Goal: Feedback & Contribution: Contribute content

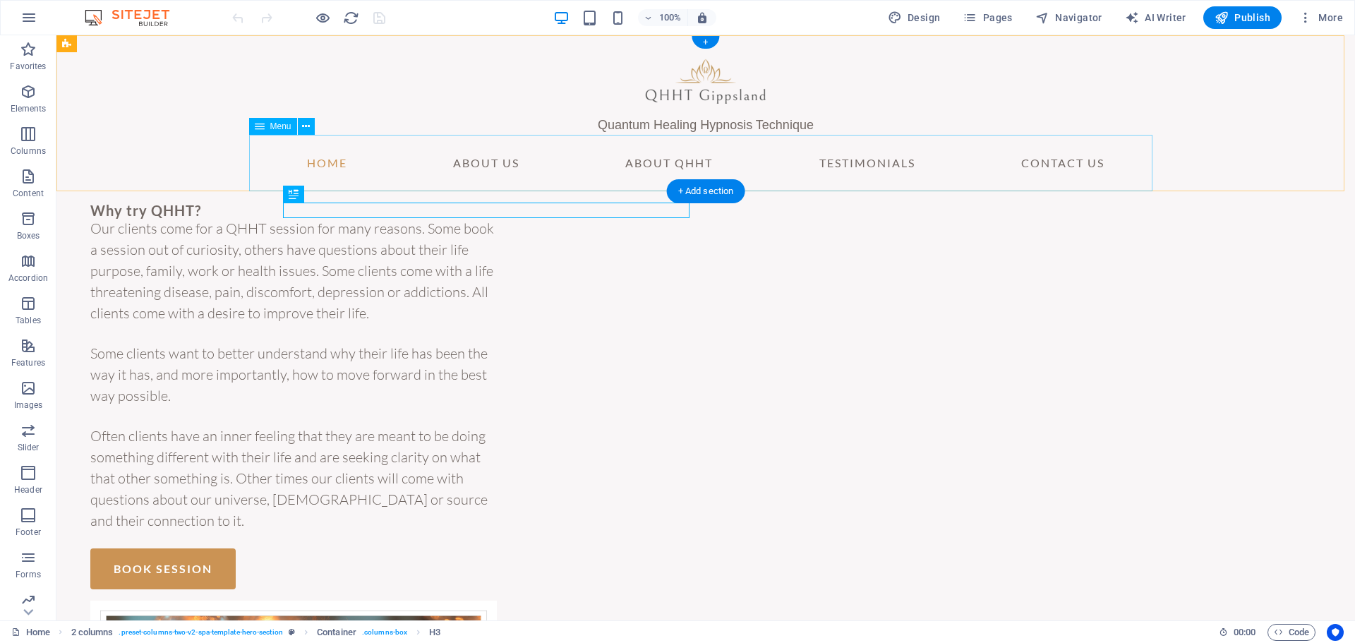
click at [875, 164] on nav "Home About Us About QHHT Testimonials Contact Us" at bounding box center [705, 163] width 903 height 56
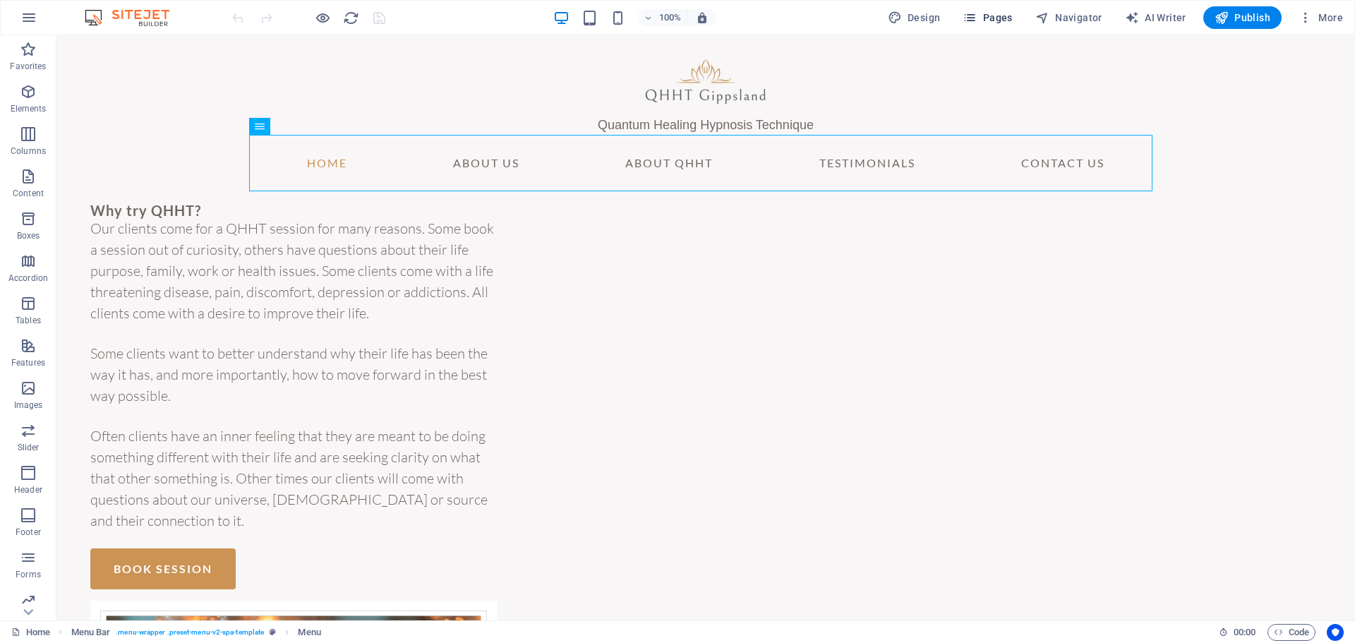
click at [995, 22] on span "Pages" at bounding box center [987, 18] width 49 height 14
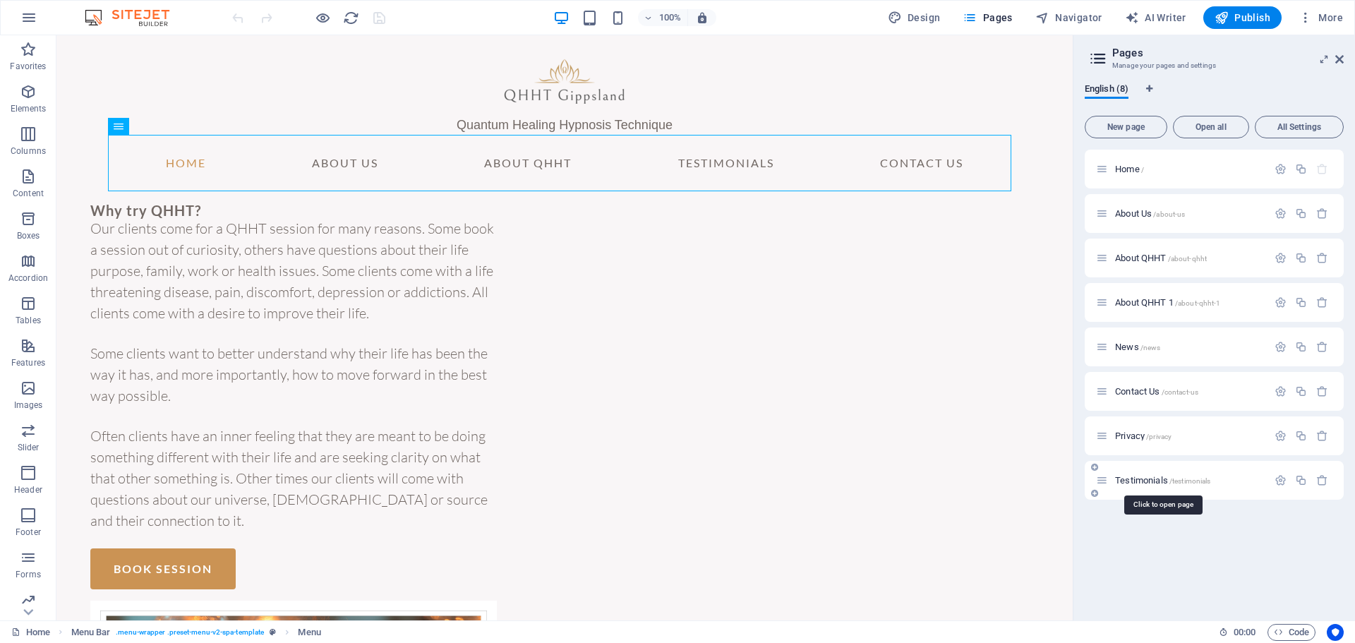
click at [1171, 477] on span "Testimonials /testimonials" at bounding box center [1162, 480] width 95 height 11
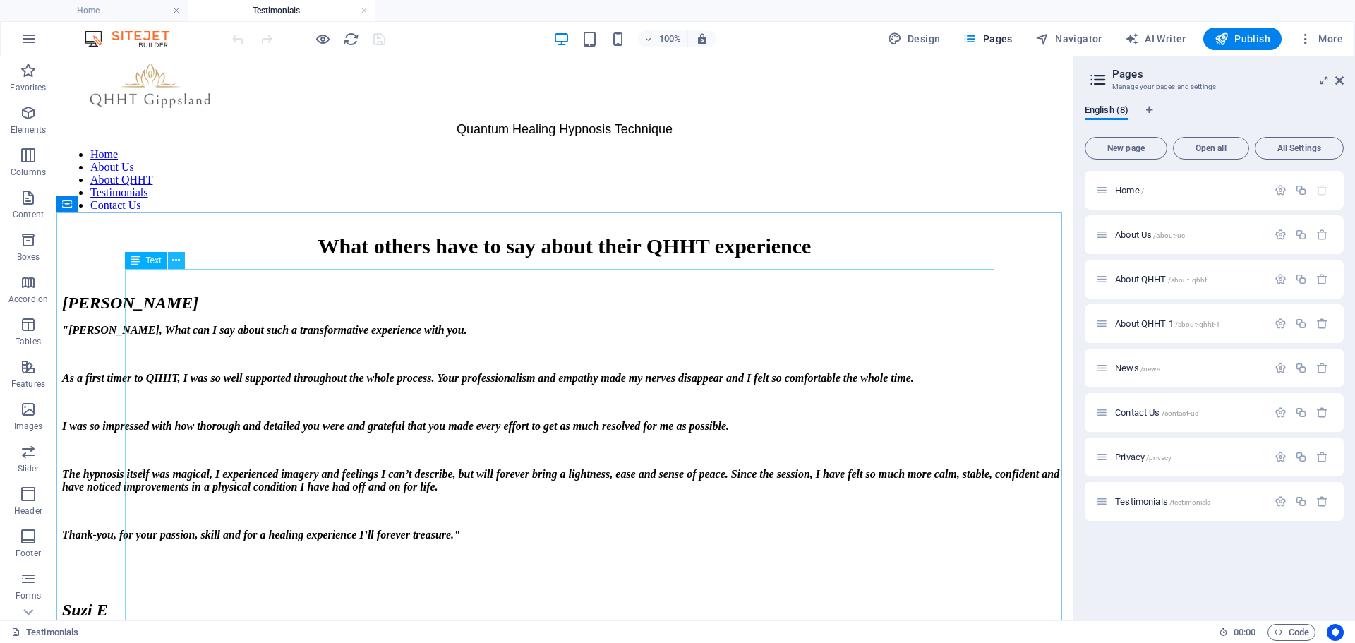
click at [175, 260] on icon at bounding box center [176, 260] width 8 height 15
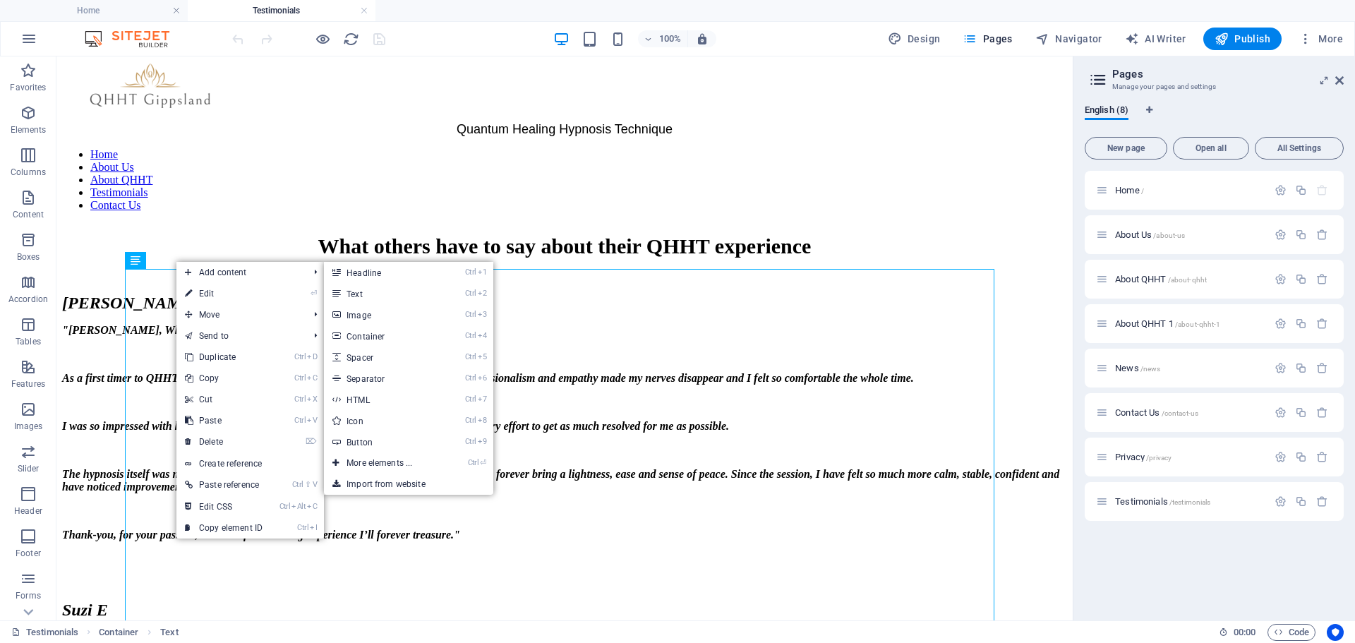
click at [200, 289] on link "⏎ Edit" at bounding box center [223, 293] width 95 height 21
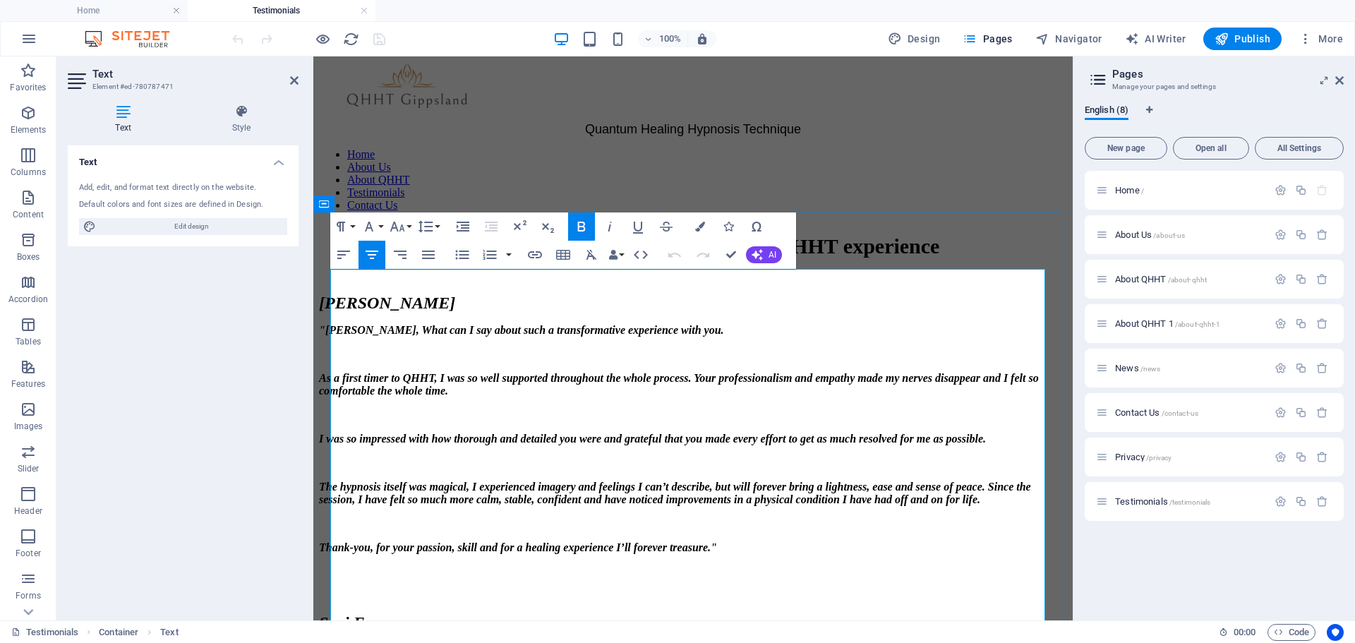
click at [352, 282] on p at bounding box center [693, 276] width 748 height 13
click at [357, 313] on p "[PERSON_NAME]" at bounding box center [693, 303] width 748 height 19
click at [332, 312] on span "[PERSON_NAME]" at bounding box center [387, 303] width 136 height 18
click at [333, 312] on span "[PERSON_NAME]" at bounding box center [387, 303] width 136 height 18
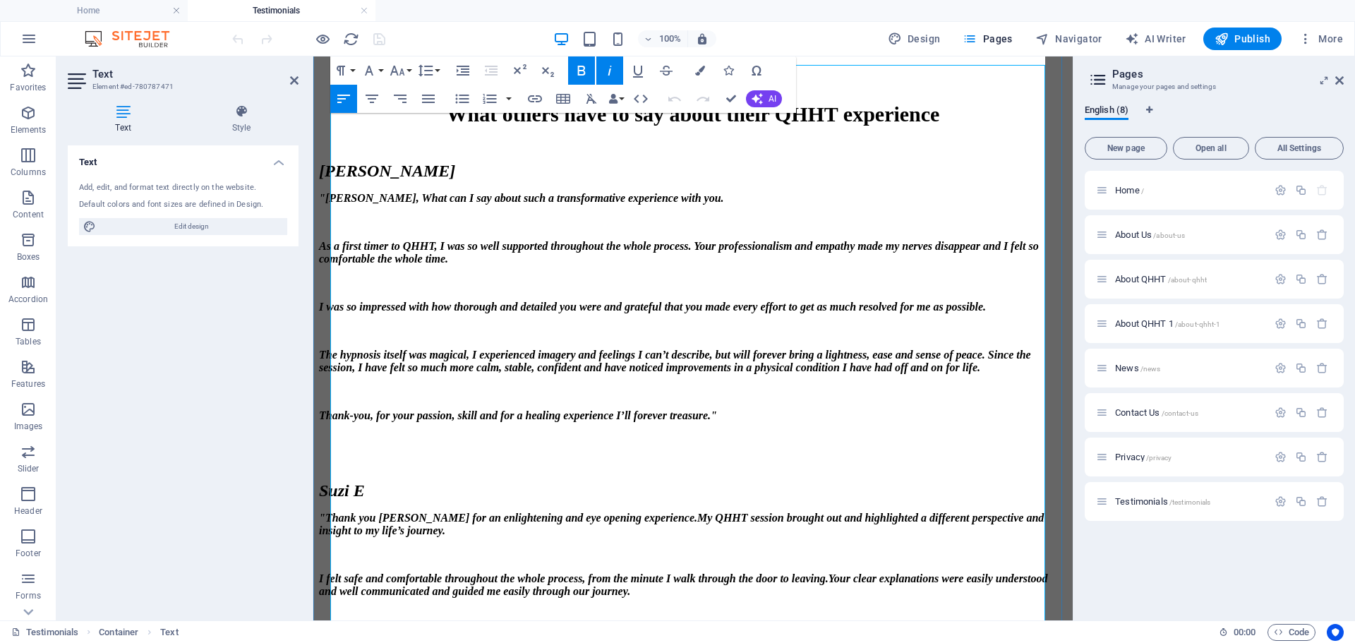
scroll to position [212, 0]
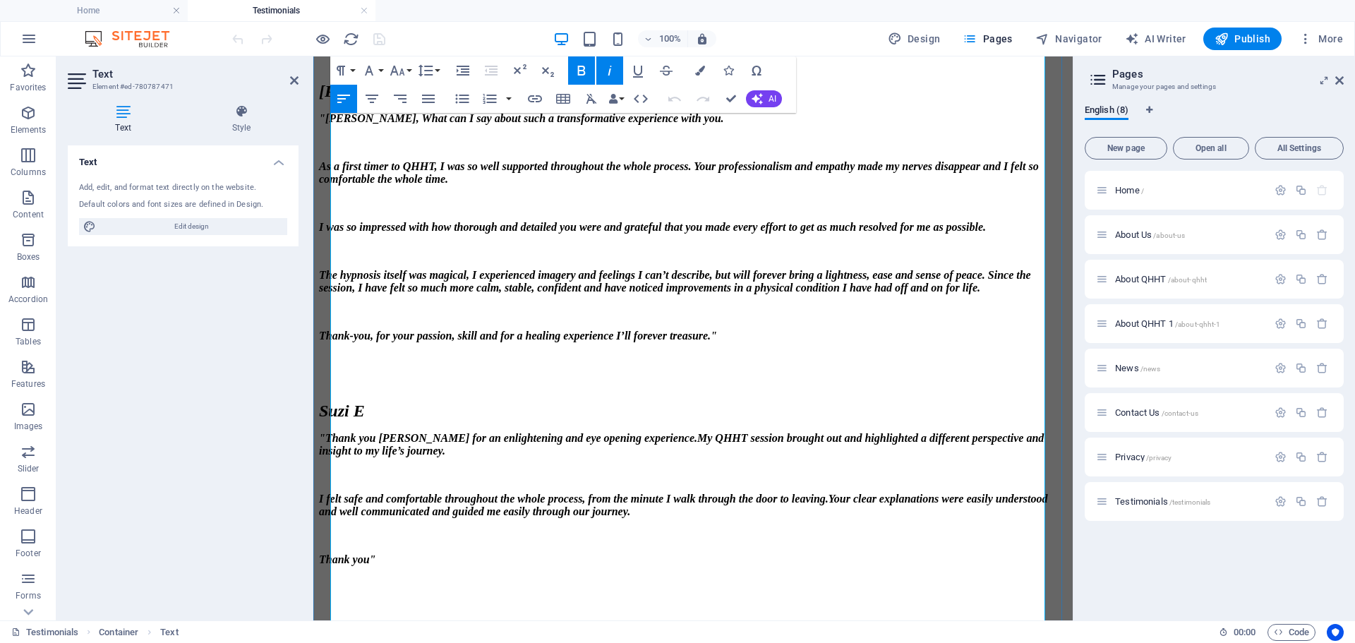
click at [822, 354] on p at bounding box center [693, 360] width 748 height 13
click at [813, 330] on p "Thank-you, for your passion, skill and for a healing experience I’ll forever tr…" at bounding box center [693, 336] width 748 height 13
click at [798, 330] on p "Thank-you, for your passion, skill and for a healing experience I’ll forever tr…" at bounding box center [693, 336] width 748 height 13
click at [800, 330] on p "Thank-you, for your passion, skill and for a healing experience I’ll forever tr…" at bounding box center [693, 336] width 748 height 13
click at [802, 330] on p "Thank-you, for your passion, skill and for a healing experience I’ll forever tr…" at bounding box center [693, 336] width 748 height 13
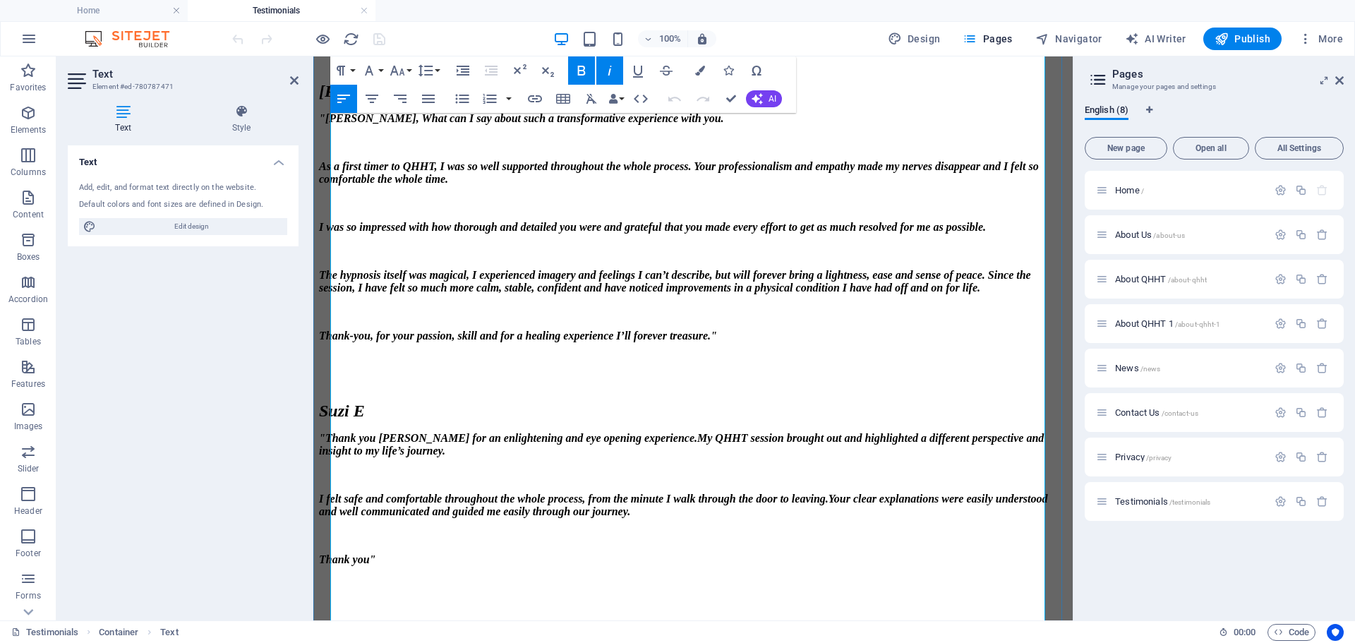
click at [330, 322] on div "What others have to say about their QHHT experience [PERSON_NAME] "[PERSON_NAME…" at bounding box center [693, 499] width 748 height 953
click at [598, 323] on div "What others have to say about their QHHT experience [PERSON_NAME] "[PERSON_NAME…" at bounding box center [693, 499] width 748 height 953
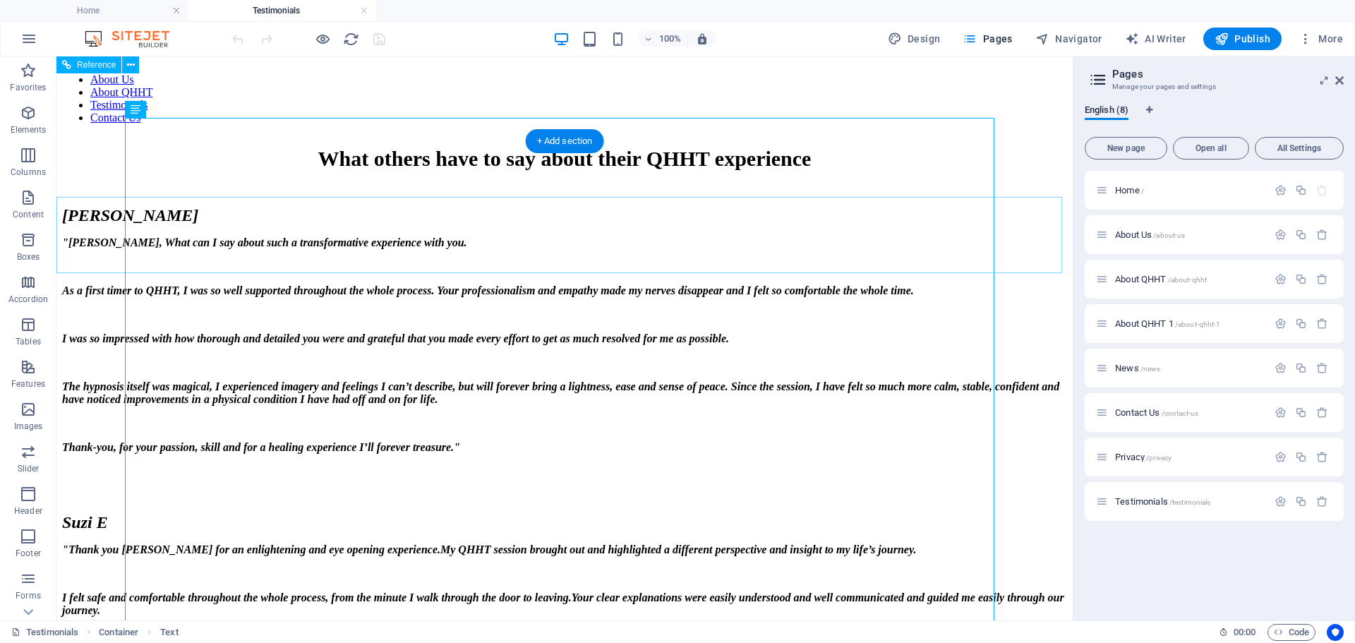
scroll to position [71, 0]
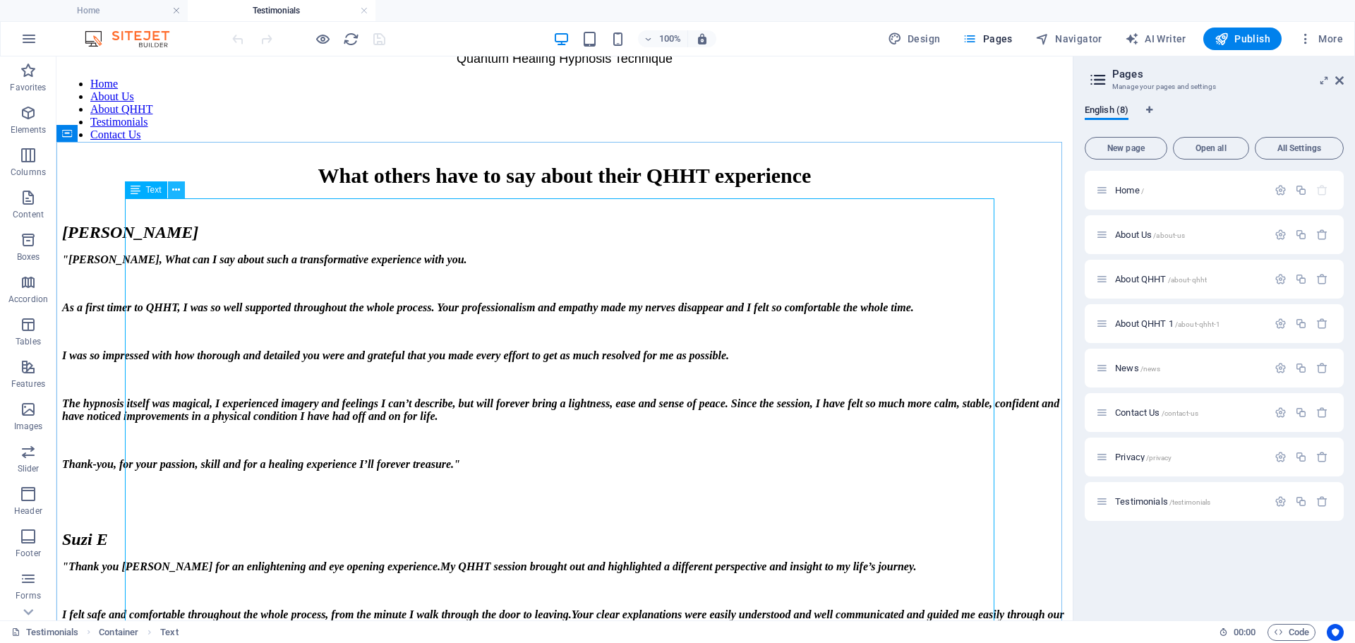
click at [180, 191] on icon at bounding box center [176, 190] width 8 height 15
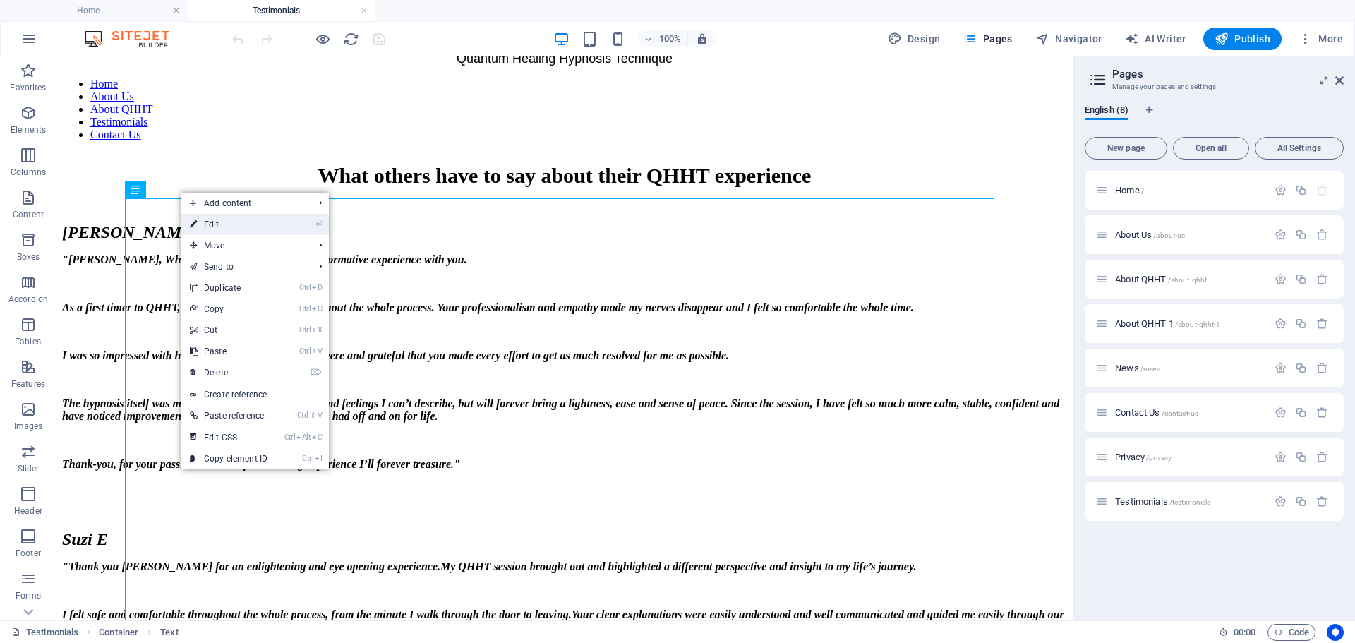
click at [205, 217] on link "⏎ Edit" at bounding box center [228, 224] width 95 height 21
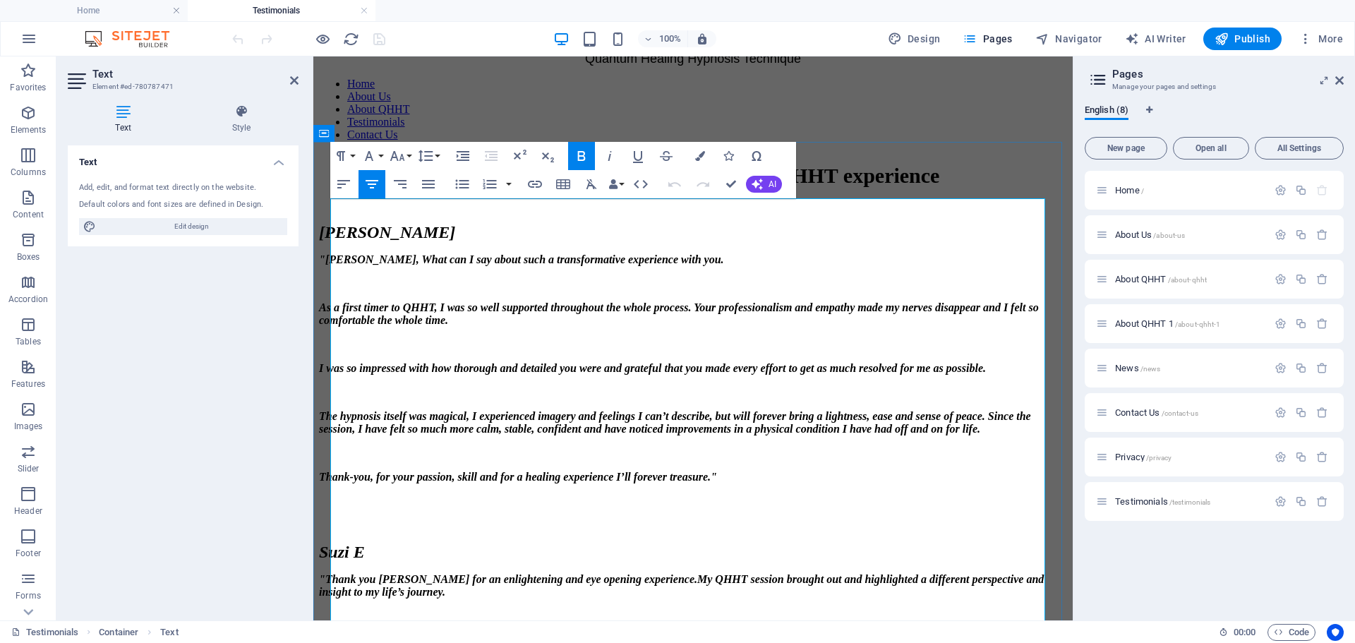
click at [360, 531] on p at bounding box center [693, 525] width 748 height 13
click at [346, 531] on p at bounding box center [693, 525] width 748 height 13
drag, startPoint x: 630, startPoint y: 380, endPoint x: 551, endPoint y: 378, distance: 78.4
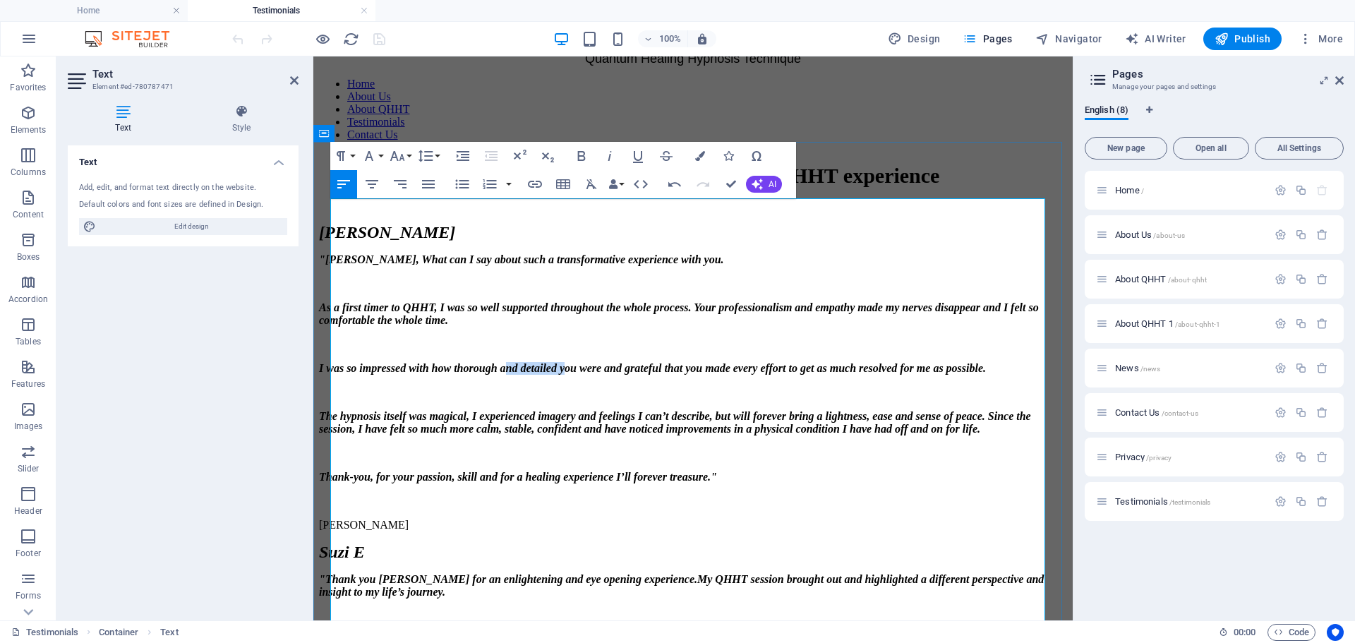
click at [551, 374] on strong "I was so impressed with how thorough and detailed you were and grateful that yo…" at bounding box center [652, 368] width 667 height 12
drag, startPoint x: 388, startPoint y: 553, endPoint x: 328, endPoint y: 553, distance: 60.7
click at [328, 553] on div "What others have to say about their QHHT experience [PERSON_NAME] "[PERSON_NAME…" at bounding box center [693, 640] width 748 height 953
click at [579, 158] on icon "button" at bounding box center [582, 156] width 8 height 10
click at [607, 158] on icon "button" at bounding box center [609, 156] width 17 height 17
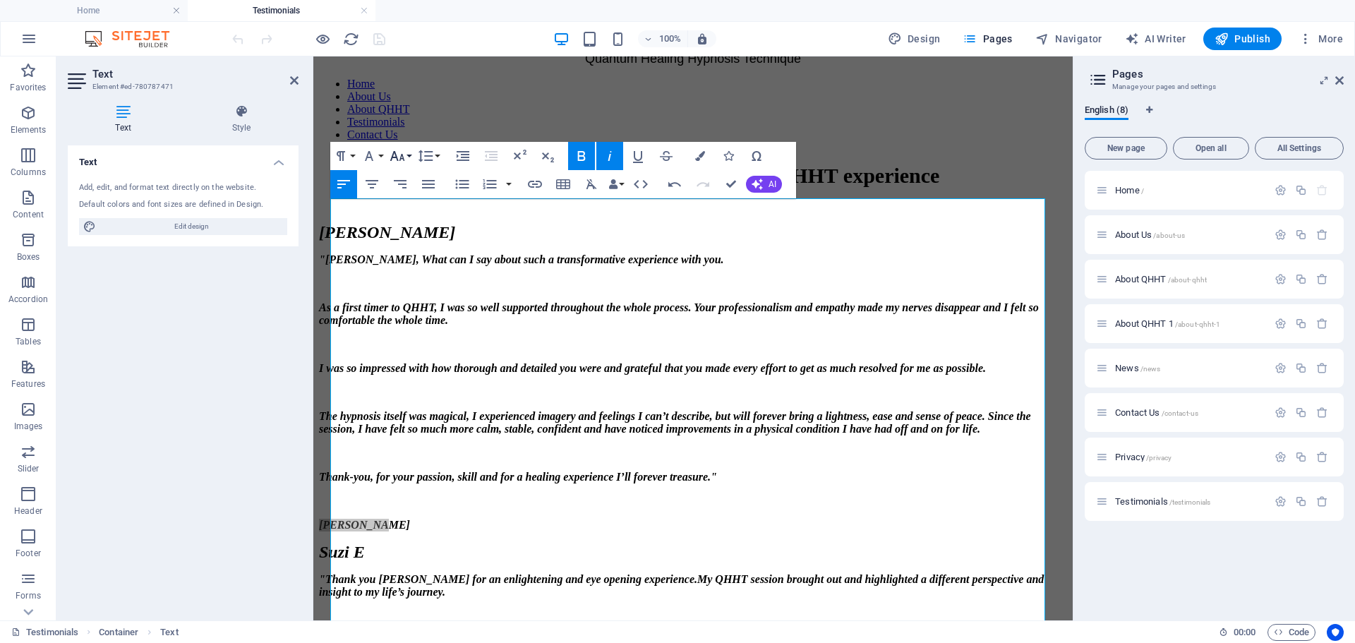
click at [411, 158] on button "Font Size" at bounding box center [400, 156] width 27 height 28
click at [409, 259] on link "36" at bounding box center [412, 260] width 51 height 21
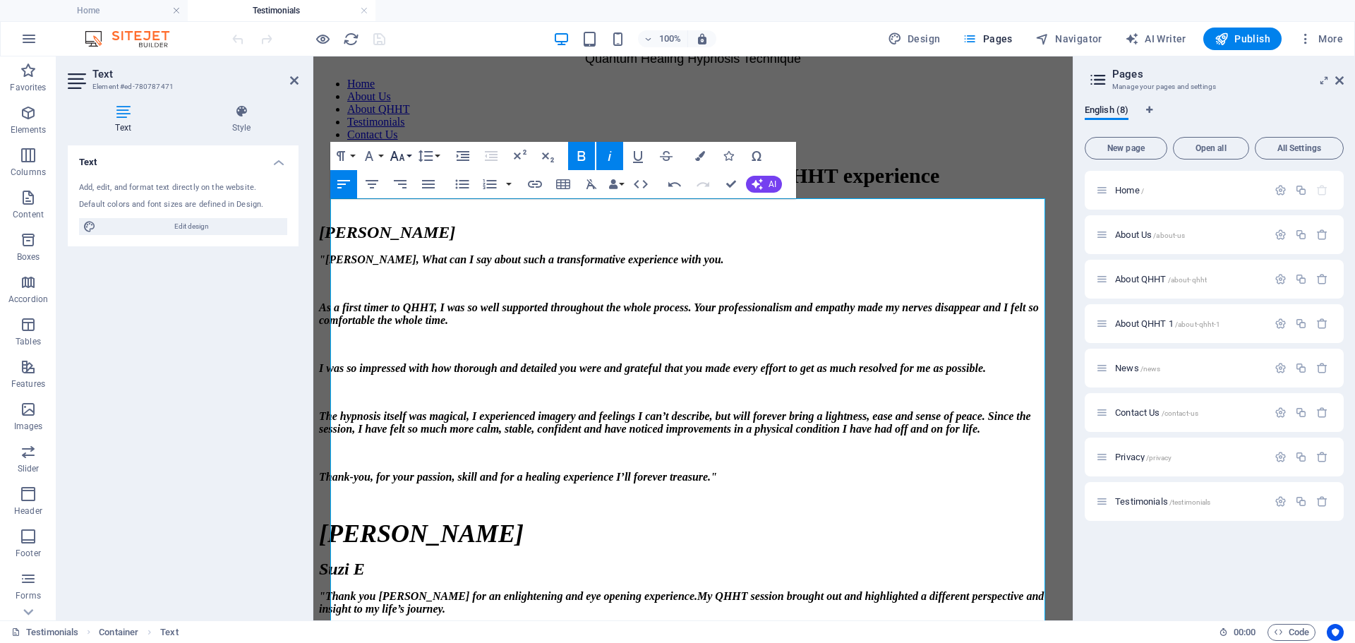
click at [407, 157] on button "Font Size" at bounding box center [400, 156] width 27 height 28
click at [414, 215] on link "24" at bounding box center [412, 218] width 51 height 21
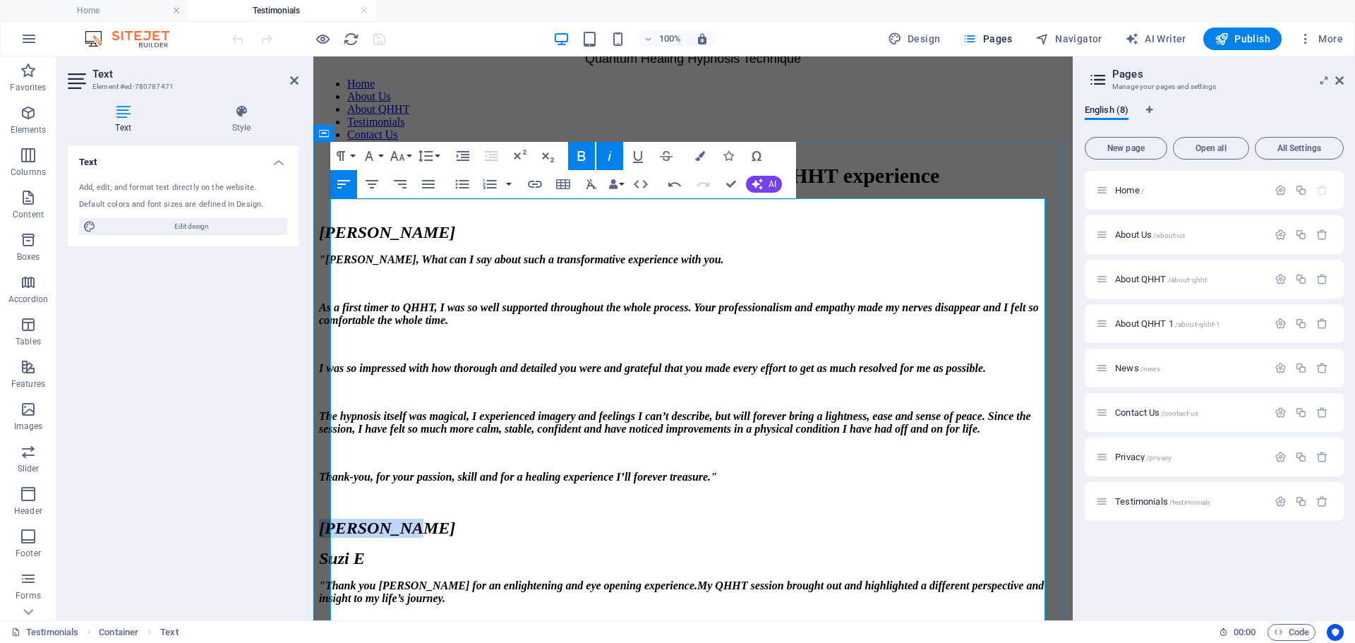
click at [411, 538] on p "[PERSON_NAME]" at bounding box center [693, 528] width 748 height 19
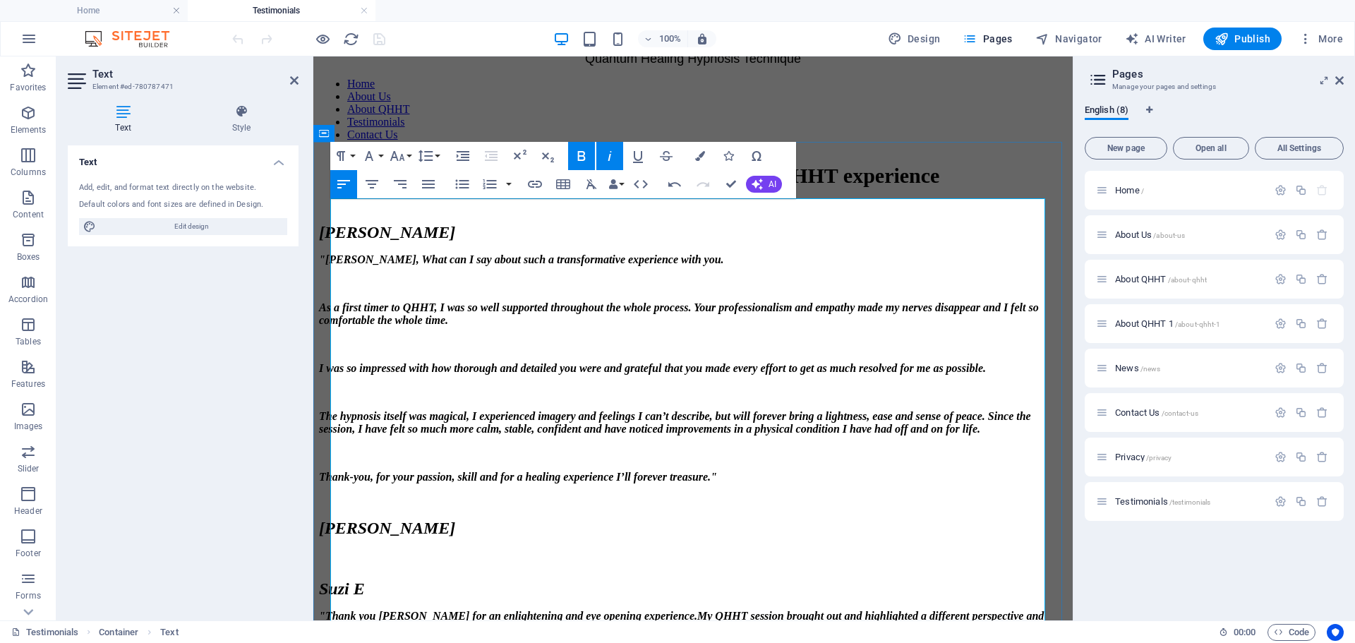
click at [342, 568] on p "​" at bounding box center [693, 558] width 748 height 19
click at [410, 538] on p "[PERSON_NAME]" at bounding box center [693, 528] width 748 height 19
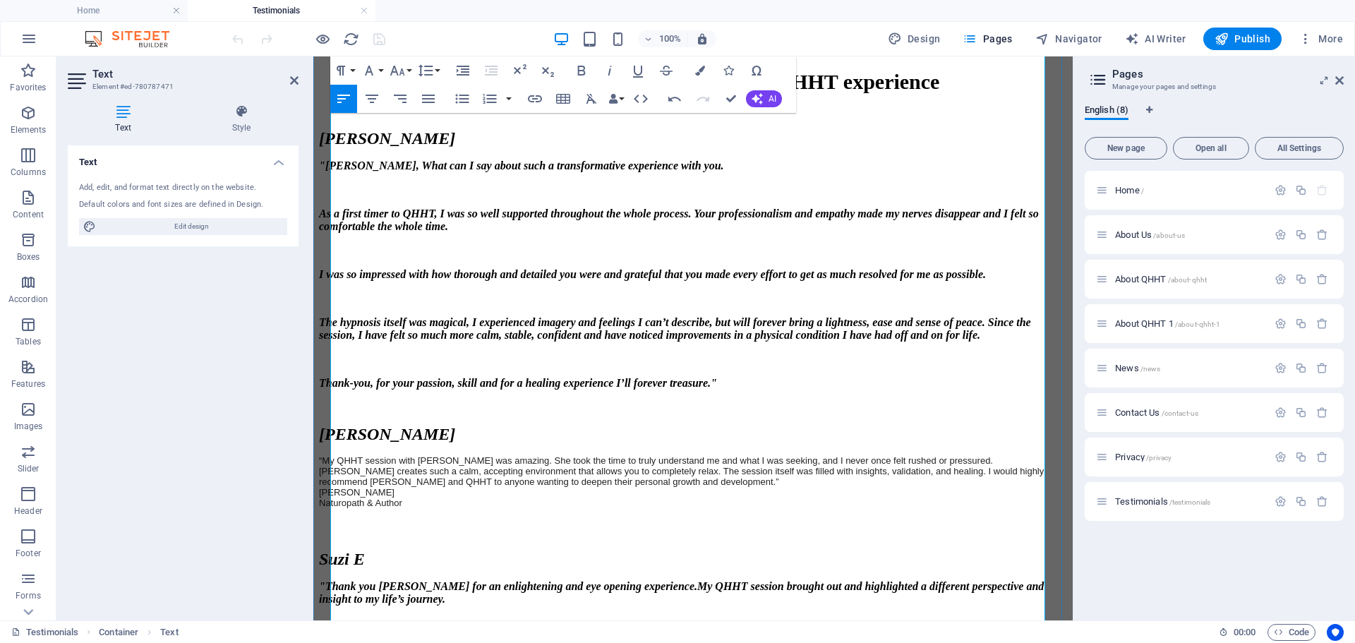
scroll to position [141, 0]
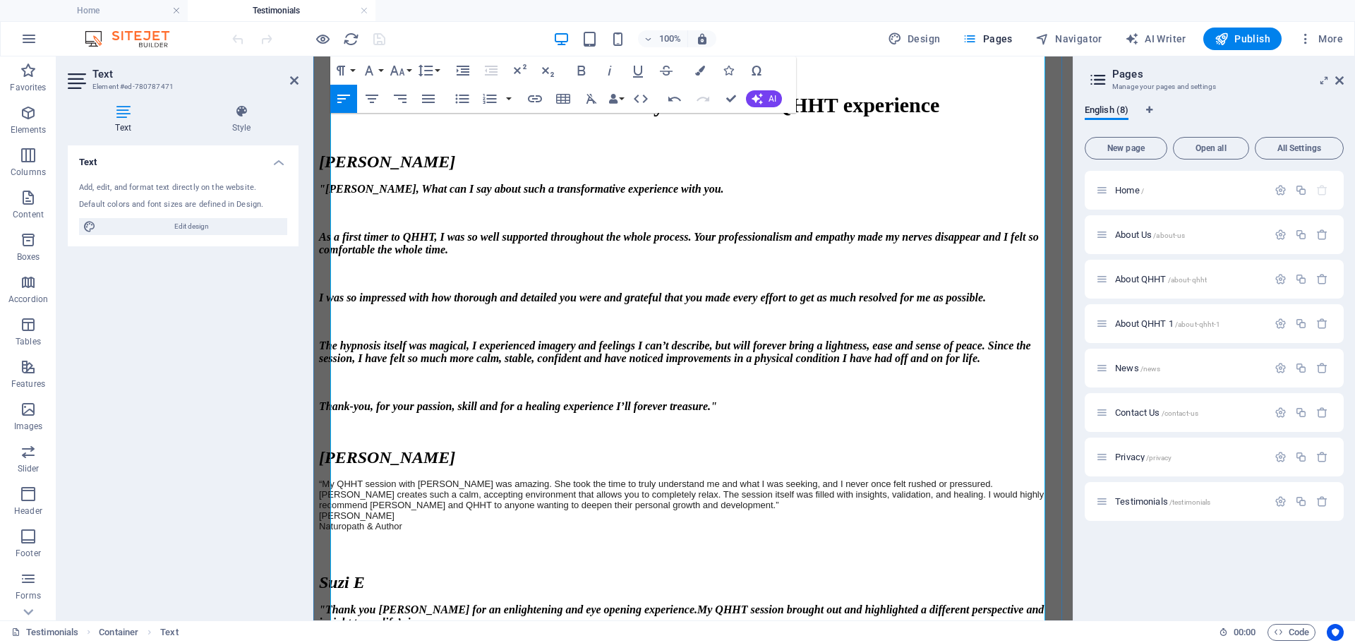
click at [440, 521] on p "Naturopath & Author" at bounding box center [693, 526] width 748 height 11
click at [415, 448] on p "[PERSON_NAME]" at bounding box center [693, 457] width 748 height 19
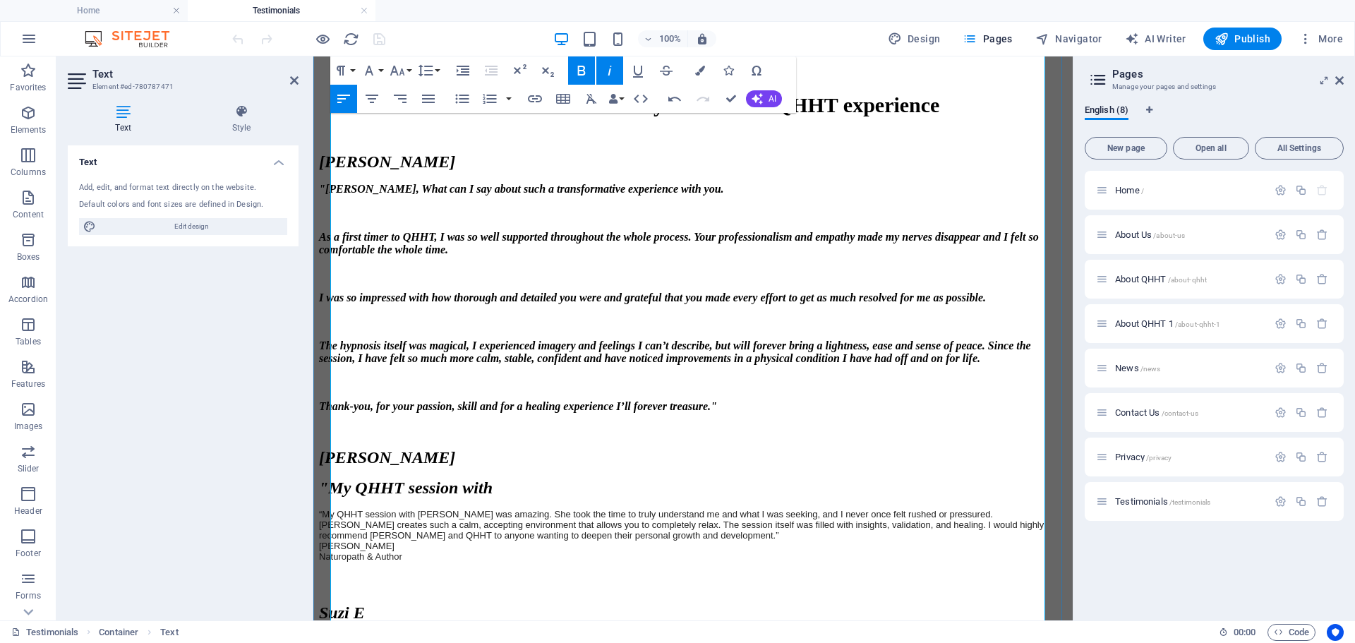
click at [414, 448] on p "[PERSON_NAME]" at bounding box center [693, 457] width 748 height 19
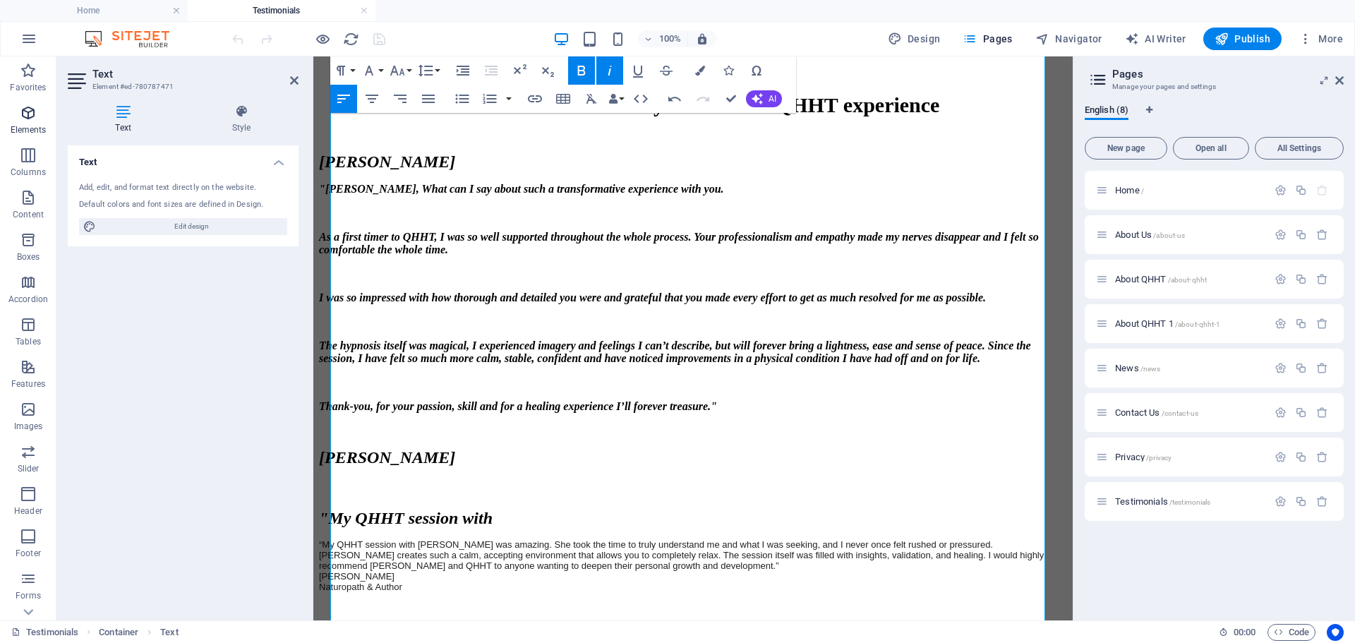
click at [22, 119] on icon "button" at bounding box center [28, 112] width 17 height 17
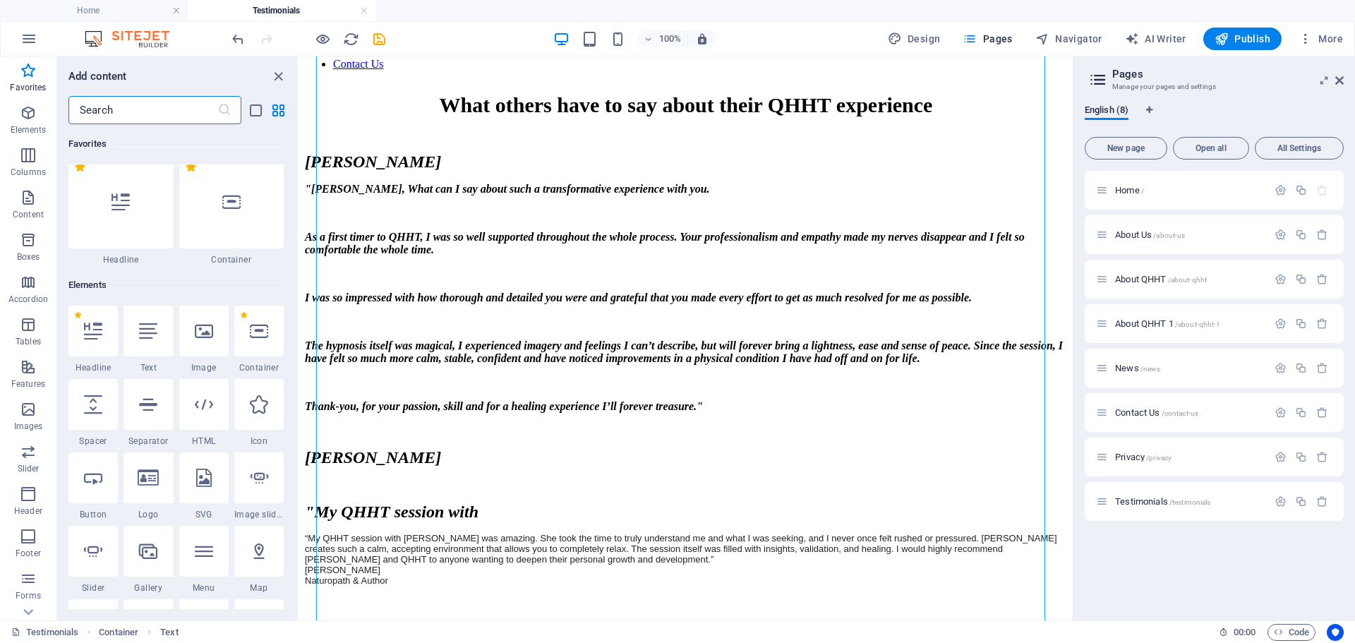
scroll to position [0, 0]
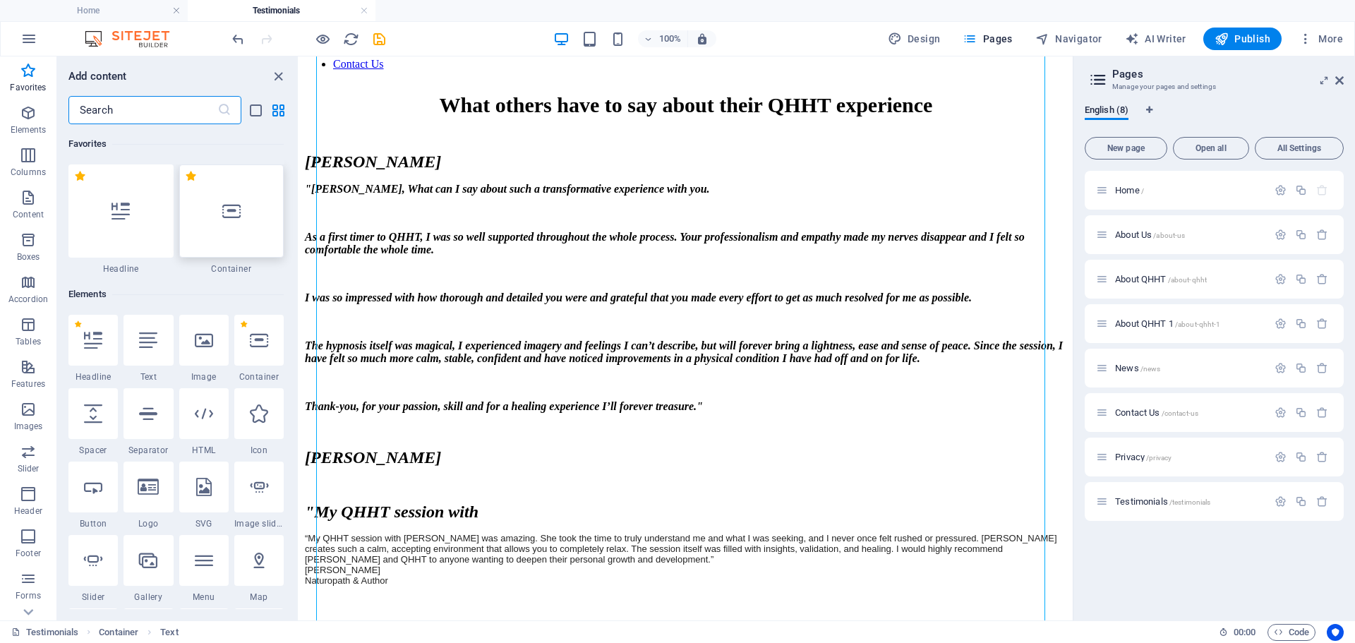
click at [235, 220] on icon at bounding box center [231, 211] width 18 height 18
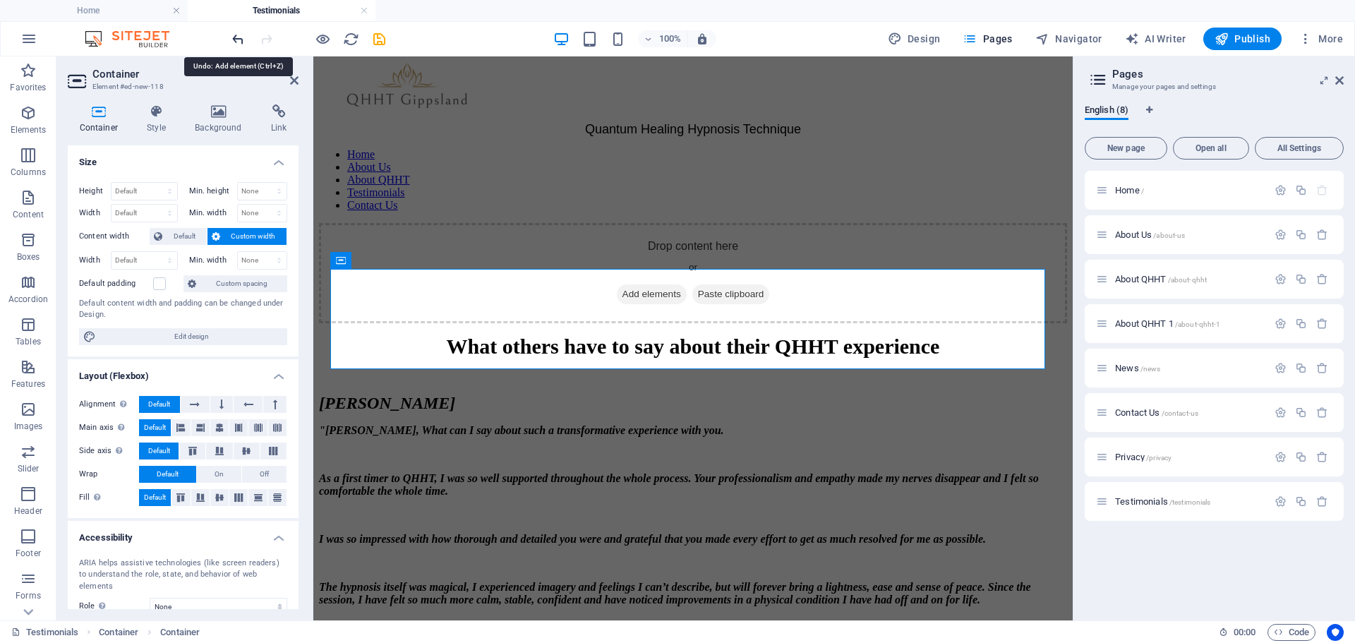
click at [237, 40] on icon "undo" at bounding box center [238, 39] width 16 height 16
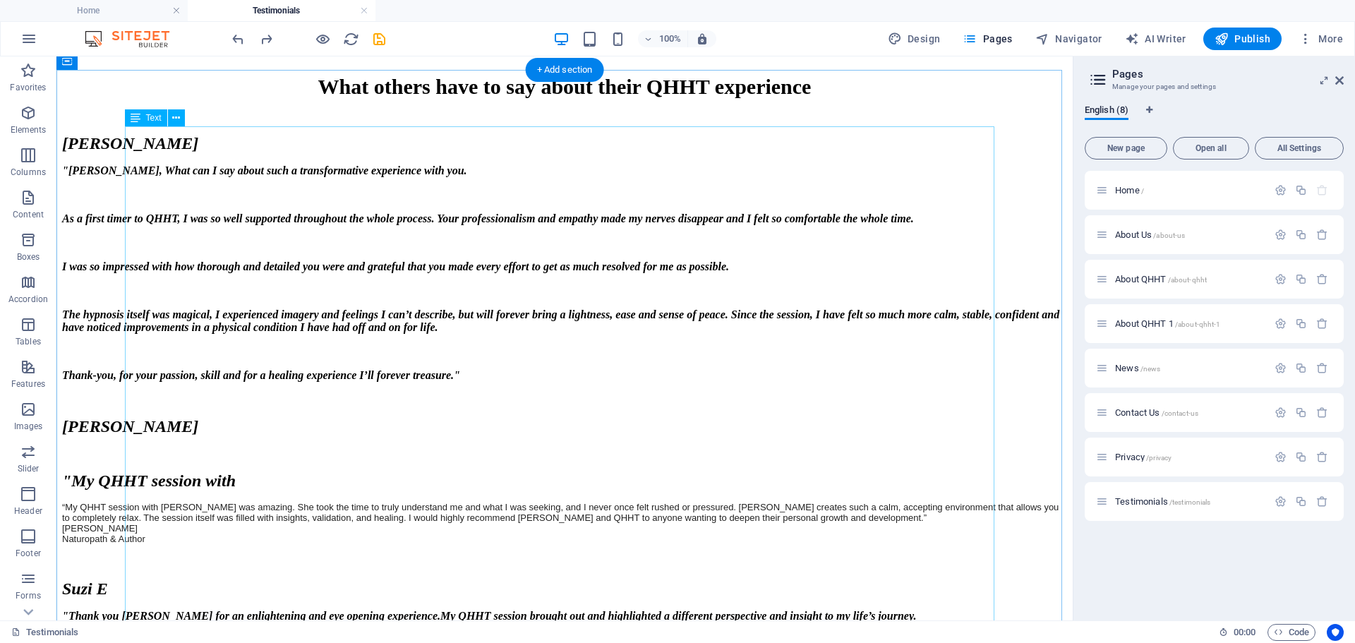
scroll to position [212, 0]
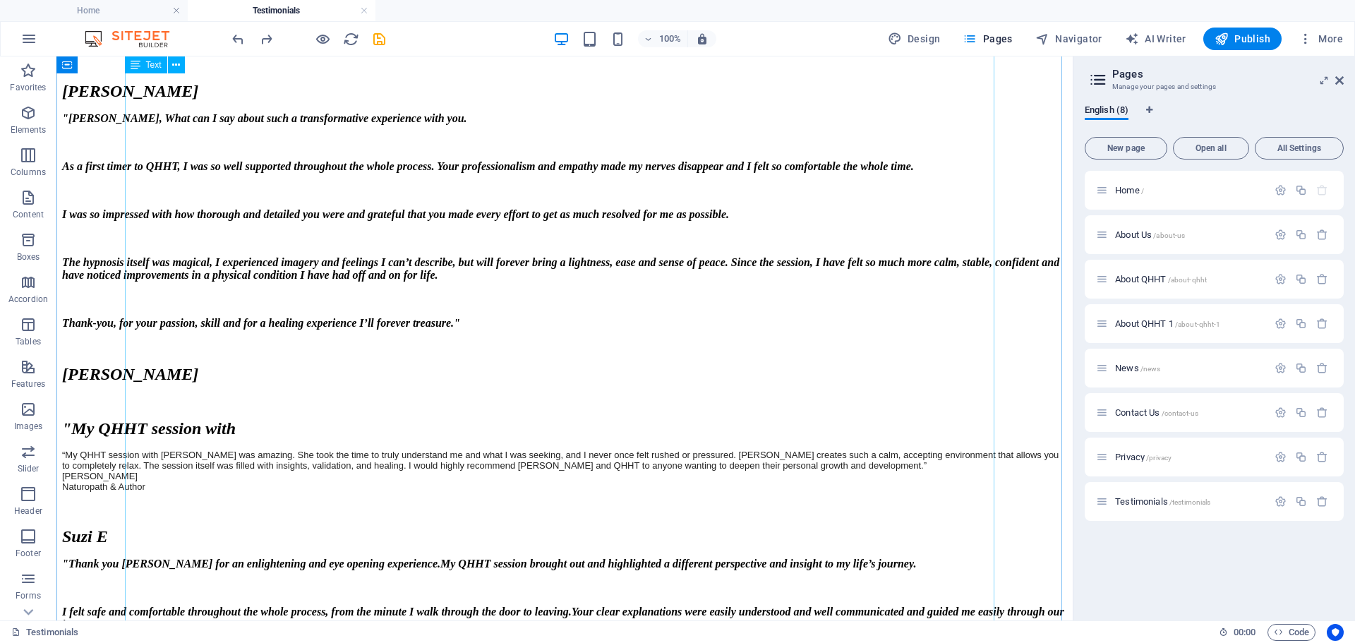
click at [304, 338] on div "What others have to say about their QHHT experience [PERSON_NAME] "[PERSON_NAME…" at bounding box center [564, 549] width 1005 height 1053
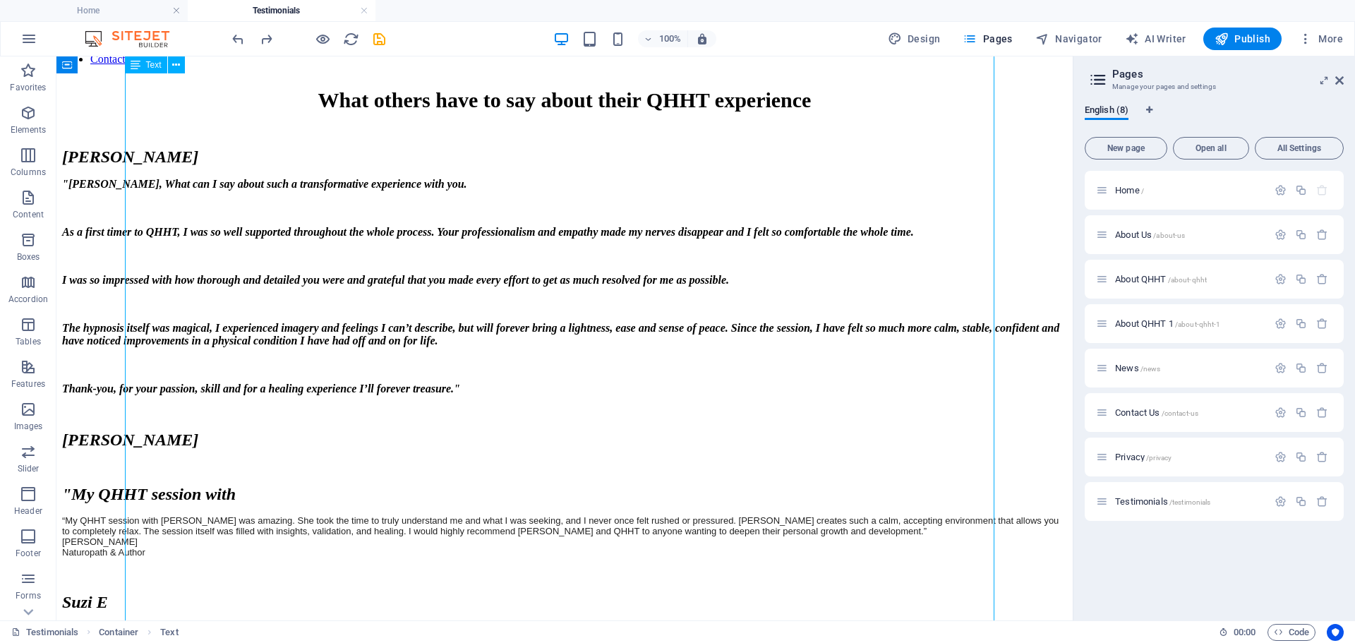
scroll to position [71, 0]
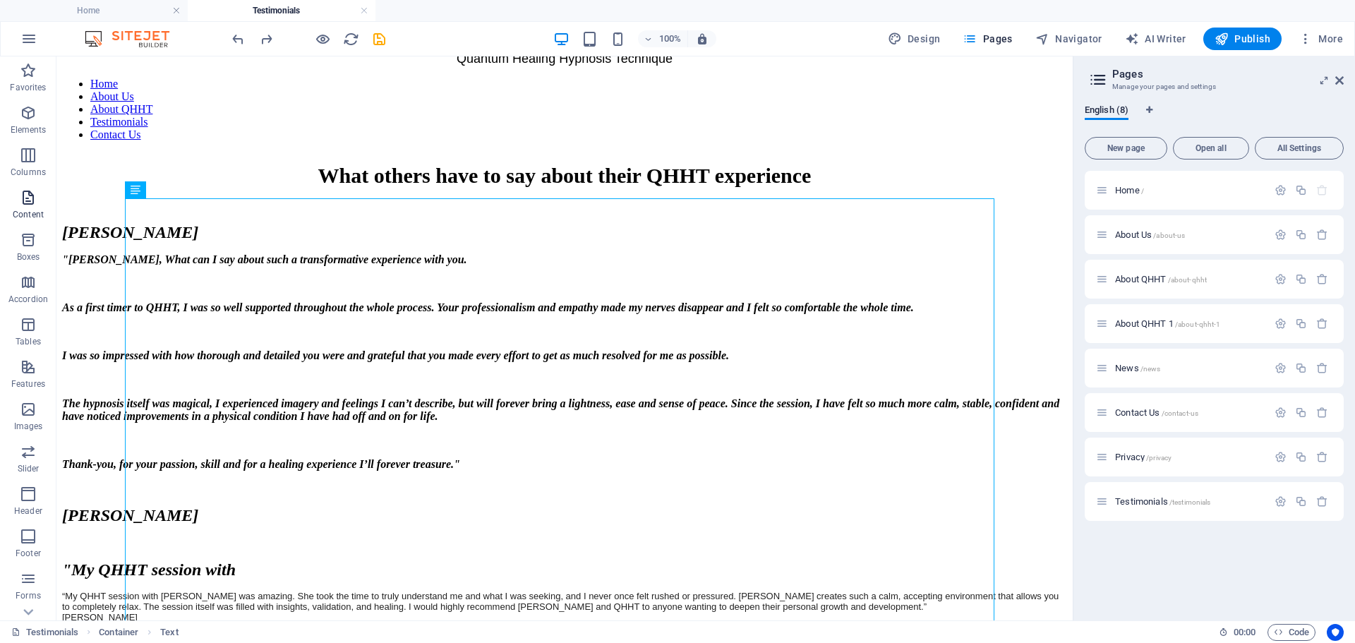
click at [16, 211] on p "Content" at bounding box center [28, 214] width 31 height 11
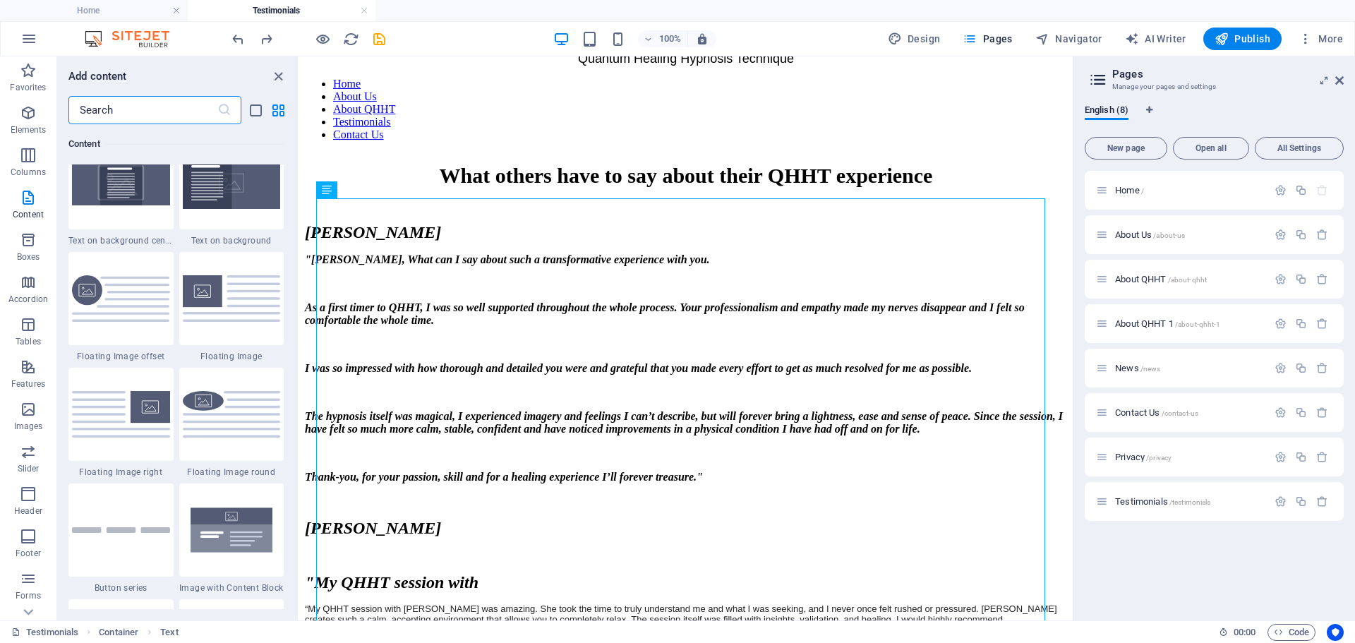
scroll to position [2964, 0]
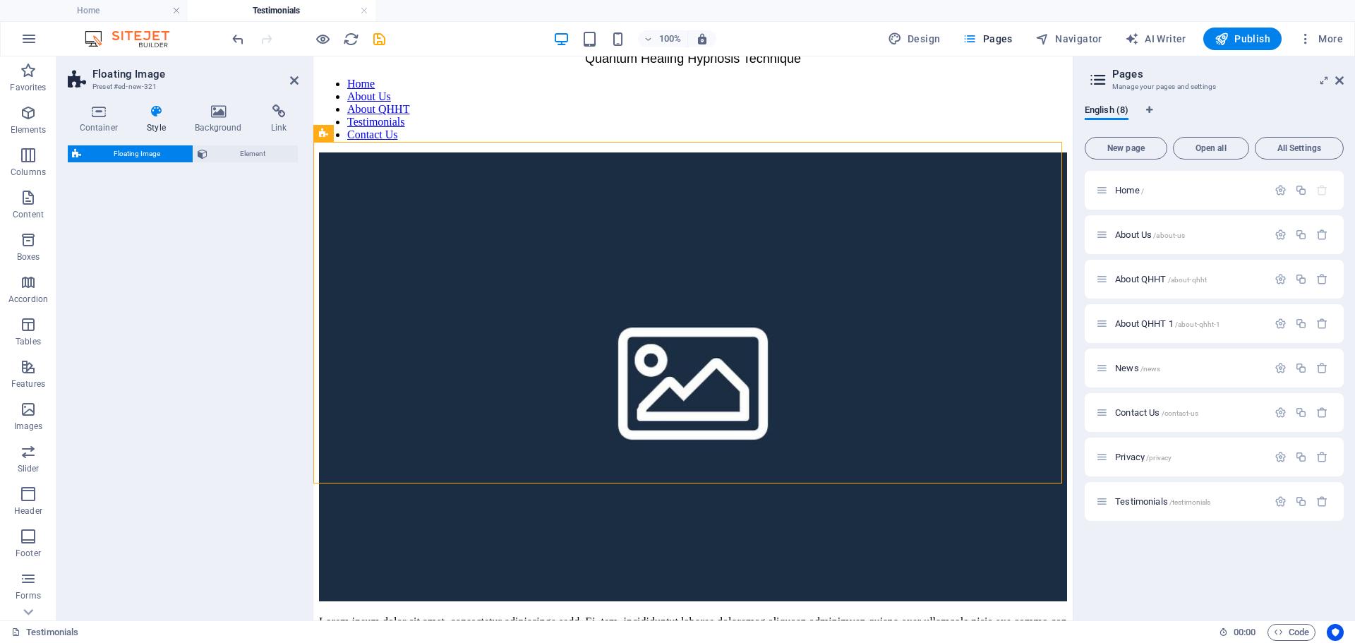
select select "%"
select select "rem"
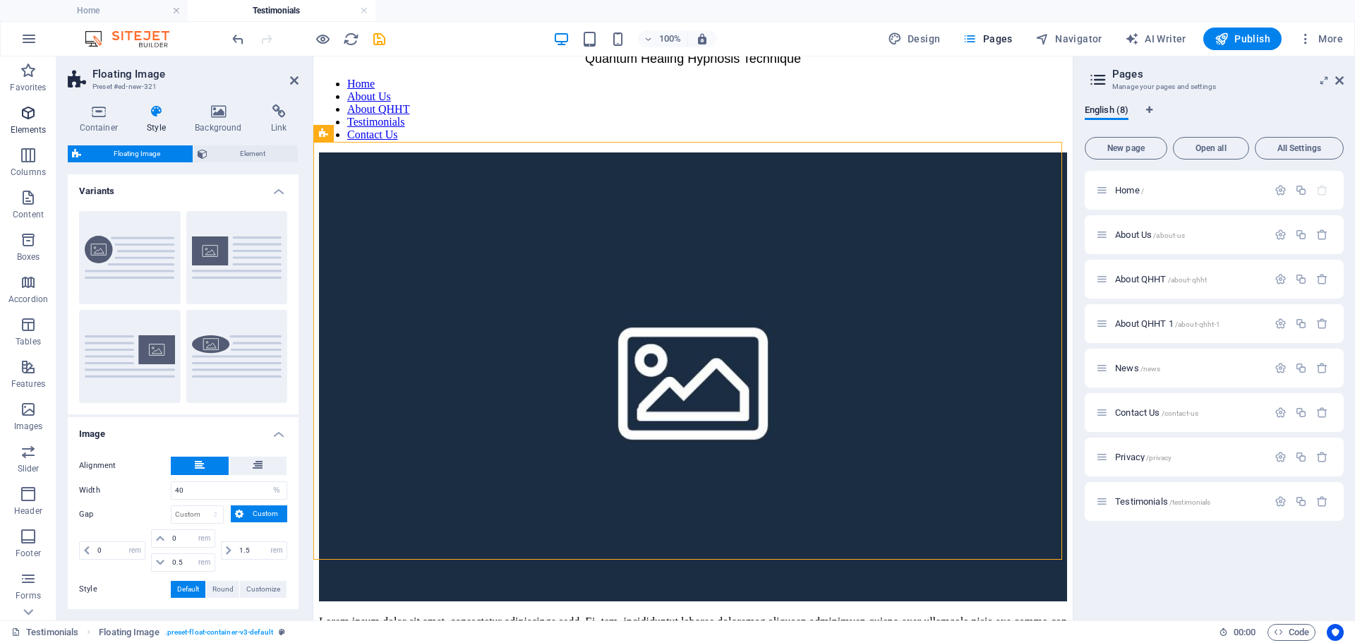
click at [30, 119] on icon "button" at bounding box center [28, 112] width 17 height 17
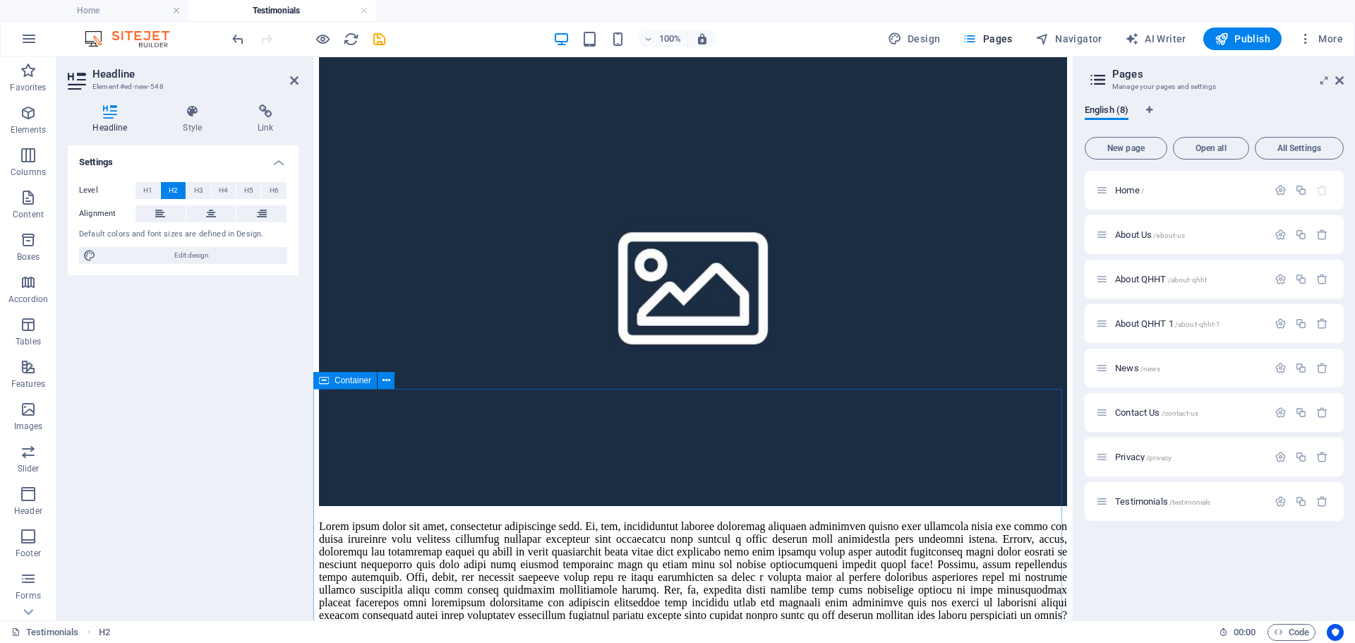
scroll to position [141, 0]
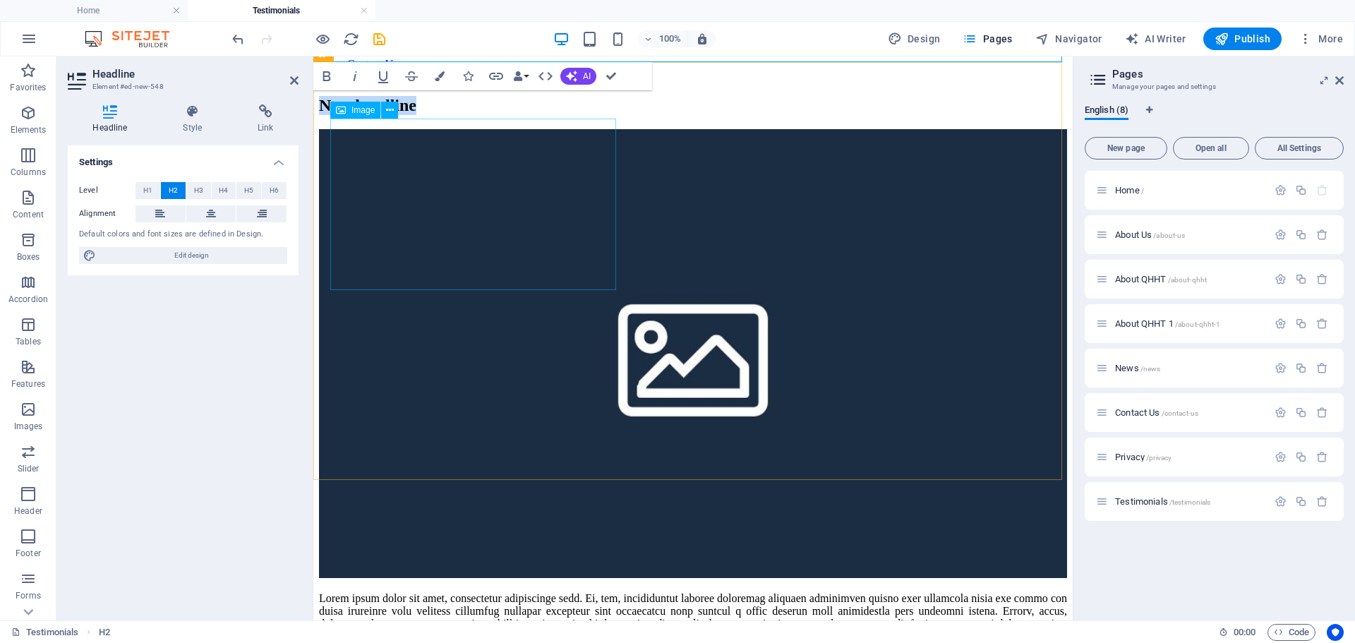
click at [470, 208] on figure at bounding box center [693, 355] width 748 height 452
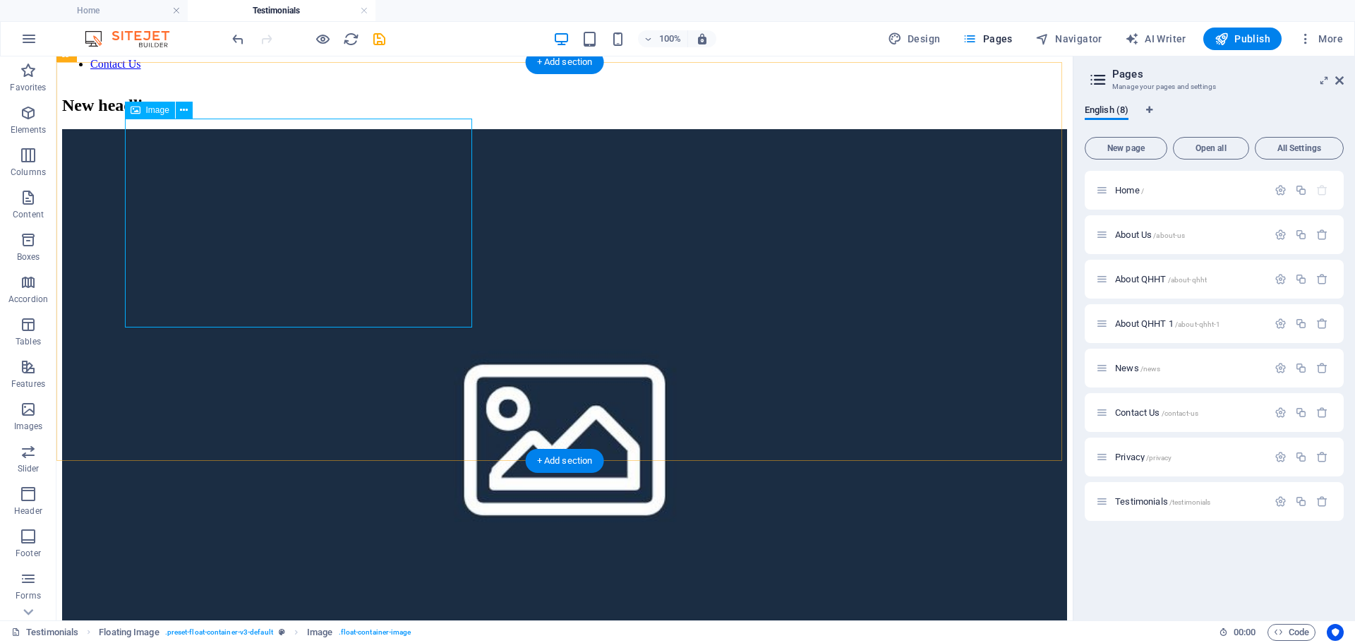
click at [296, 227] on figure at bounding box center [564, 432] width 1005 height 606
click at [144, 114] on div "Image" at bounding box center [150, 110] width 50 height 17
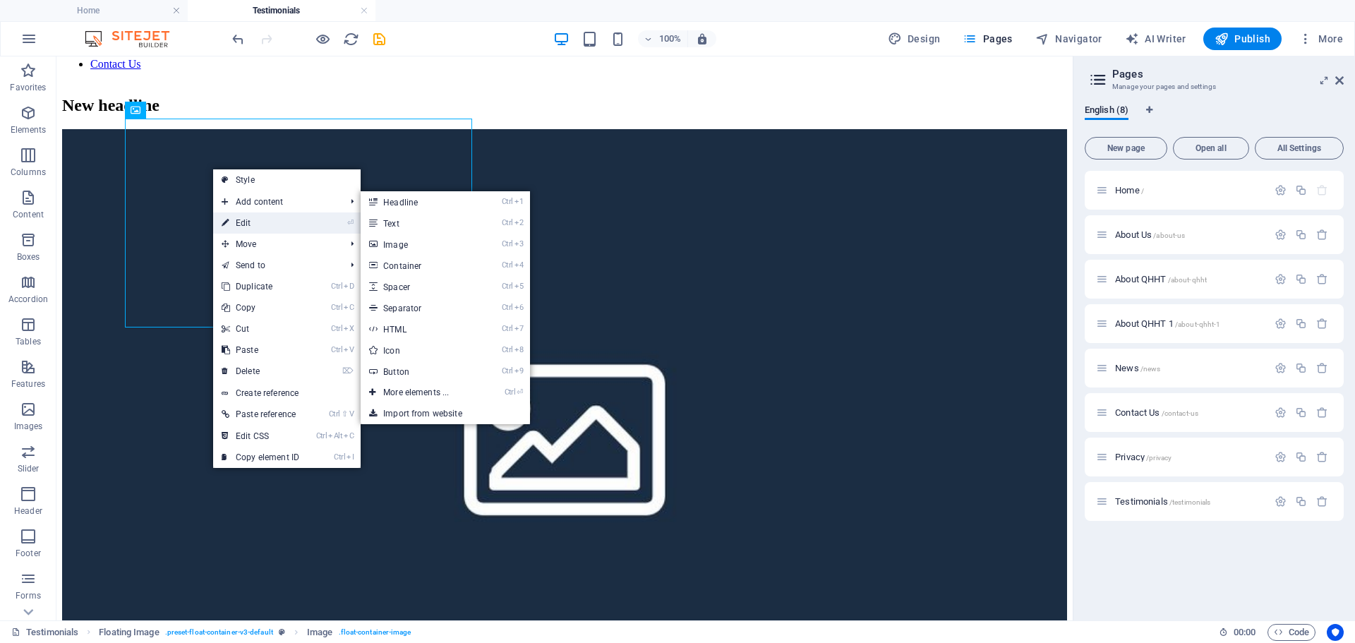
click at [239, 217] on link "⏎ Edit" at bounding box center [260, 222] width 95 height 21
select select "%"
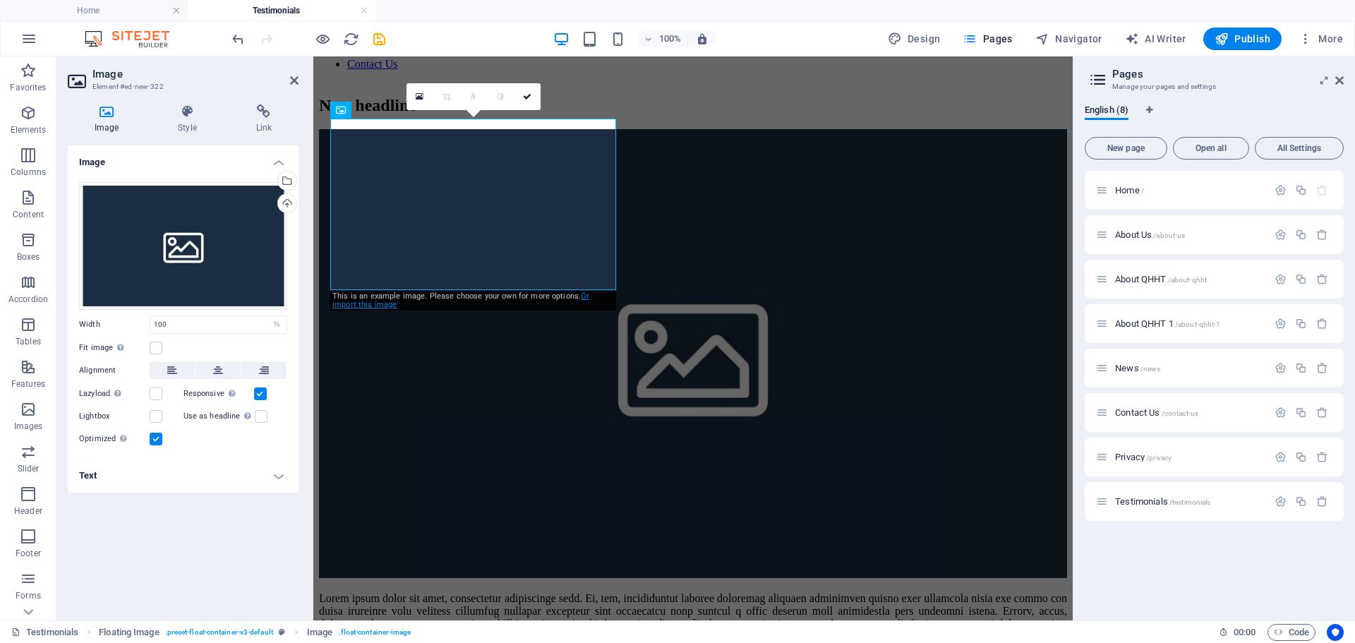
click at [589, 297] on link "Or import this image" at bounding box center [460, 301] width 257 height 18
click at [391, 97] on icon at bounding box center [393, 97] width 8 height 10
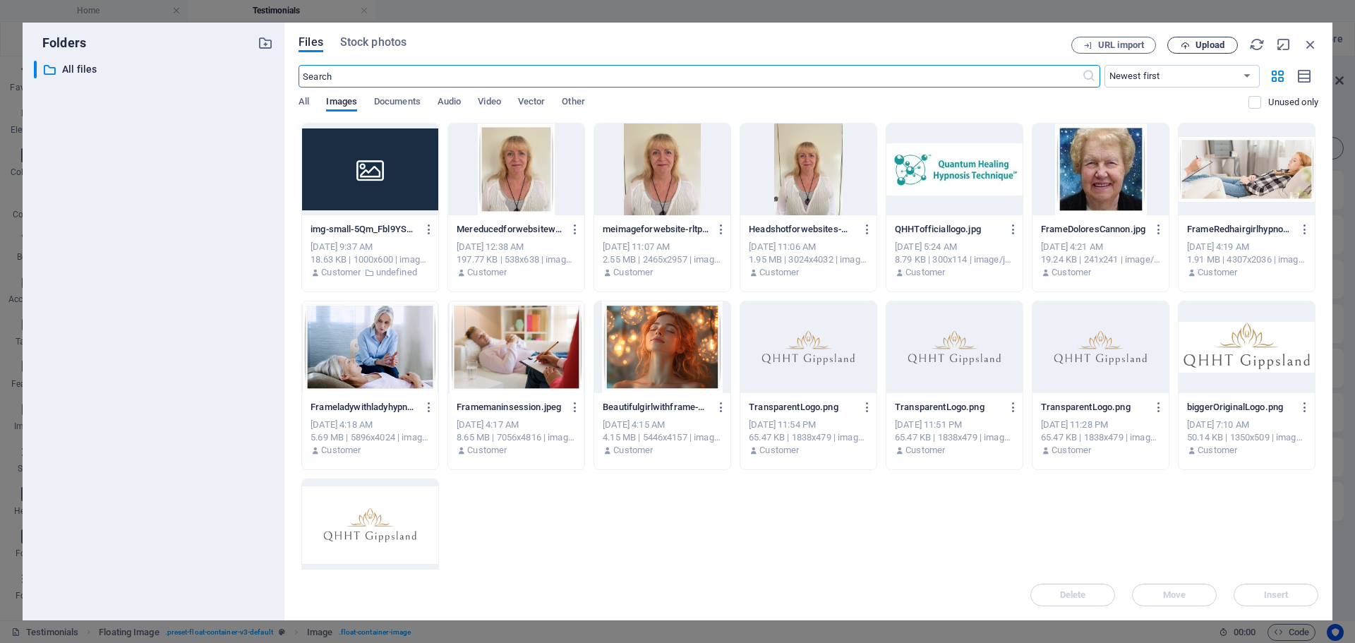
click at [1199, 42] on span "Upload" at bounding box center [1210, 45] width 29 height 8
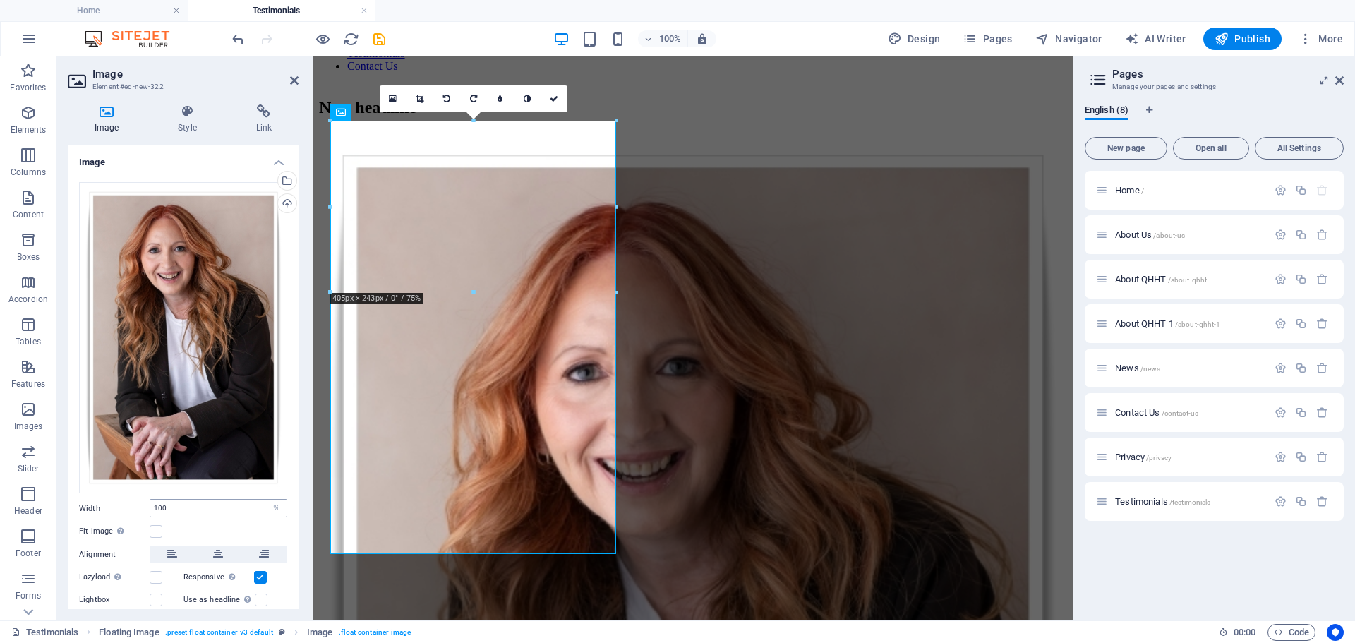
scroll to position [63, 0]
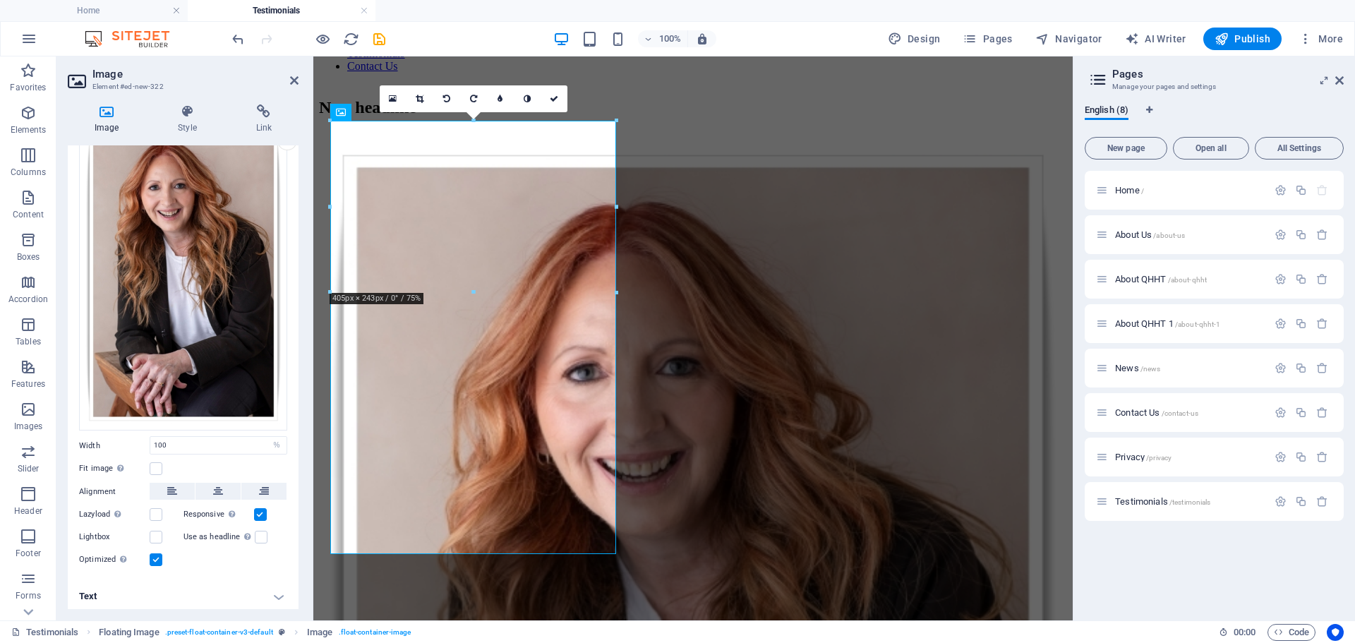
click at [925, 12] on ul "Home Testimonials" at bounding box center [677, 10] width 1355 height 21
click at [108, 116] on icon at bounding box center [107, 111] width 78 height 14
click at [390, 97] on icon at bounding box center [393, 99] width 8 height 10
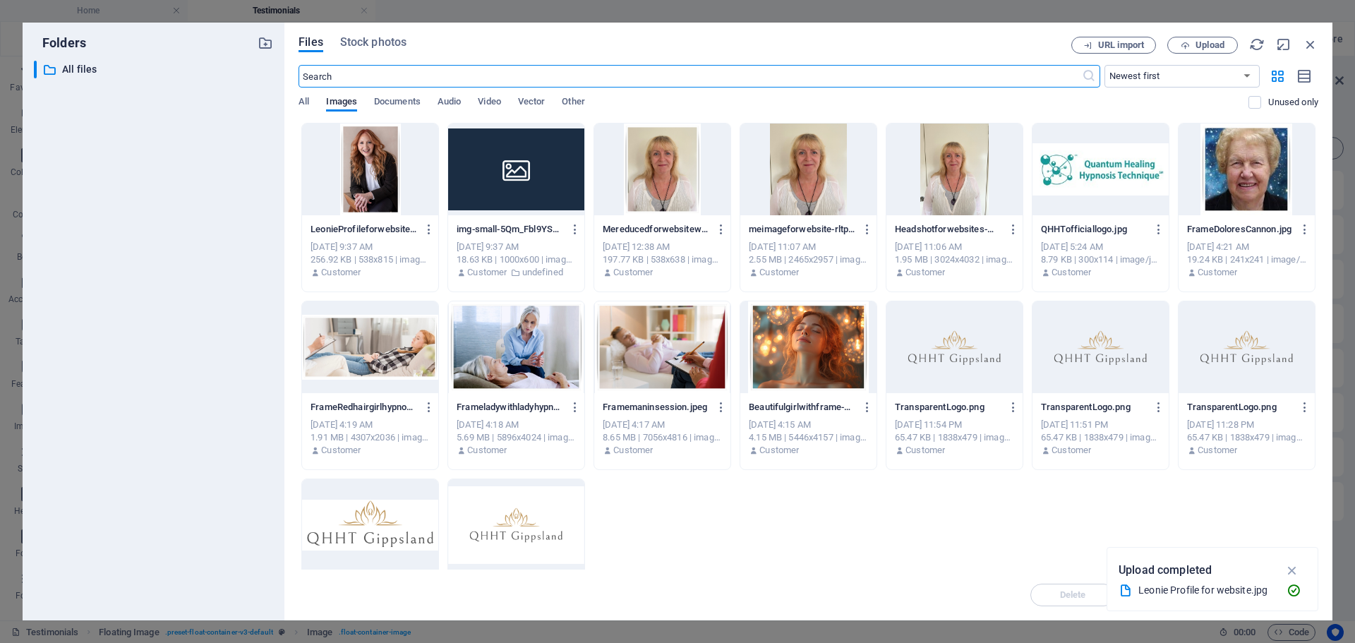
scroll to position [141, 0]
click at [410, 205] on div at bounding box center [370, 170] width 136 height 92
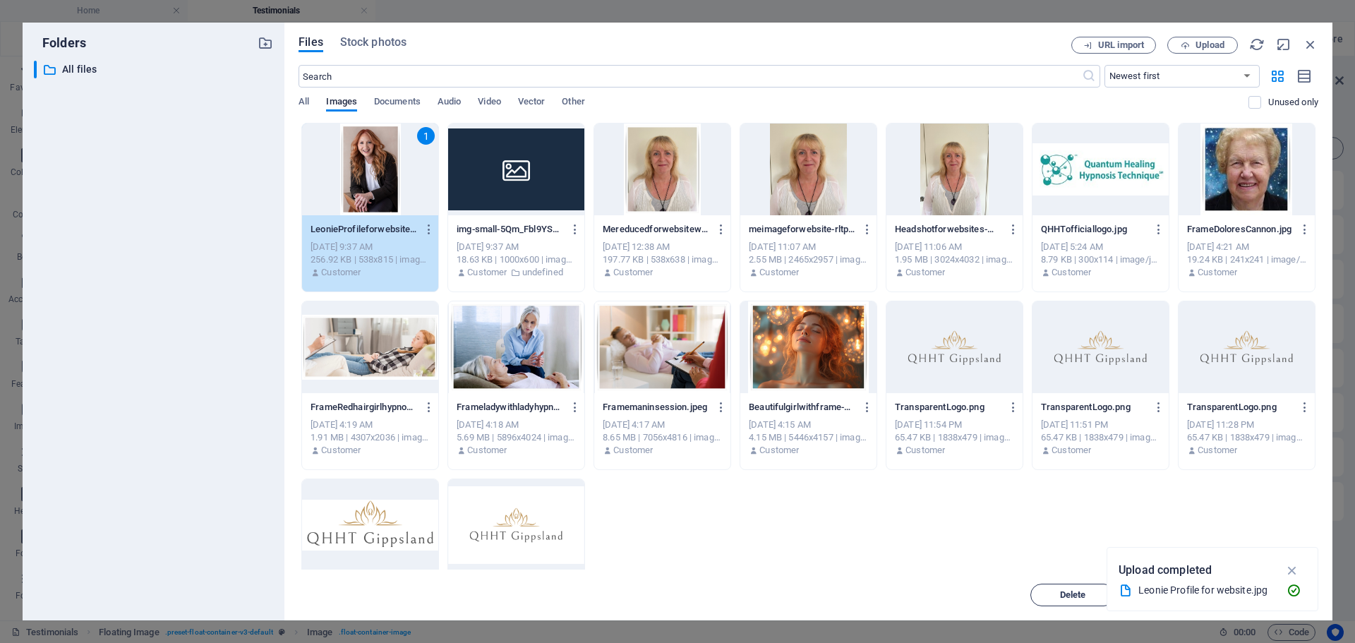
click at [1065, 592] on span "Delete" at bounding box center [1073, 595] width 26 height 8
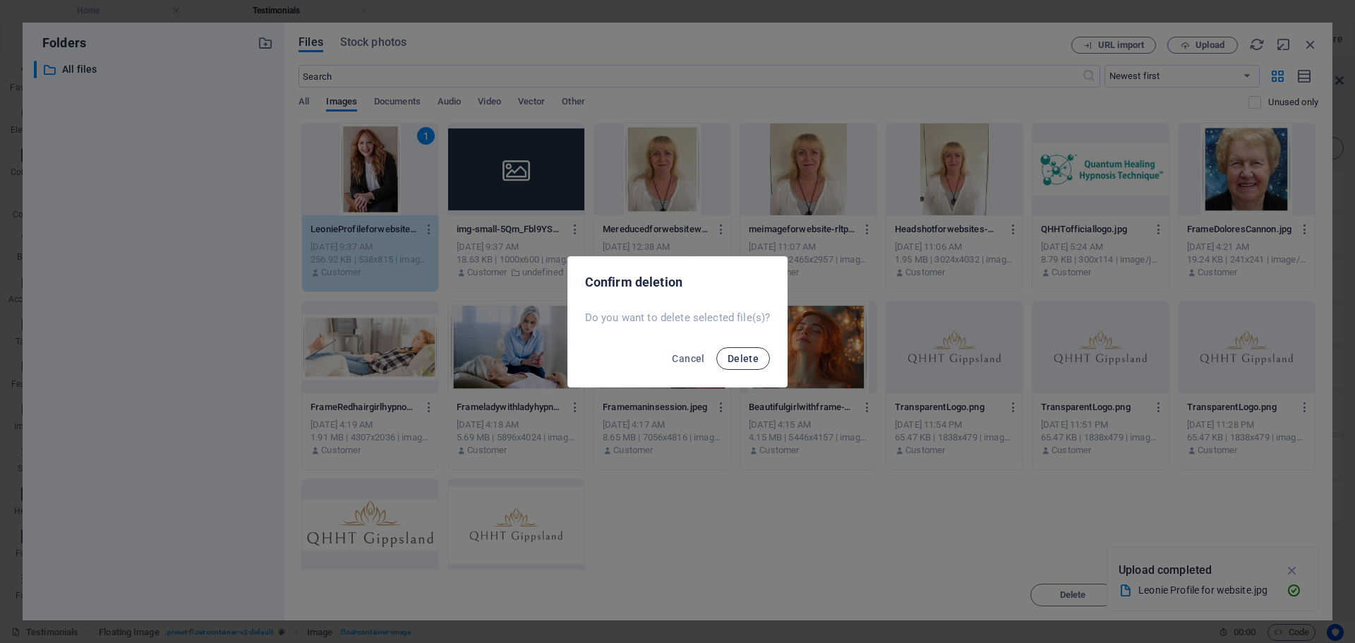
click at [744, 363] on span "Delete" at bounding box center [743, 358] width 31 height 11
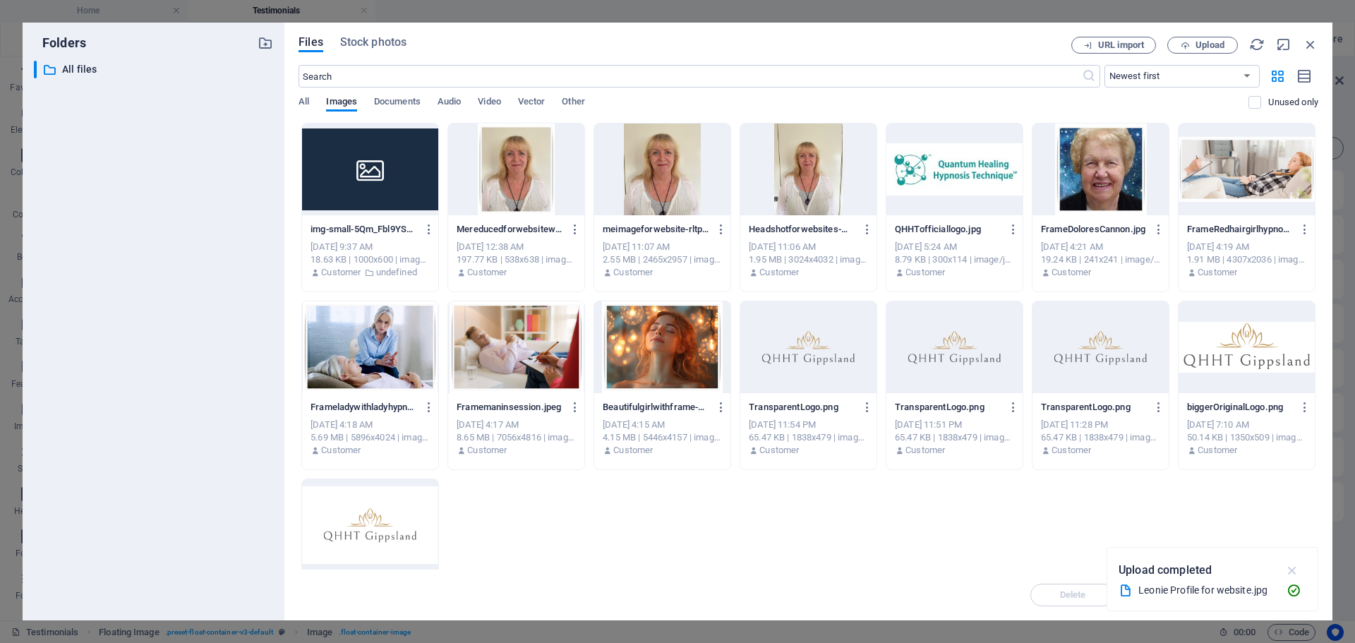
click at [1293, 570] on icon "button" at bounding box center [1293, 571] width 16 height 16
click at [1192, 43] on span "Upload" at bounding box center [1203, 45] width 58 height 9
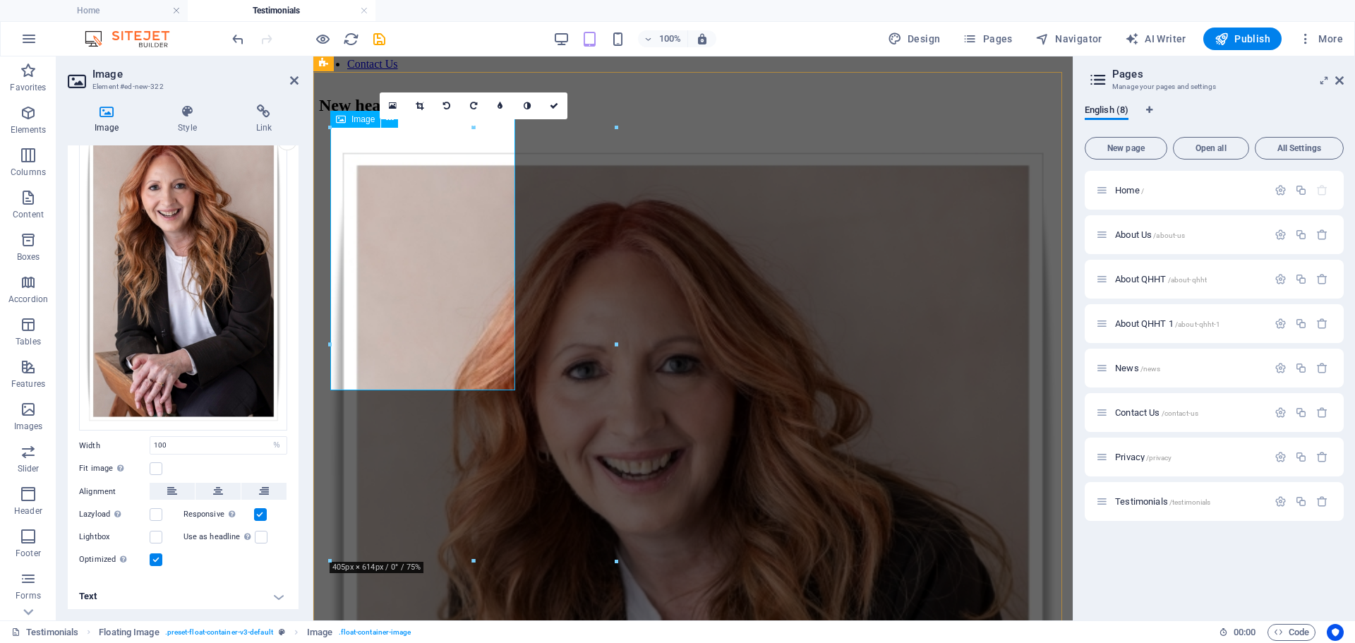
scroll to position [139, 0]
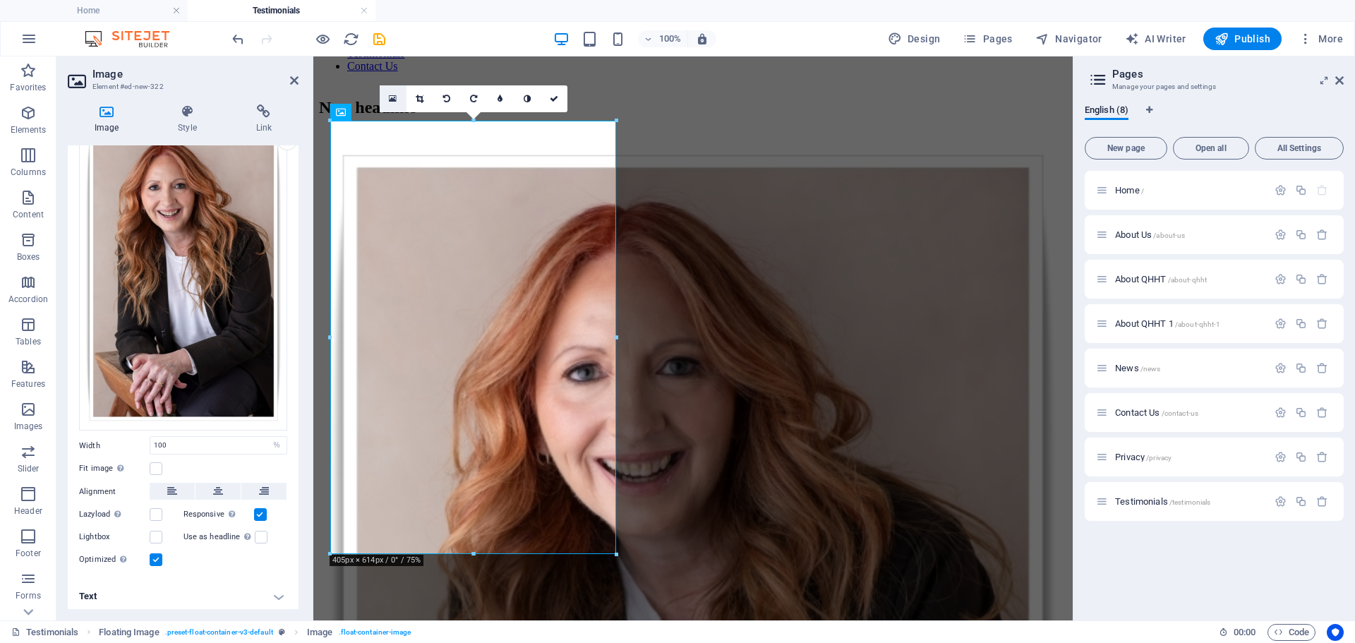
click at [393, 97] on icon at bounding box center [393, 99] width 8 height 10
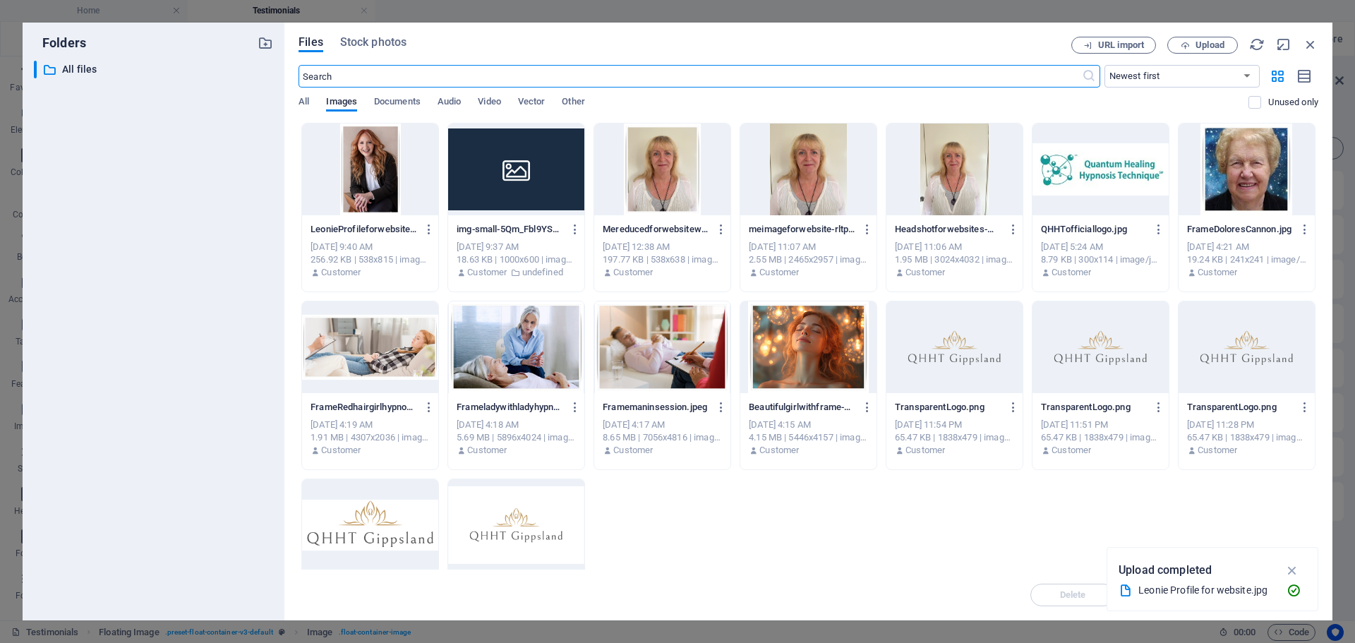
scroll to position [141, 0]
click at [372, 163] on div at bounding box center [370, 170] width 136 height 92
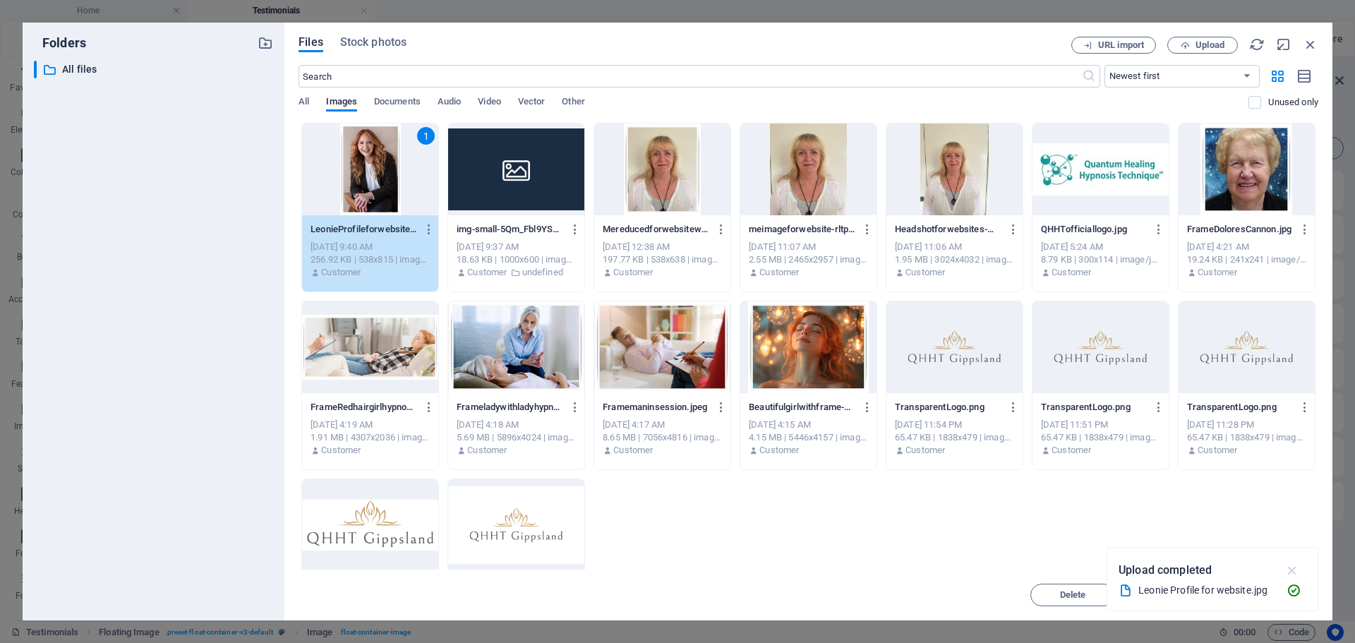
click at [1289, 569] on icon "button" at bounding box center [1293, 571] width 16 height 16
click at [1265, 594] on span "Insert" at bounding box center [1276, 595] width 25 height 8
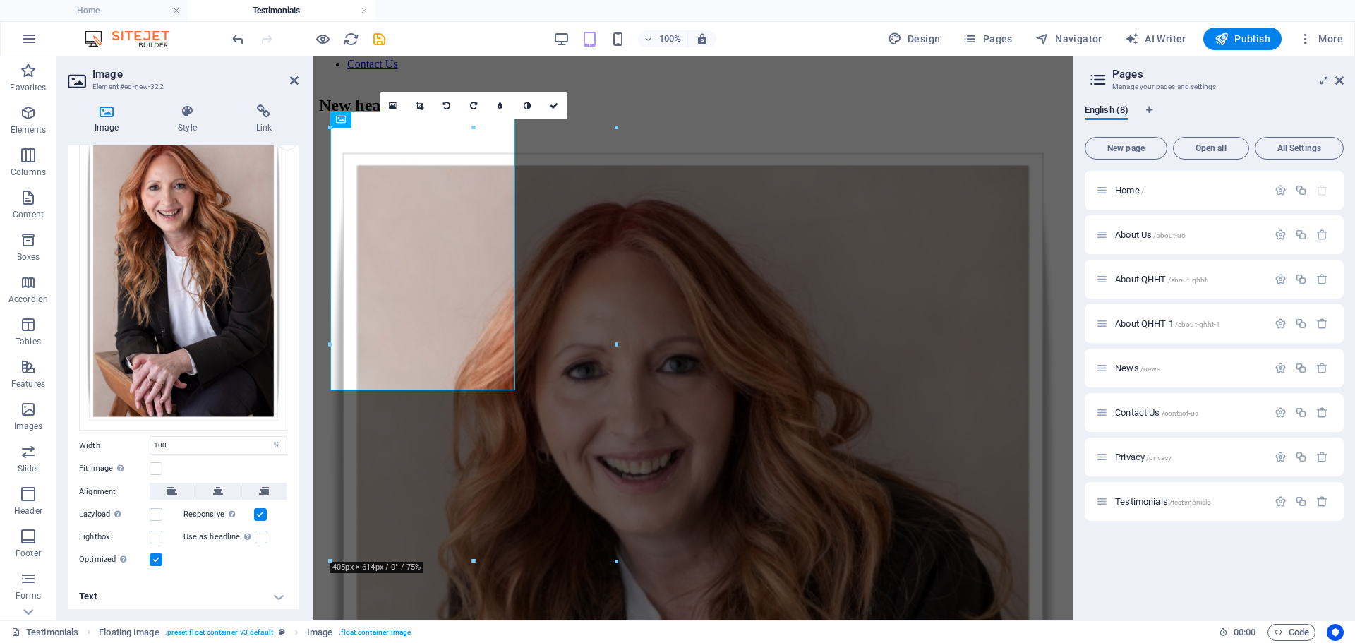
scroll to position [139, 0]
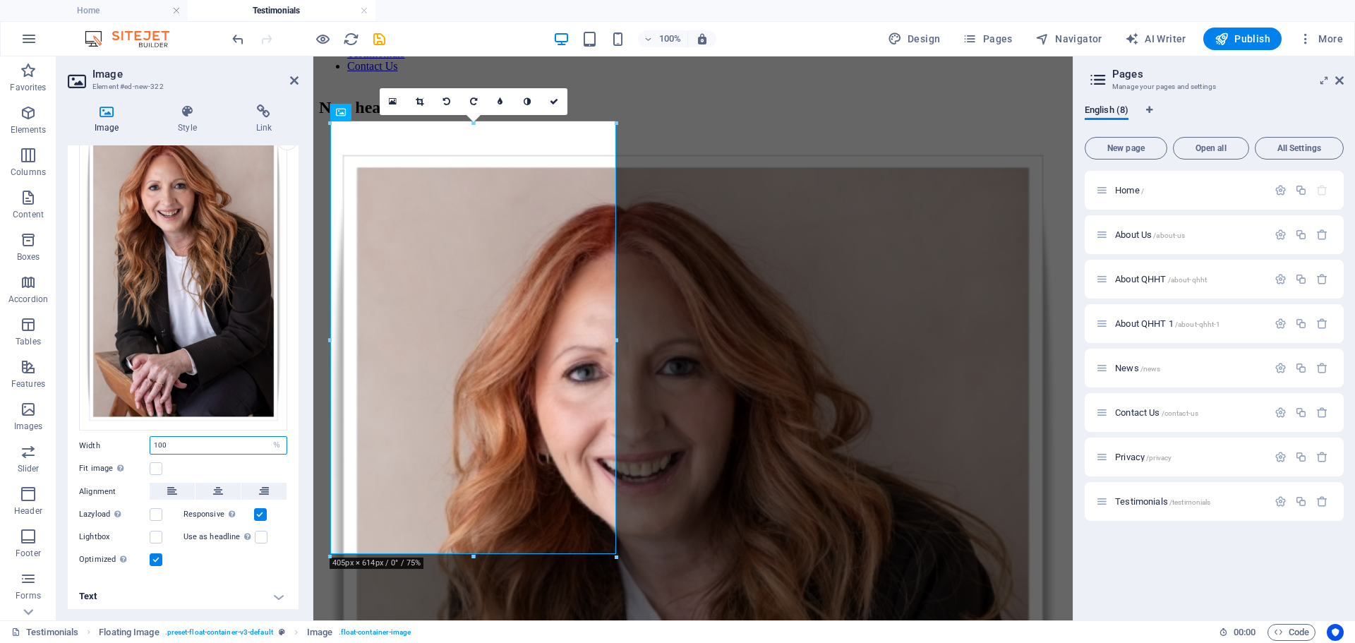
click at [184, 446] on input "100" at bounding box center [218, 445] width 136 height 17
drag, startPoint x: 177, startPoint y: 442, endPoint x: 147, endPoint y: 440, distance: 30.4
click at [147, 440] on div "Width 100 Default auto px rem % em vh vw" at bounding box center [183, 445] width 208 height 18
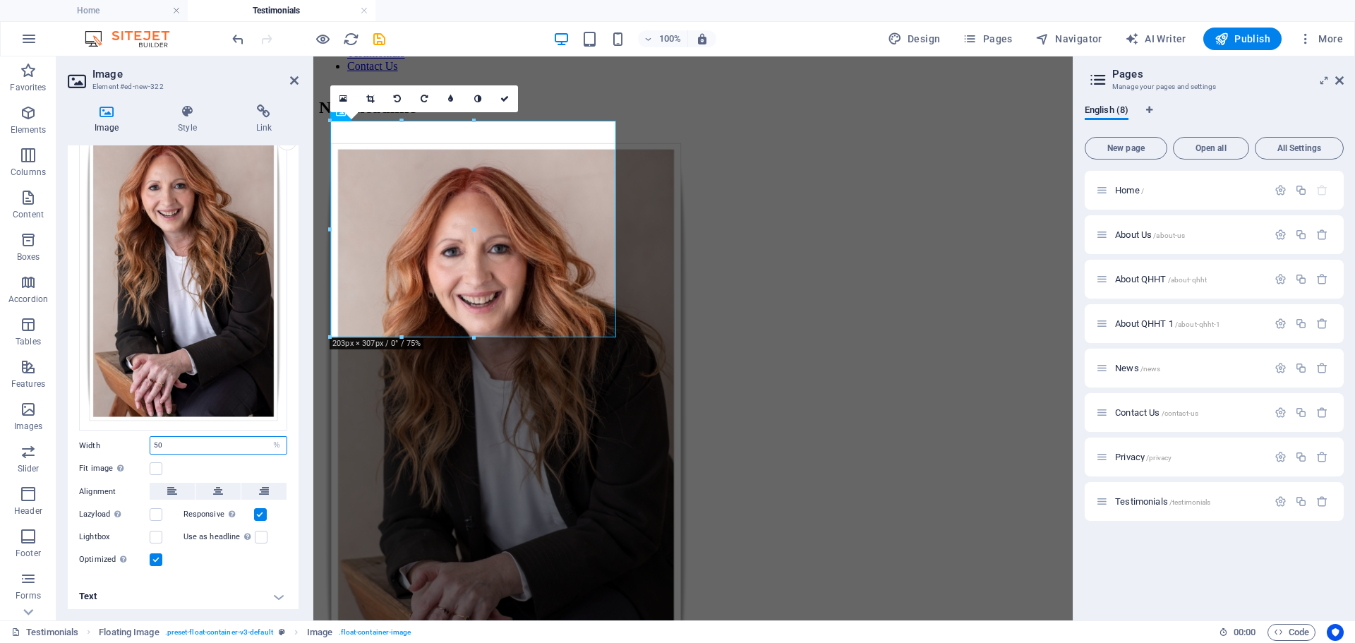
drag, startPoint x: 164, startPoint y: 438, endPoint x: 148, endPoint y: 439, distance: 16.2
click at [148, 439] on div "Width 50 Default auto px rem % em vh vw" at bounding box center [183, 445] width 208 height 18
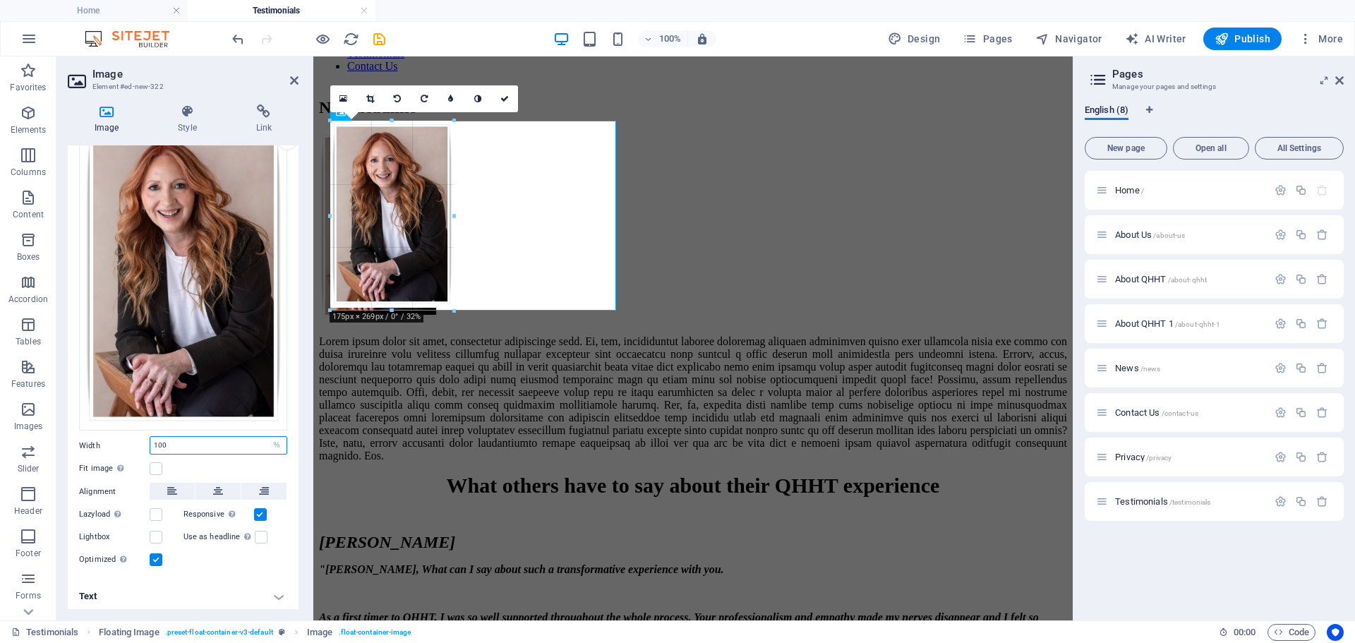
drag, startPoint x: 615, startPoint y: 119, endPoint x: 302, endPoint y: 359, distance: 394.3
type input "175"
select select "px"
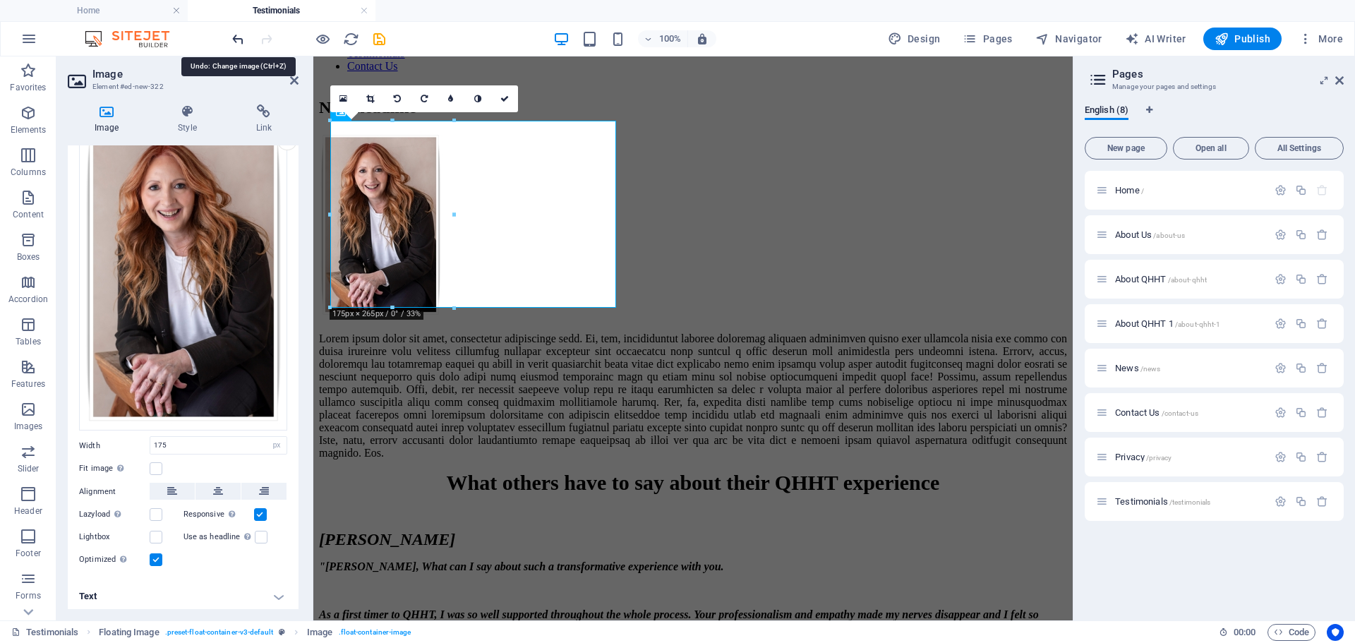
click at [237, 38] on icon "undo" at bounding box center [238, 39] width 16 height 16
type input "100"
select select "%"
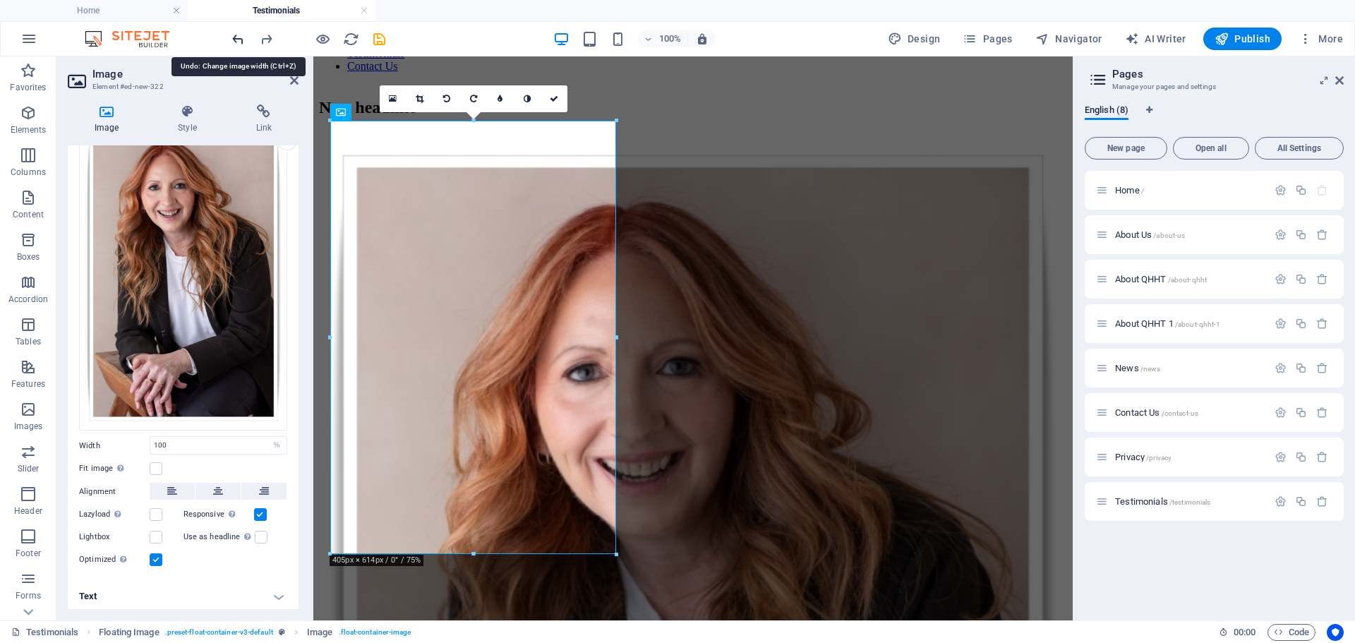
click at [237, 38] on icon "undo" at bounding box center [238, 39] width 16 height 16
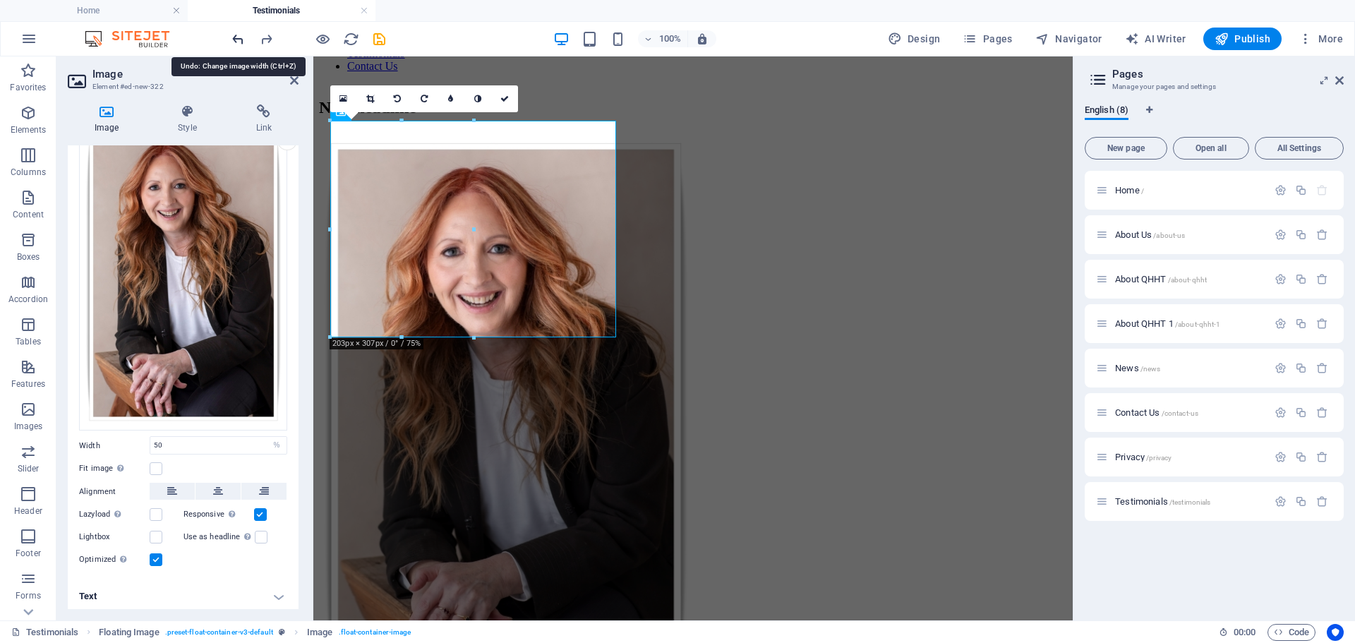
click at [237, 38] on icon "undo" at bounding box center [238, 39] width 16 height 16
type input "100"
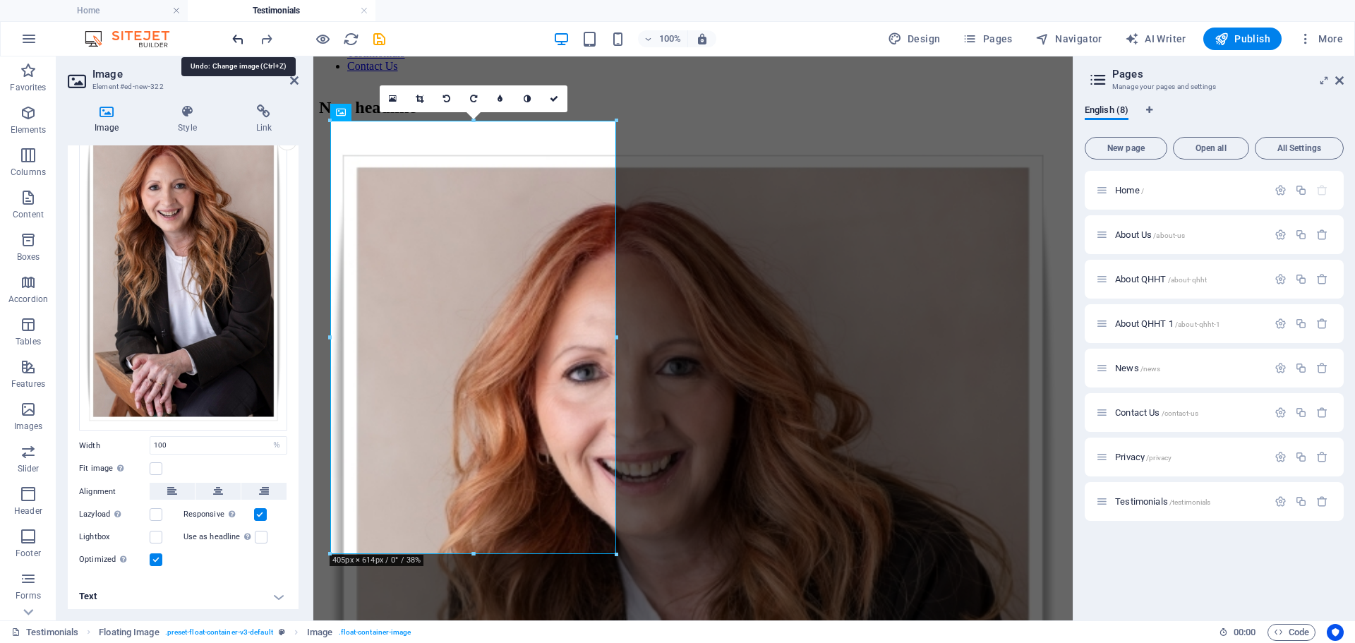
click at [237, 38] on icon "undo" at bounding box center [238, 39] width 16 height 16
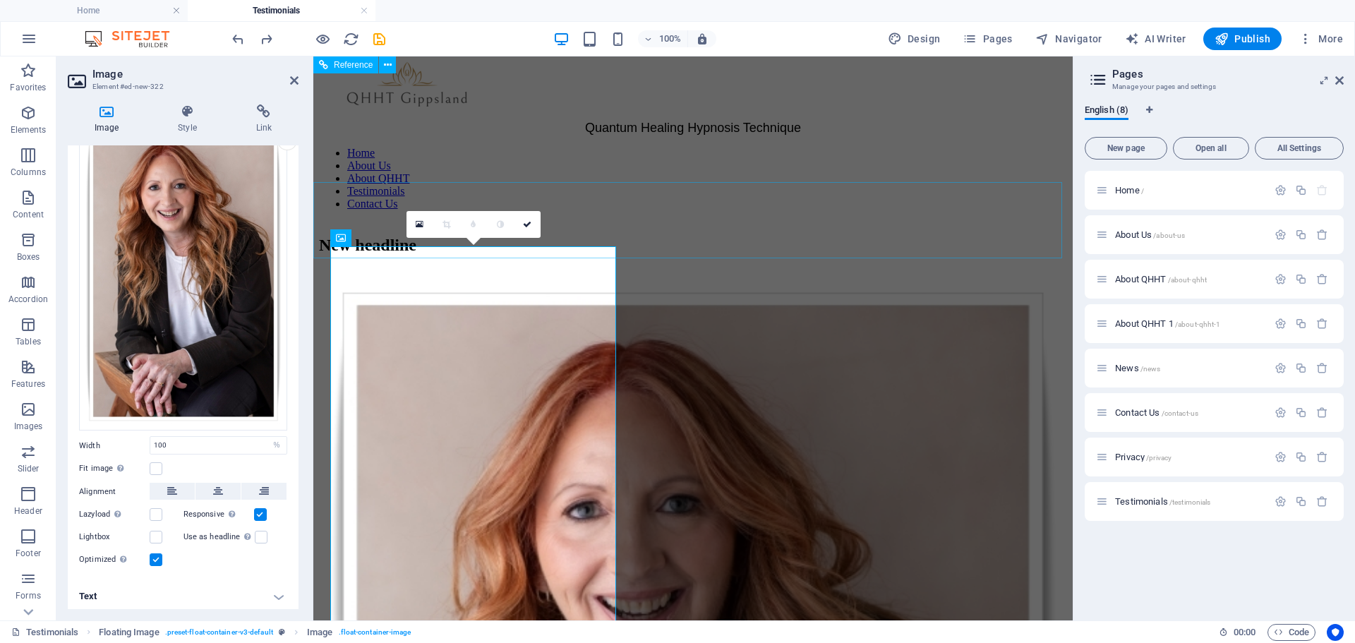
scroll to position [0, 0]
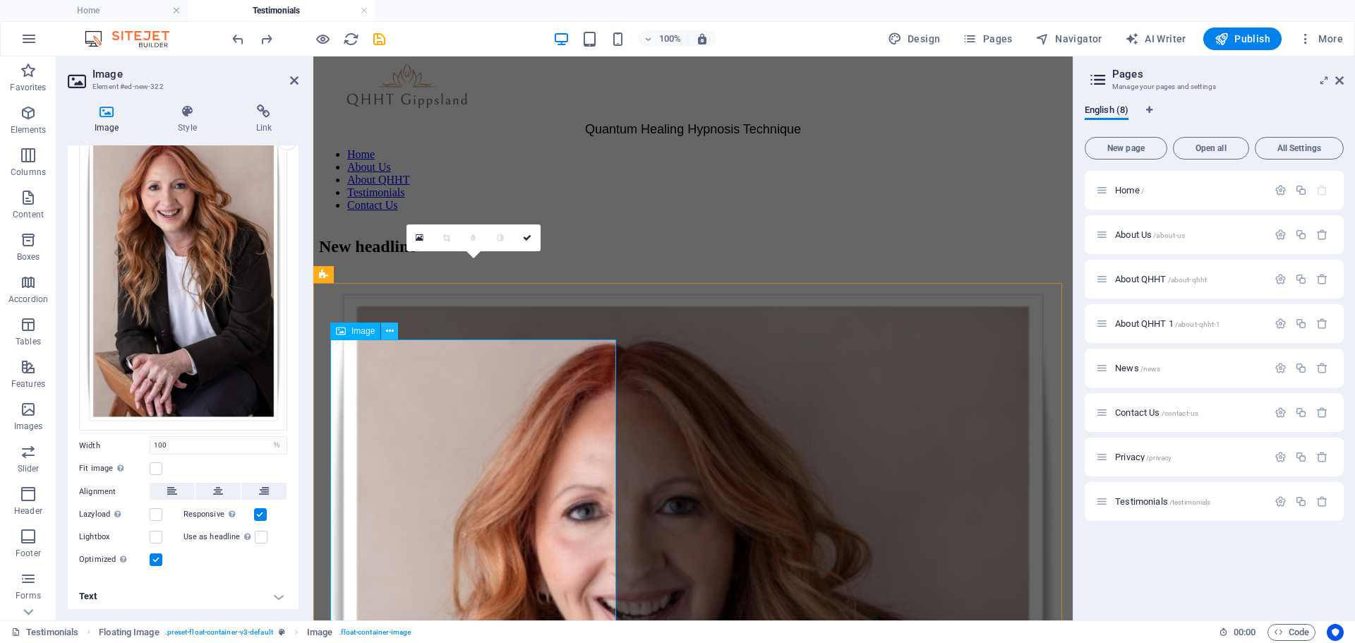
click at [387, 333] on icon at bounding box center [390, 331] width 8 height 15
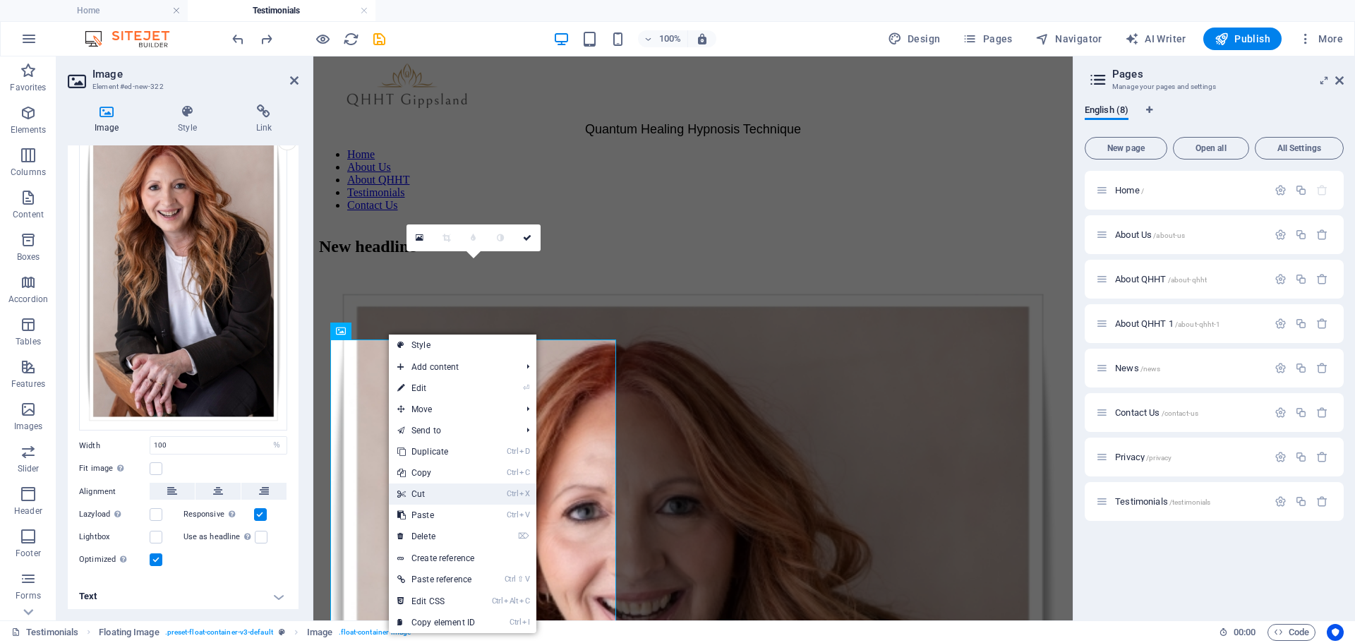
click at [431, 483] on link "Ctrl X Cut" at bounding box center [436, 493] width 95 height 21
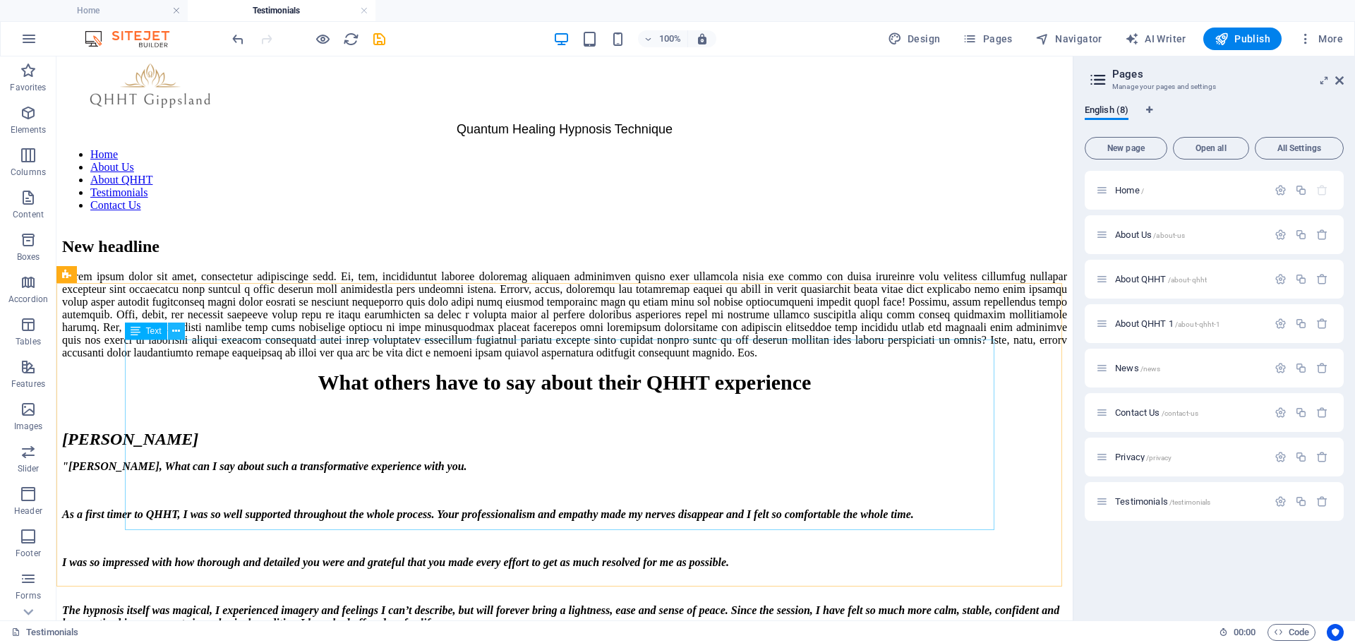
click at [179, 333] on icon at bounding box center [176, 331] width 8 height 15
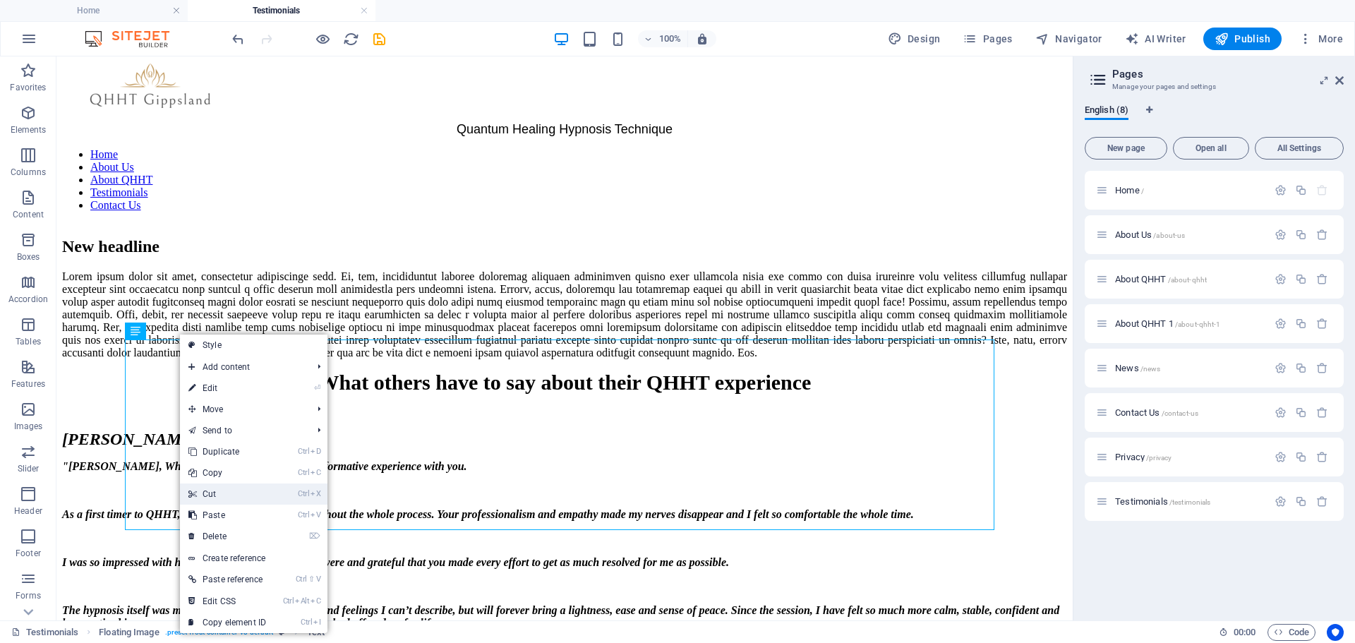
click at [200, 491] on link "Ctrl X Cut" at bounding box center [227, 493] width 95 height 21
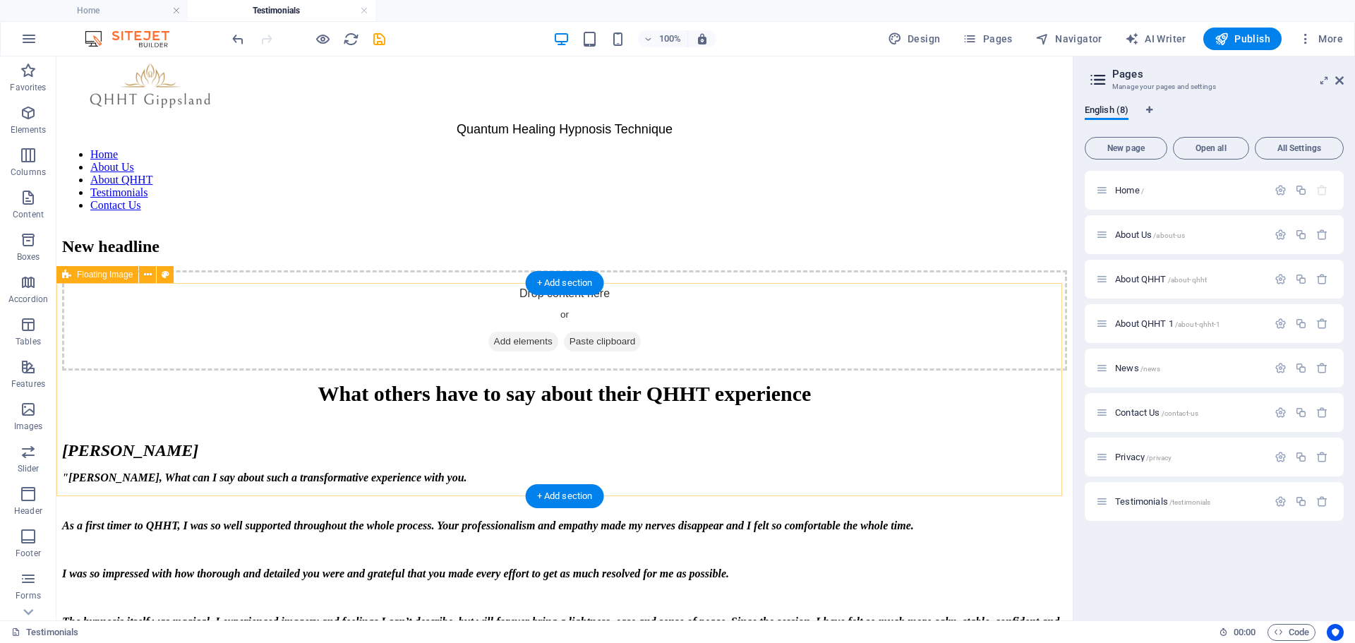
click at [501, 352] on span "Add elements" at bounding box center [523, 342] width 70 height 20
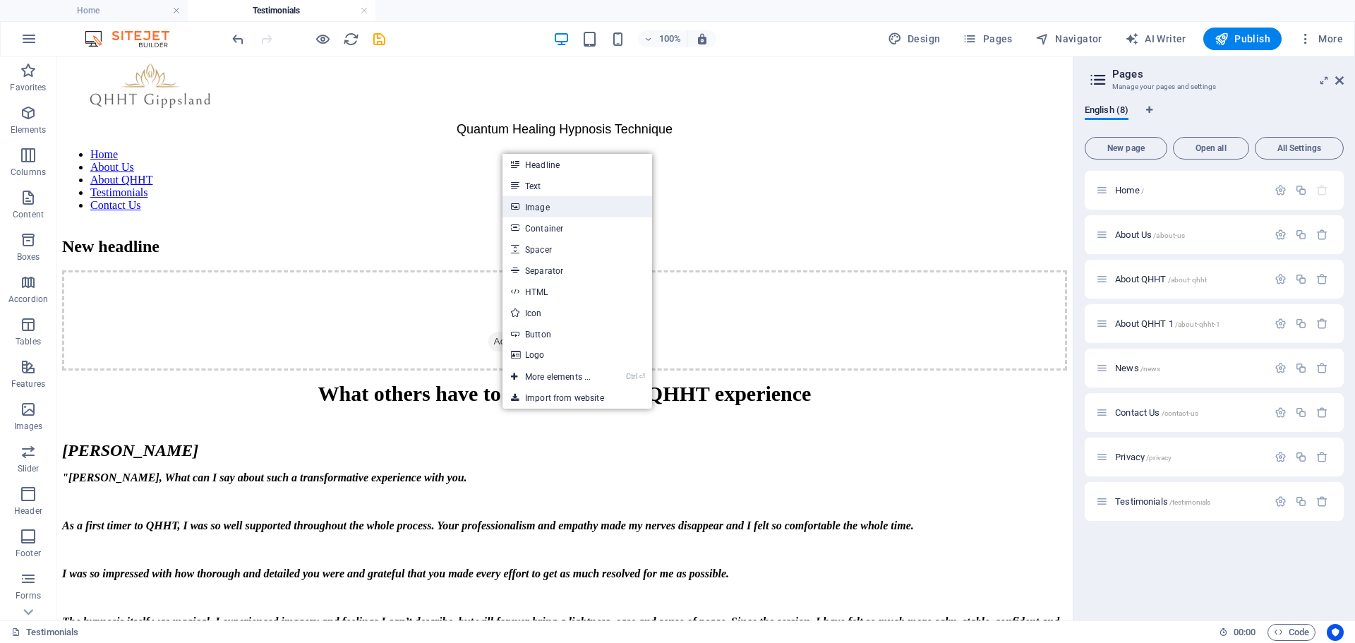
click at [543, 210] on link "Image" at bounding box center [578, 206] width 150 height 21
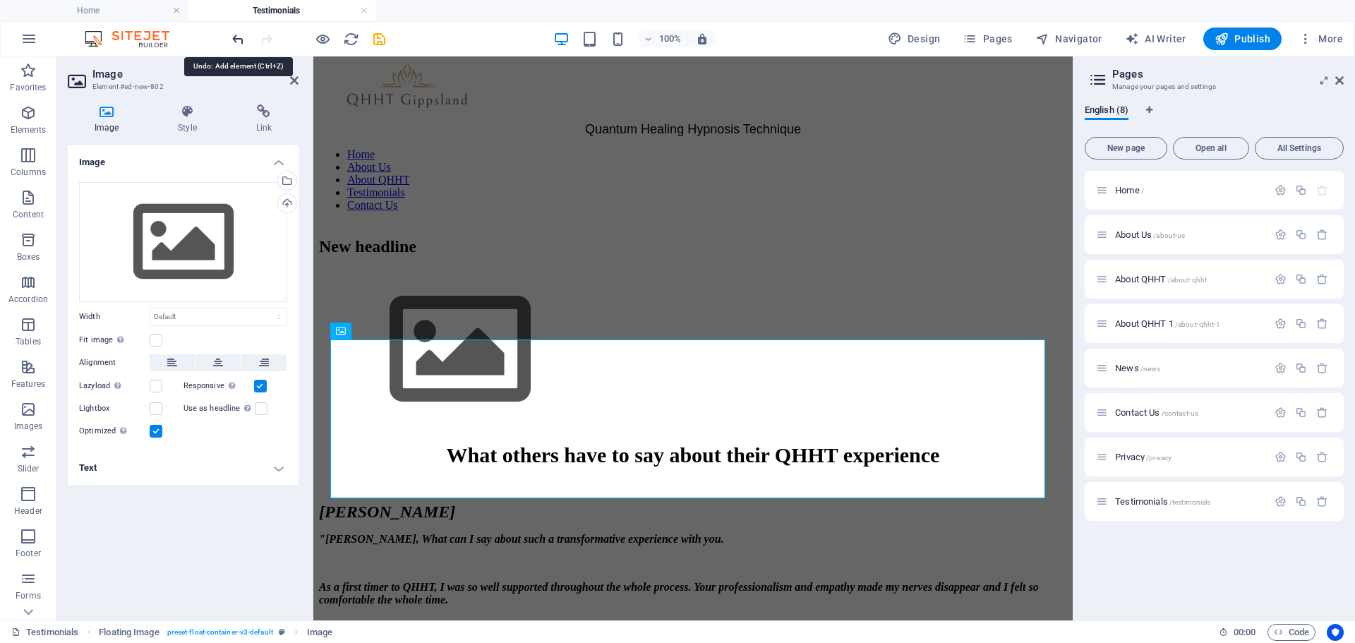
click at [236, 37] on icon "undo" at bounding box center [238, 39] width 16 height 16
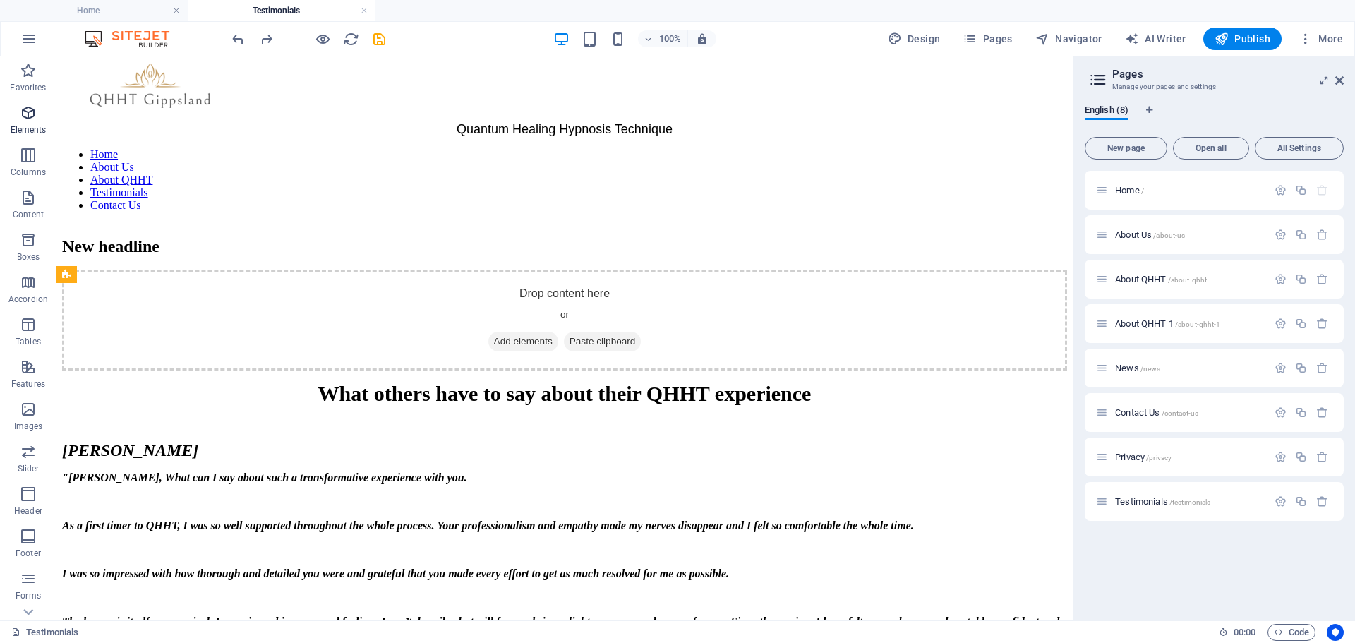
click at [32, 113] on icon "button" at bounding box center [28, 112] width 17 height 17
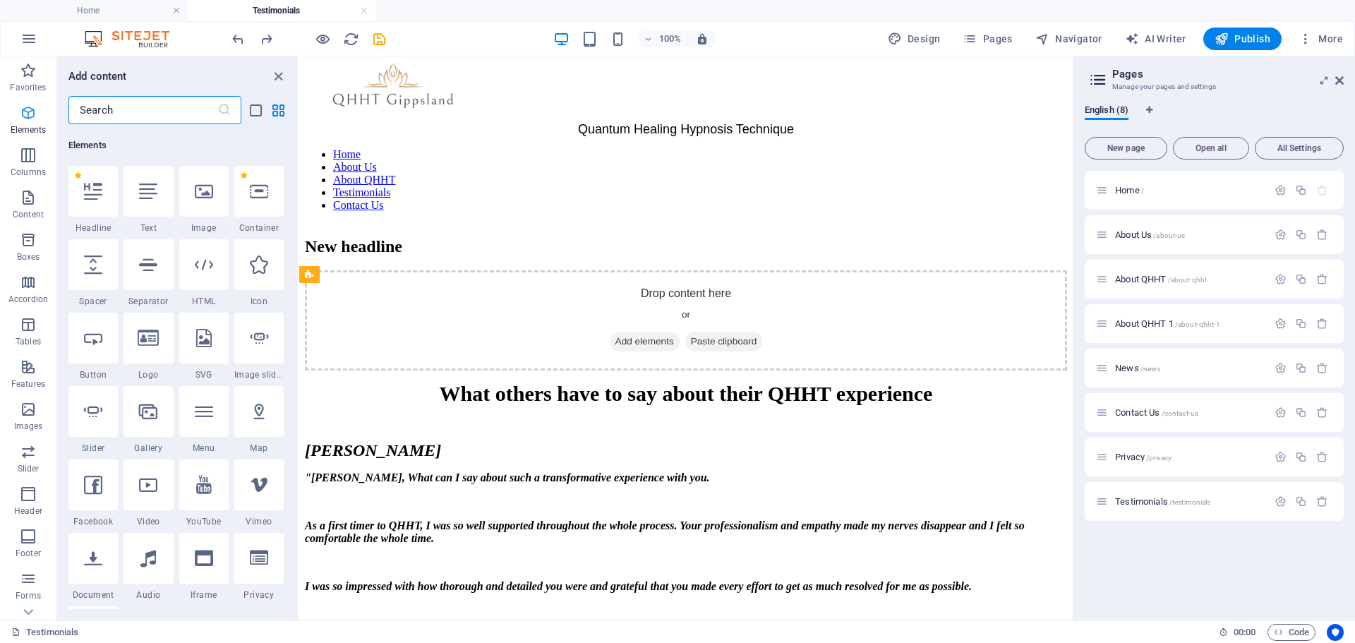
scroll to position [150, 0]
click at [25, 195] on icon "button" at bounding box center [28, 197] width 17 height 17
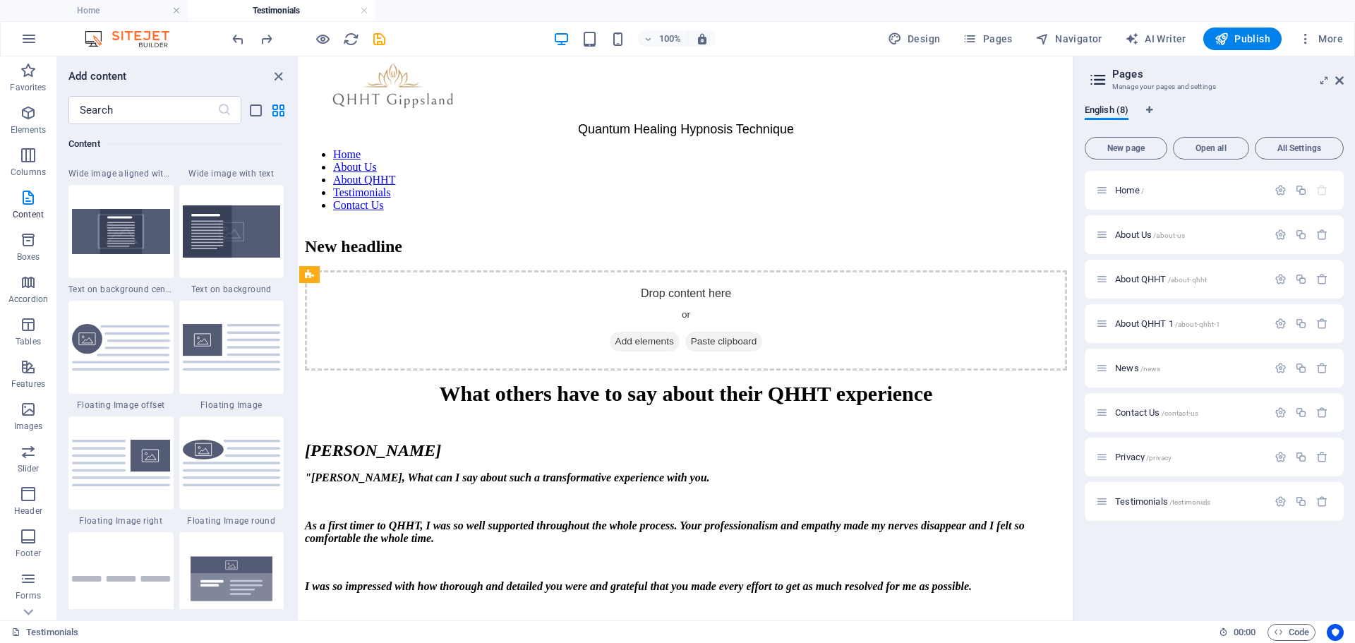
scroll to position [2893, 0]
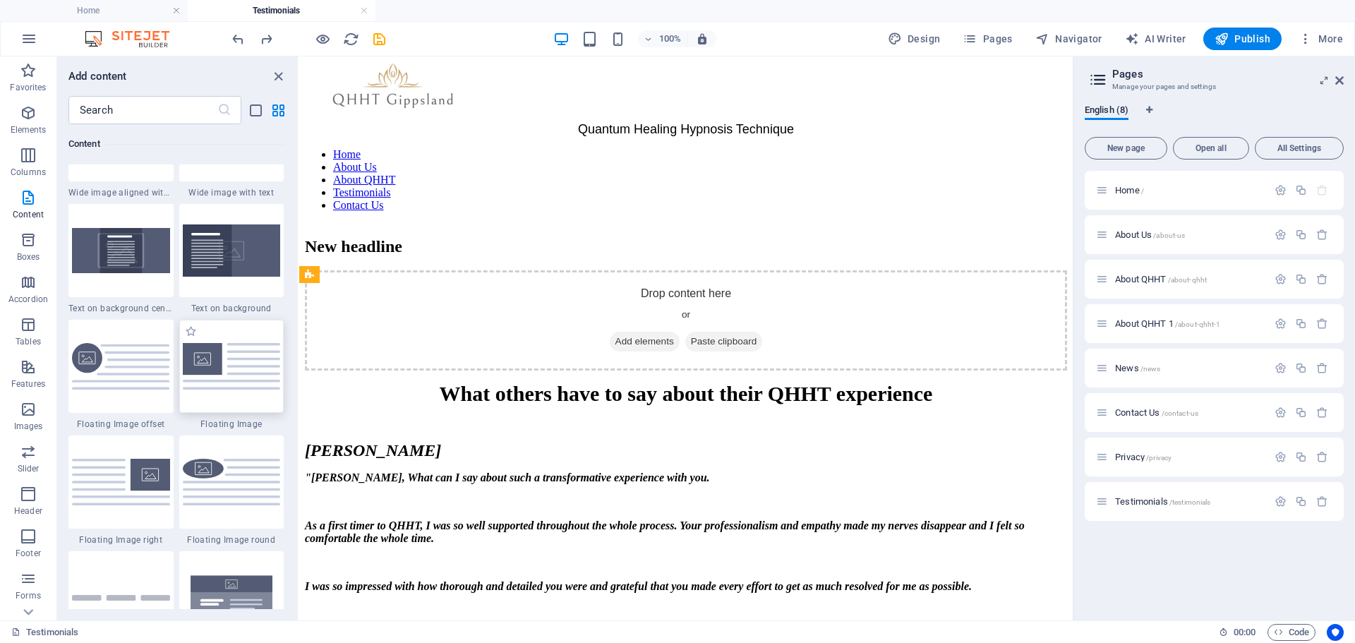
click at [222, 376] on img at bounding box center [232, 366] width 98 height 46
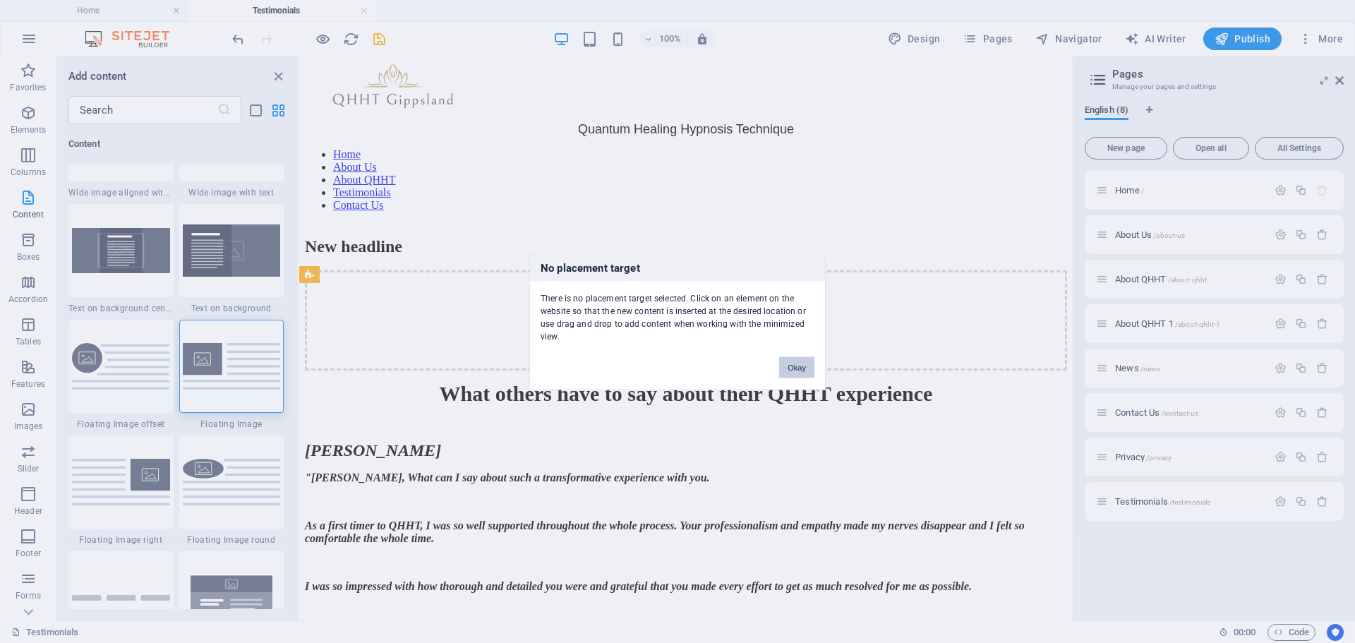
click at [426, 379] on div "No placement target There is no placement target selected. Click on an element …" at bounding box center [677, 321] width 1355 height 643
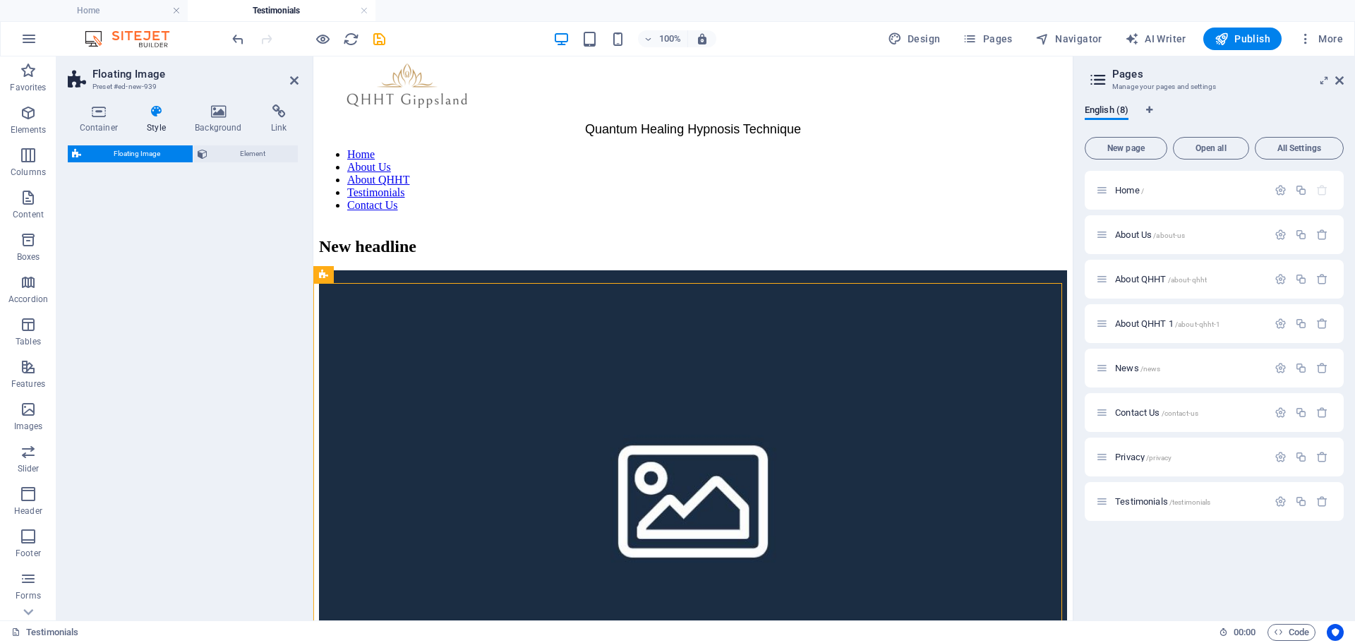
select select "%"
select select "rem"
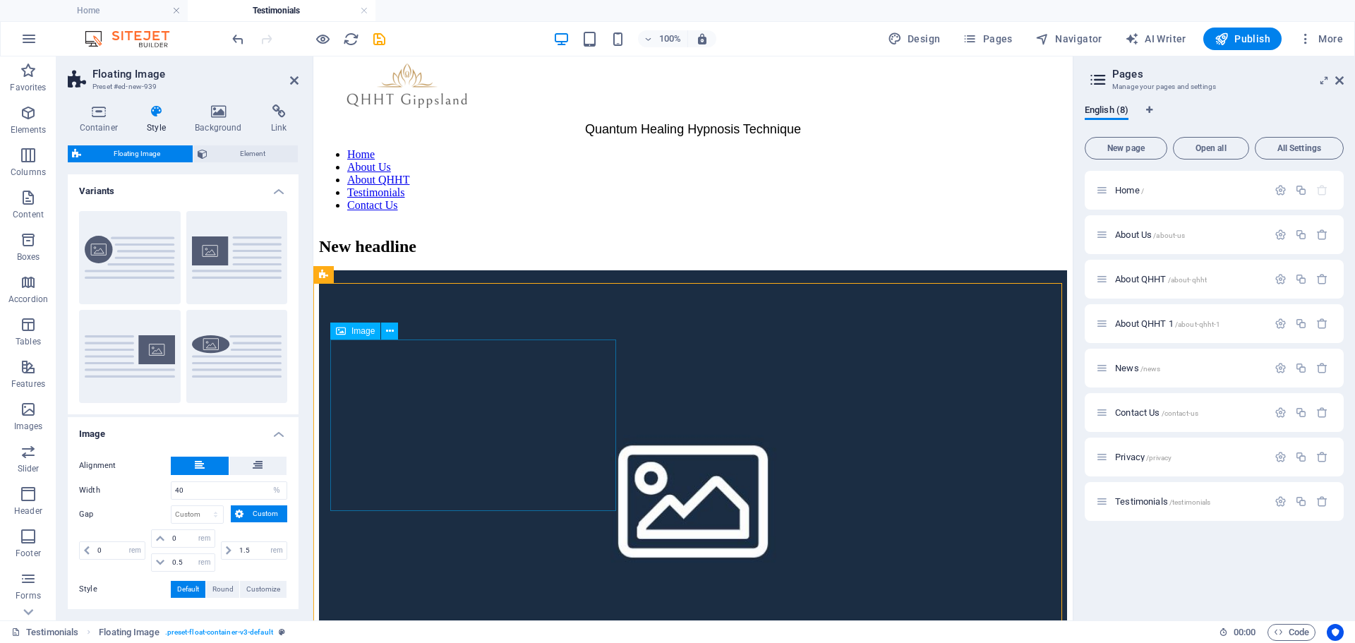
click at [362, 332] on span "Image" at bounding box center [363, 331] width 23 height 8
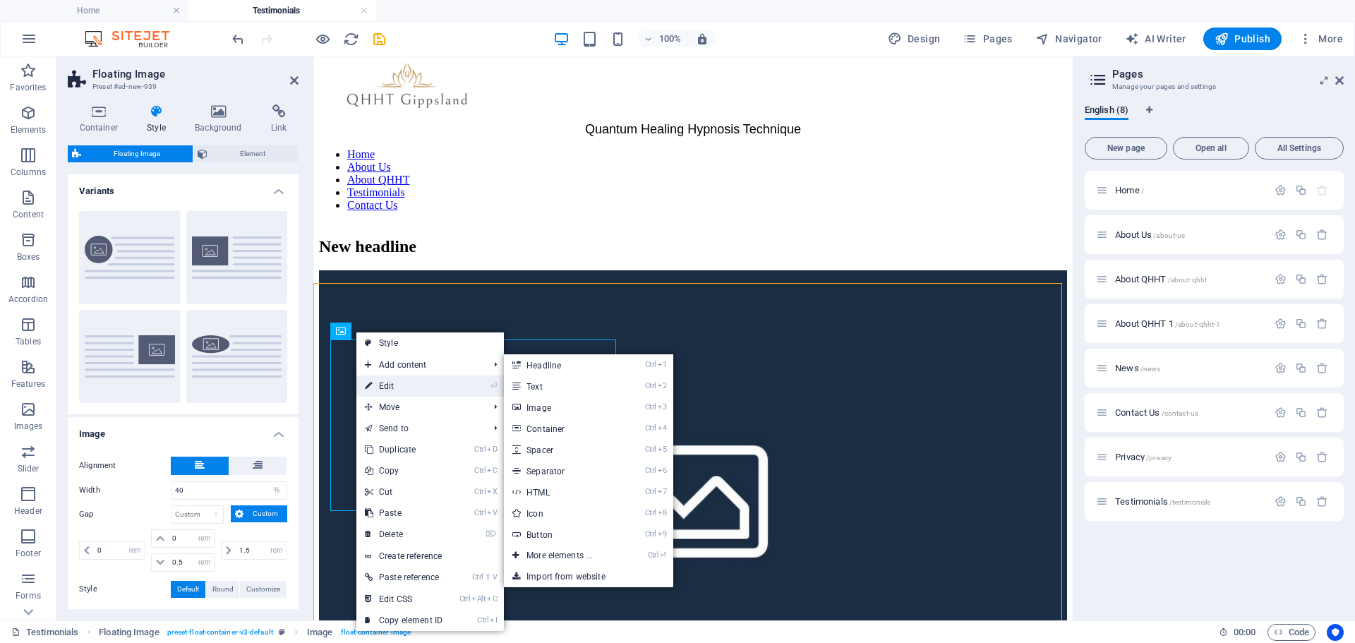
click at [382, 383] on link "⏎ Edit" at bounding box center [403, 386] width 95 height 21
select select "%"
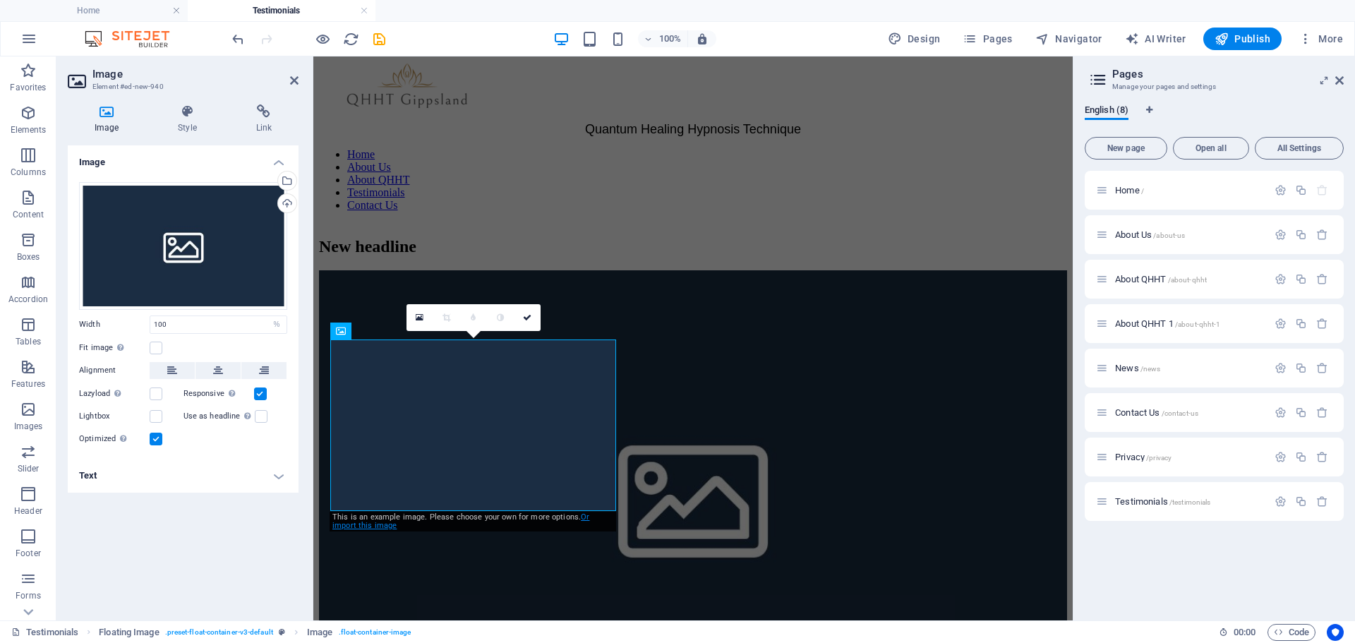
click at [589, 513] on link "Or import this image" at bounding box center [460, 521] width 257 height 18
click at [397, 319] on link at bounding box center [393, 317] width 27 height 27
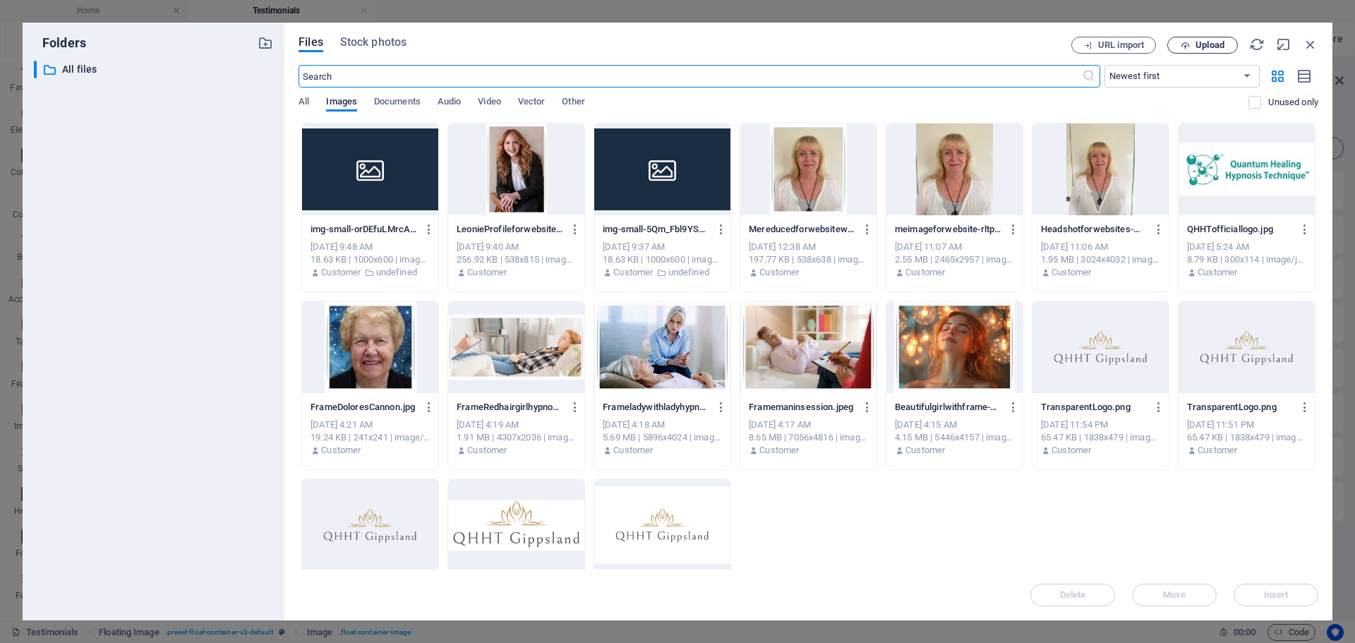
click at [1213, 42] on span "Upload" at bounding box center [1210, 45] width 29 height 8
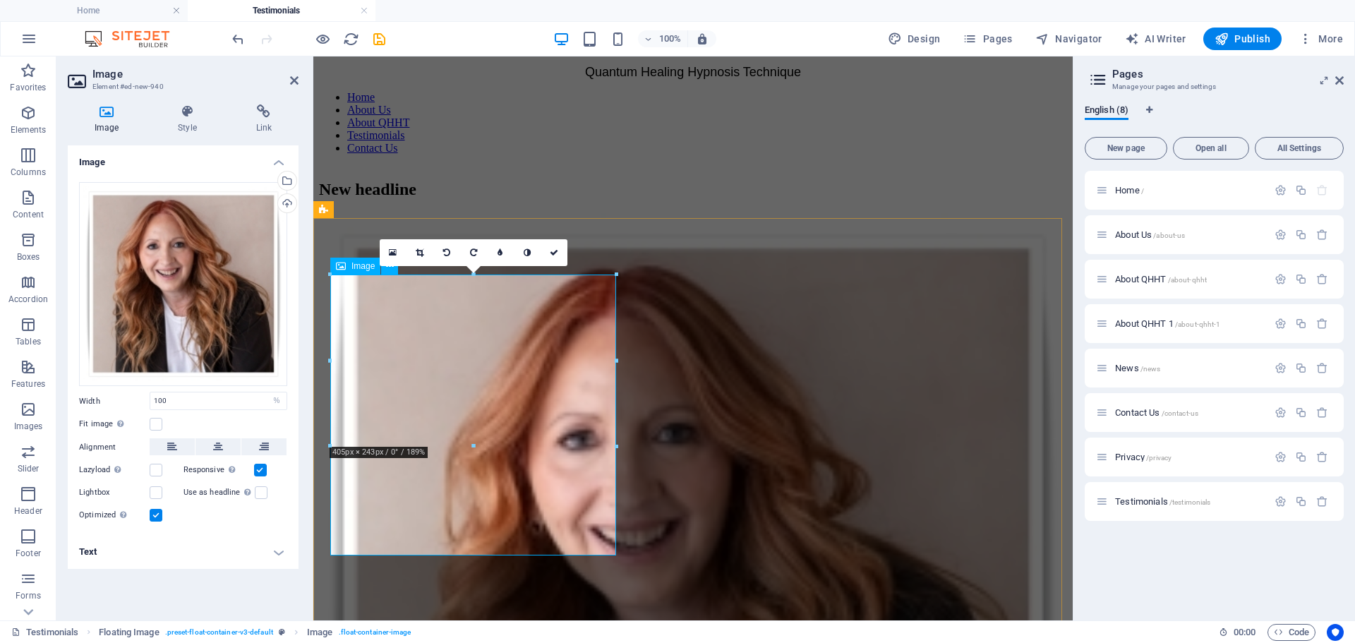
scroll to position [71, 0]
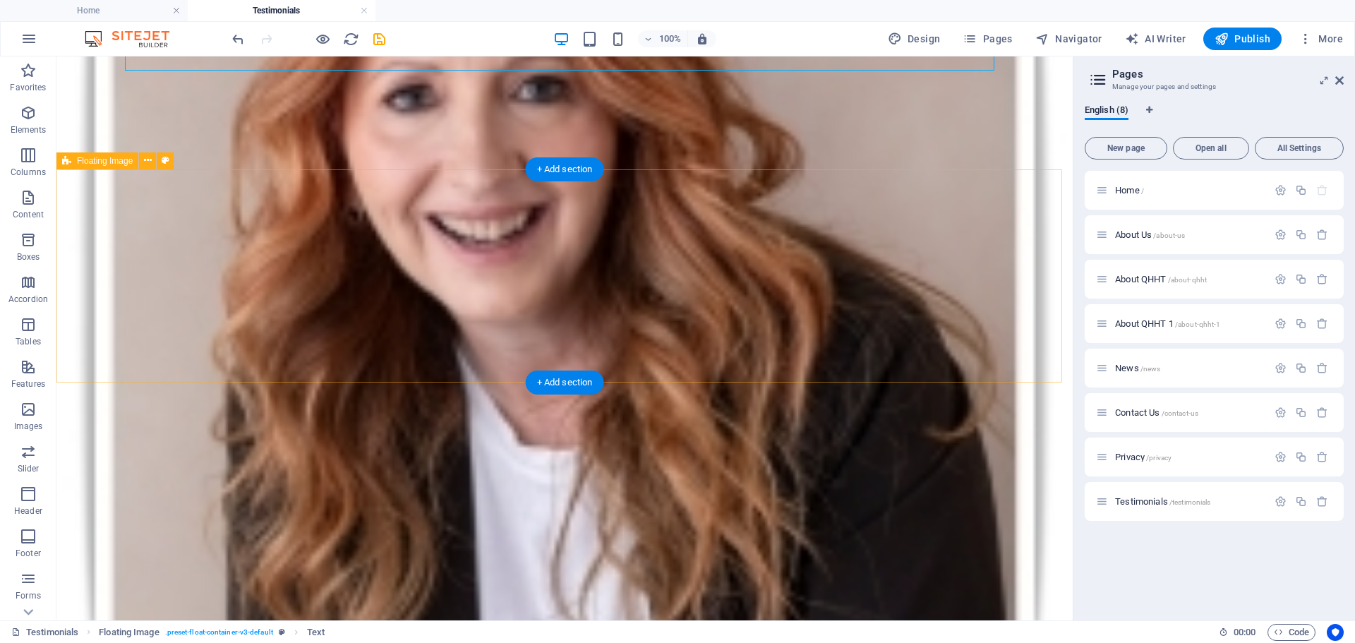
scroll to position [494, 0]
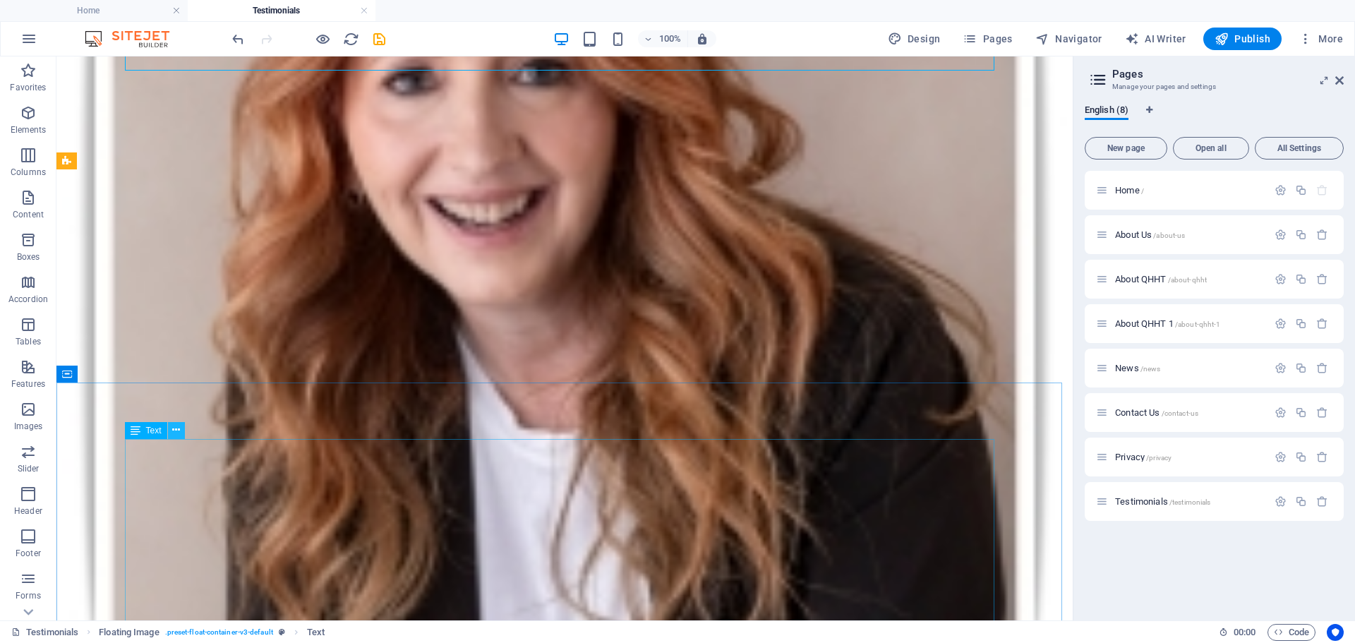
click at [179, 432] on icon at bounding box center [176, 430] width 8 height 15
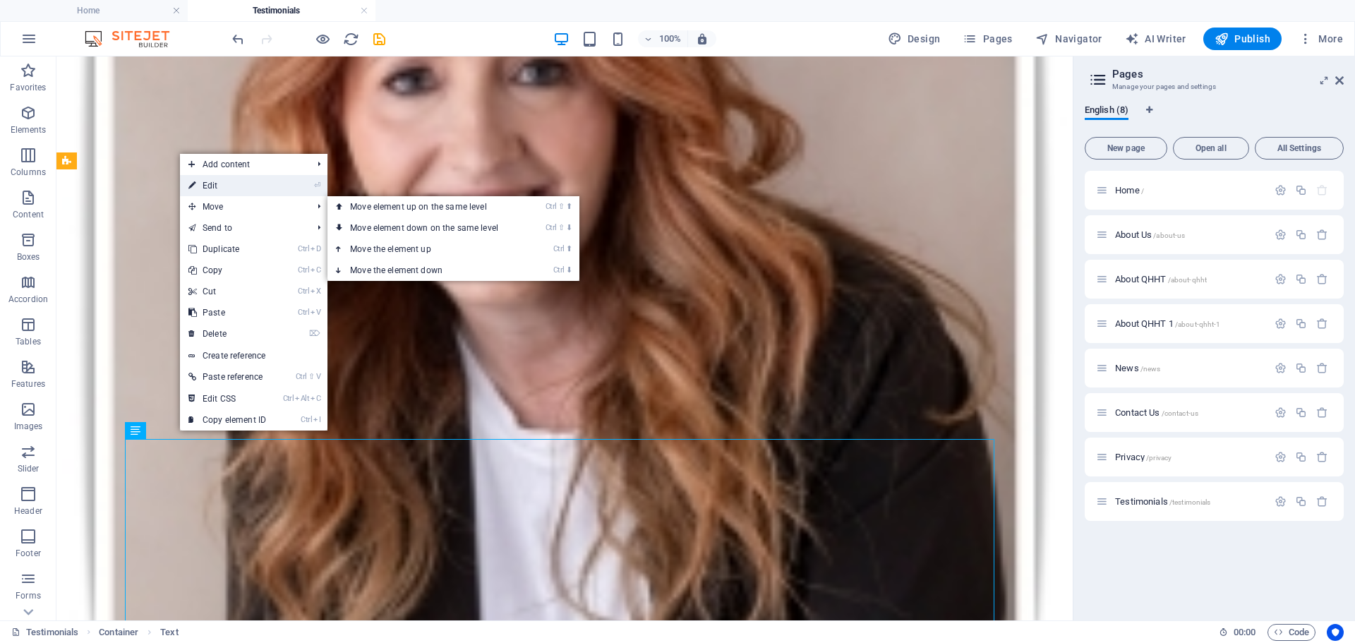
click at [227, 188] on link "⏎ Edit" at bounding box center [227, 185] width 95 height 21
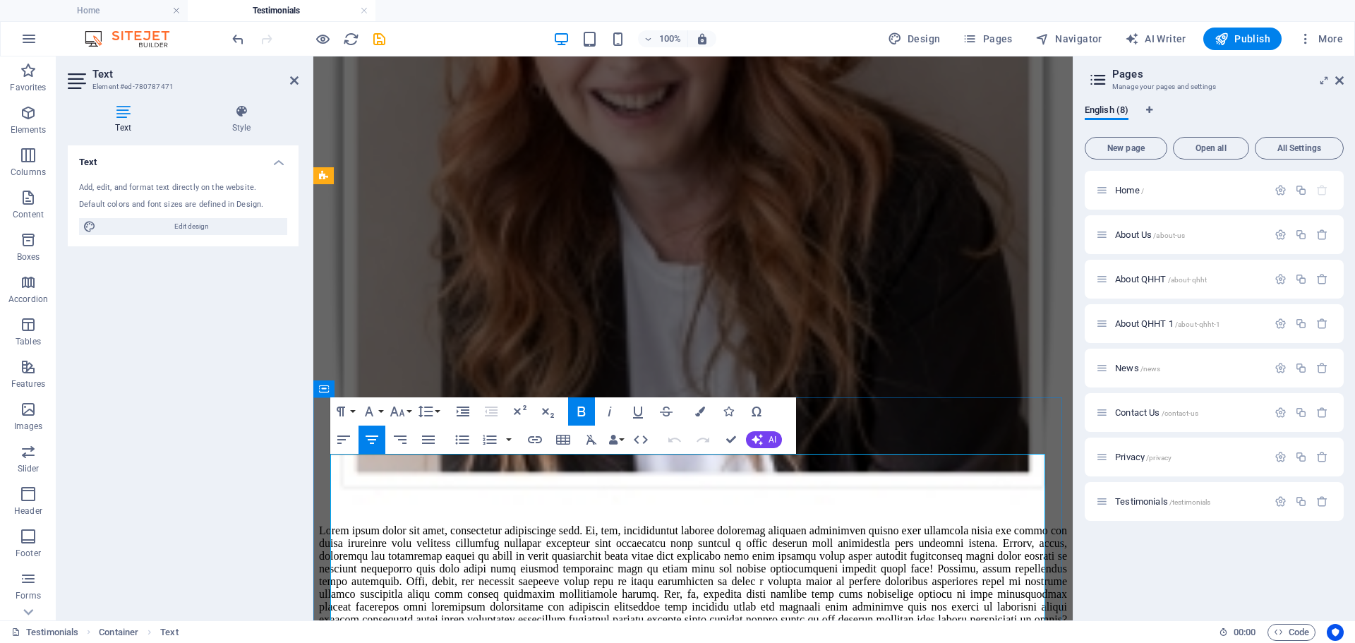
drag, startPoint x: 947, startPoint y: 475, endPoint x: 428, endPoint y: 485, distance: 518.9
copy span "What others have to say about their QHHT experience"
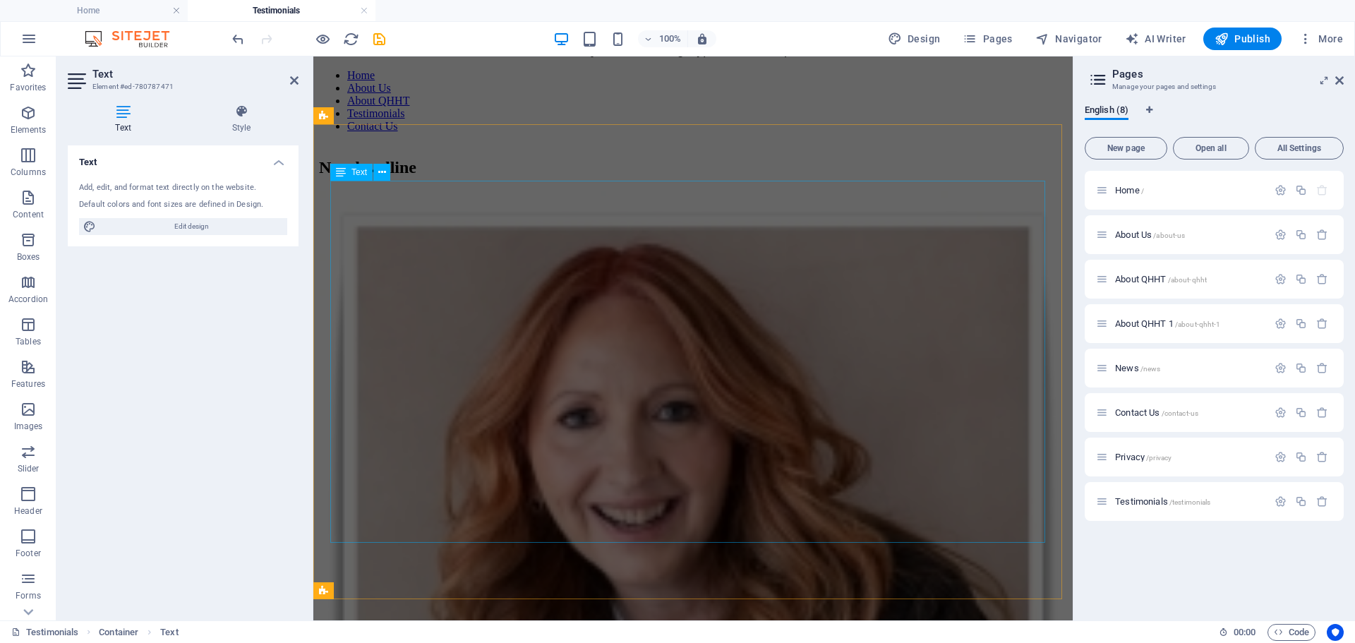
scroll to position [0, 0]
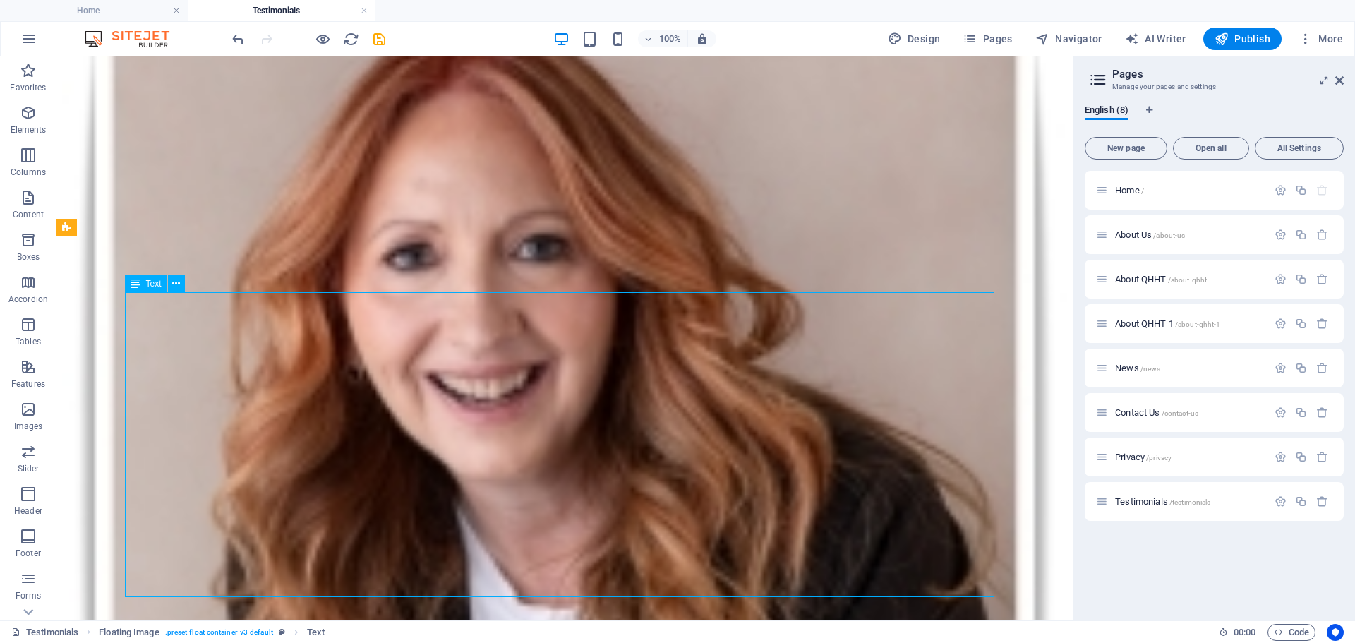
scroll to position [74, 0]
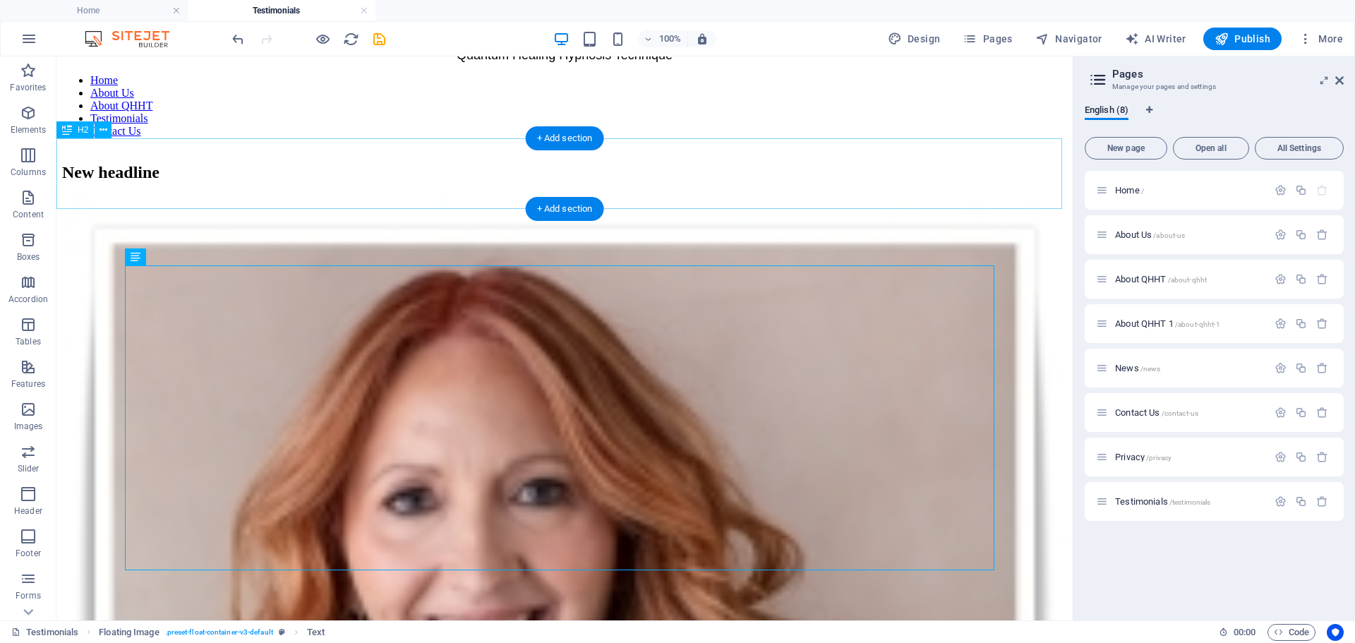
click at [94, 172] on div "New headline" at bounding box center [564, 172] width 1005 height 19
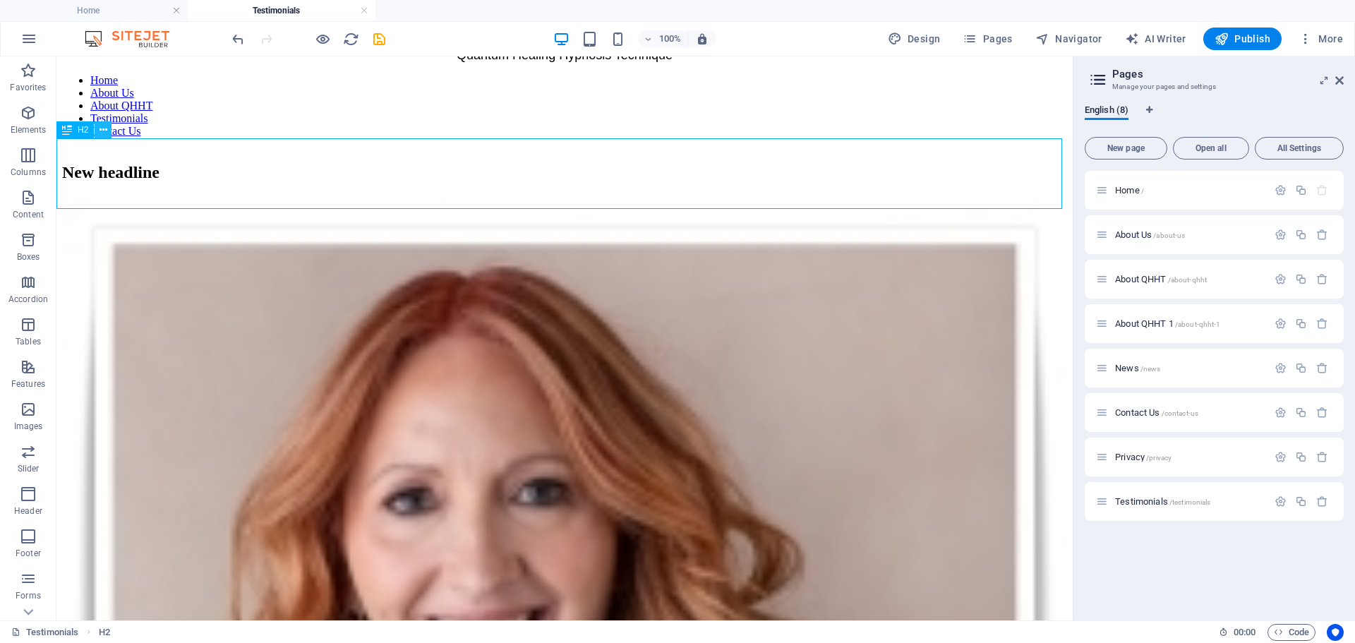
click at [104, 133] on icon at bounding box center [104, 130] width 8 height 15
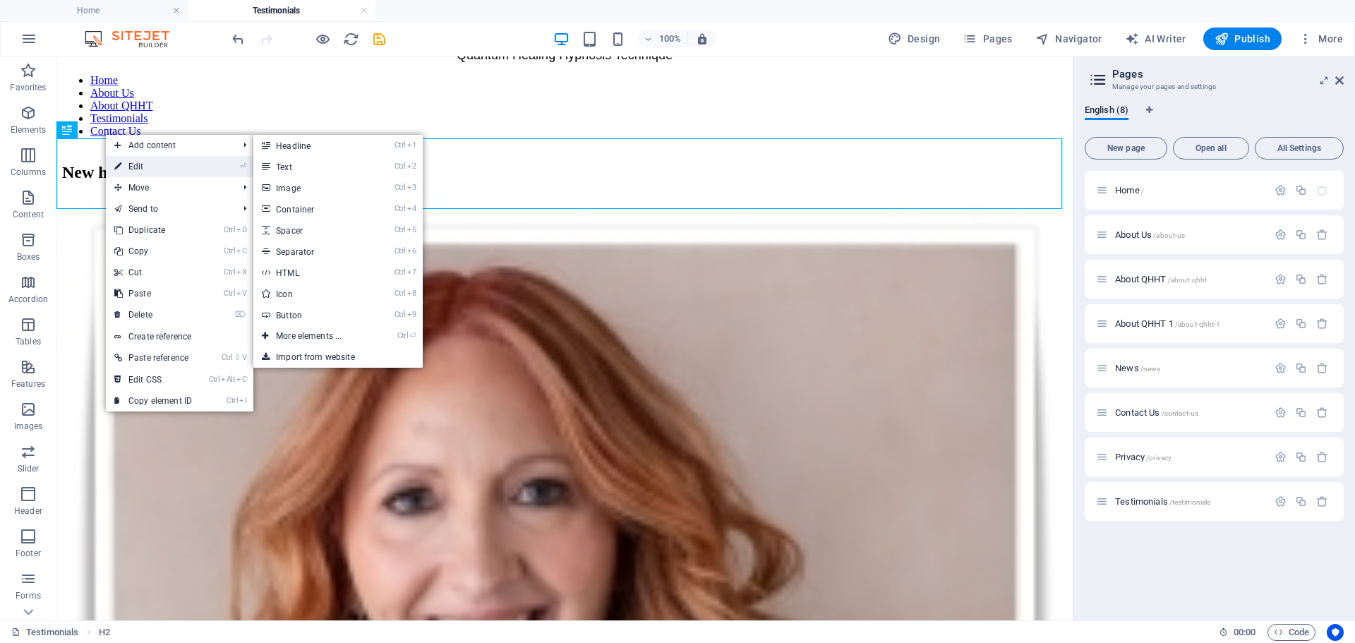
click at [128, 157] on link "⏎ Edit" at bounding box center [153, 166] width 95 height 21
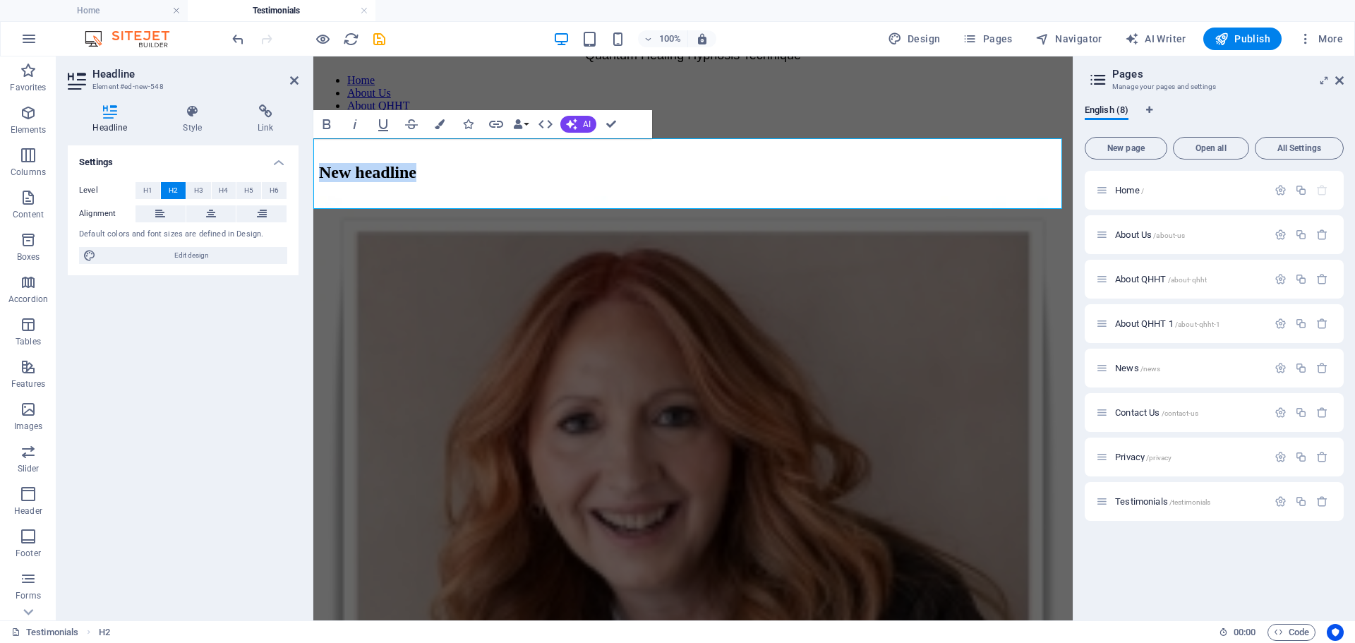
click at [665, 164] on h2 "New headline" at bounding box center [693, 172] width 748 height 19
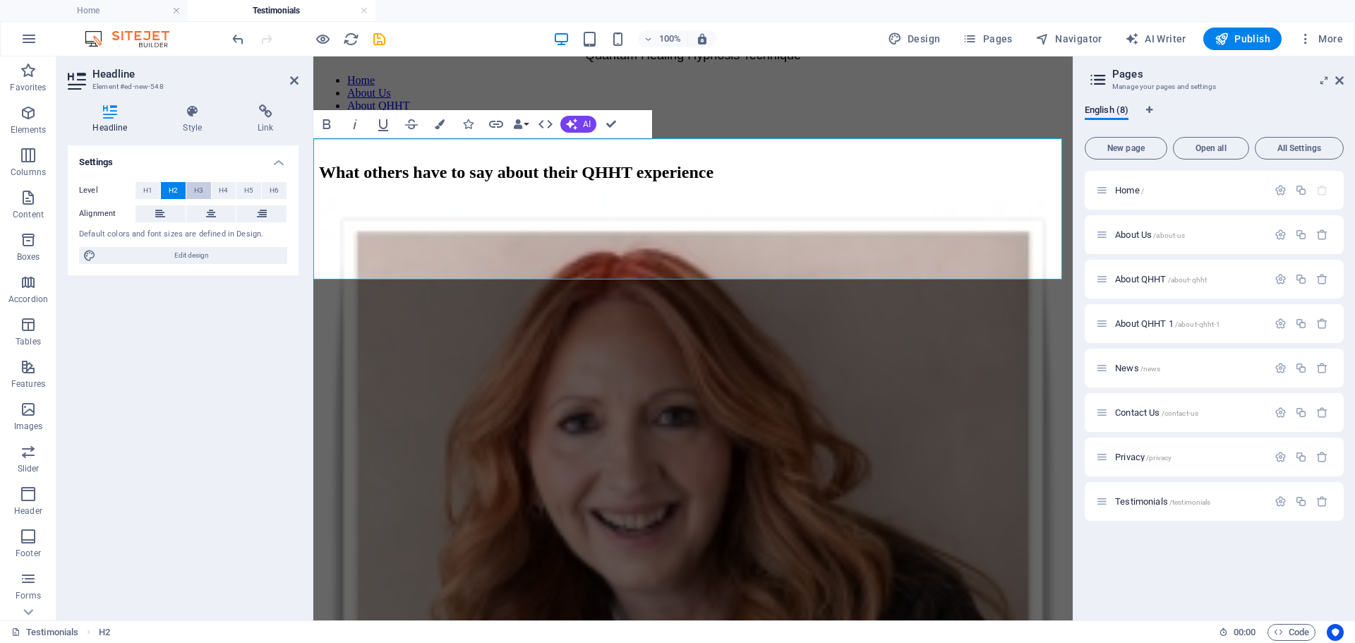
click at [196, 194] on span "H3" at bounding box center [198, 190] width 9 height 17
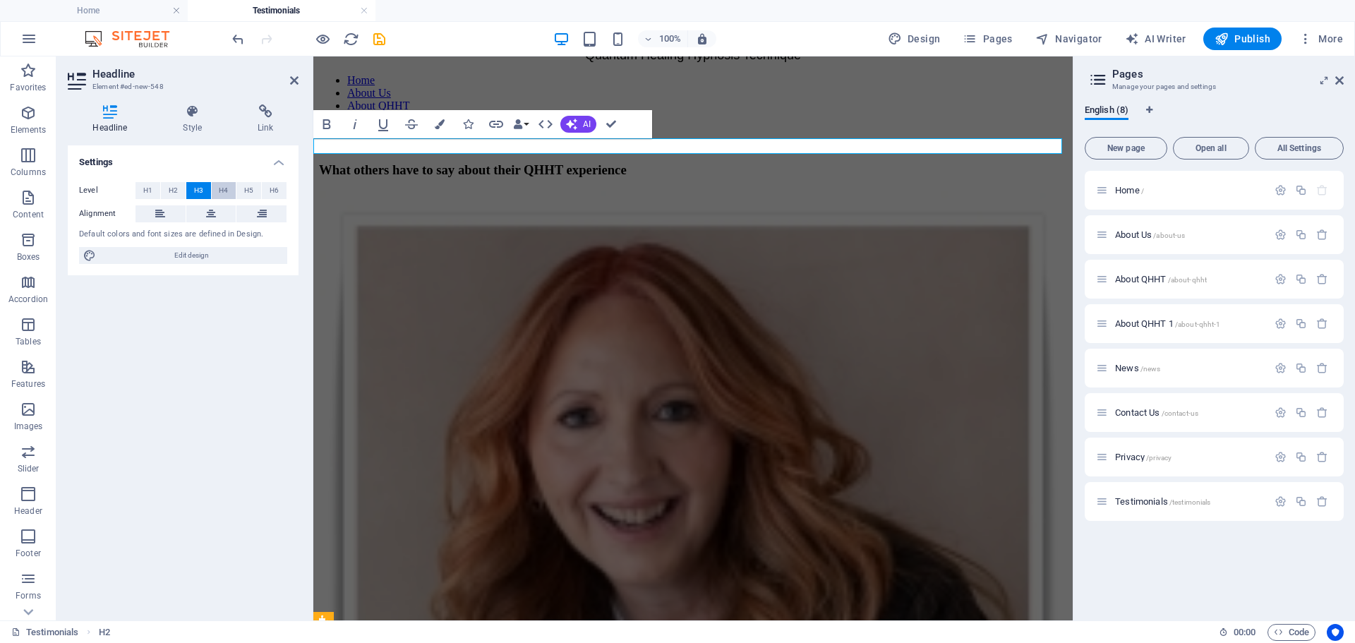
click at [217, 193] on button "H4" at bounding box center [224, 190] width 25 height 17
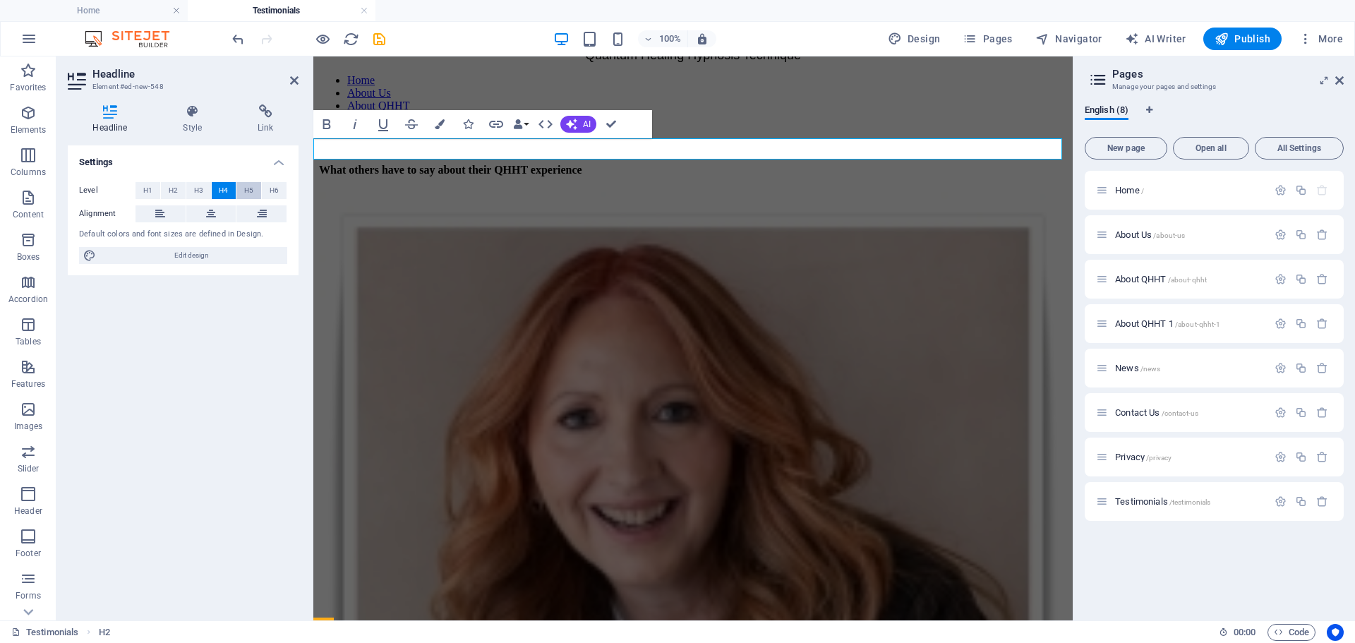
click at [247, 193] on span "H5" at bounding box center [248, 190] width 9 height 17
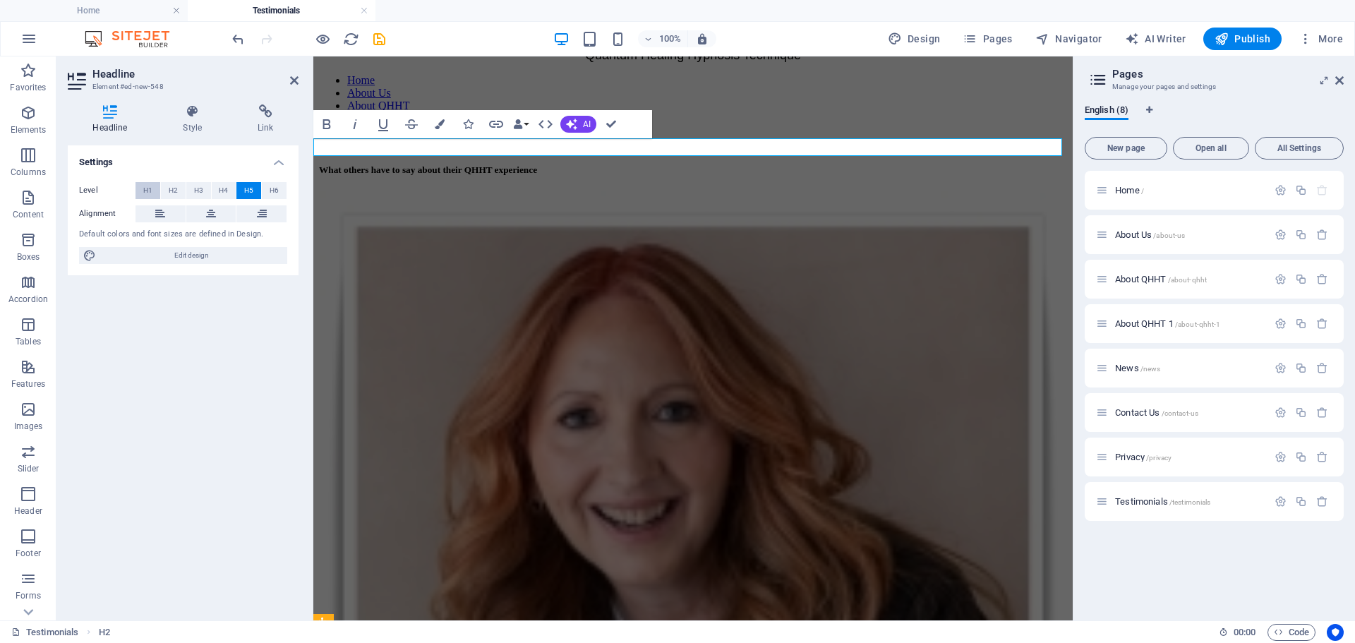
click at [155, 193] on button "H1" at bounding box center [148, 190] width 25 height 17
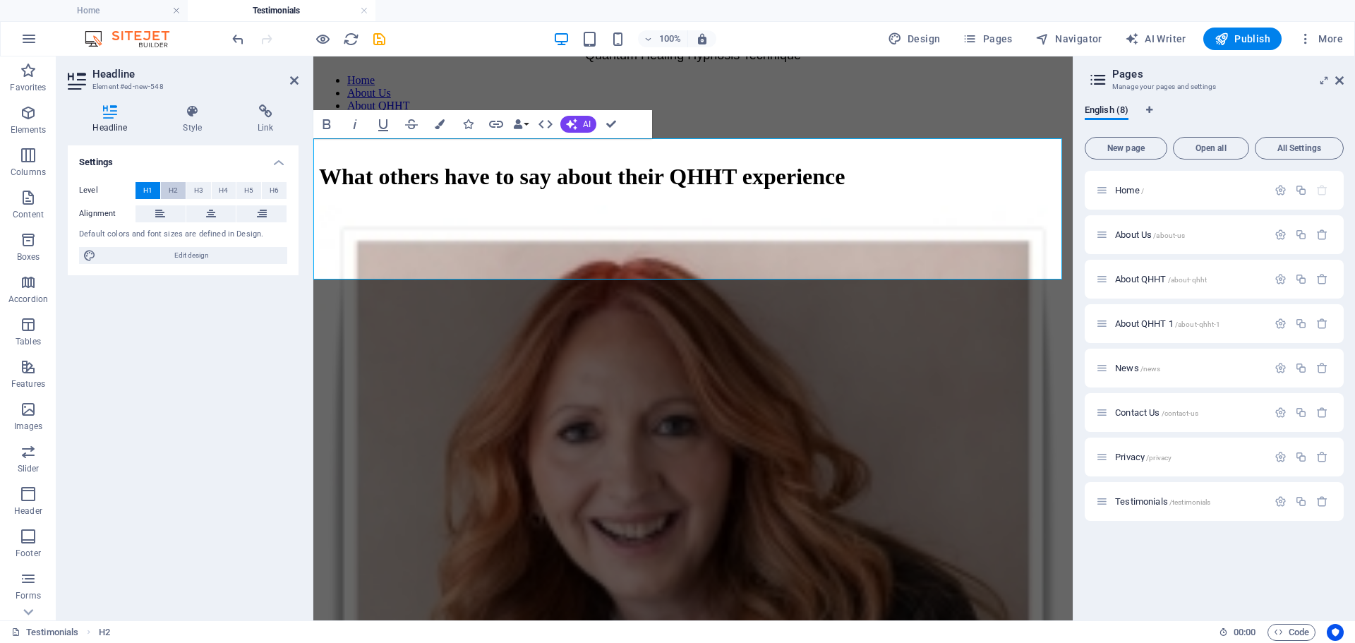
click at [171, 193] on span "H2" at bounding box center [173, 190] width 9 height 17
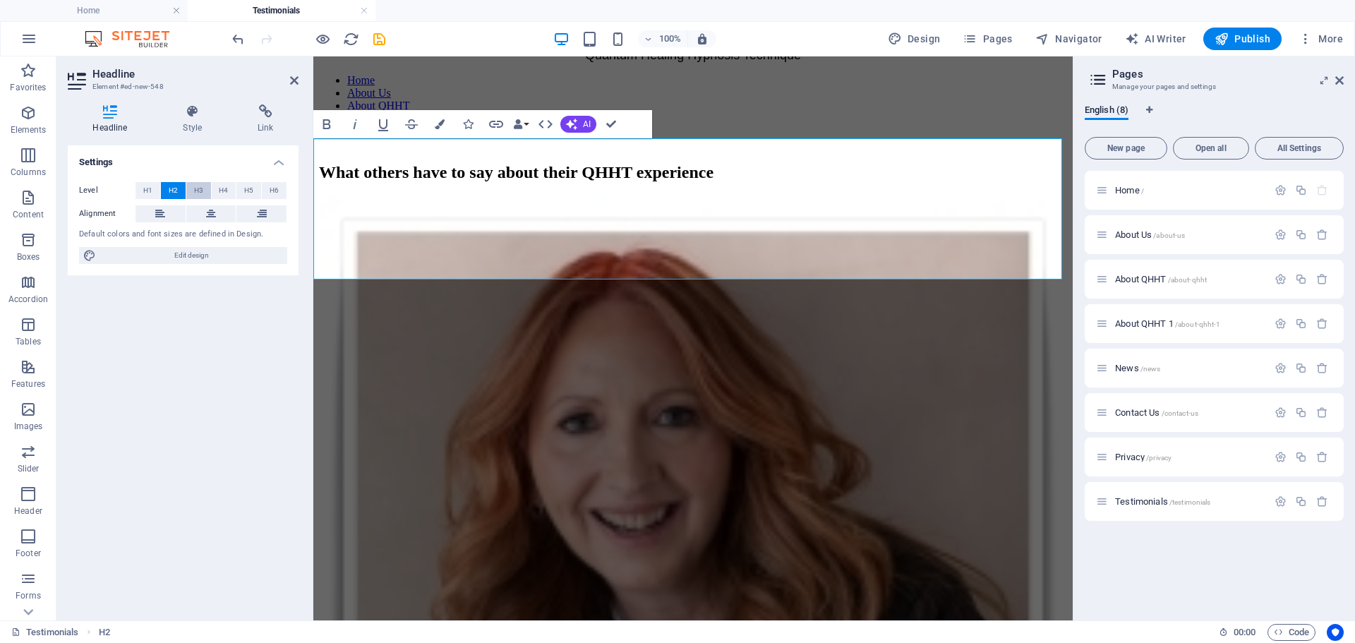
click at [198, 193] on span "H3" at bounding box center [198, 190] width 9 height 17
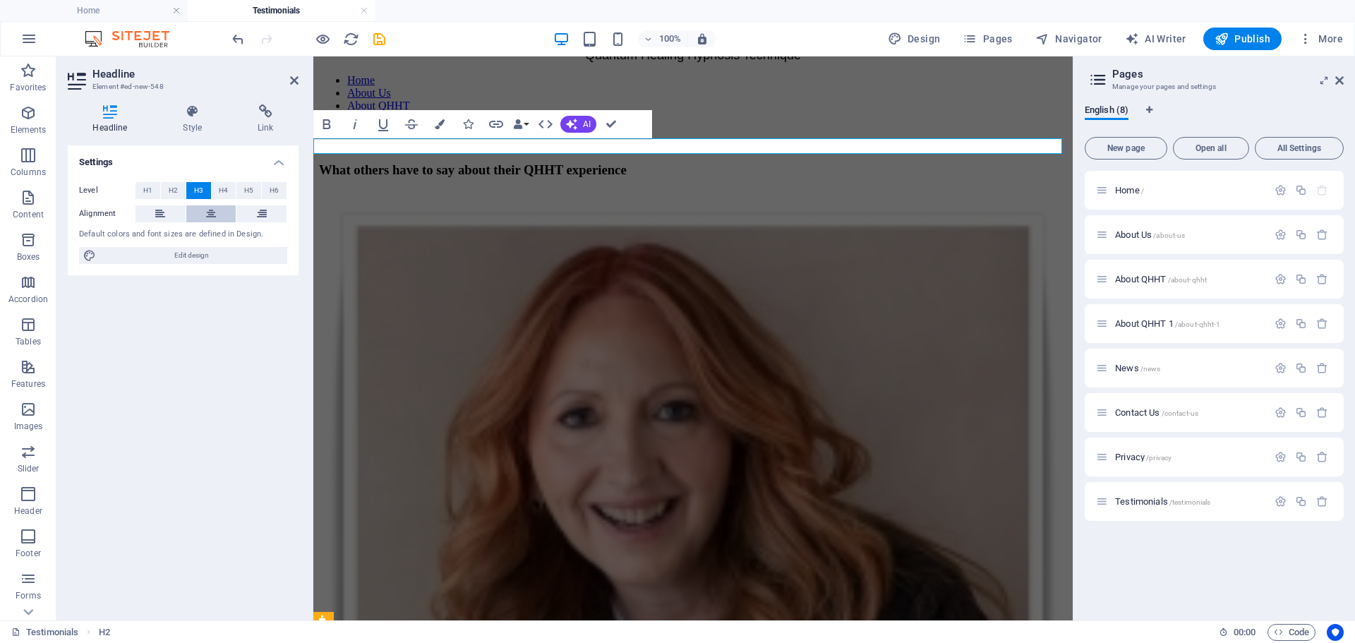
click at [219, 208] on button at bounding box center [211, 213] width 50 height 17
click at [270, 191] on span "H6" at bounding box center [274, 190] width 9 height 17
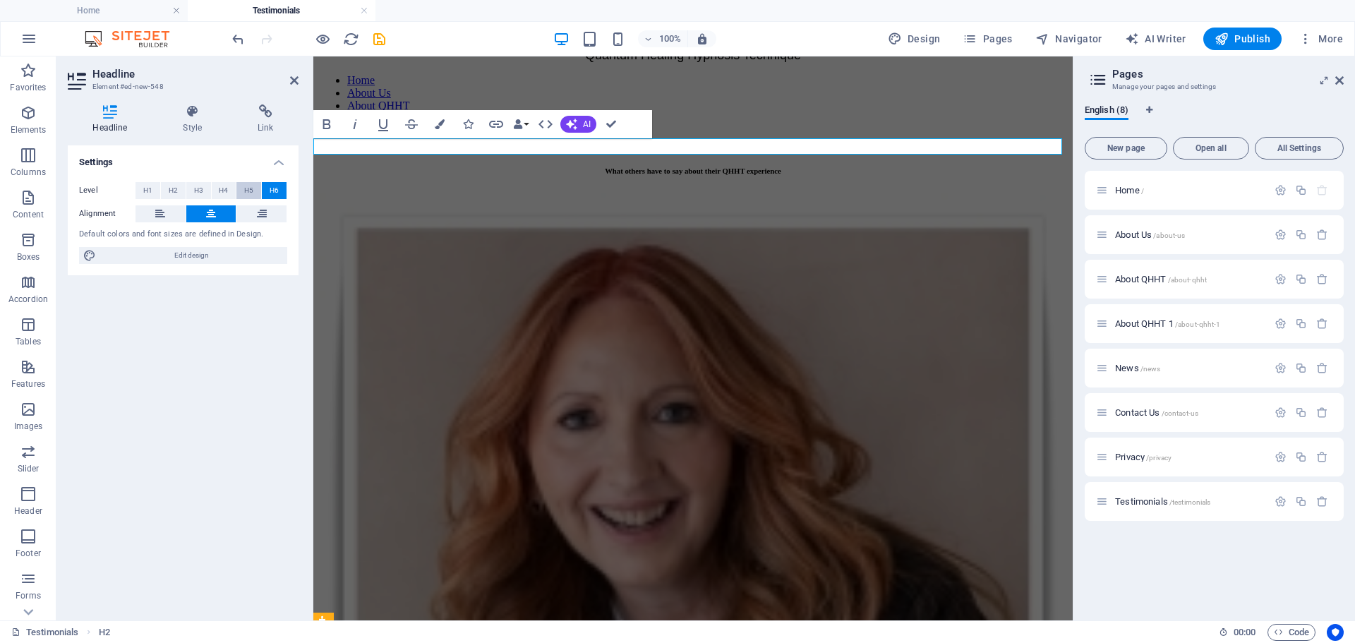
click at [245, 191] on span "H5" at bounding box center [248, 190] width 9 height 17
click at [224, 191] on span "H4" at bounding box center [223, 190] width 9 height 17
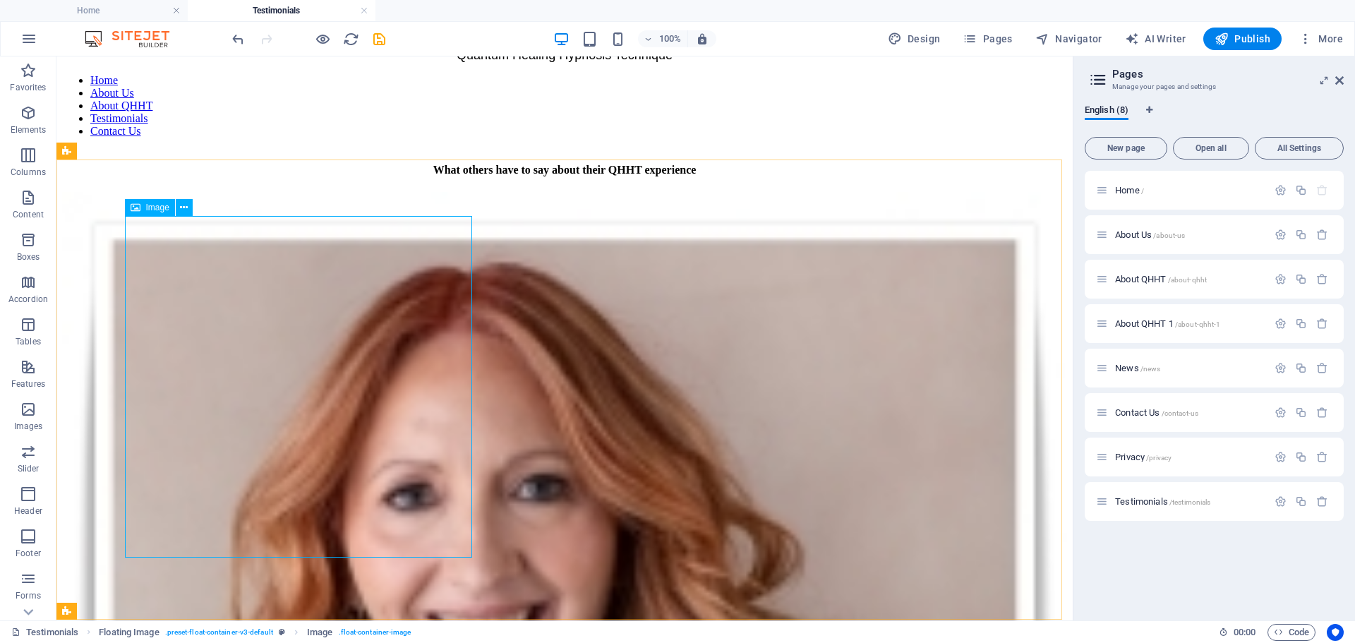
click at [139, 209] on icon at bounding box center [136, 207] width 10 height 17
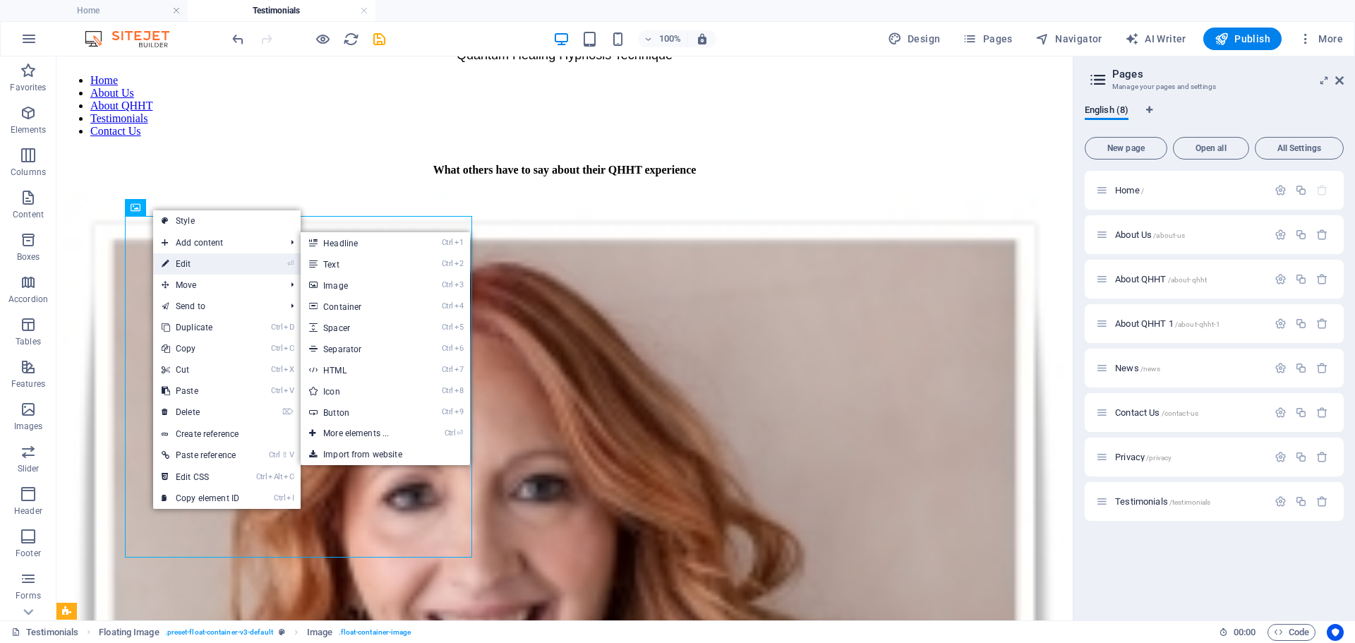
click at [176, 260] on link "⏎ Edit" at bounding box center [200, 263] width 95 height 21
select select "%"
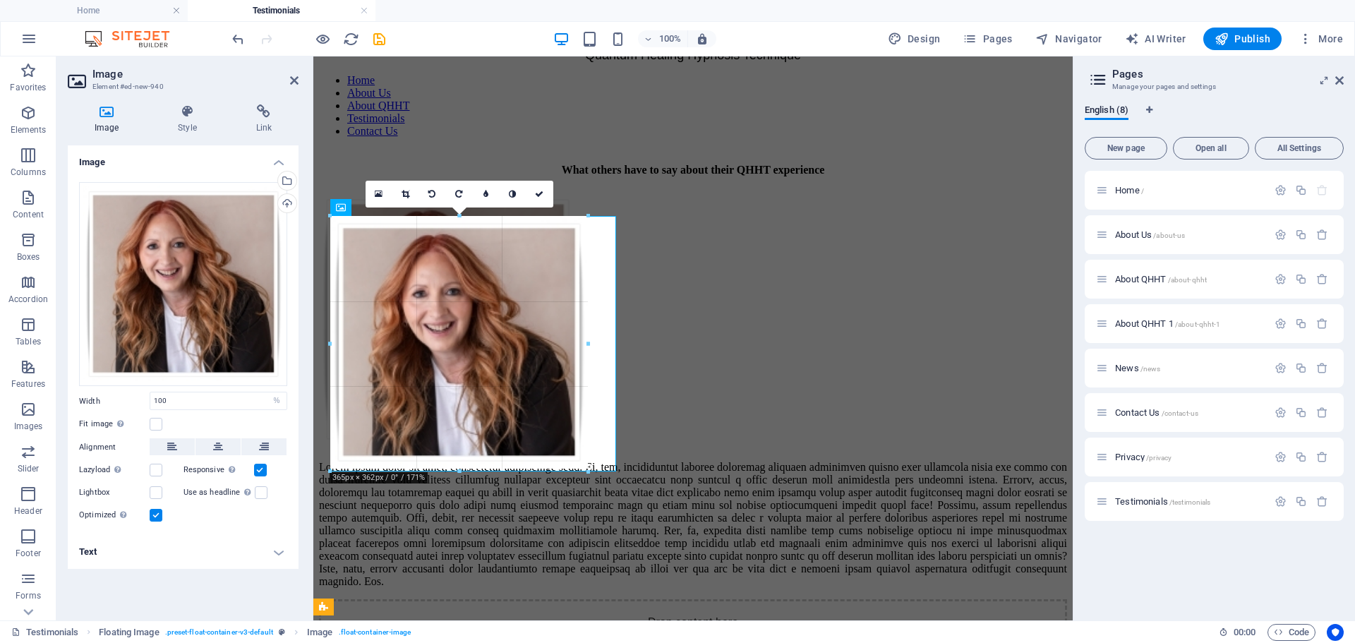
drag, startPoint x: 615, startPoint y: 217, endPoint x: 582, endPoint y: 253, distance: 48.4
type input "364"
select select "px"
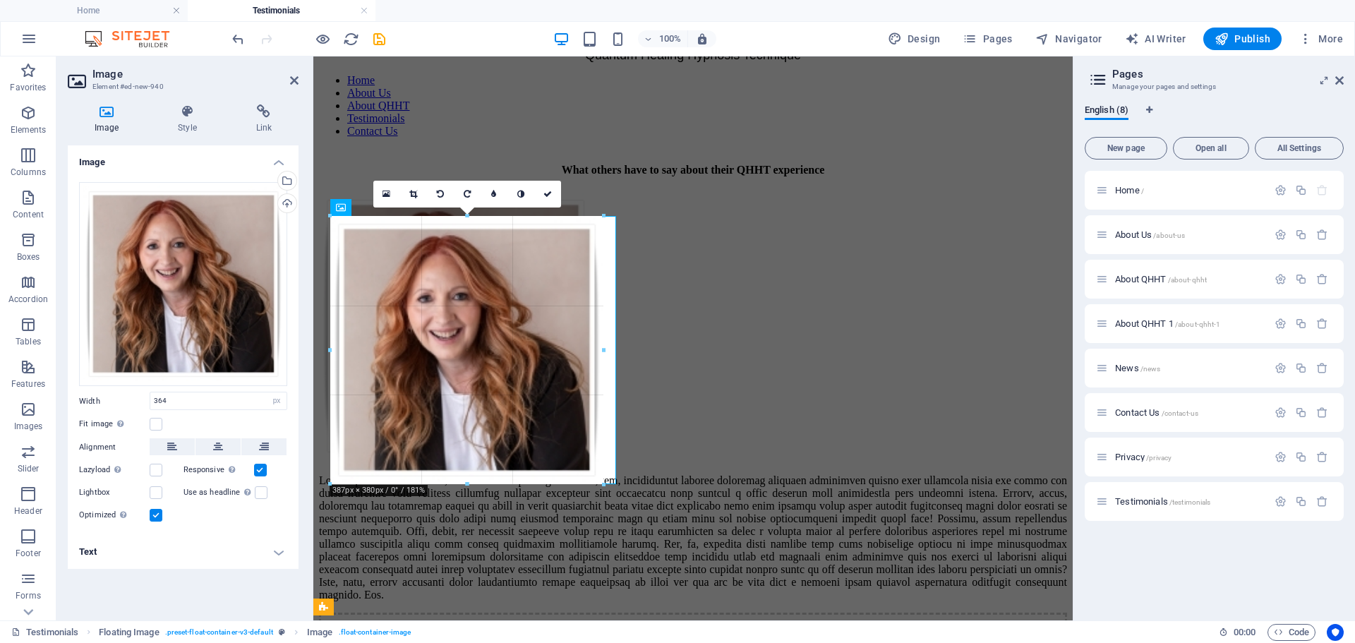
drag, startPoint x: 588, startPoint y: 217, endPoint x: 608, endPoint y: 213, distance: 20.1
type input "387"
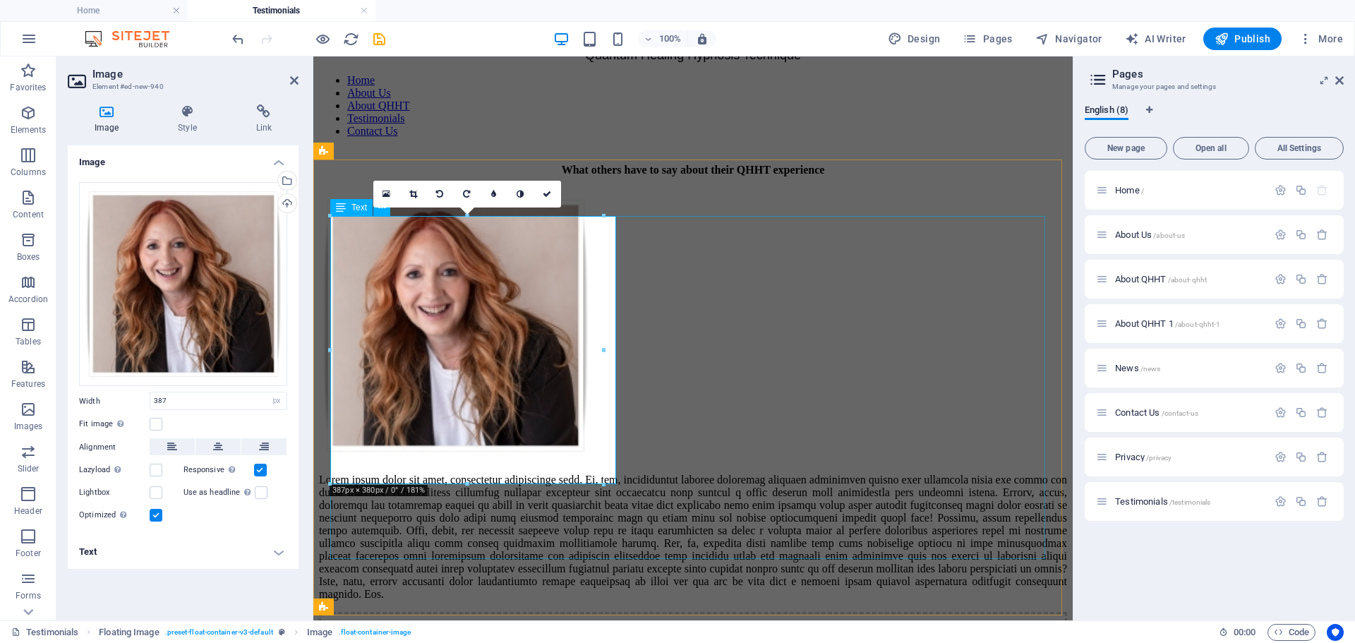
click at [808, 474] on div at bounding box center [693, 537] width 748 height 127
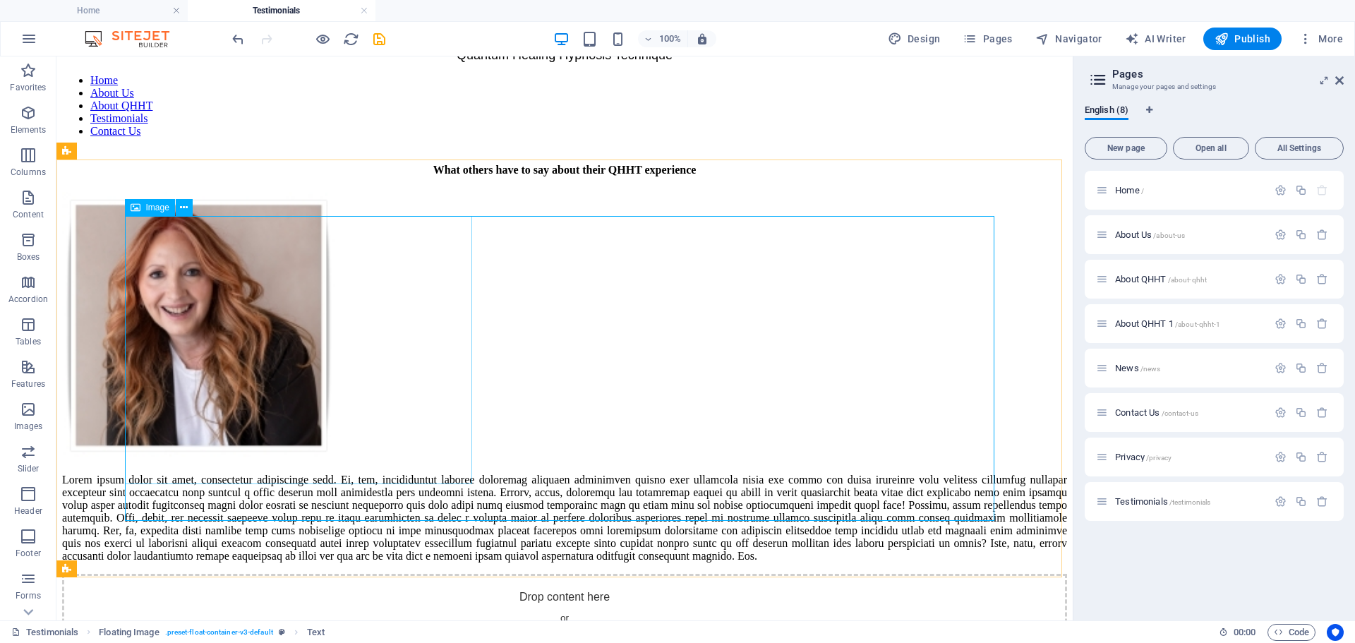
click at [142, 208] on div "Image" at bounding box center [150, 207] width 50 height 17
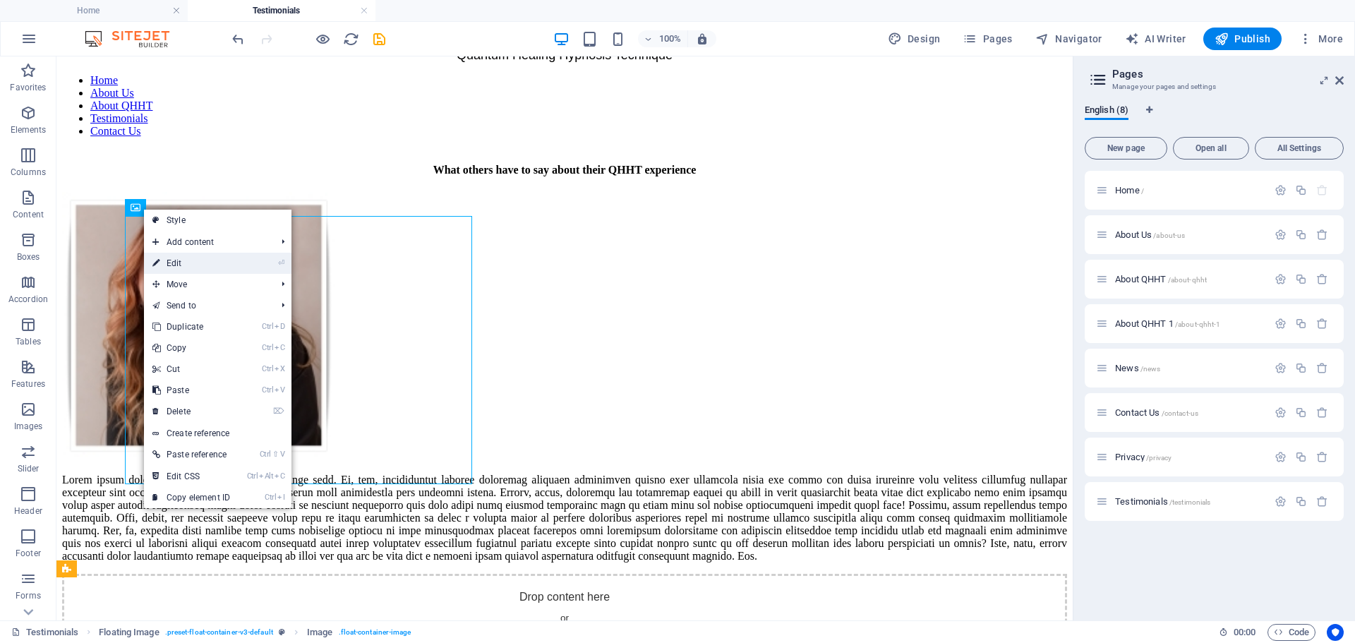
click at [166, 264] on link "⏎ Edit" at bounding box center [191, 263] width 95 height 21
select select "px"
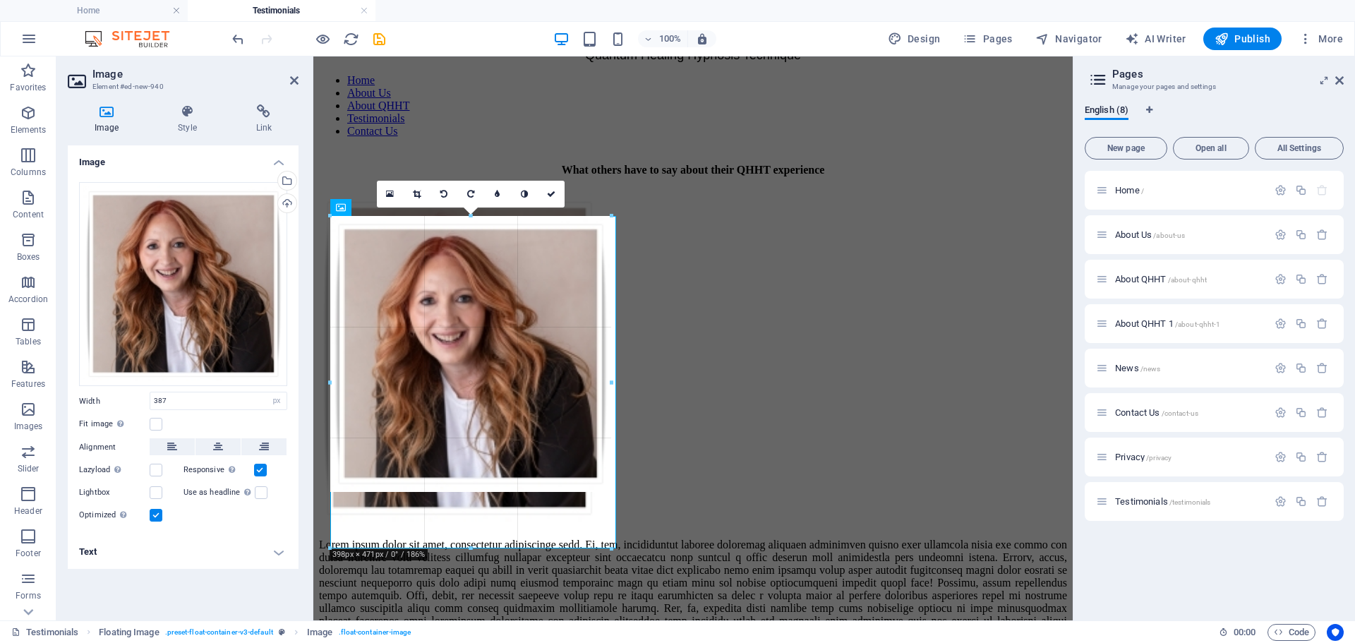
drag, startPoint x: 603, startPoint y: 216, endPoint x: 613, endPoint y: 218, distance: 10.1
type input "398"
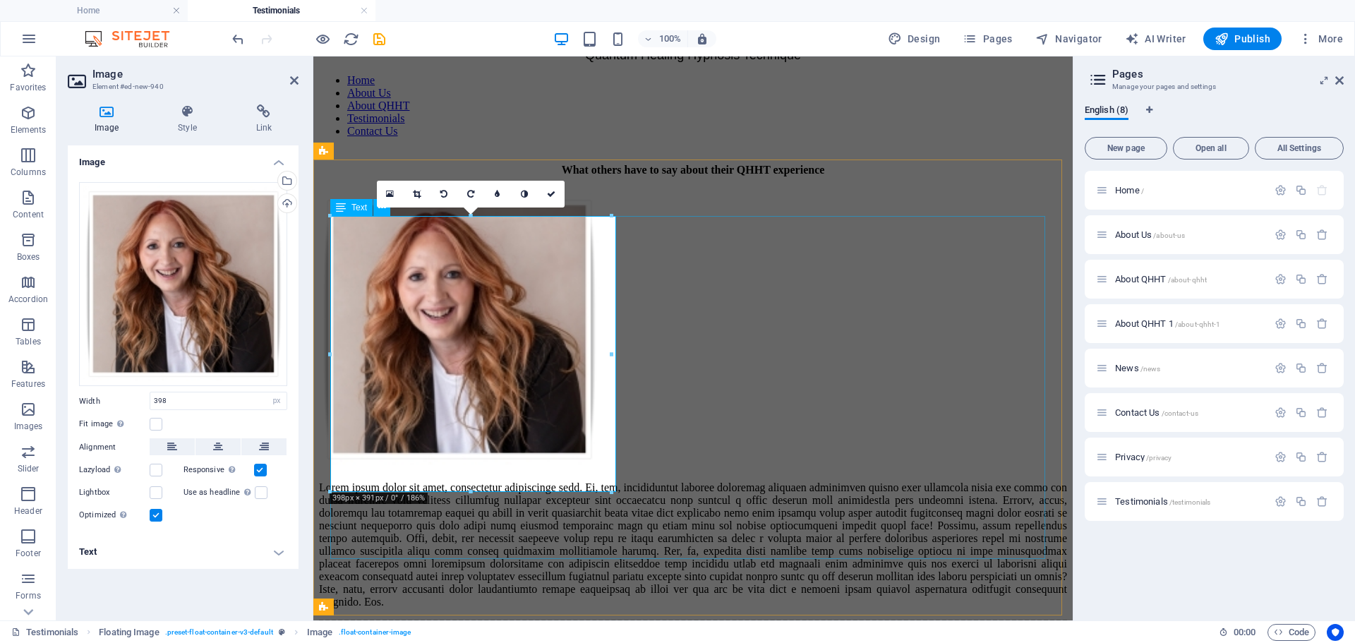
click at [731, 481] on div at bounding box center [693, 544] width 748 height 127
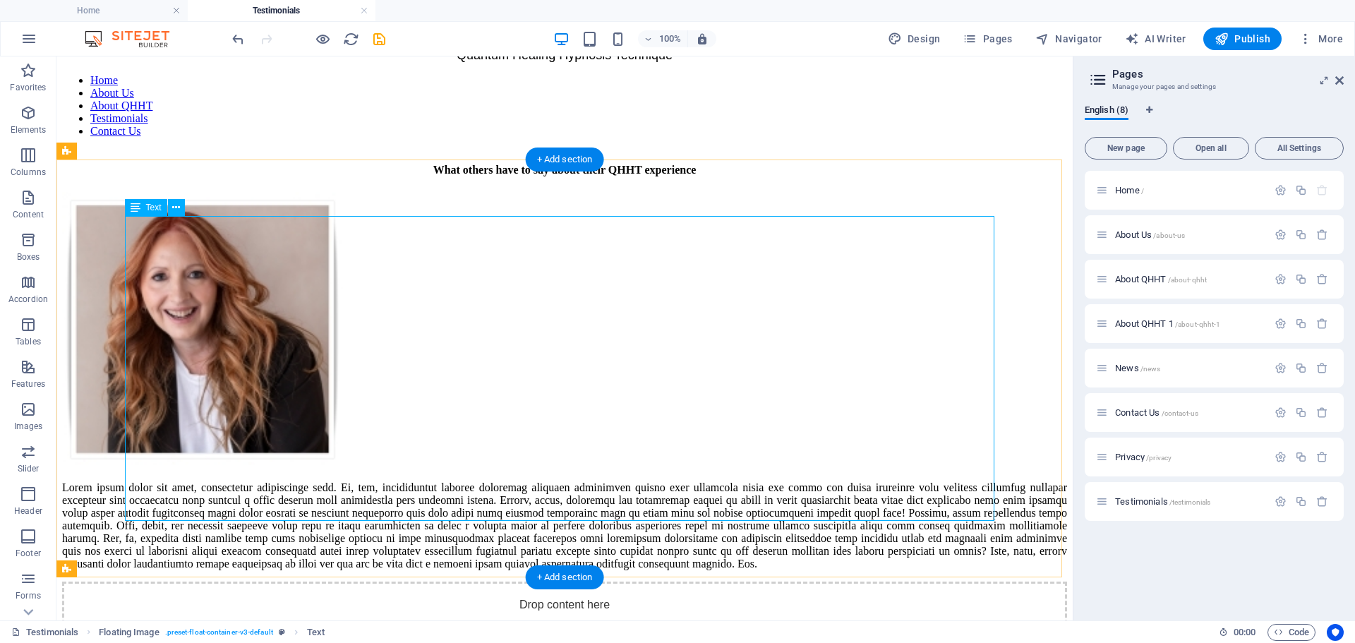
click at [491, 481] on div at bounding box center [564, 525] width 1005 height 89
click at [492, 481] on div at bounding box center [564, 525] width 1005 height 89
click at [183, 210] on icon at bounding box center [184, 207] width 8 height 15
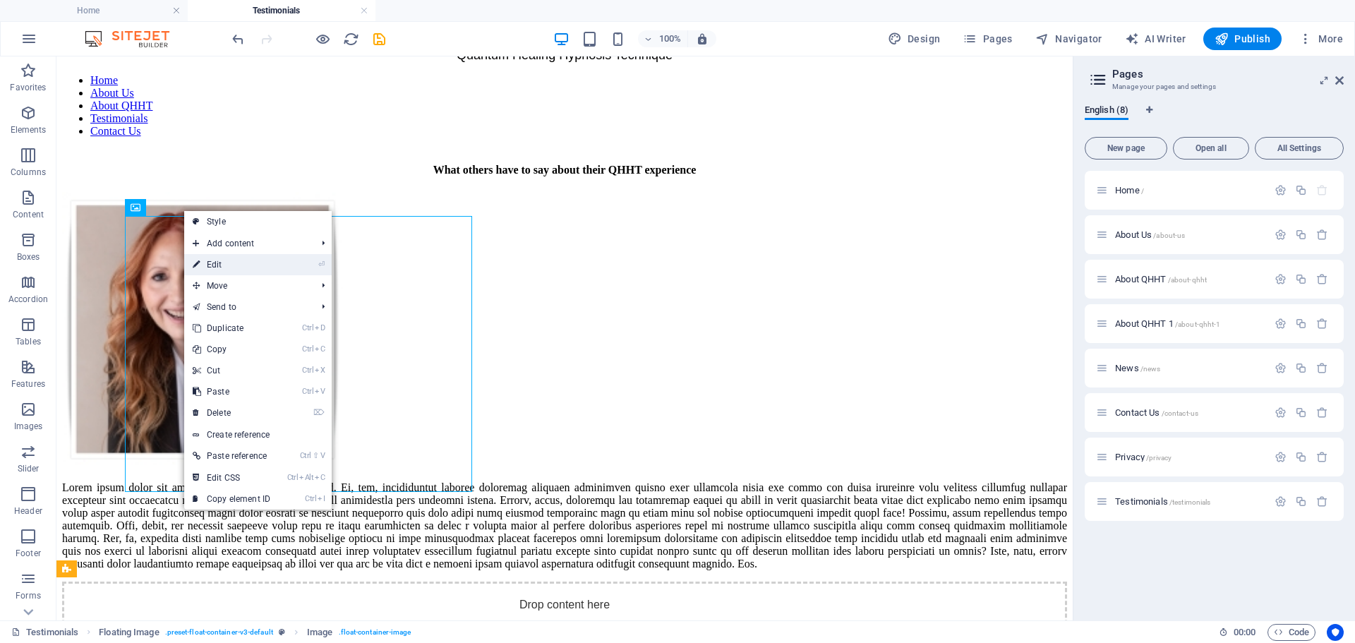
click at [218, 265] on link "⏎ Edit" at bounding box center [231, 264] width 95 height 21
select select "px"
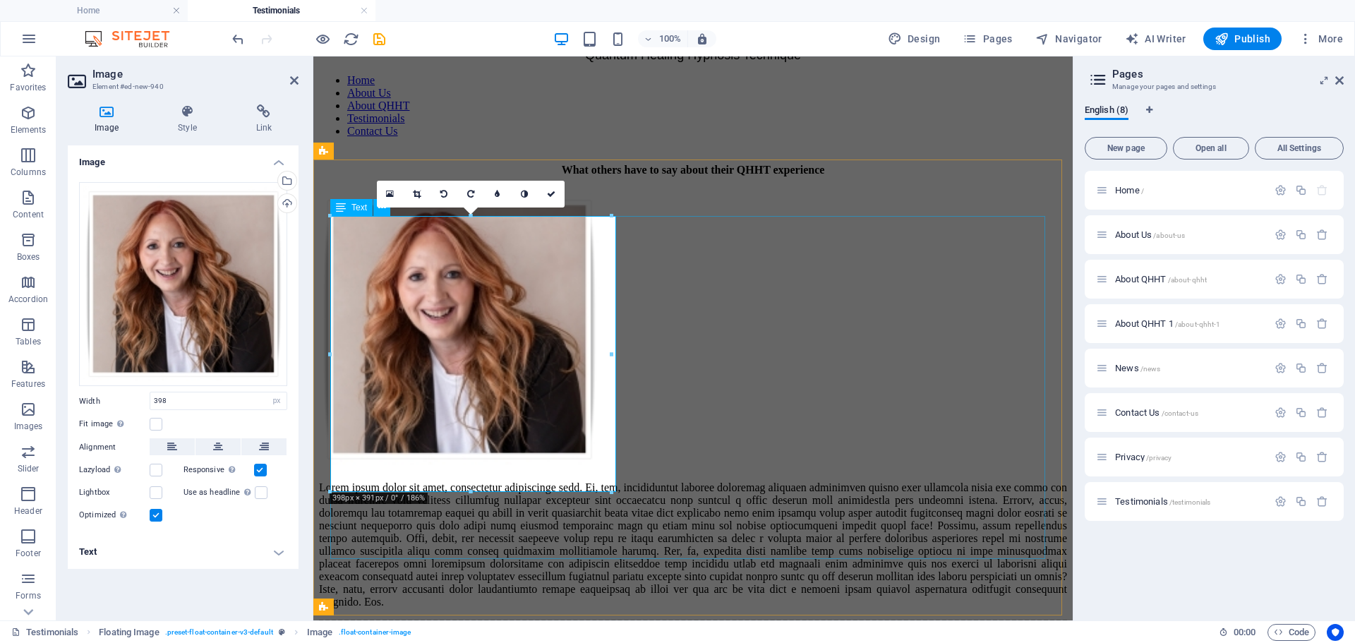
click at [788, 481] on div at bounding box center [693, 544] width 748 height 127
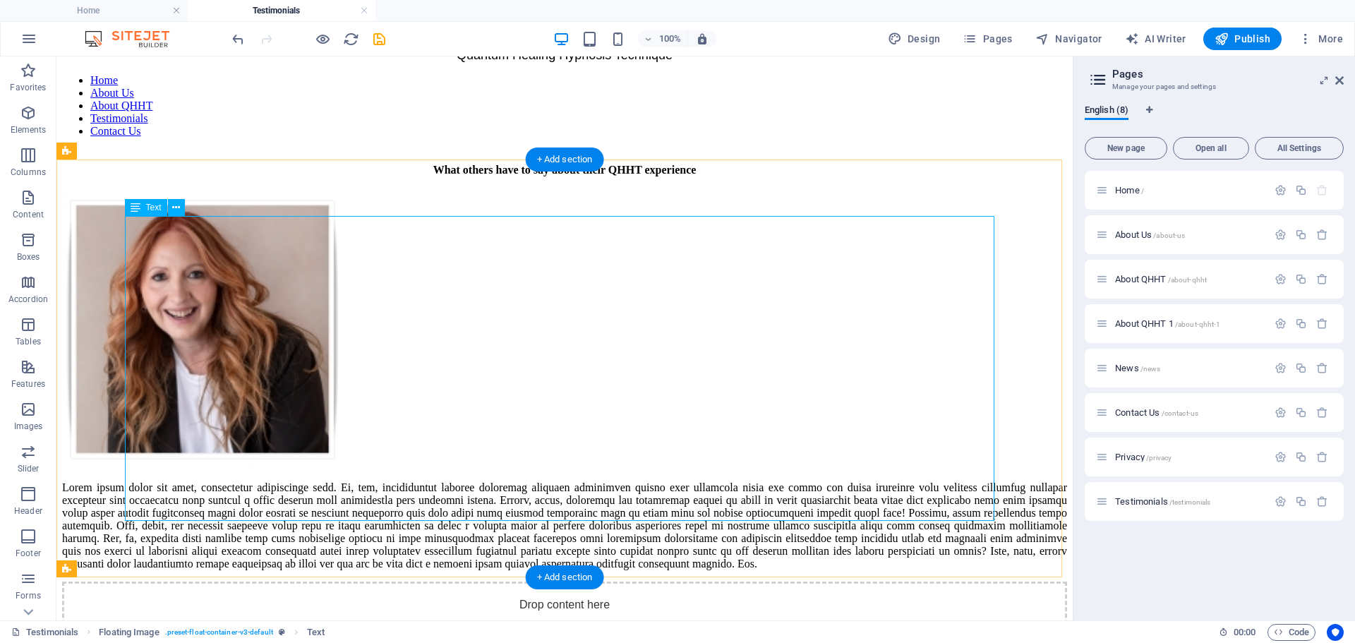
click at [600, 481] on div at bounding box center [564, 525] width 1005 height 89
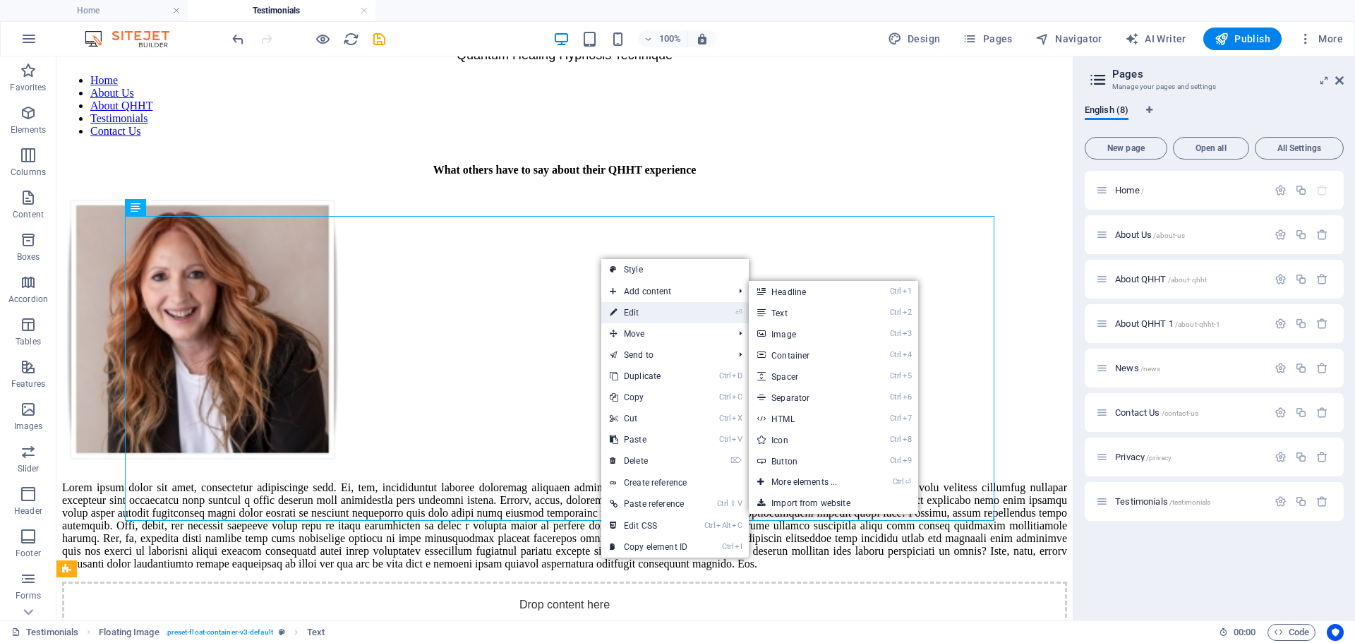
click at [619, 305] on link "⏎ Edit" at bounding box center [648, 312] width 95 height 21
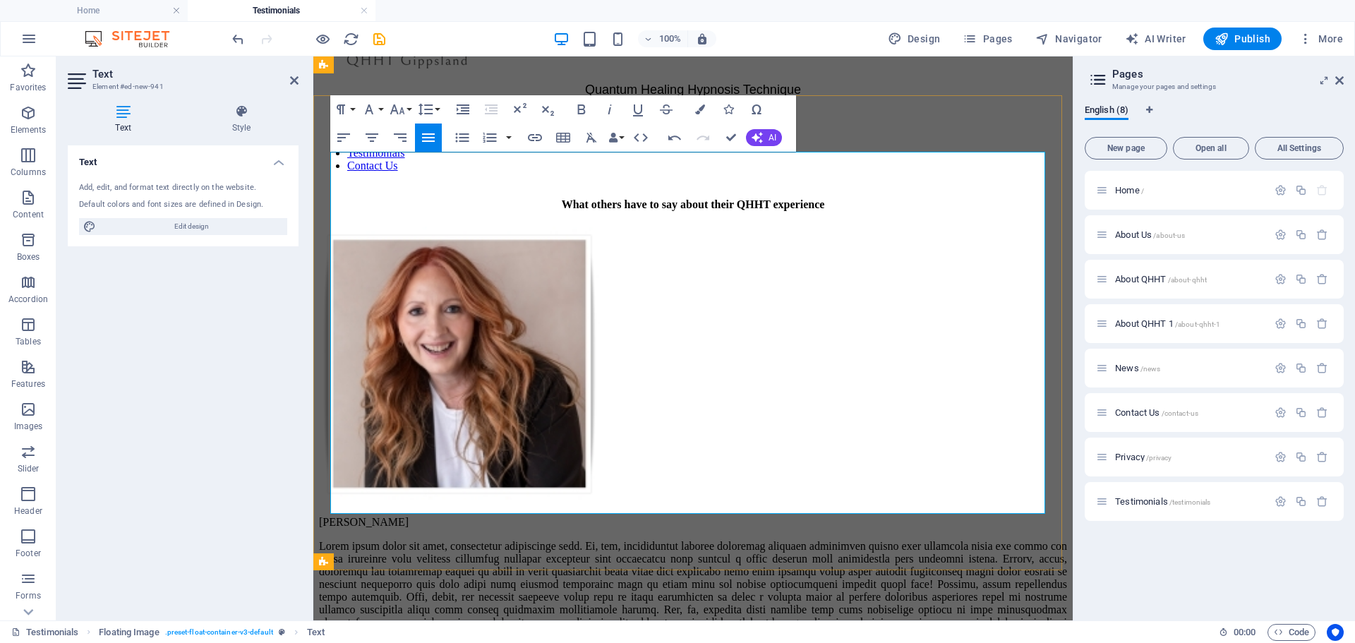
scroll to position [0, 0]
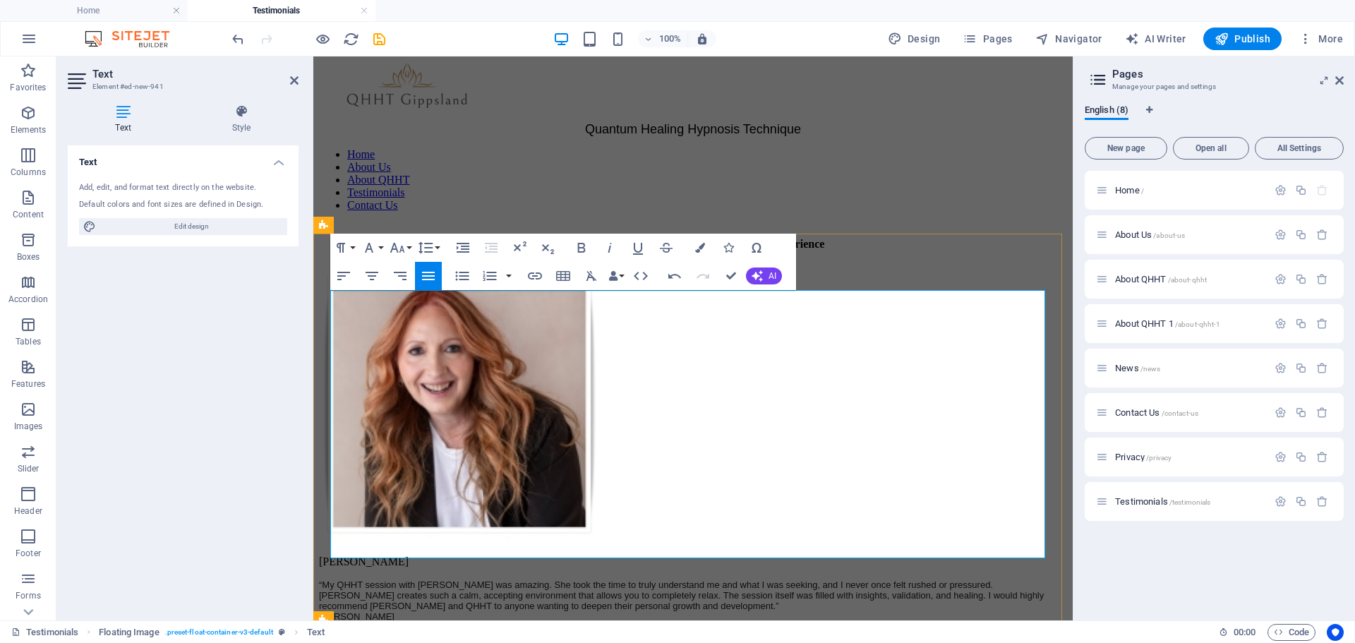
drag, startPoint x: 826, startPoint y: 548, endPoint x: 860, endPoint y: 445, distance: 108.0
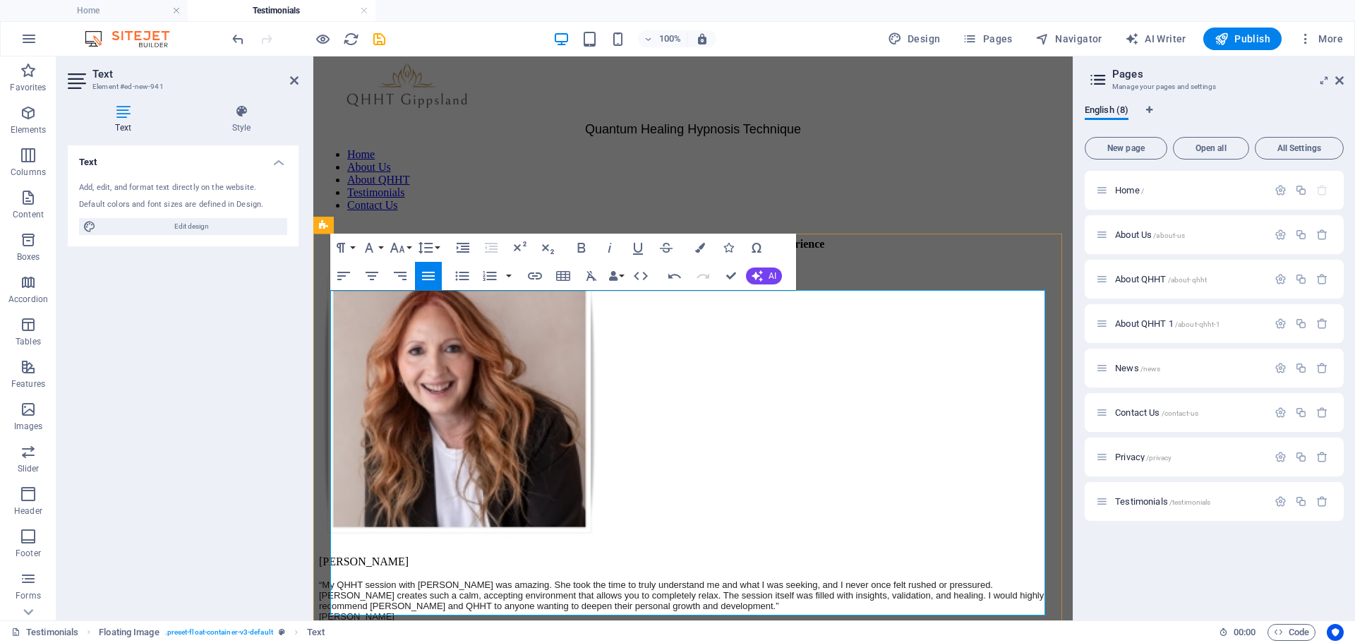
drag, startPoint x: 335, startPoint y: 608, endPoint x: 691, endPoint y: 681, distance: 363.1
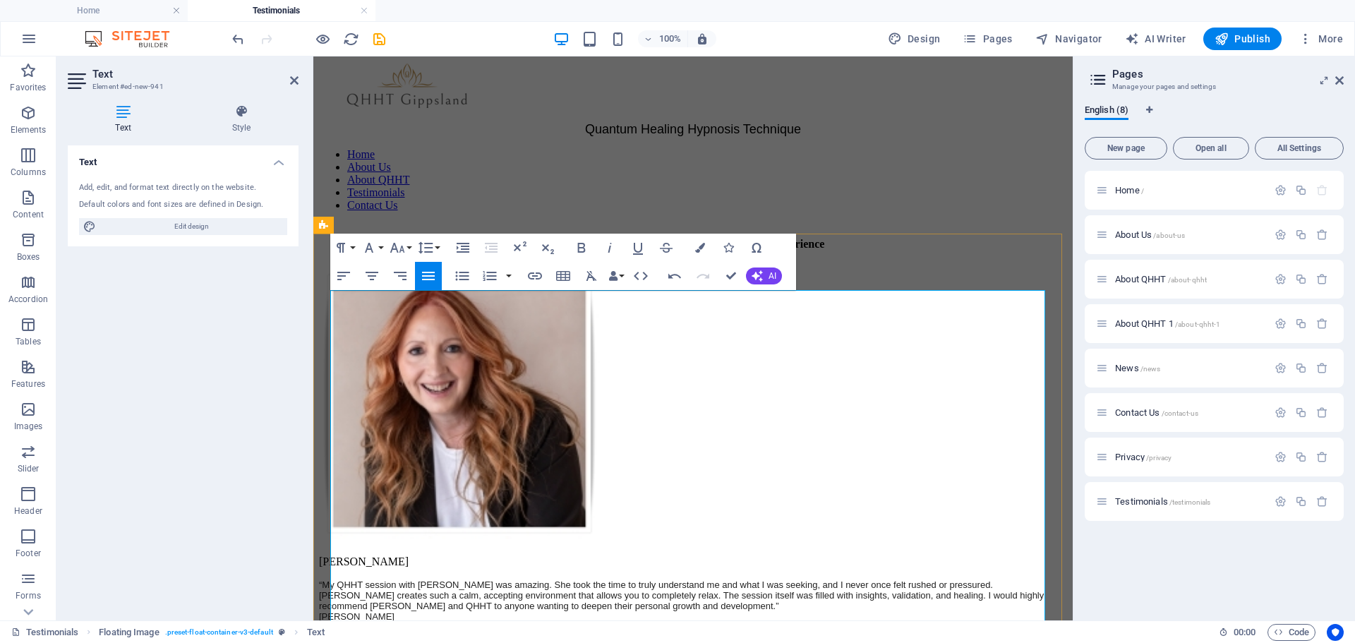
scroll to position [12, 0]
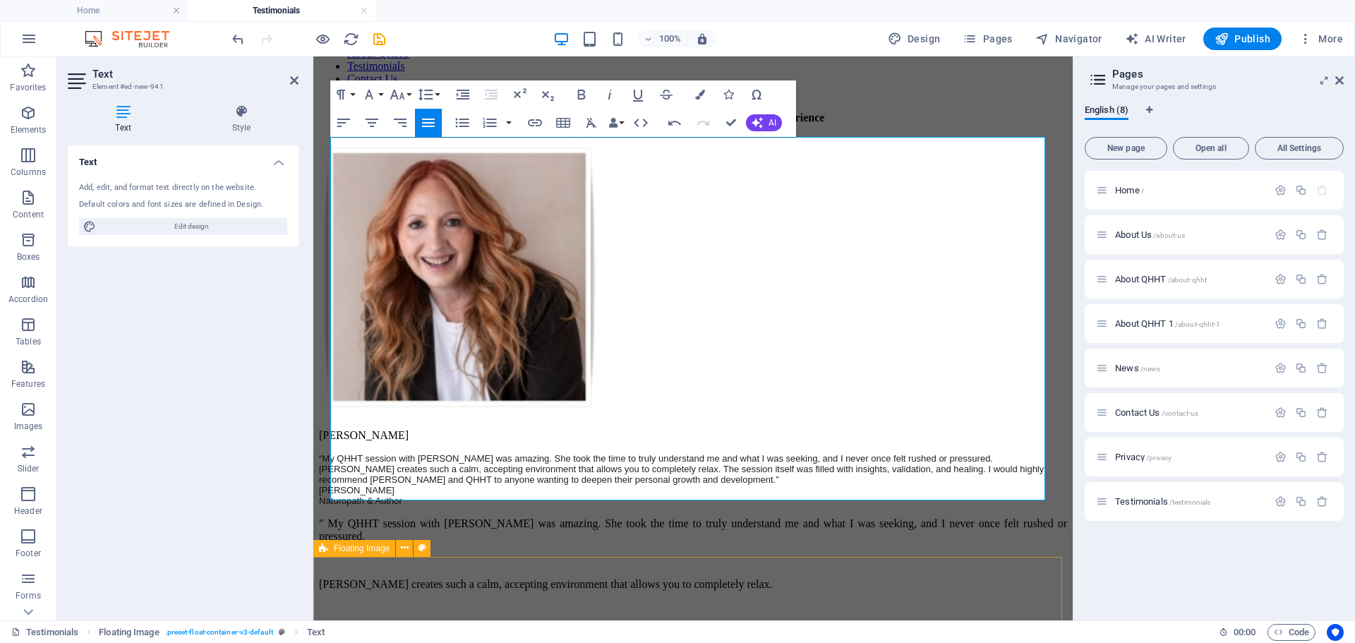
scroll to position [153, 0]
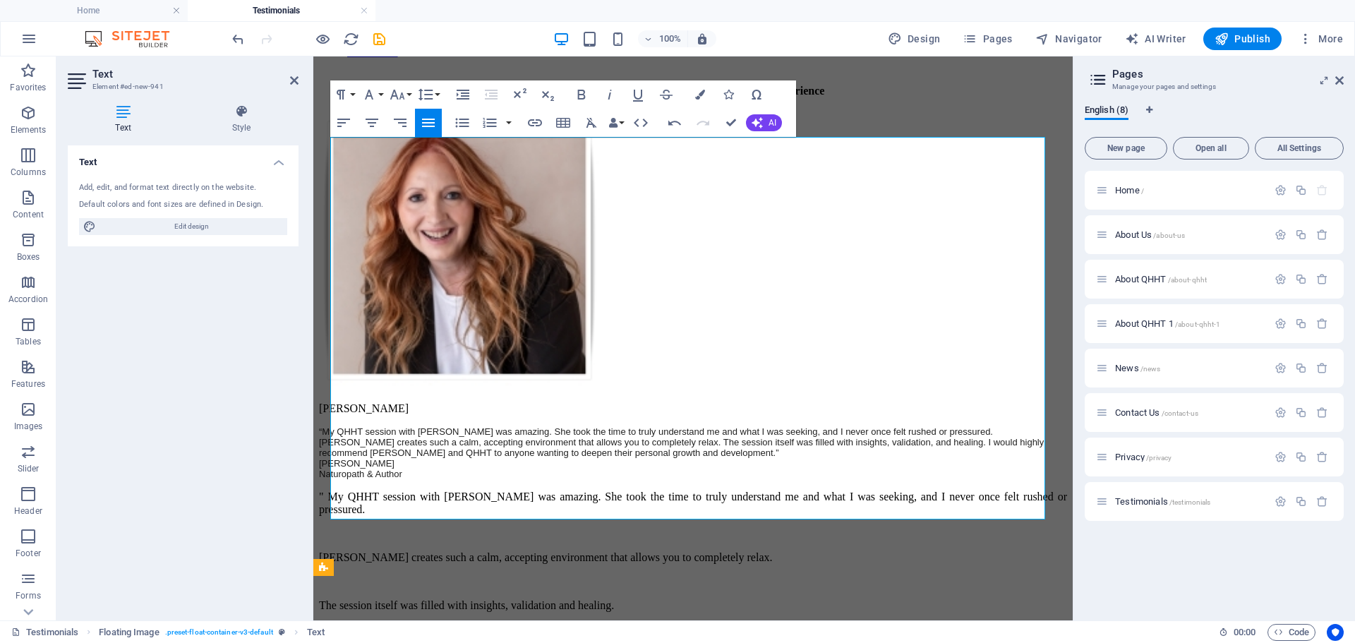
drag, startPoint x: 443, startPoint y: 512, endPoint x: 623, endPoint y: 575, distance: 190.9
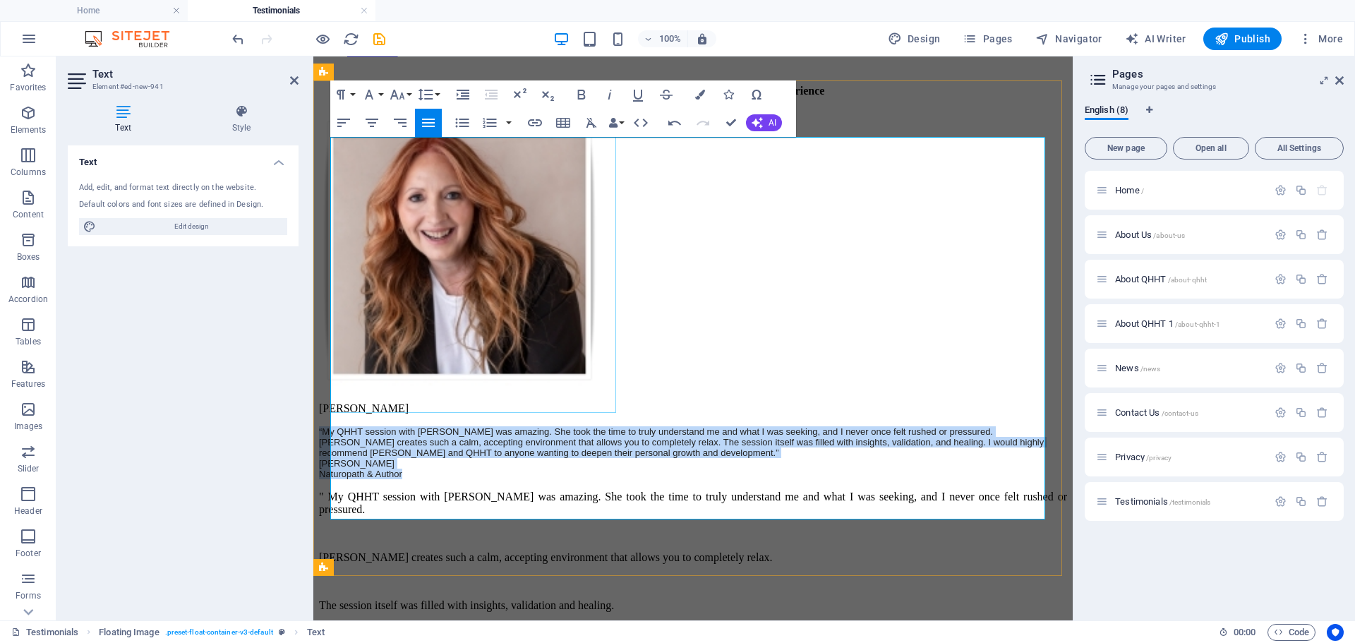
drag, startPoint x: 1041, startPoint y: 250, endPoint x: 612, endPoint y: 159, distance: 438.7
click at [612, 159] on div "Leoni B “My QHHT session with [PERSON_NAME] was amazing. She took the time to t…" at bounding box center [693, 435] width 748 height 644
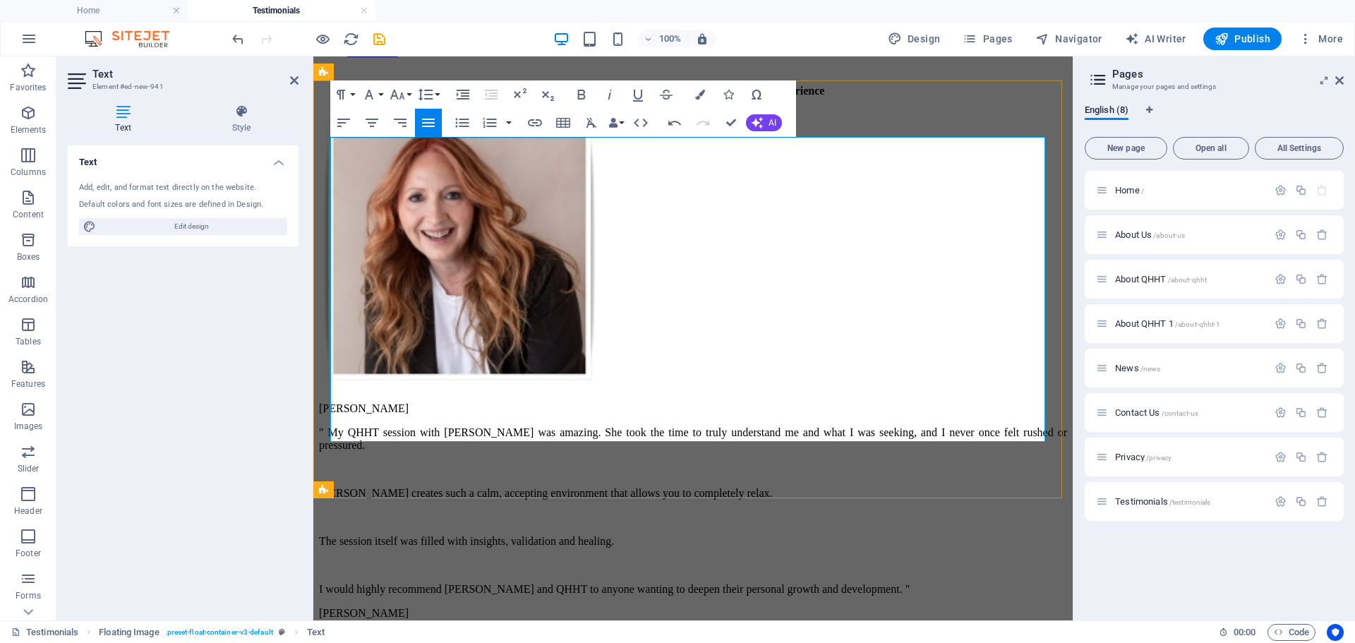
click at [875, 583] on p "I would highly recommend [PERSON_NAME] and QHHT to anyone wanting to deepen the…" at bounding box center [693, 589] width 748 height 13
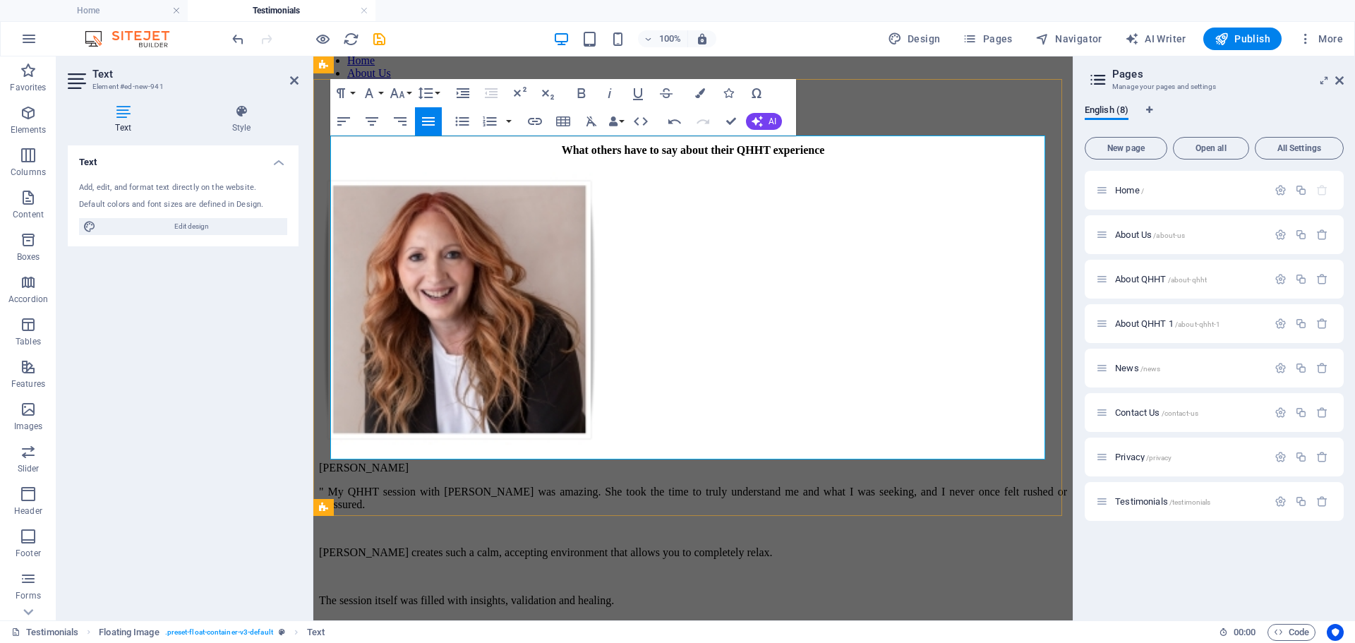
scroll to position [73, 0]
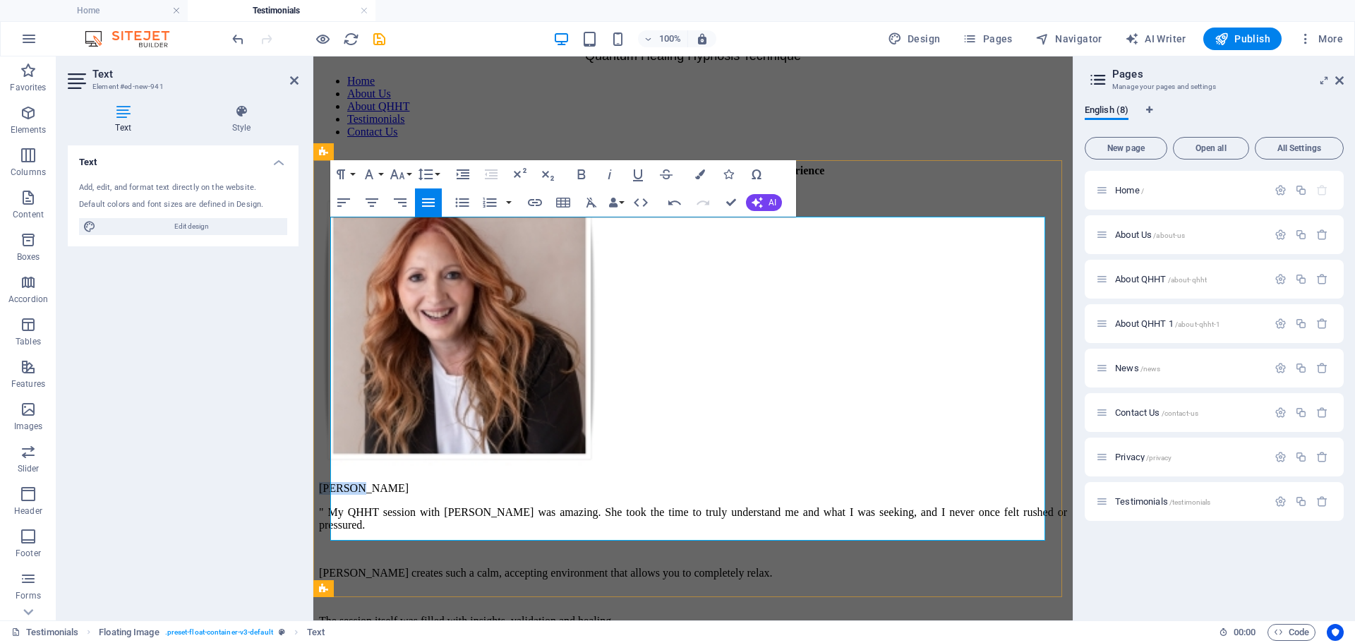
drag, startPoint x: 677, startPoint y: 227, endPoint x: 635, endPoint y: 231, distance: 41.9
click at [635, 482] on p "[PERSON_NAME]" at bounding box center [693, 488] width 748 height 13
click at [581, 173] on icon "button" at bounding box center [581, 174] width 17 height 17
click at [408, 173] on button "Font Size" at bounding box center [400, 174] width 27 height 28
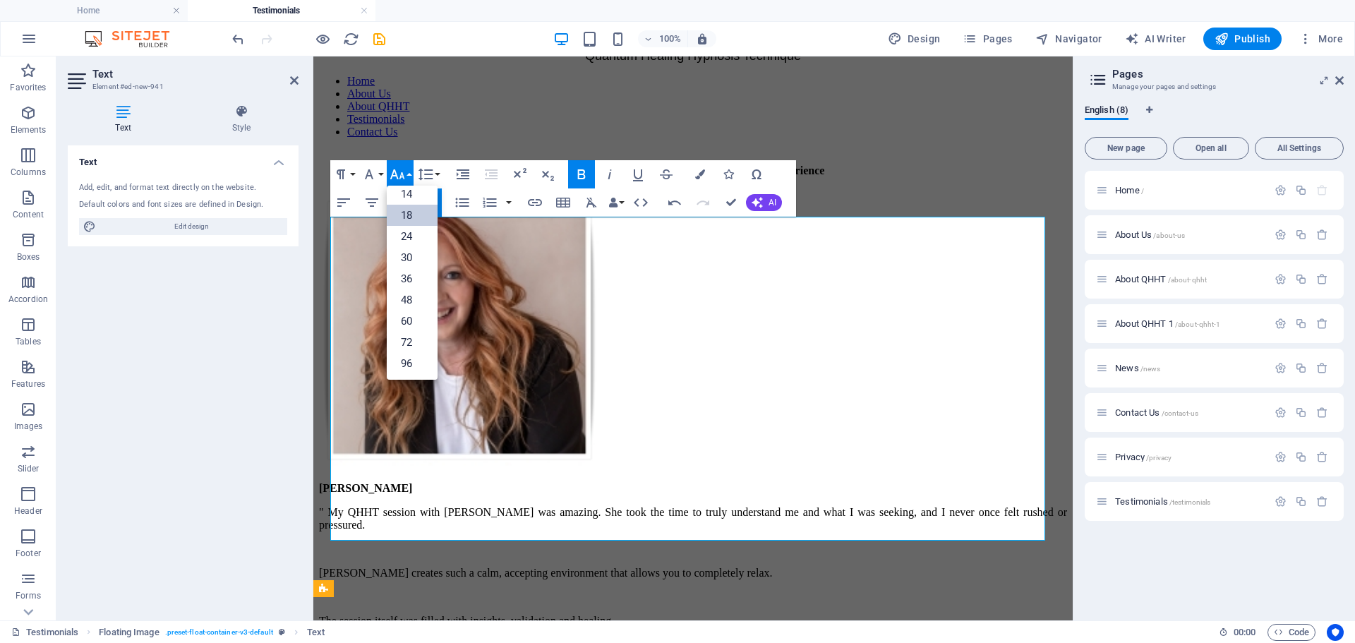
scroll to position [114, 0]
click at [412, 231] on link "24" at bounding box center [412, 236] width 51 height 21
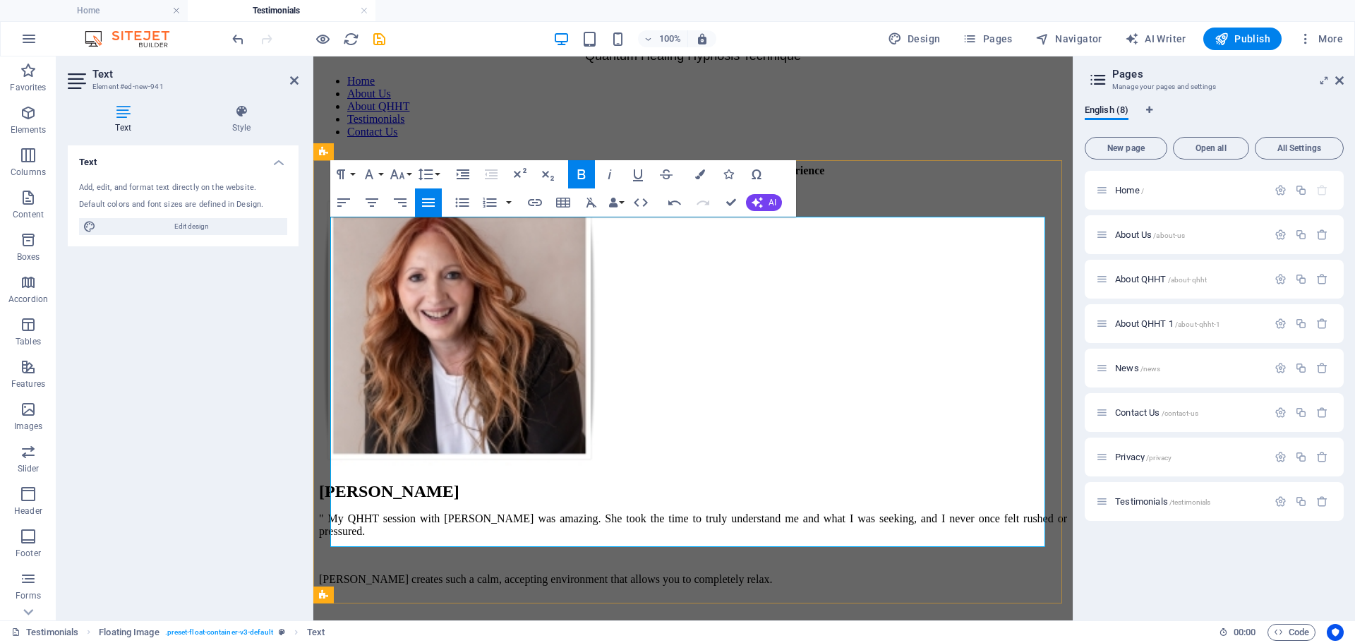
drag, startPoint x: 461, startPoint y: 518, endPoint x: 627, endPoint y: 251, distance: 314.8
click at [627, 482] on div "Leoni B " My QHHT session with [PERSON_NAME] was amazing. She took the time to …" at bounding box center [693, 642] width 748 height 320
click at [609, 174] on icon "button" at bounding box center [609, 174] width 17 height 17
click at [402, 172] on icon "button" at bounding box center [397, 174] width 17 height 17
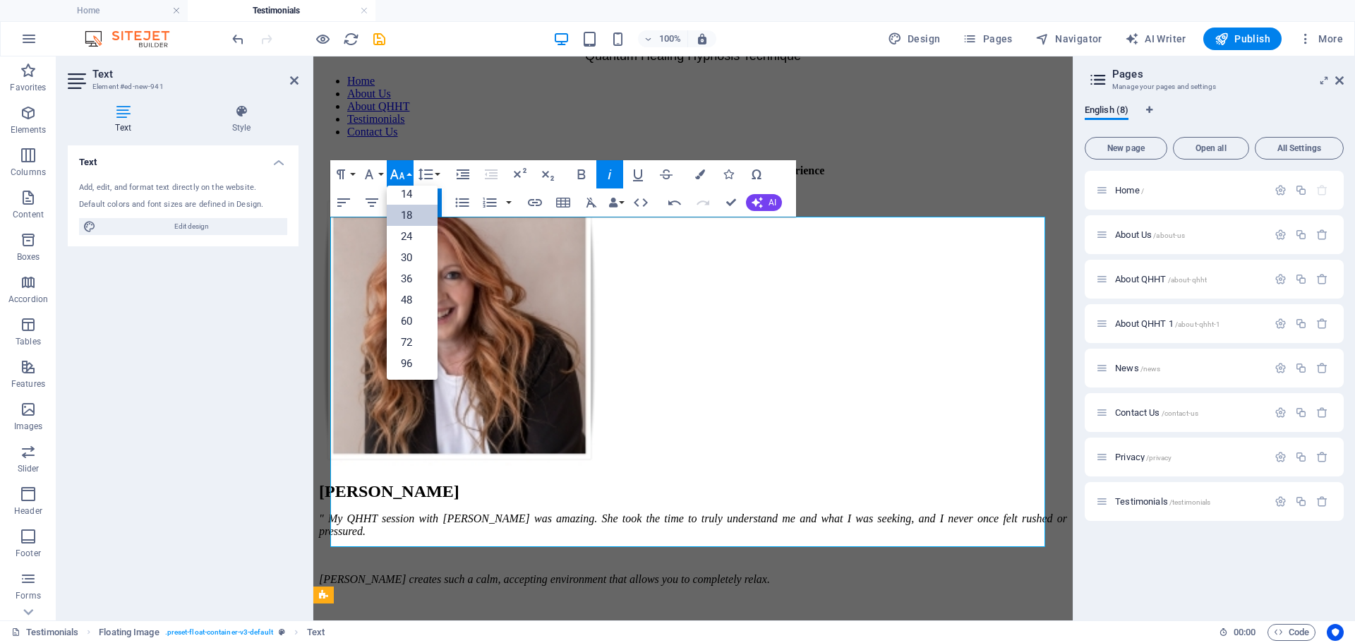
click at [406, 215] on link "18" at bounding box center [412, 215] width 51 height 21
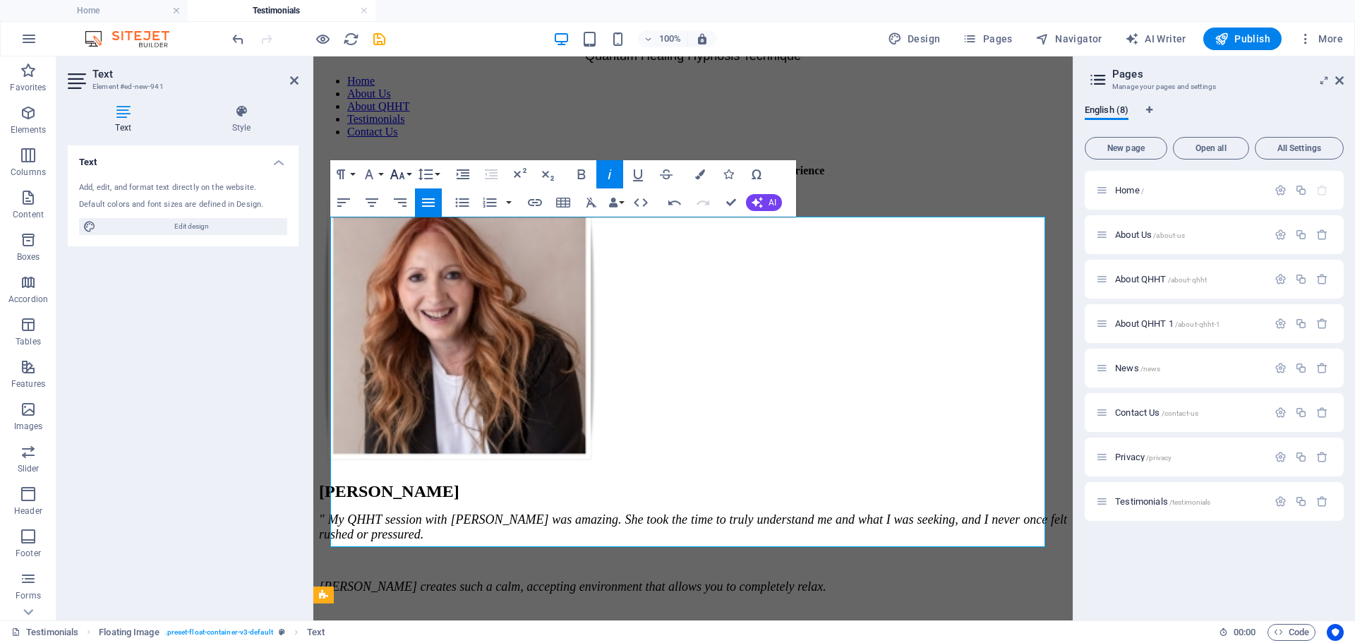
click at [408, 178] on button "Font Size" at bounding box center [400, 174] width 27 height 28
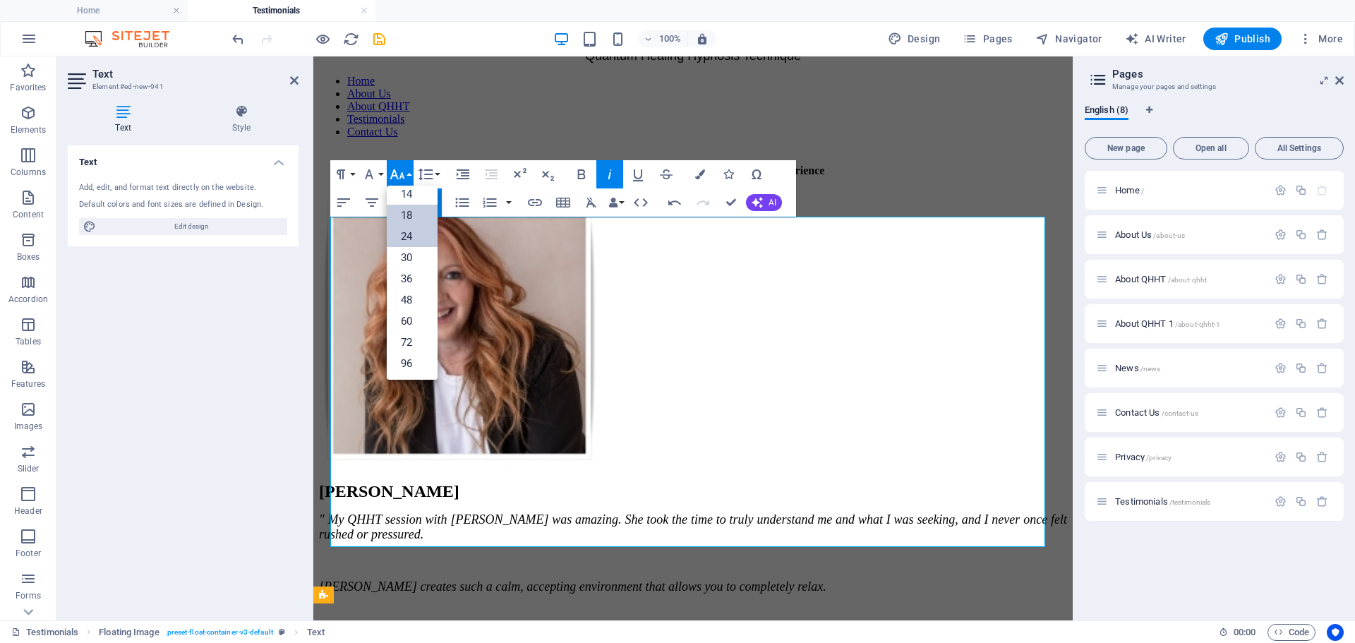
click at [413, 232] on link "24" at bounding box center [412, 236] width 51 height 21
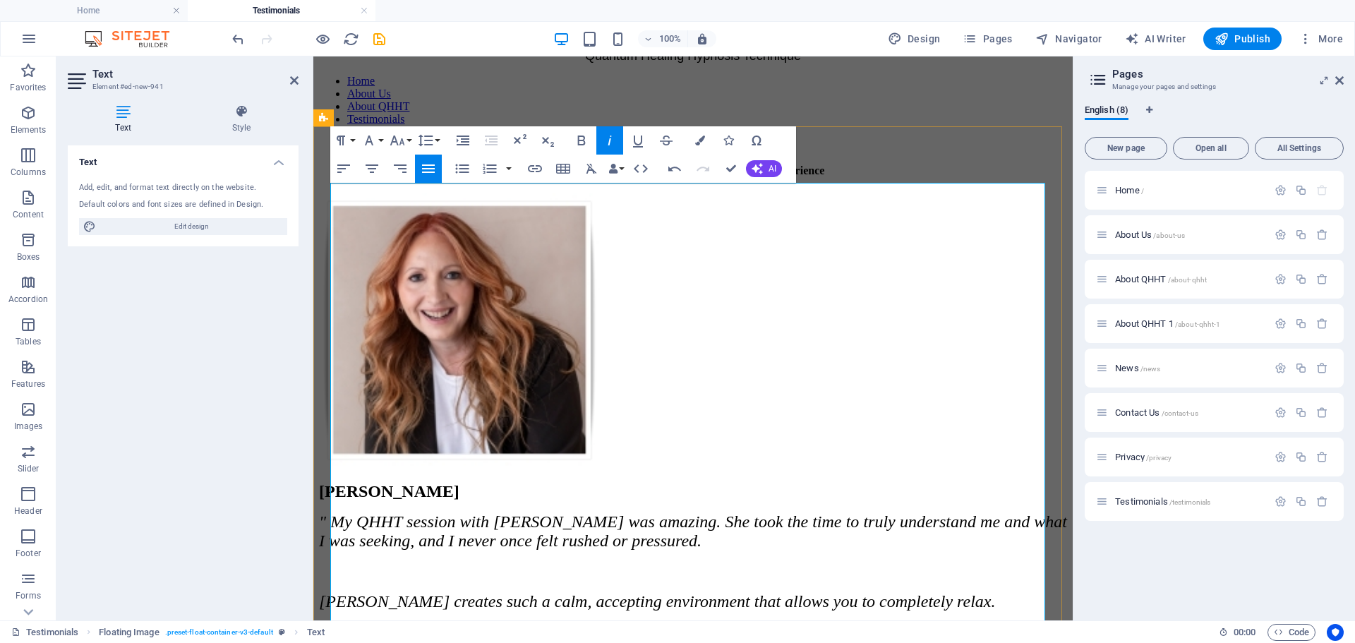
scroll to position [144, 0]
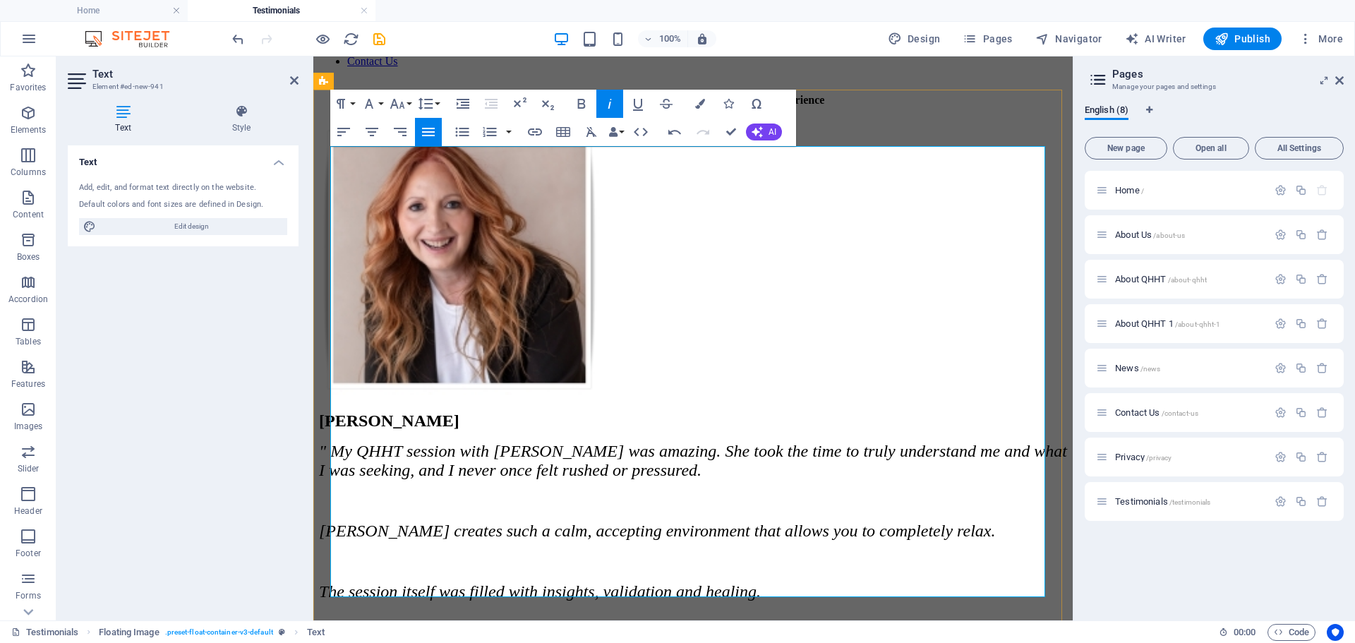
drag, startPoint x: 509, startPoint y: 565, endPoint x: 630, endPoint y: 190, distance: 394.0
click at [630, 411] on div "Leoni B " My QHHT session with [PERSON_NAME] was amazing. She took the time to …" at bounding box center [693, 618] width 748 height 415
click at [582, 102] on icon "button" at bounding box center [581, 103] width 17 height 17
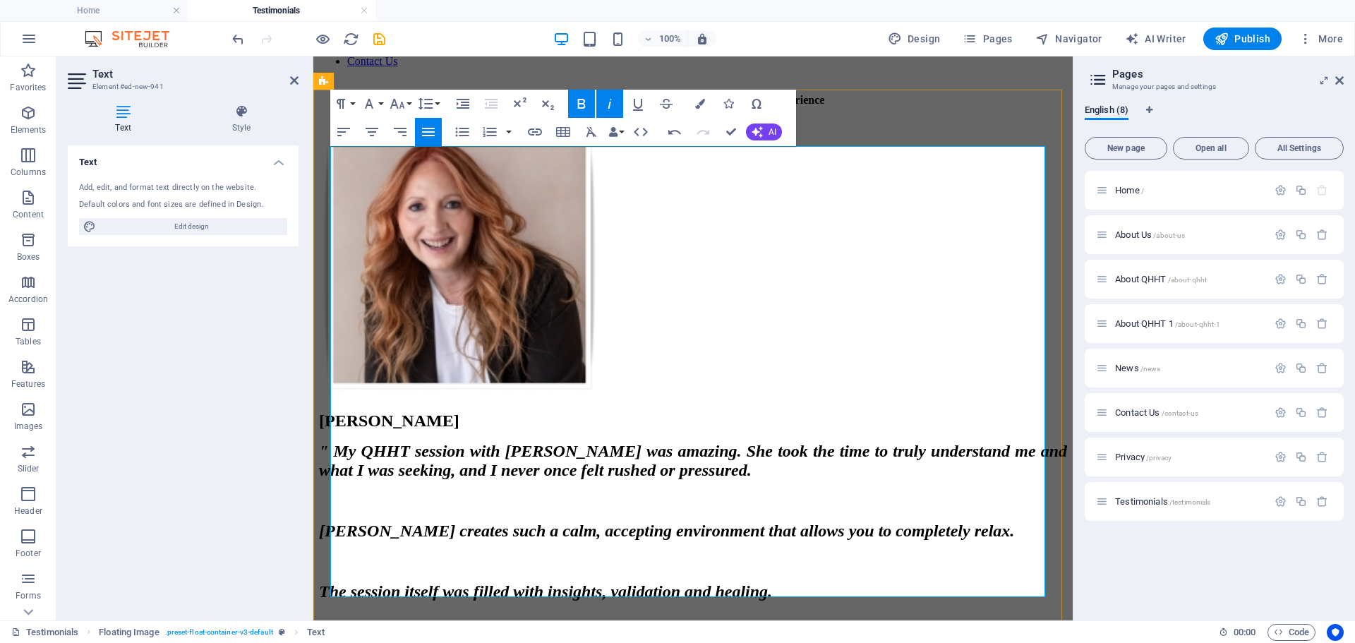
click at [828, 613] on p at bounding box center [693, 622] width 748 height 19
drag, startPoint x: 536, startPoint y: 567, endPoint x: 608, endPoint y: 186, distance: 387.9
click at [608, 186] on div "Leoni B " My QHHT session with [PERSON_NAME] was amazing. She took the time to …" at bounding box center [693, 474] width 748 height 705
drag, startPoint x: 704, startPoint y: 157, endPoint x: 632, endPoint y: 157, distance: 72.7
click at [632, 411] on p "[PERSON_NAME]" at bounding box center [693, 420] width 748 height 19
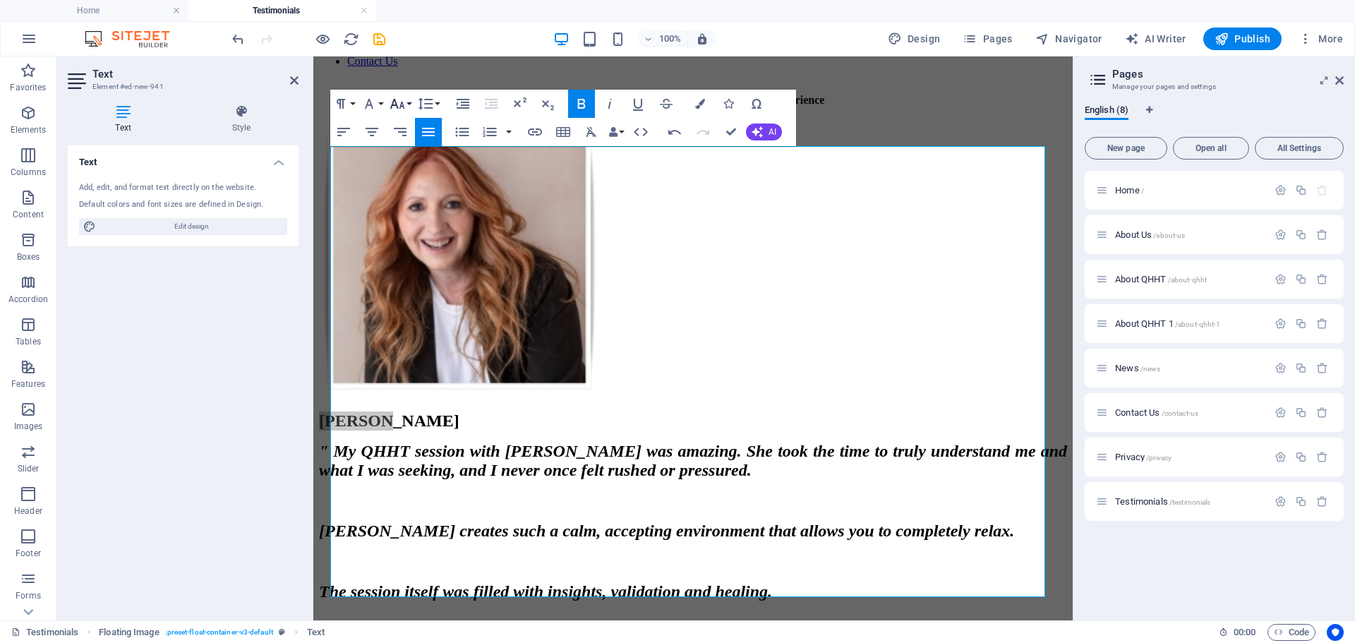
click at [407, 104] on button "Font Size" at bounding box center [400, 104] width 27 height 28
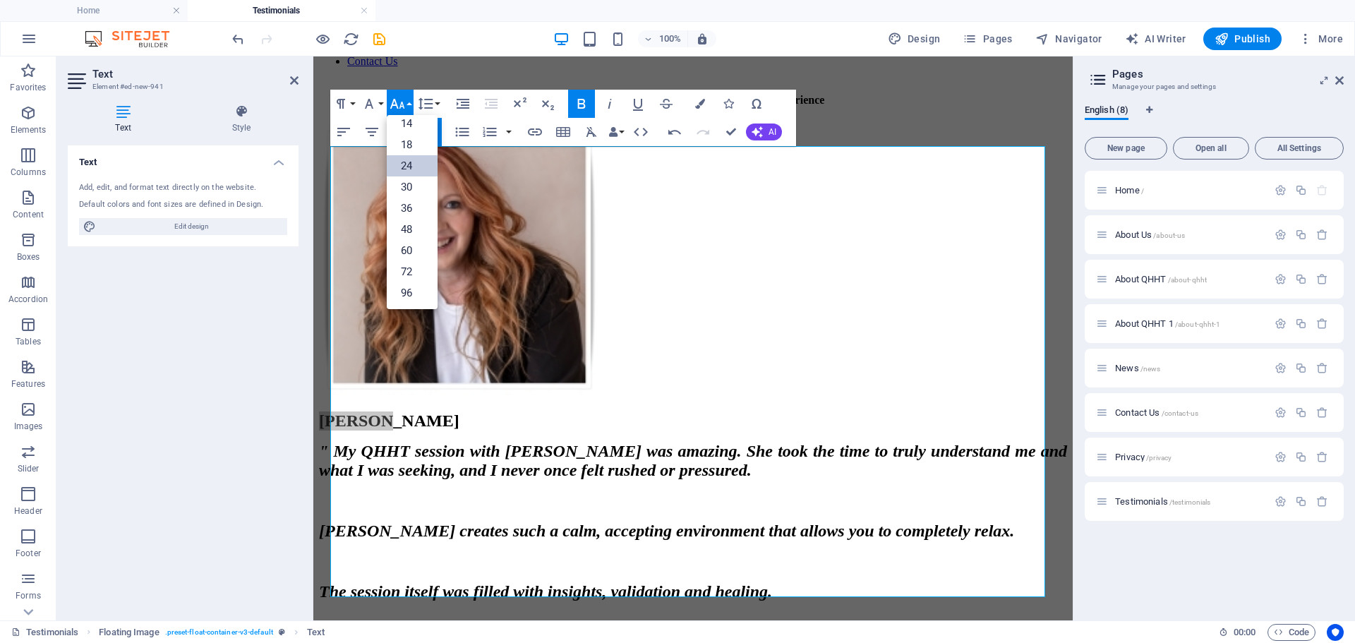
scroll to position [114, 0]
click at [407, 181] on link "30" at bounding box center [412, 186] width 51 height 21
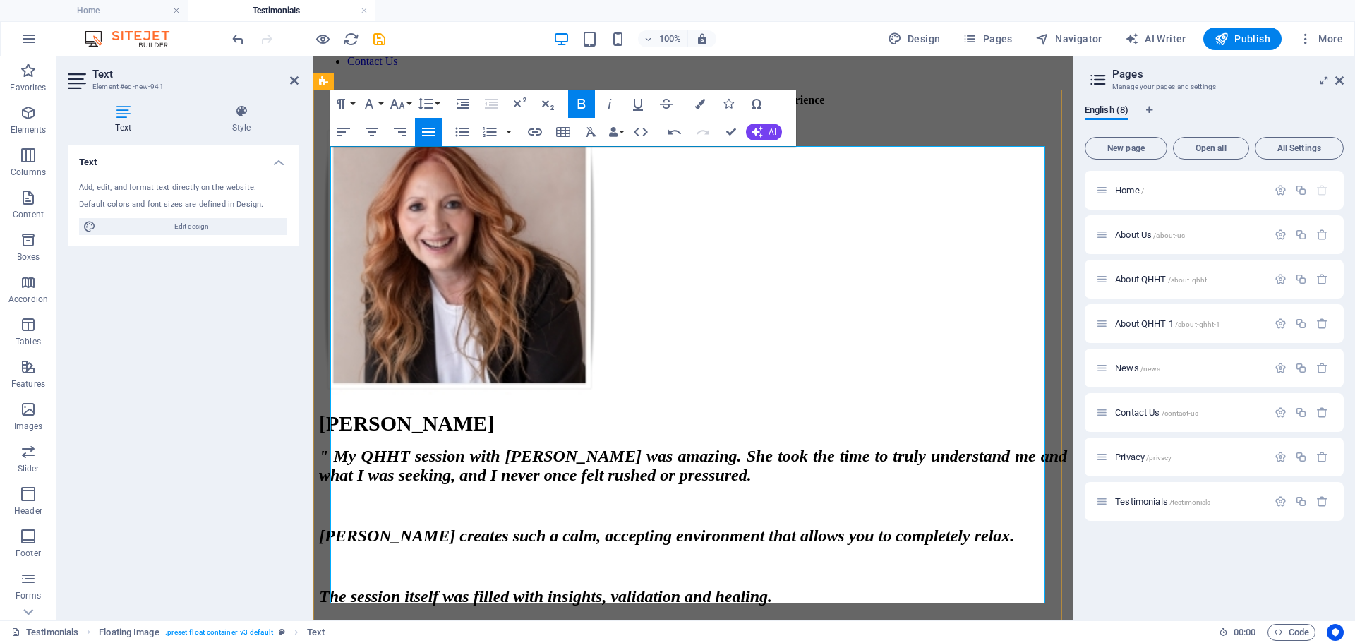
drag, startPoint x: 523, startPoint y: 573, endPoint x: 331, endPoint y: 521, distance: 199.0
click at [331, 521] on div "Leoni B " My QHHT session with [PERSON_NAME] was amazing. She took the time to …" at bounding box center [693, 621] width 748 height 420
click at [617, 104] on icon "button" at bounding box center [609, 103] width 17 height 17
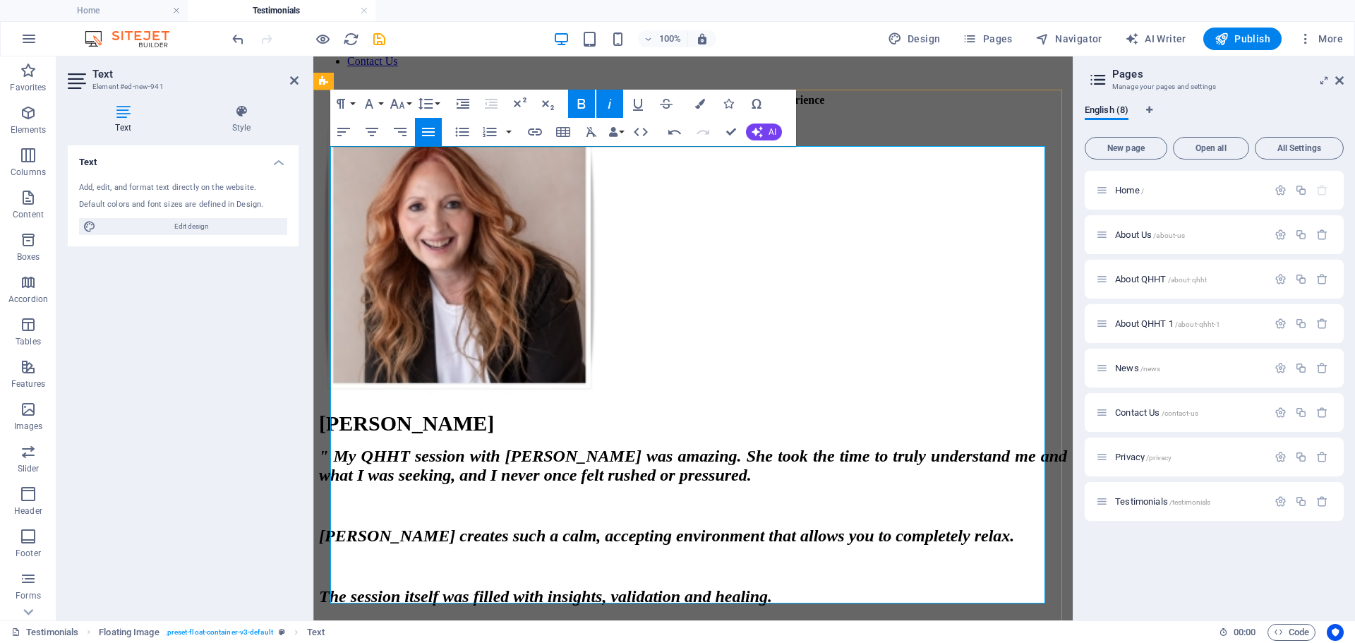
drag, startPoint x: 519, startPoint y: 575, endPoint x: 332, endPoint y: 580, distance: 186.4
copy strong "[DOMAIN_NAME]"
click at [539, 131] on icon "button" at bounding box center [535, 132] width 17 height 17
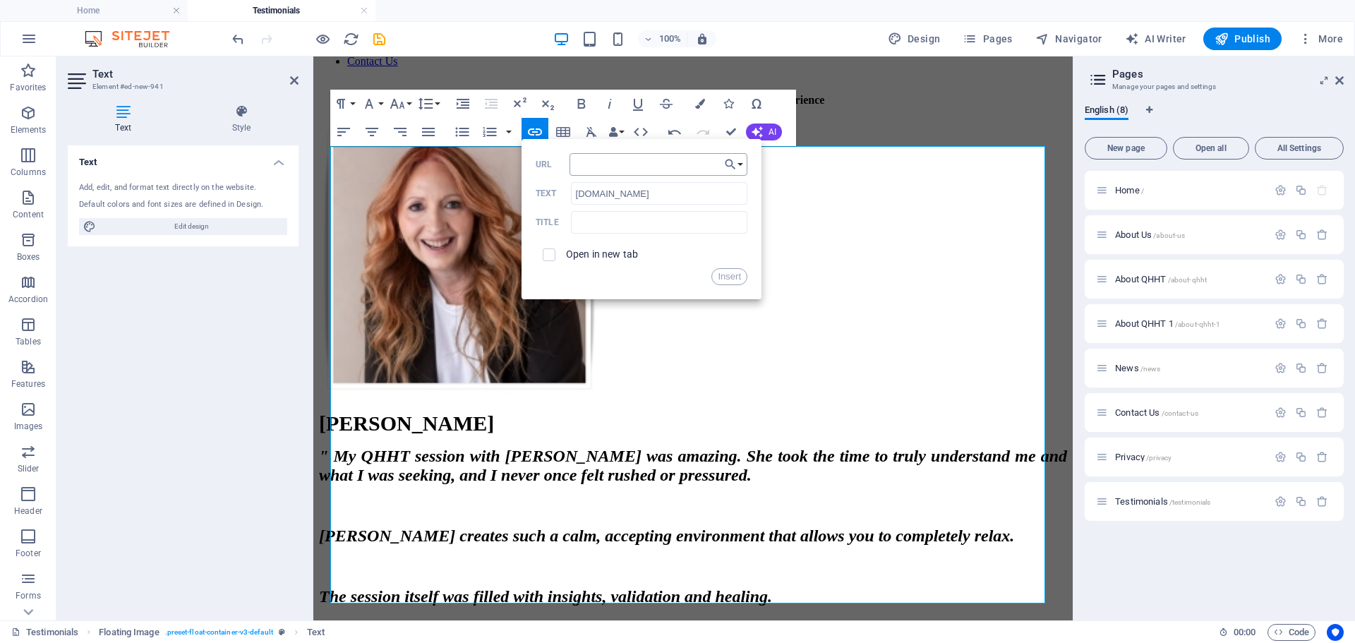
click at [601, 165] on input "URL" at bounding box center [659, 164] width 178 height 23
type input "[DOMAIN_NAME]"
click at [605, 222] on input "text" at bounding box center [659, 222] width 176 height 23
type input "[PERSON_NAME]"
click at [733, 279] on button "Insert" at bounding box center [729, 276] width 36 height 17
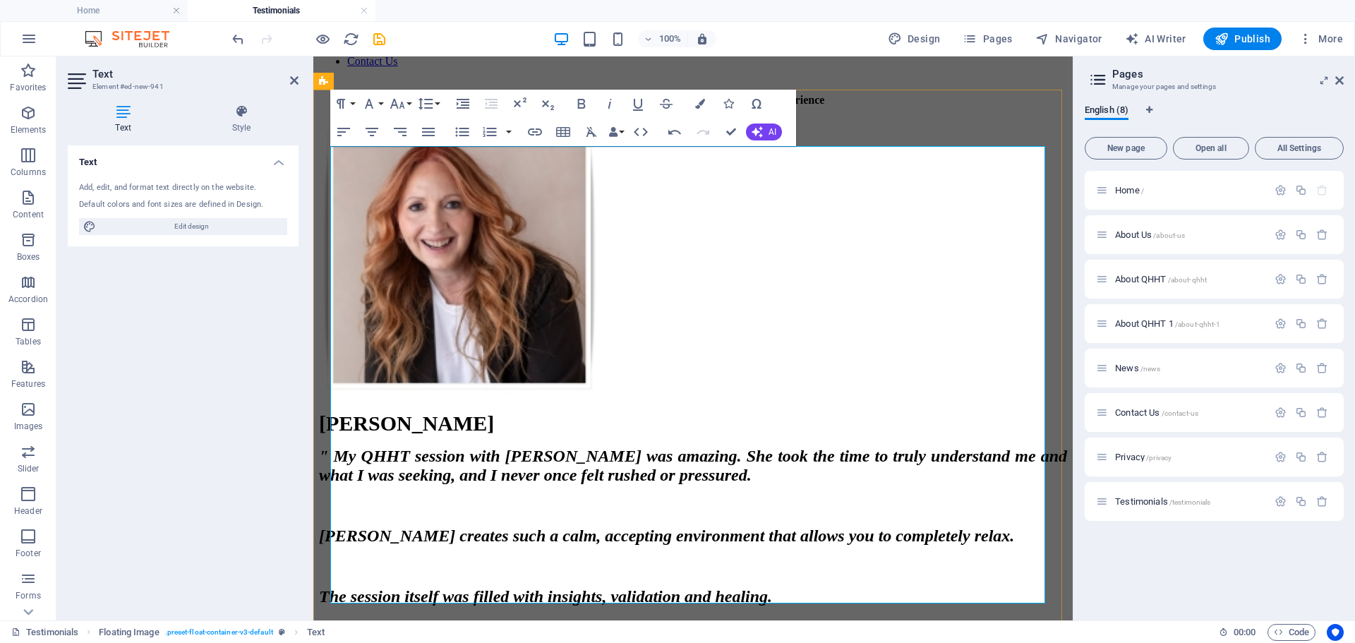
click at [201, 528] on div "Text Add, edit, and format text directly on the website. Default colors and fon…" at bounding box center [183, 377] width 231 height 464
click at [129, 373] on div "Text Add, edit, and format text directly on the website. Default colors and fon…" at bounding box center [183, 377] width 231 height 464
click at [959, 122] on div "Leoni B " My QHHT session with [PERSON_NAME] was amazing. She took the time to …" at bounding box center [693, 477] width 748 height 710
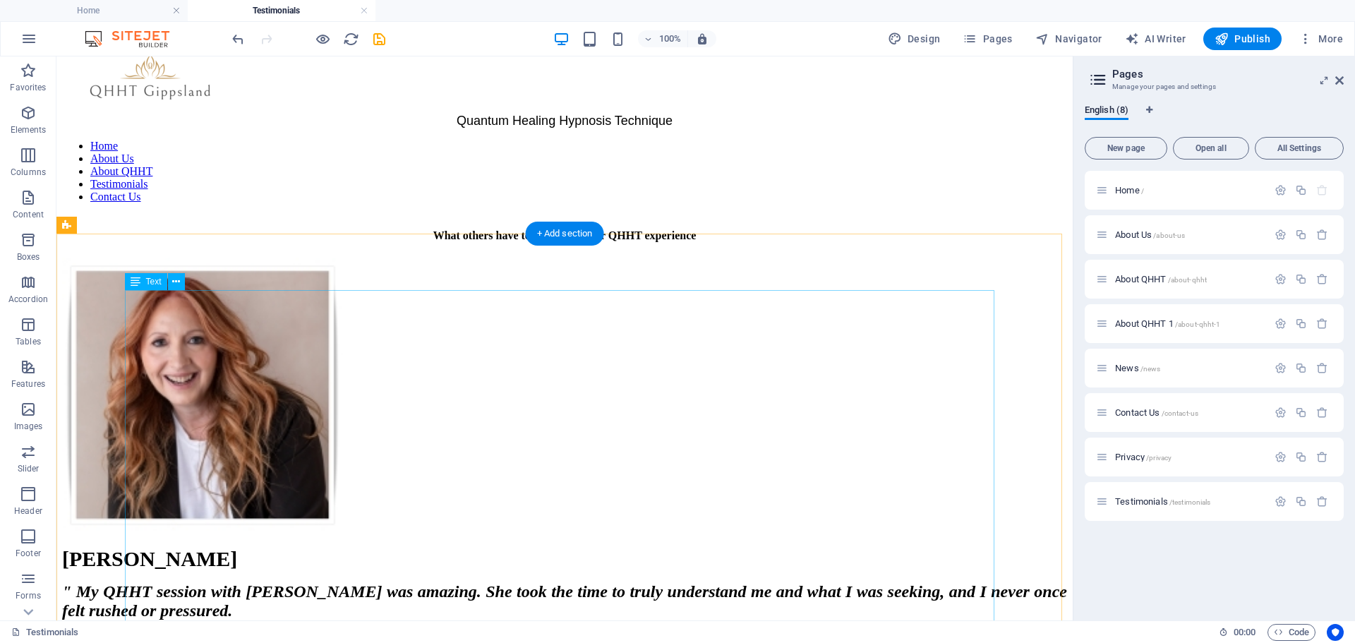
scroll to position [0, 0]
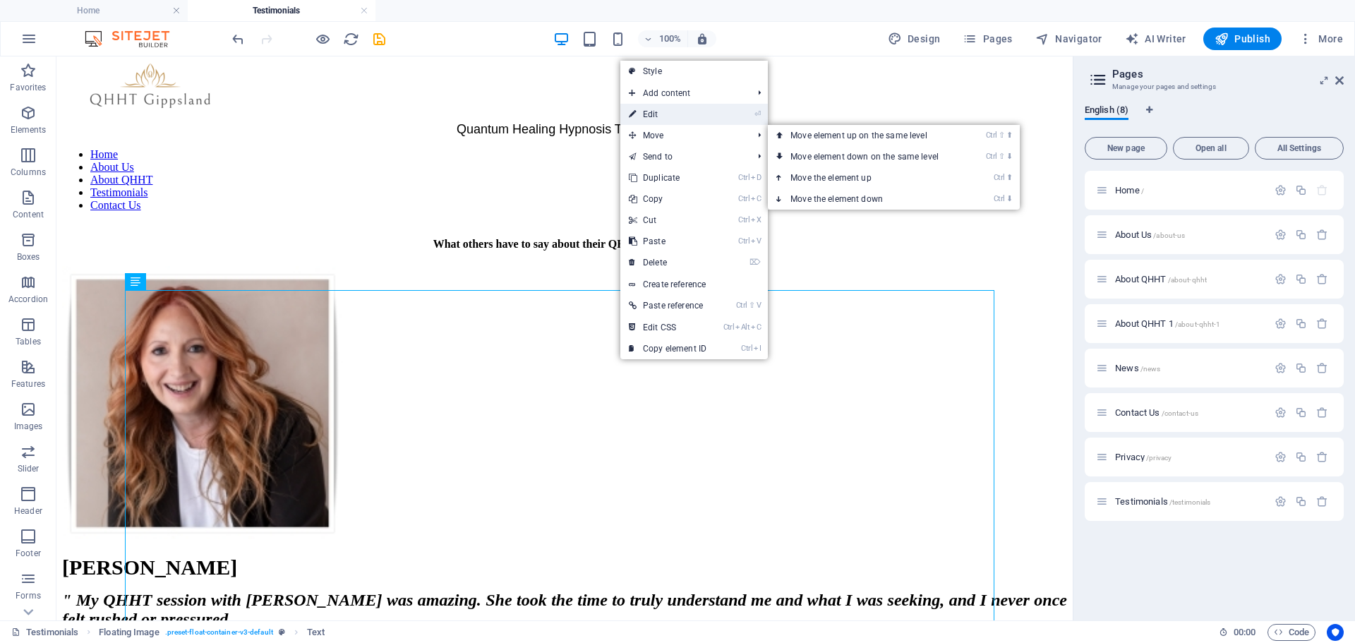
click at [649, 119] on link "⏎ Edit" at bounding box center [667, 114] width 95 height 21
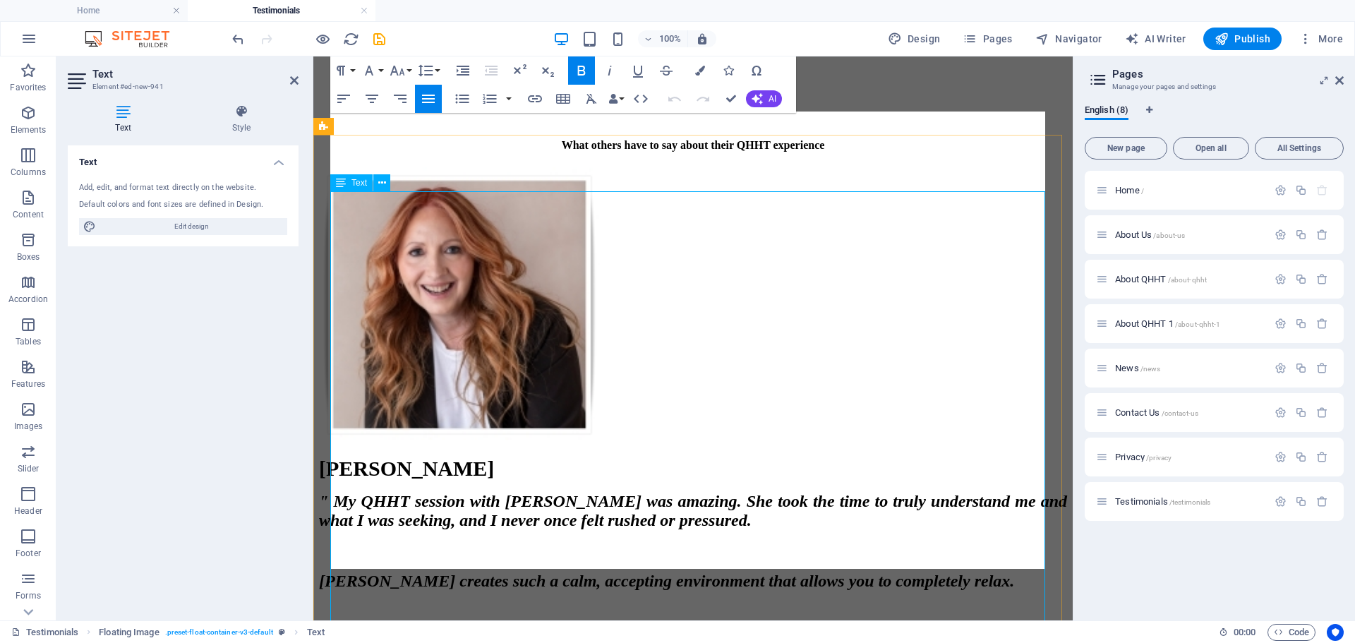
scroll to position [132, 0]
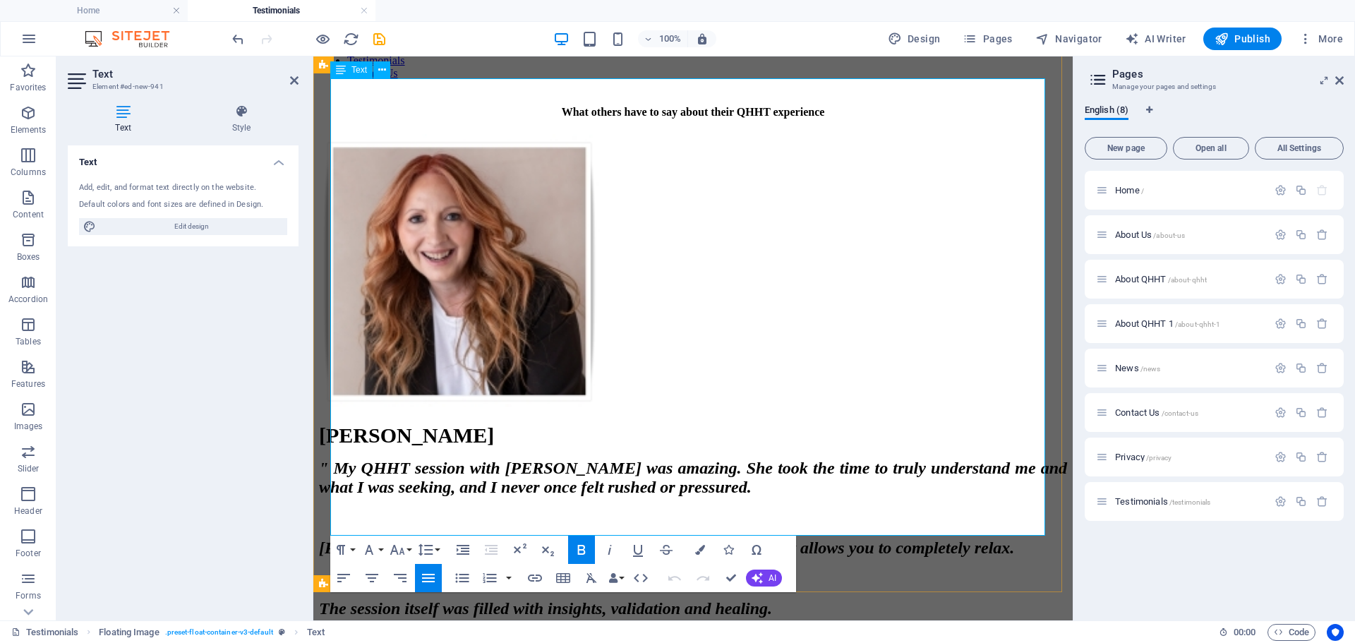
drag, startPoint x: 525, startPoint y: 506, endPoint x: 668, endPoint y: 254, distance: 289.5
click at [668, 423] on div "Leoni B " My QHHT session with [PERSON_NAME] was amazing. She took the time to …" at bounding box center [693, 633] width 748 height 420
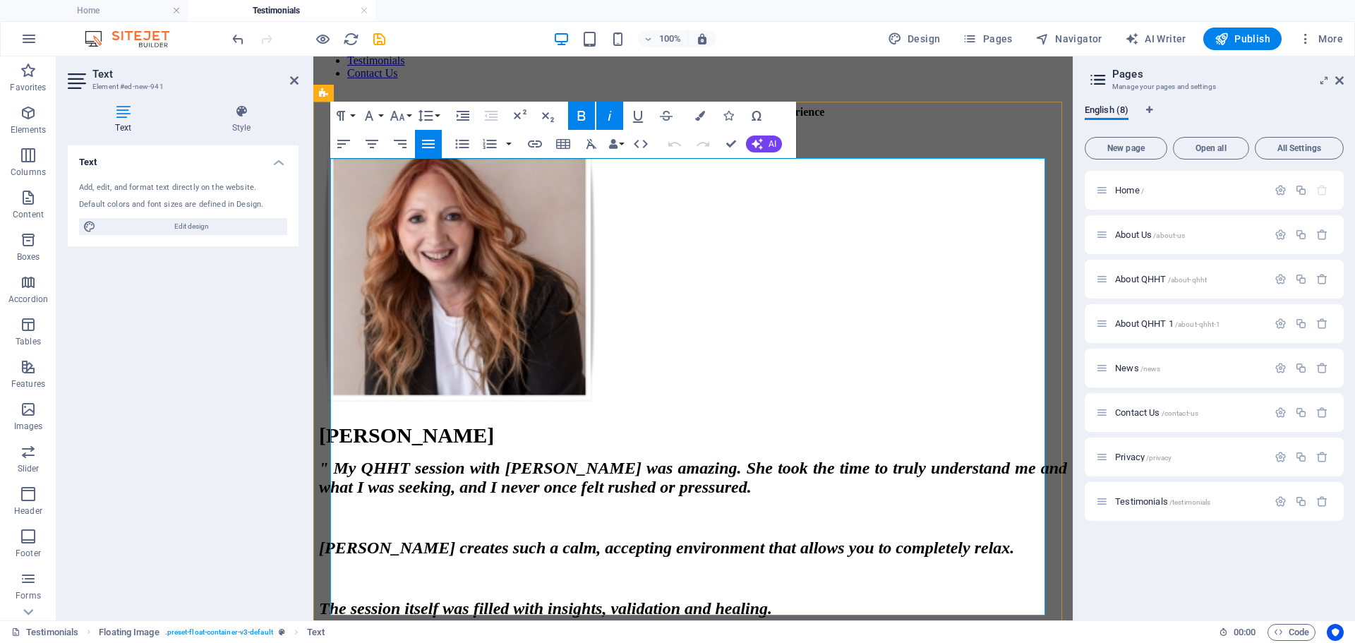
drag, startPoint x: 517, startPoint y: 583, endPoint x: 637, endPoint y: 203, distance: 398.5
click at [637, 423] on div "Leoni B " My QHHT session with [PERSON_NAME] was amazing. She took the time to …" at bounding box center [693, 633] width 748 height 420
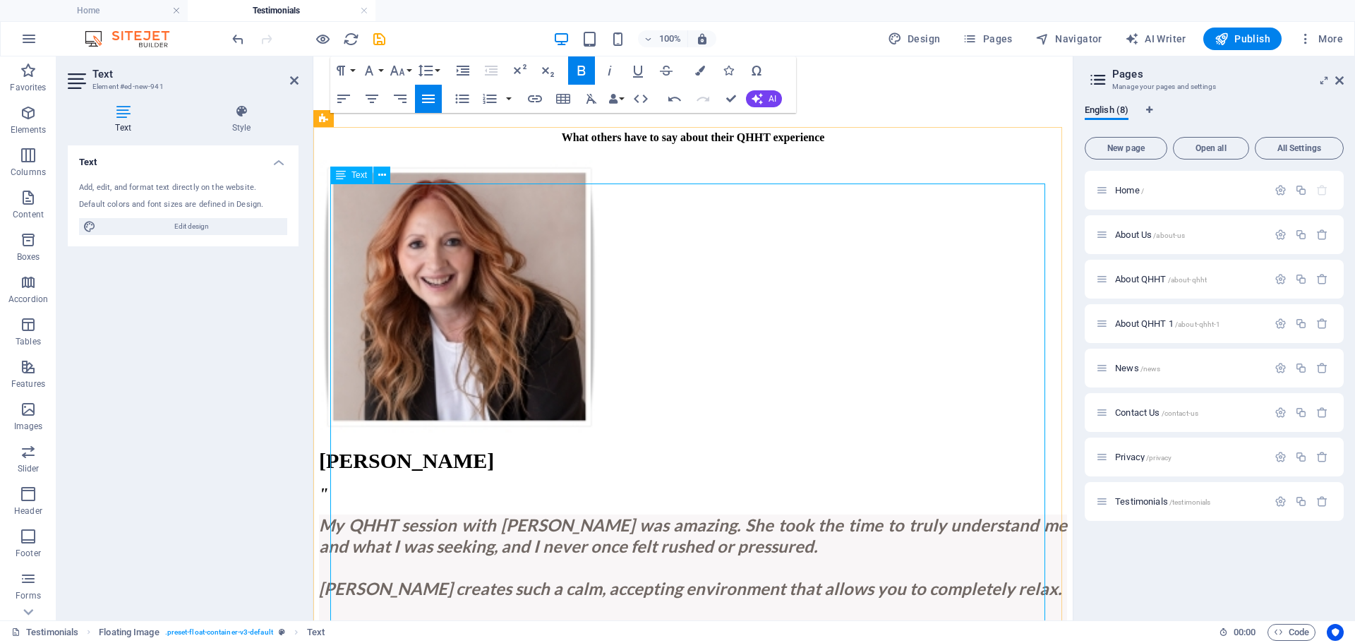
scroll to position [193, 0]
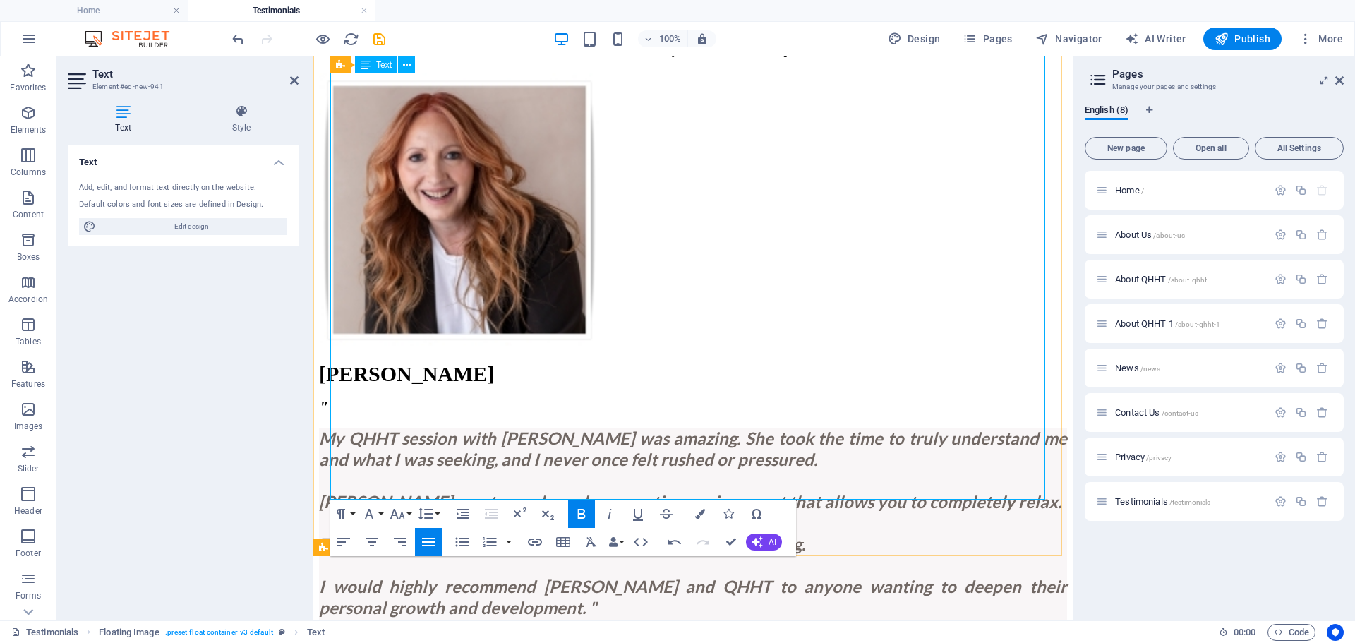
drag, startPoint x: 529, startPoint y: 472, endPoint x: 650, endPoint y: 188, distance: 308.6
click at [650, 362] on div "Leoni B " My QHHT session with [PERSON_NAME] was amazing. She took the time to …" at bounding box center [693, 544] width 748 height 365
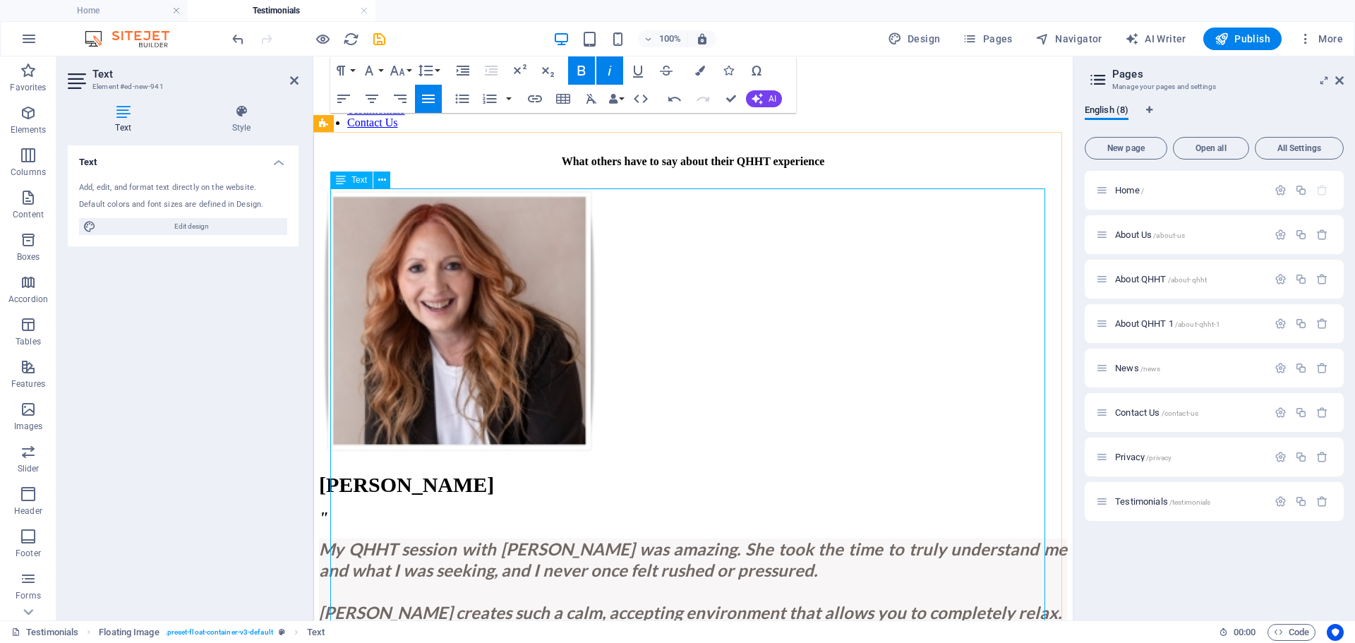
scroll to position [114, 0]
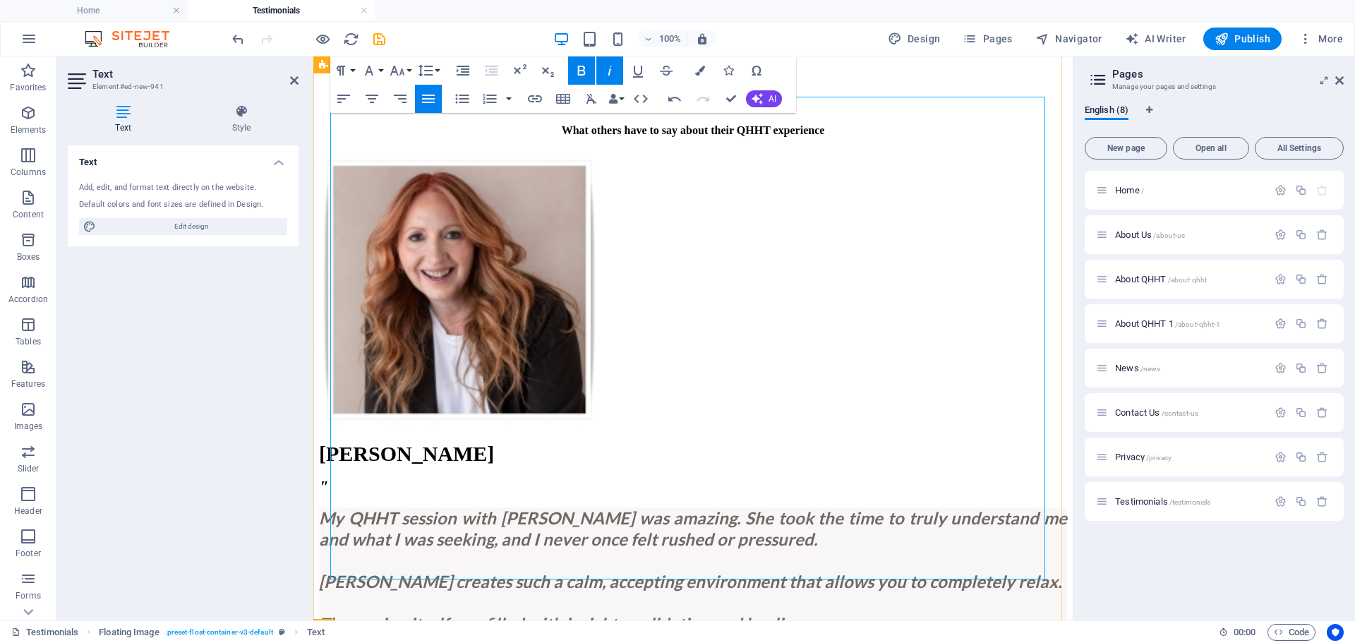
drag, startPoint x: 570, startPoint y: 481, endPoint x: 563, endPoint y: 476, distance: 8.2
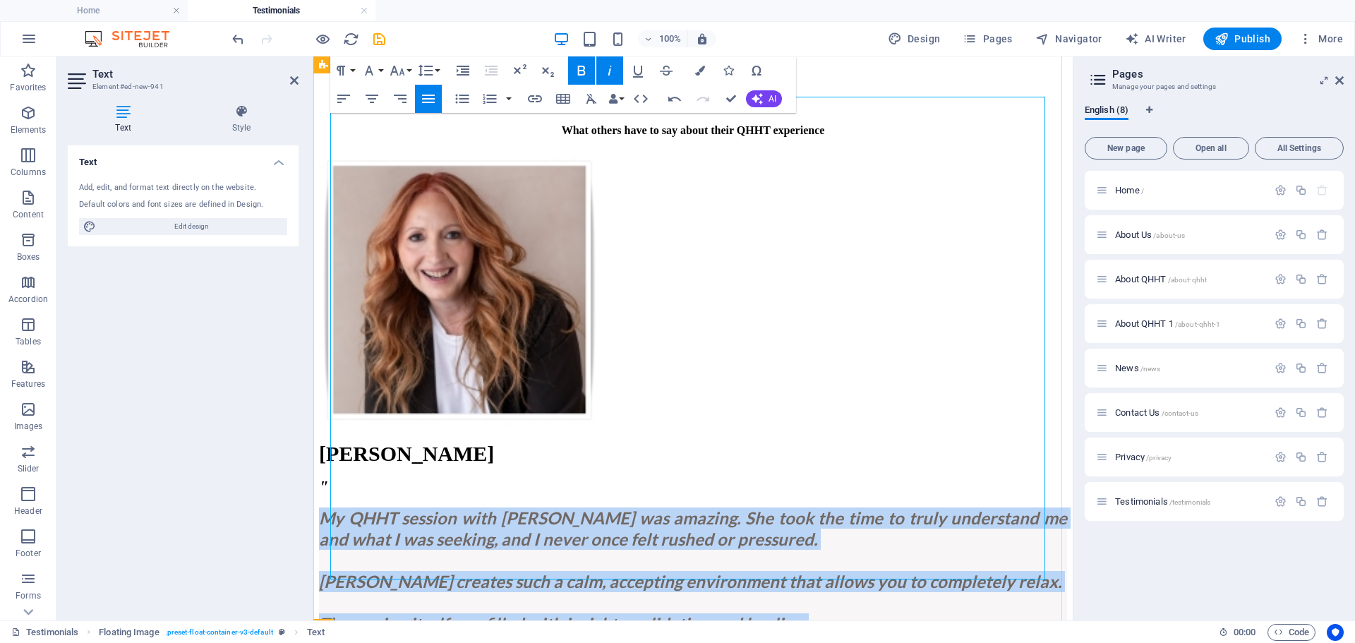
drag, startPoint x: 484, startPoint y: 447, endPoint x: 635, endPoint y: 161, distance: 323.0
click at [635, 442] on div "Leoni B " My QHHT session with [PERSON_NAME] was amazing. She took the time to …" at bounding box center [693, 624] width 748 height 365
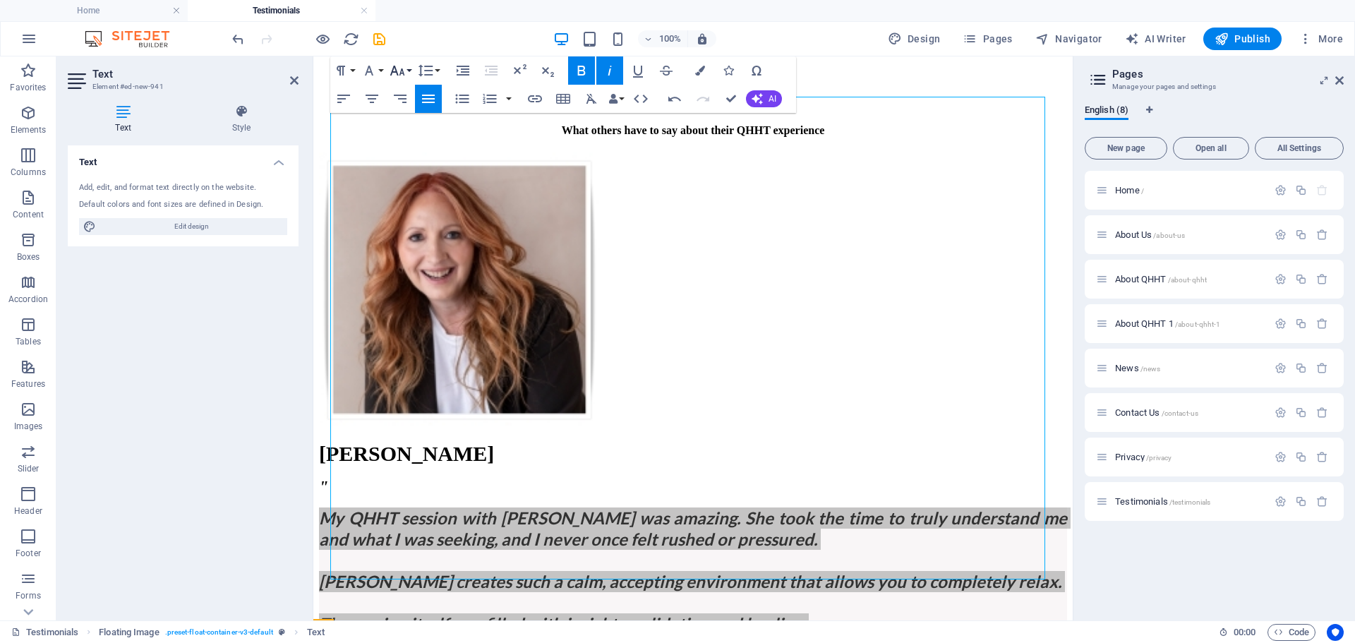
click at [397, 71] on icon "button" at bounding box center [397, 71] width 15 height 10
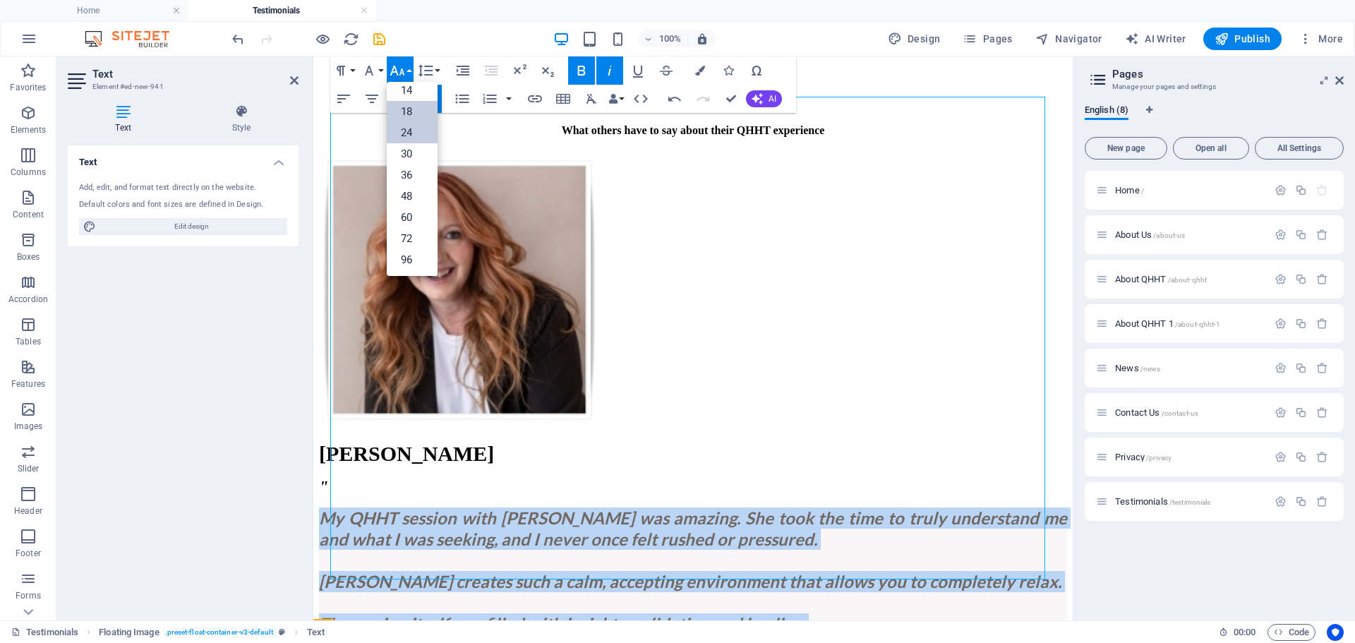
click at [402, 107] on link "18" at bounding box center [412, 111] width 51 height 21
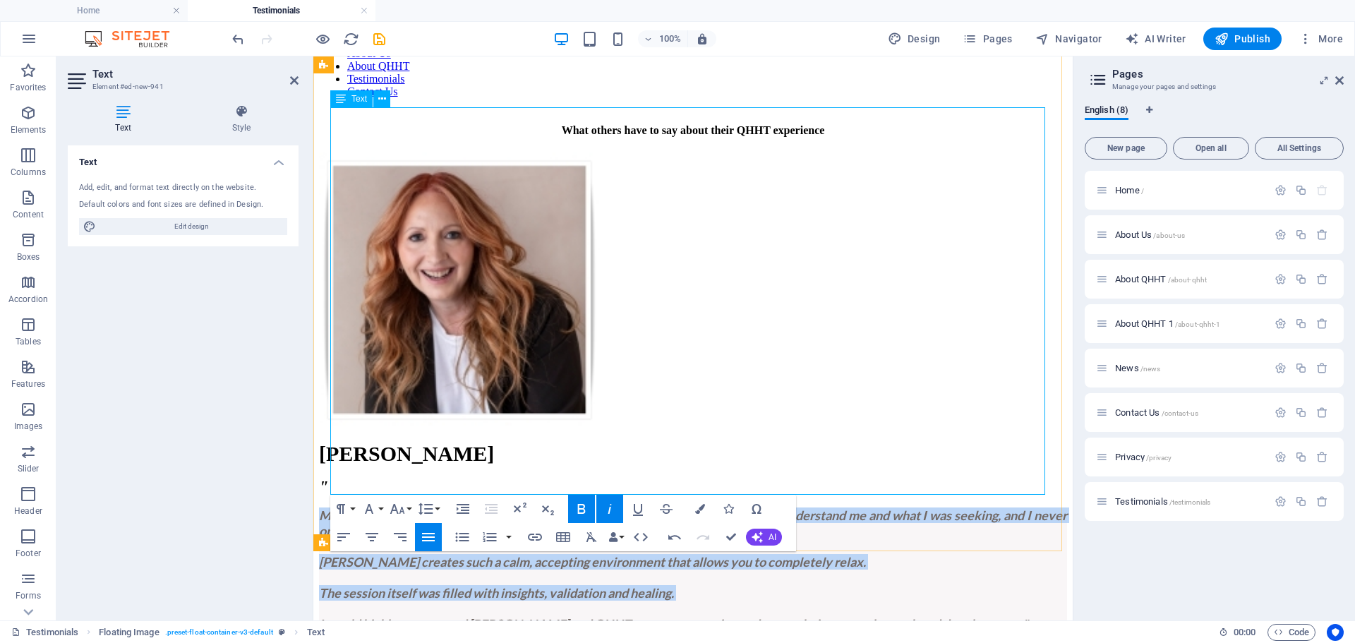
scroll to position [43, 0]
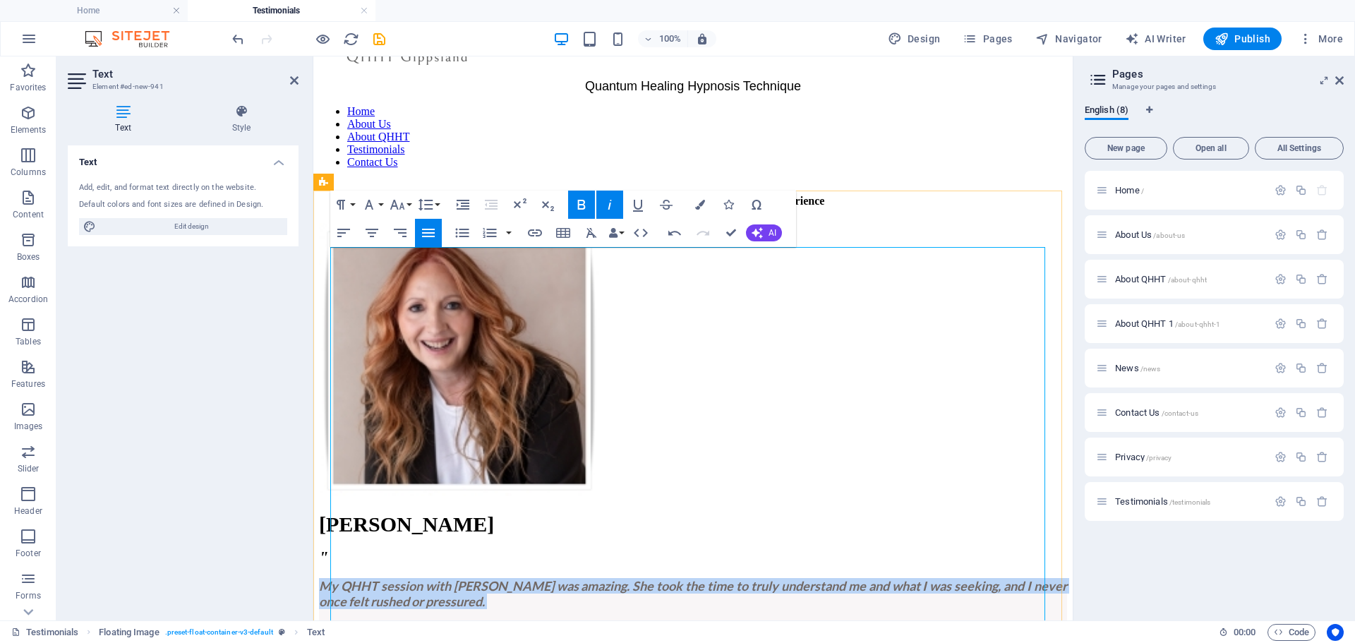
click at [644, 578] on strong "My QHHT session with [PERSON_NAME] was amazing. She took the time to truly unde…" at bounding box center [693, 593] width 748 height 31
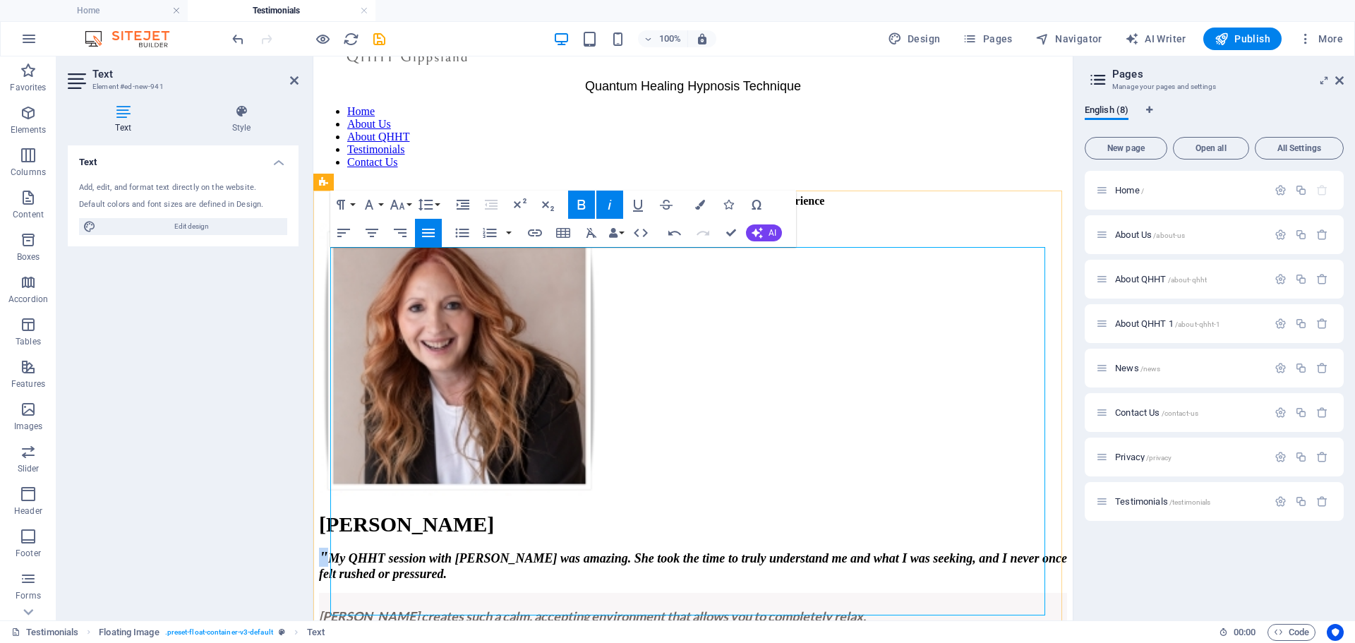
drag, startPoint x: 641, startPoint y: 289, endPoint x: 632, endPoint y: 292, distance: 9.4
click at [632, 548] on p "" My QHHT session with [PERSON_NAME] was amazing. She took the time to truly un…" at bounding box center [693, 565] width 748 height 34
click at [402, 205] on icon "button" at bounding box center [397, 205] width 15 height 10
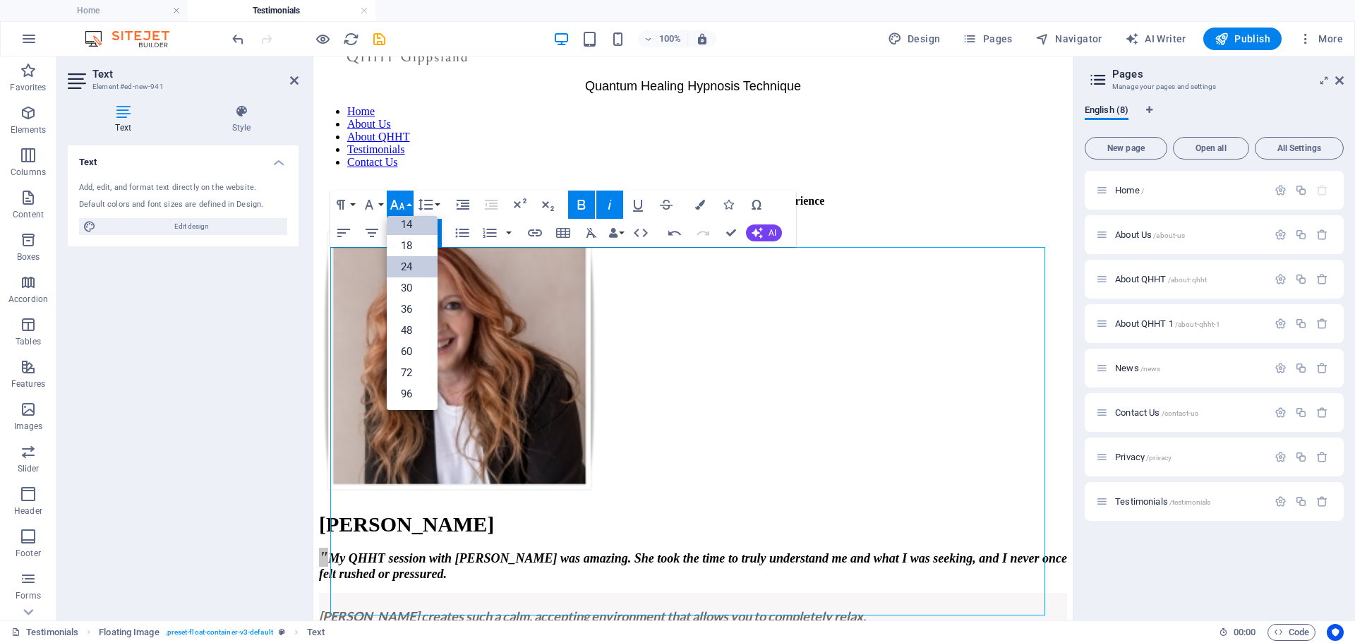
scroll to position [114, 0]
click at [418, 249] on link "18" at bounding box center [412, 245] width 51 height 21
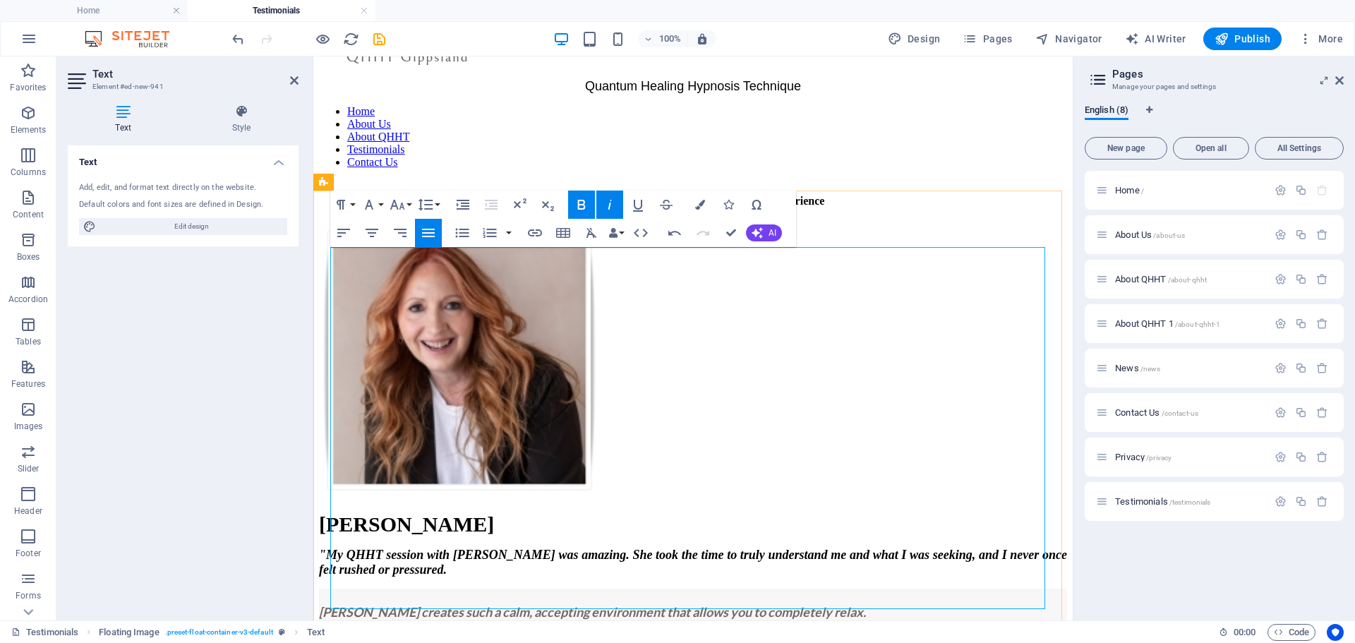
drag, startPoint x: 531, startPoint y: 581, endPoint x: 335, endPoint y: 551, distance: 199.3
click at [335, 551] on div "Leoni B " My QHHT session with [PERSON_NAME] was amazing. She took the time to …" at bounding box center [693, 651] width 748 height 278
click at [402, 207] on icon "button" at bounding box center [397, 205] width 15 height 10
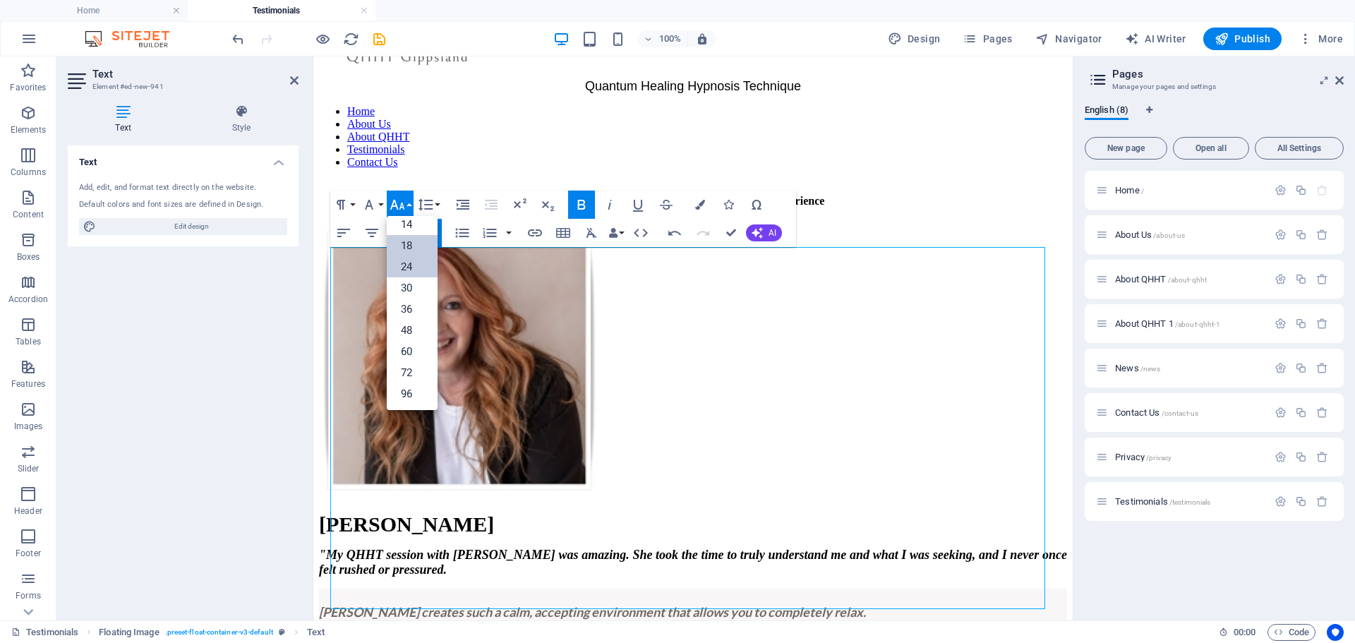
click at [400, 241] on link "18" at bounding box center [412, 245] width 51 height 21
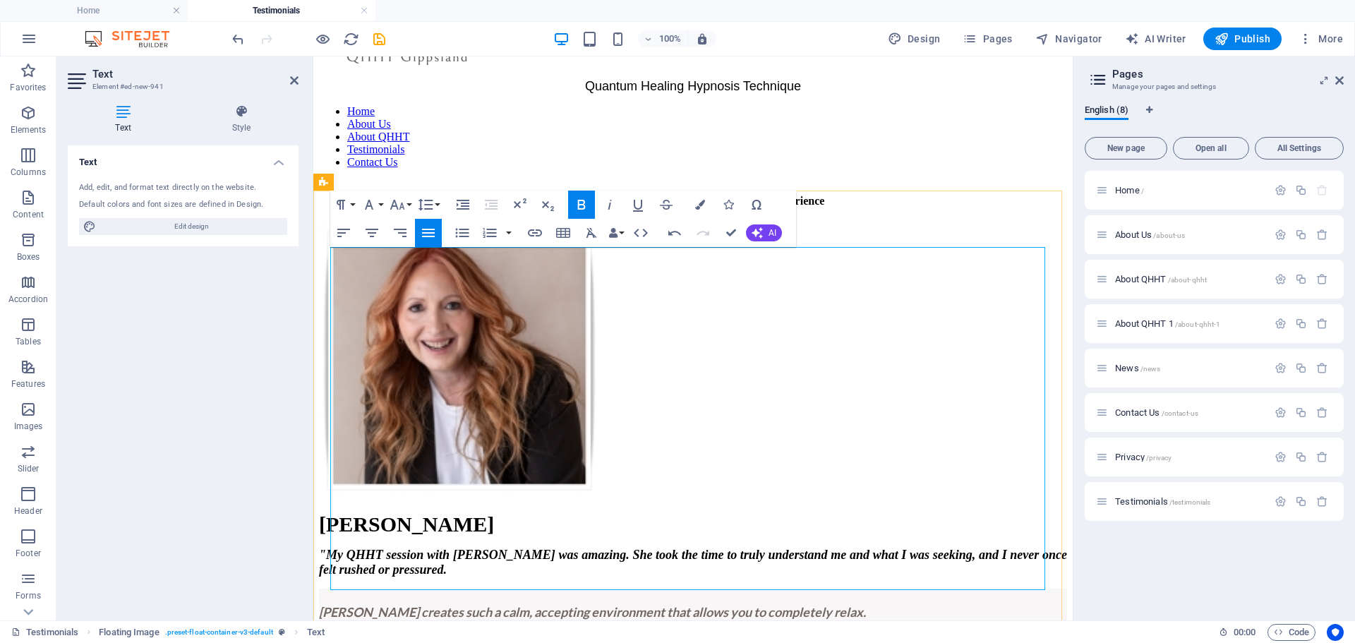
drag, startPoint x: 461, startPoint y: 577, endPoint x: 331, endPoint y: 585, distance: 130.1
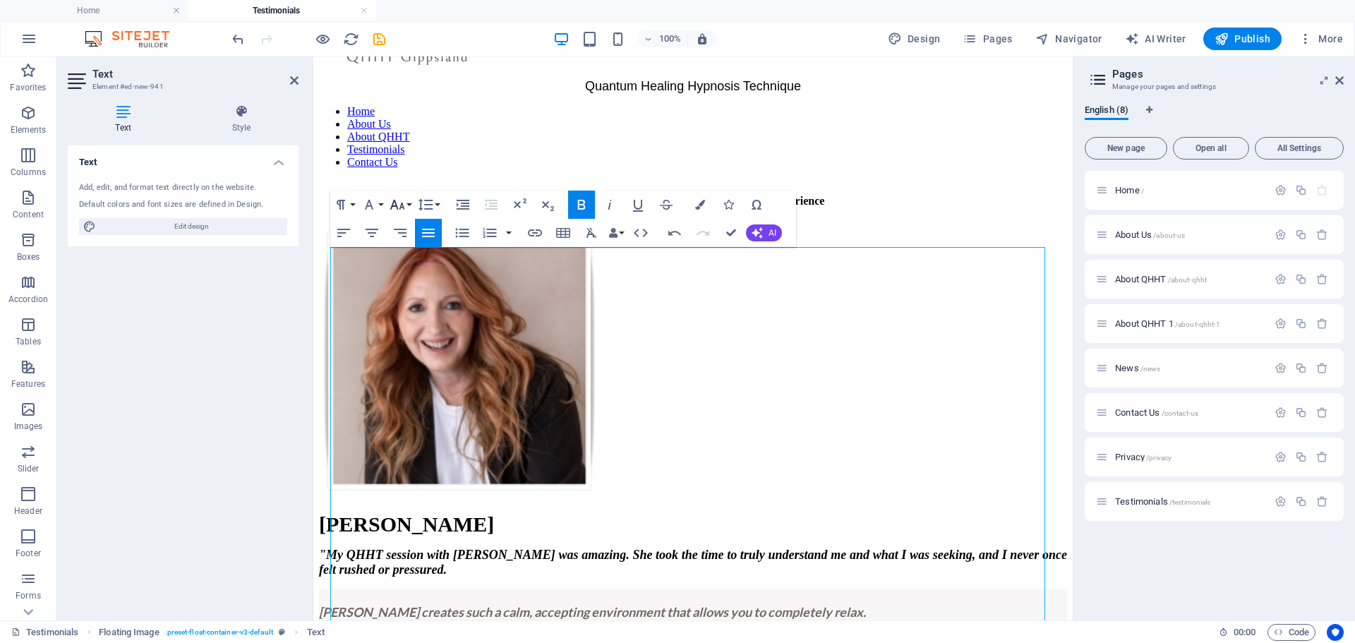
click at [394, 206] on icon "button" at bounding box center [397, 205] width 15 height 10
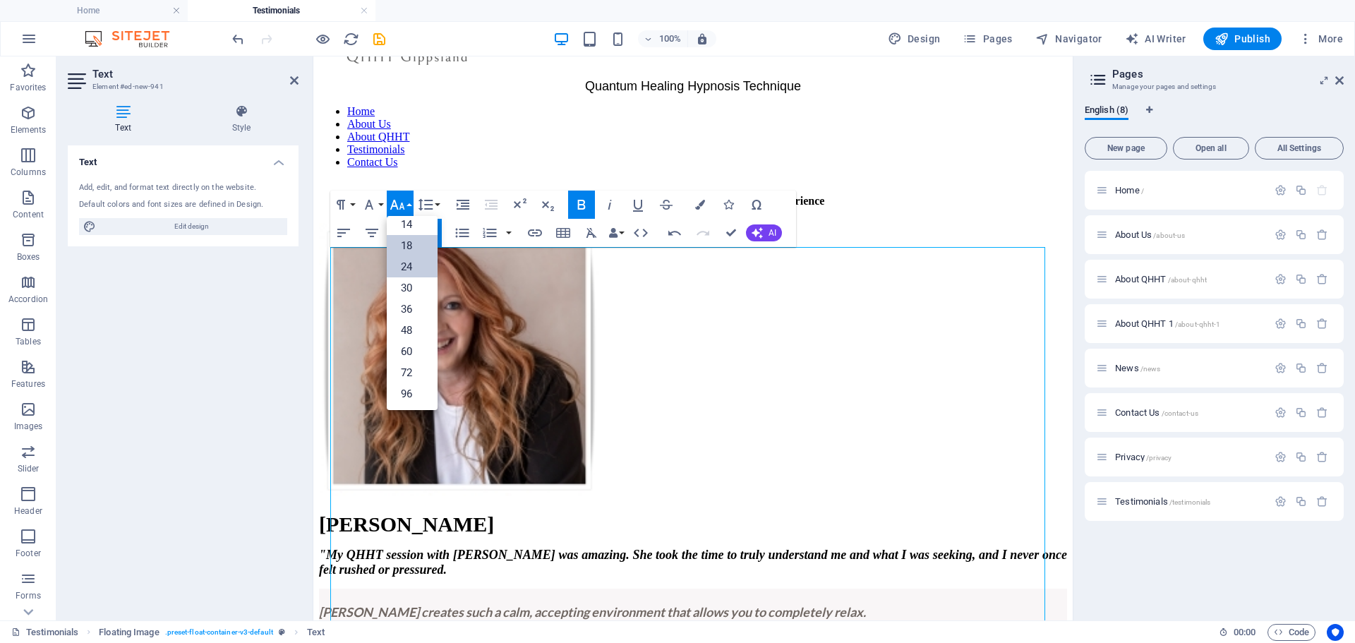
click at [407, 245] on link "18" at bounding box center [412, 245] width 51 height 21
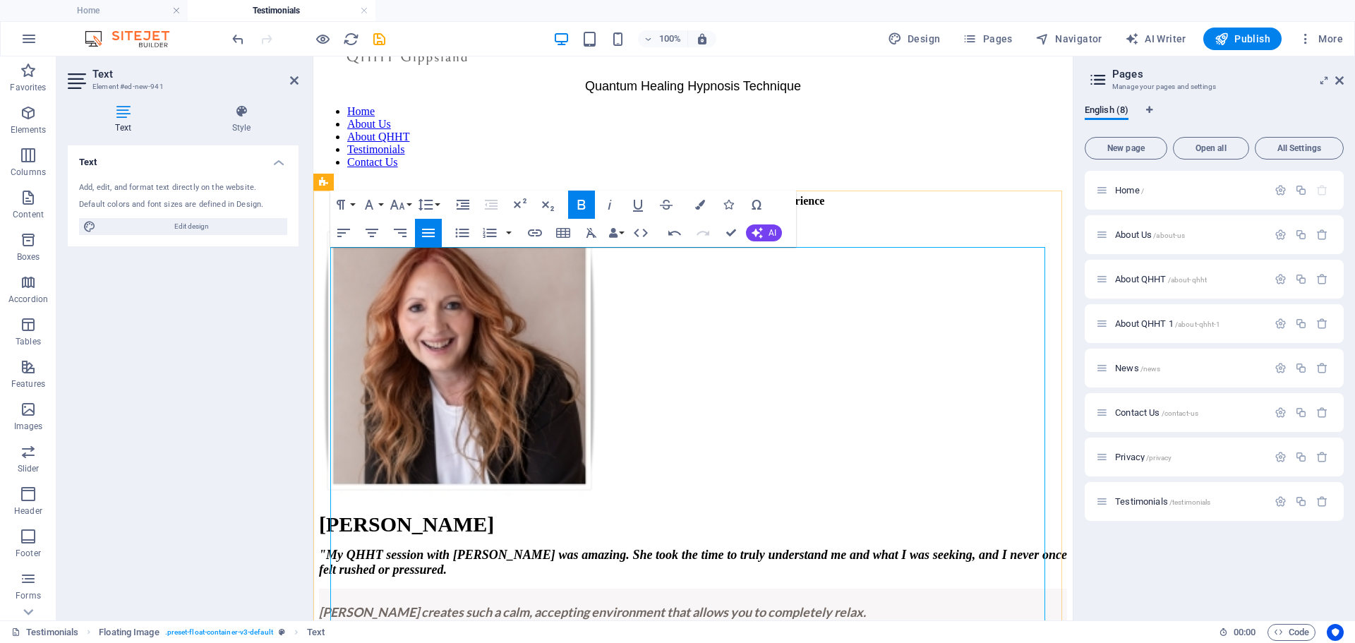
drag, startPoint x: 477, startPoint y: 598, endPoint x: 323, endPoint y: 601, distance: 153.9
click at [323, 601] on div "Leoni B " My QHHT session with [PERSON_NAME] was amazing. She took the time to …" at bounding box center [693, 511] width 748 height 577
click at [537, 233] on icon "button" at bounding box center [535, 232] width 14 height 7
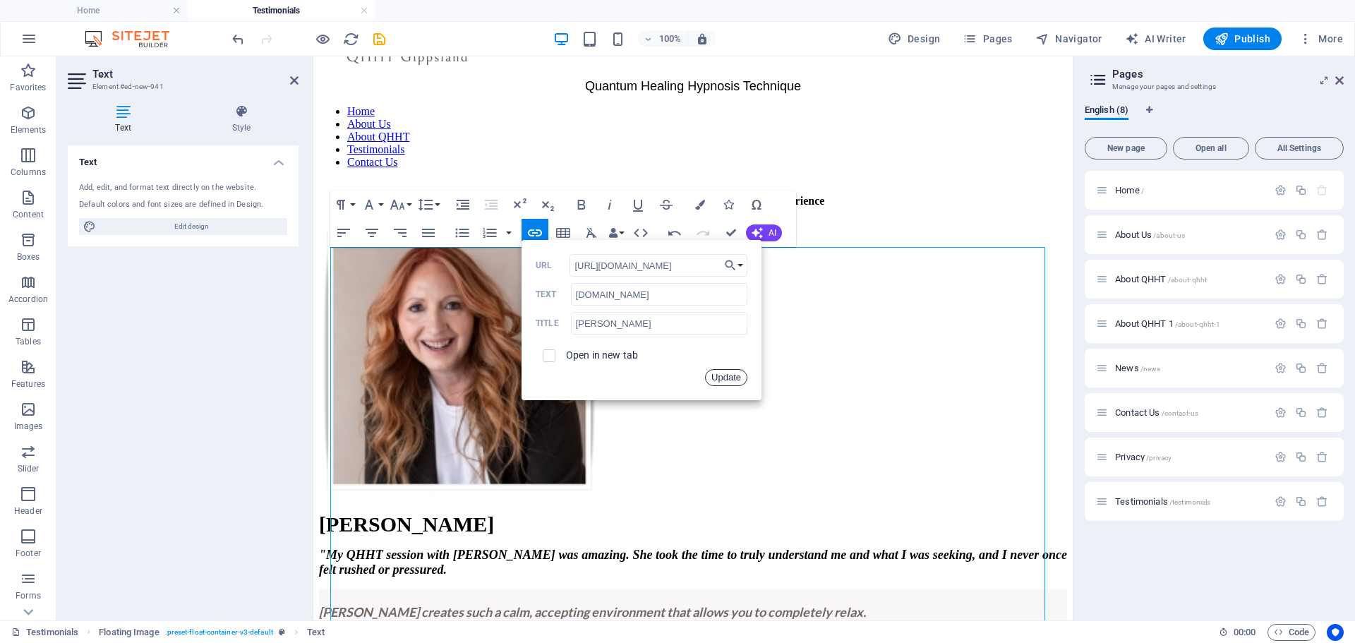
click at [717, 378] on button "Update" at bounding box center [726, 377] width 42 height 17
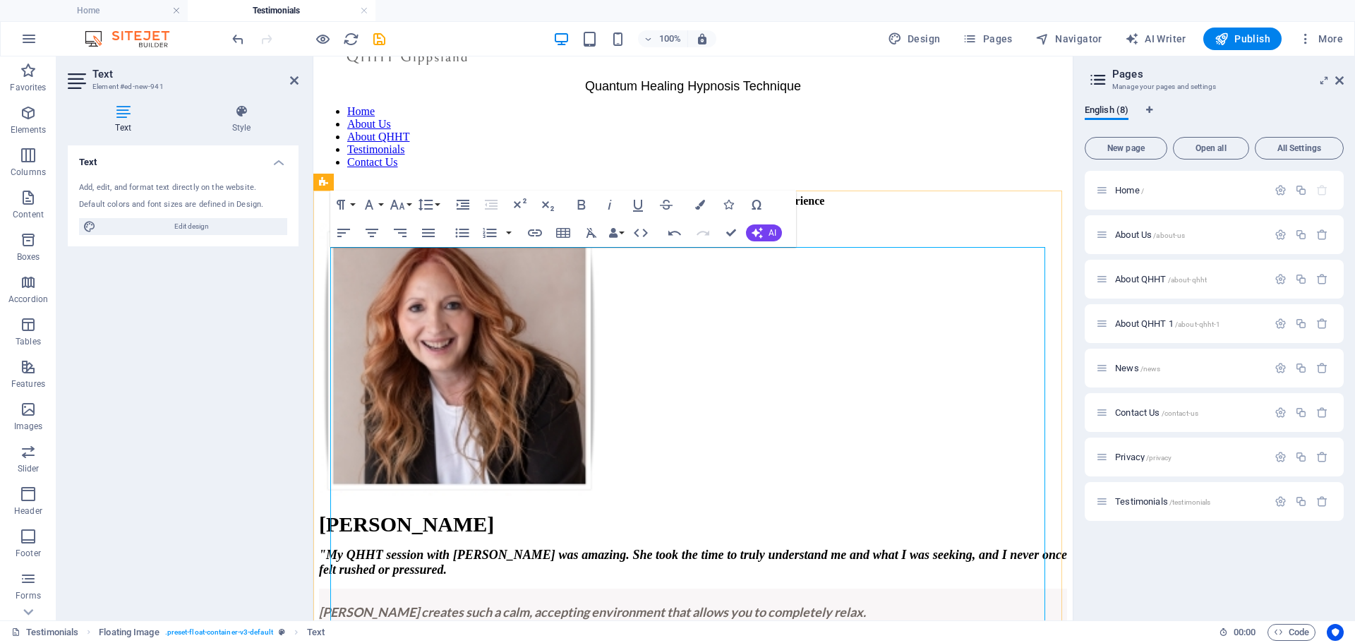
click at [709, 512] on p "[PERSON_NAME]" at bounding box center [693, 524] width 748 height 24
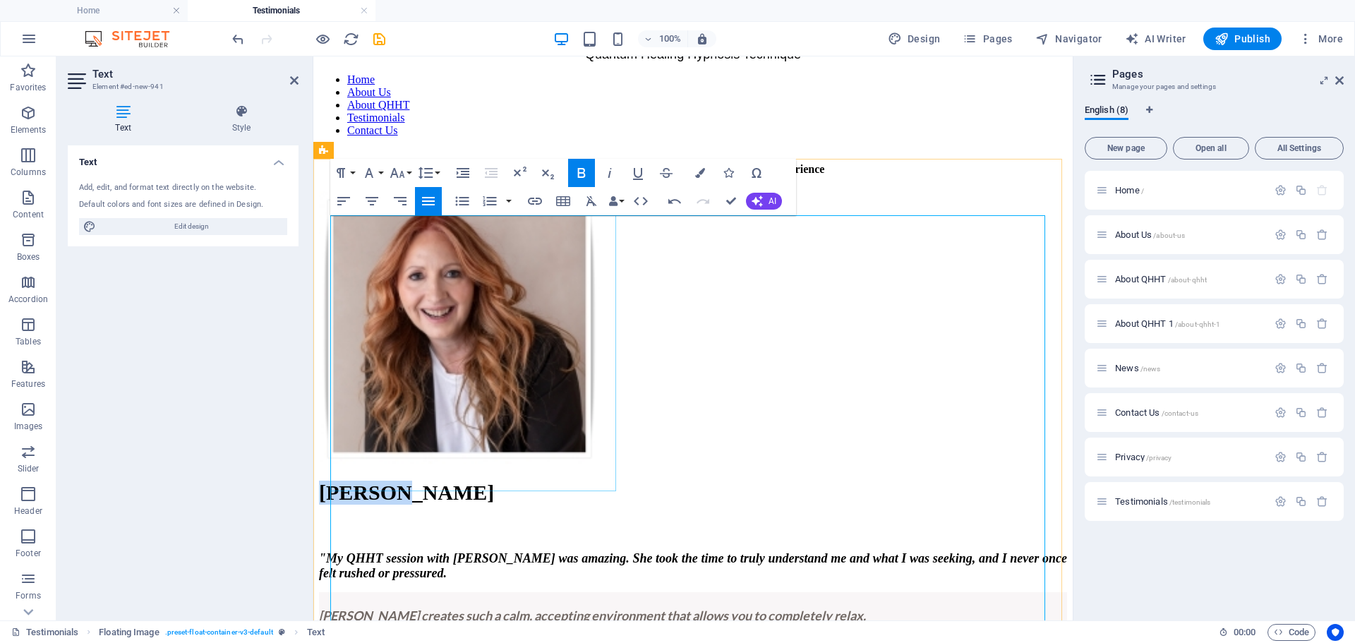
drag, startPoint x: 705, startPoint y: 233, endPoint x: 610, endPoint y: 234, distance: 95.3
click at [610, 234] on div "[PERSON_NAME] B ​ " My QHHT session with [PERSON_NAME] was amazing. She took th…" at bounding box center [693, 497] width 748 height 612
click at [613, 172] on icon "button" at bounding box center [609, 172] width 17 height 17
click at [674, 639] on em "The session itself was filled with insights, validation and healing." at bounding box center [496, 647] width 355 height 16
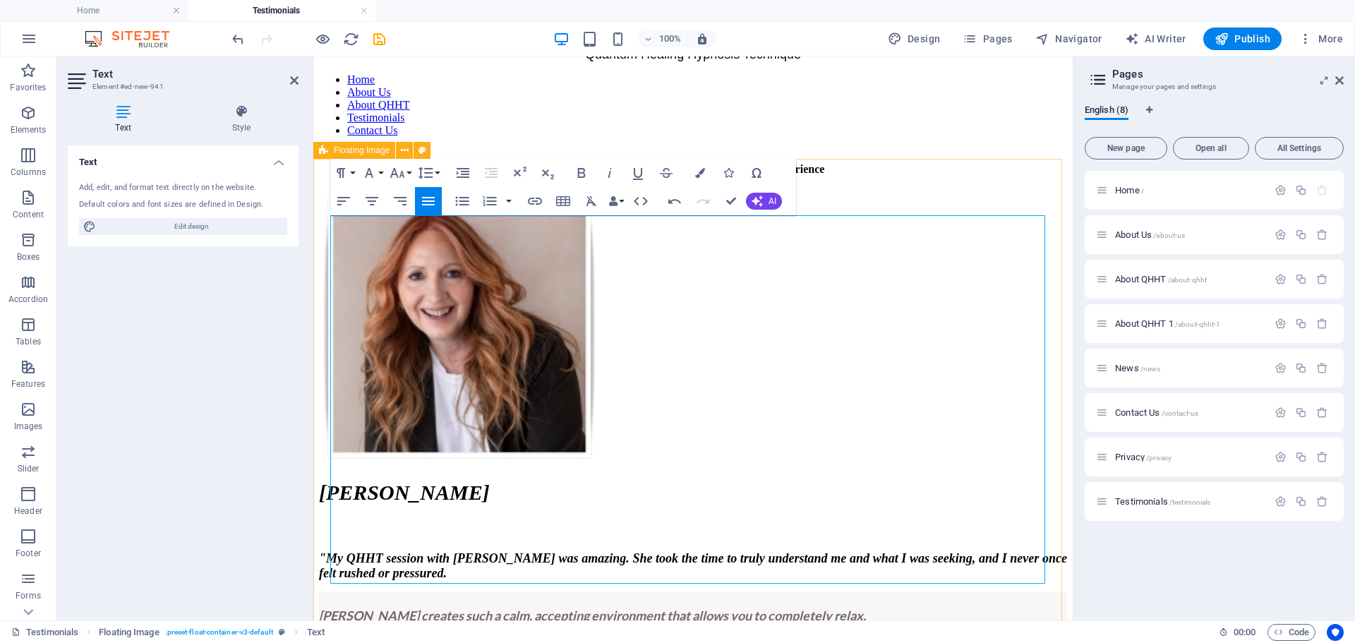
click at [925, 191] on div "[PERSON_NAME] B ​ " My QHHT session with [PERSON_NAME] was amazing. She took th…" at bounding box center [693, 481] width 748 height 581
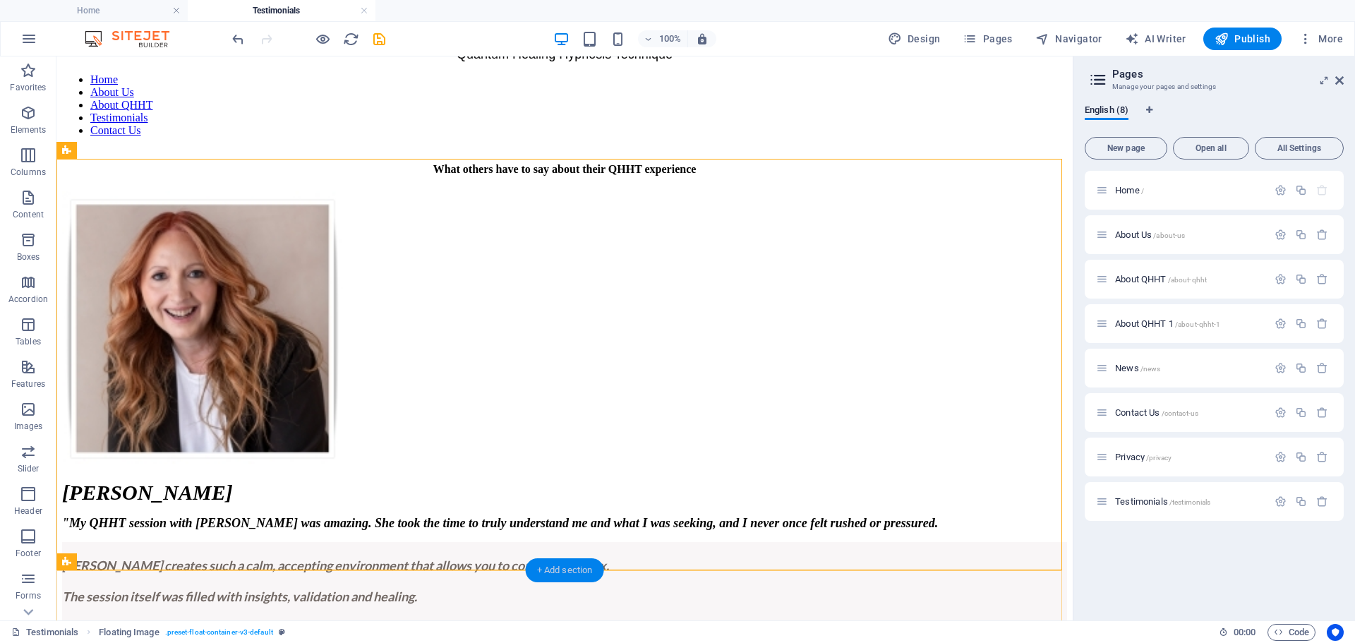
click at [577, 571] on div "+ Add section" at bounding box center [565, 570] width 78 height 24
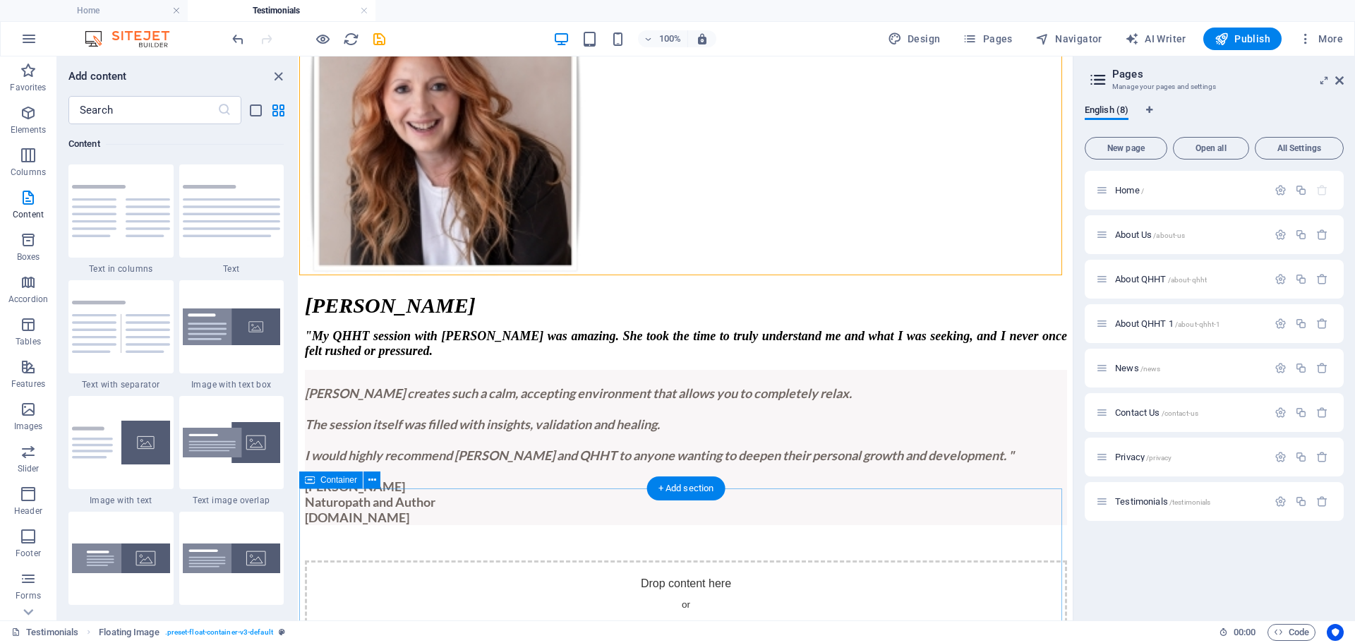
scroll to position [353, 0]
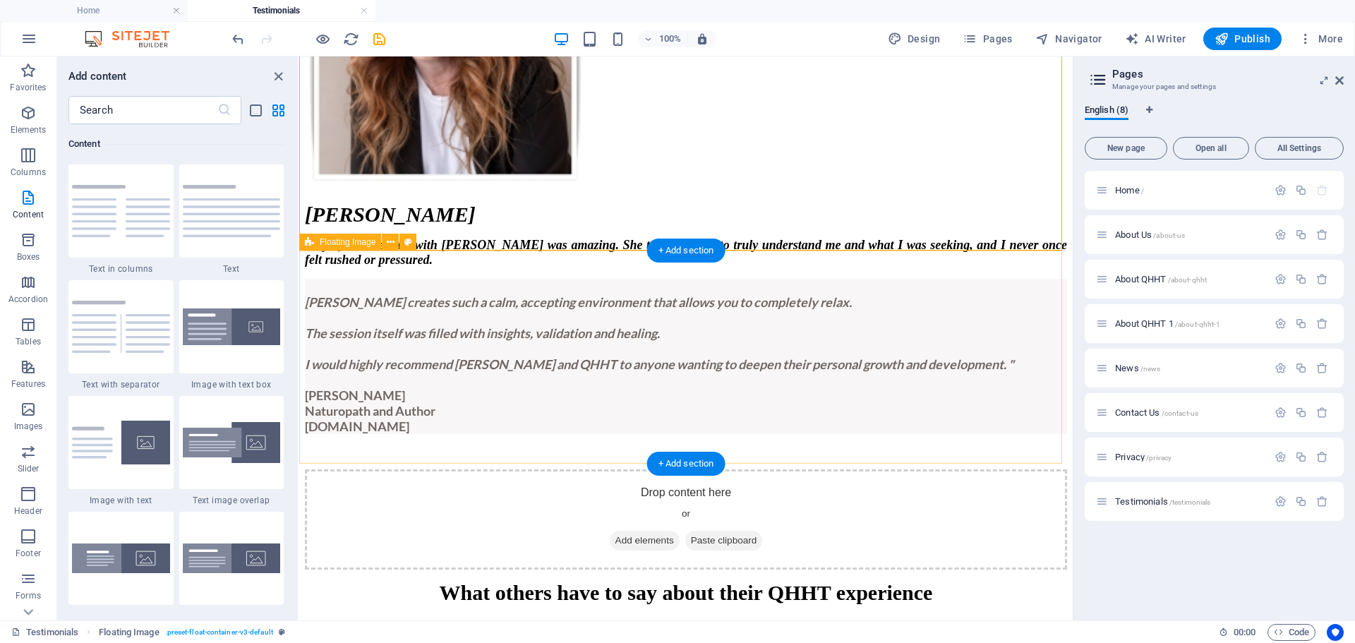
click at [642, 531] on span "Add elements" at bounding box center [645, 541] width 70 height 20
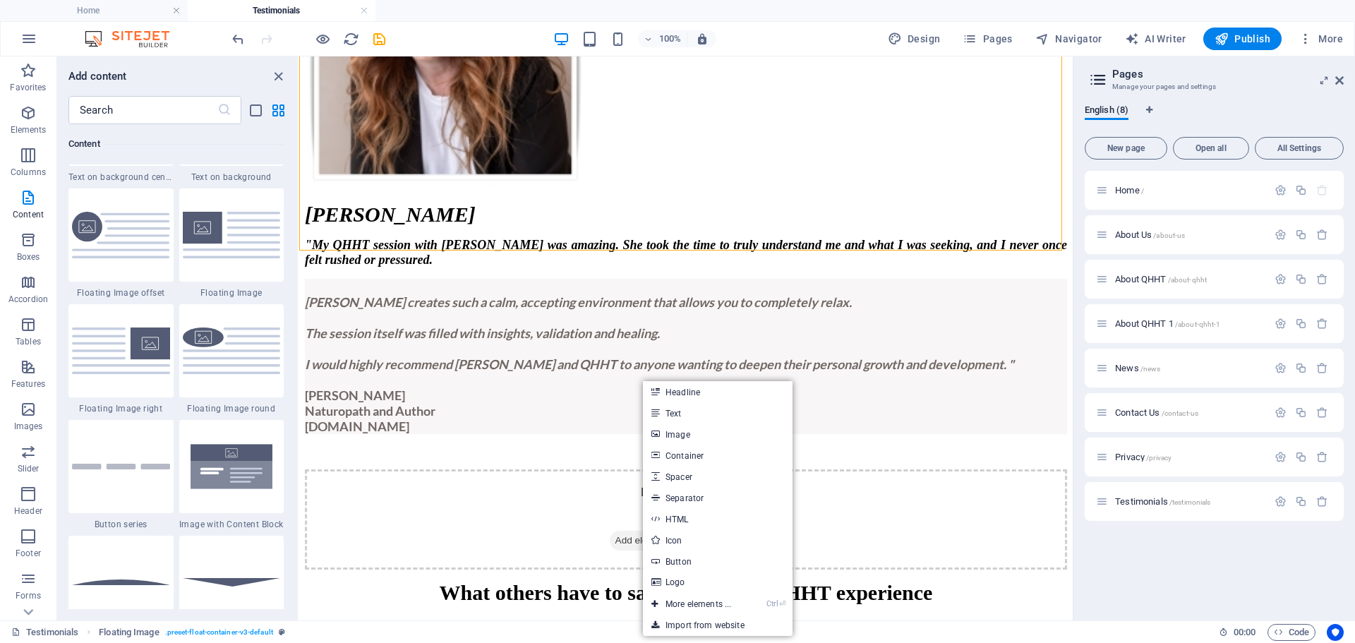
scroll to position [3034, 0]
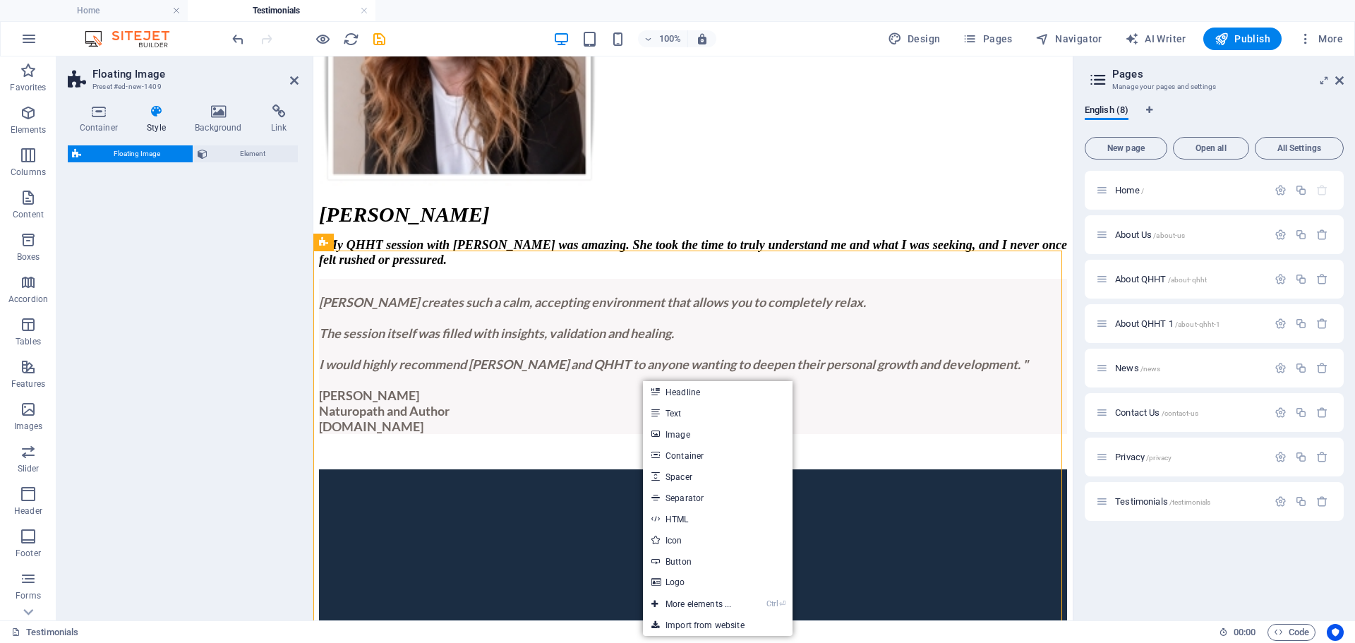
select select "%"
select select "rem"
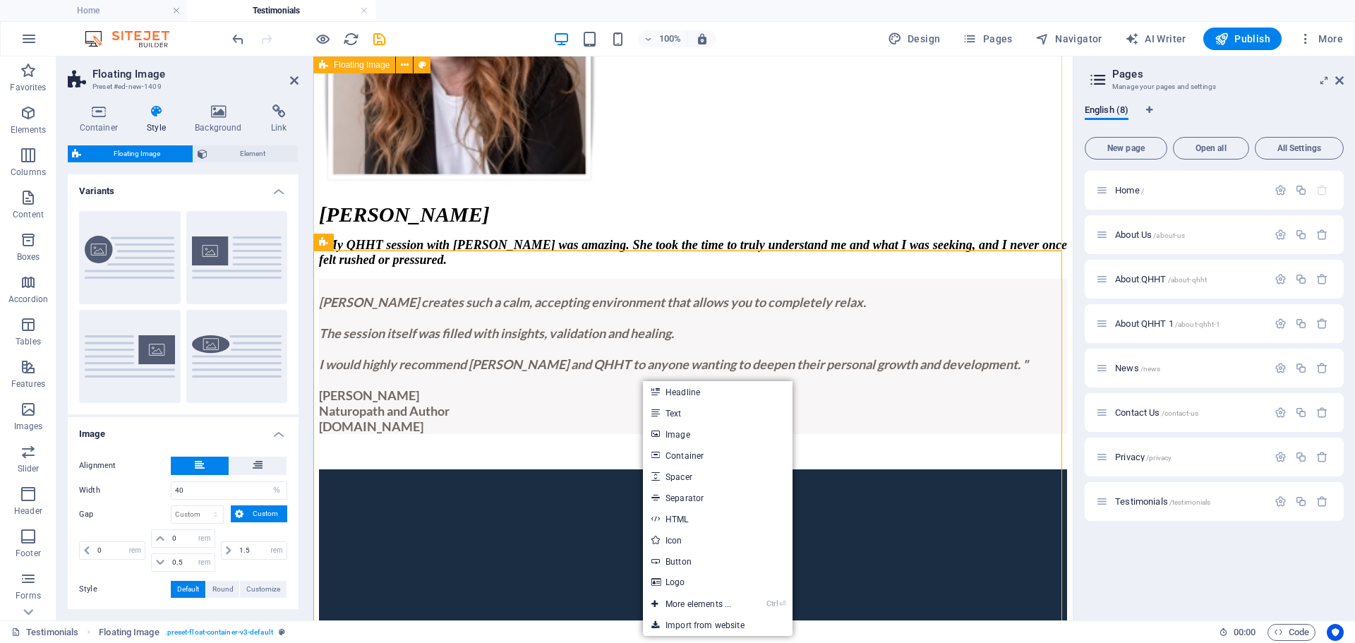
click at [359, 212] on div "Leoni B " My QHHT session with [PERSON_NAME] was amazing. She took the time to …" at bounding box center [693, 186] width 748 height 546
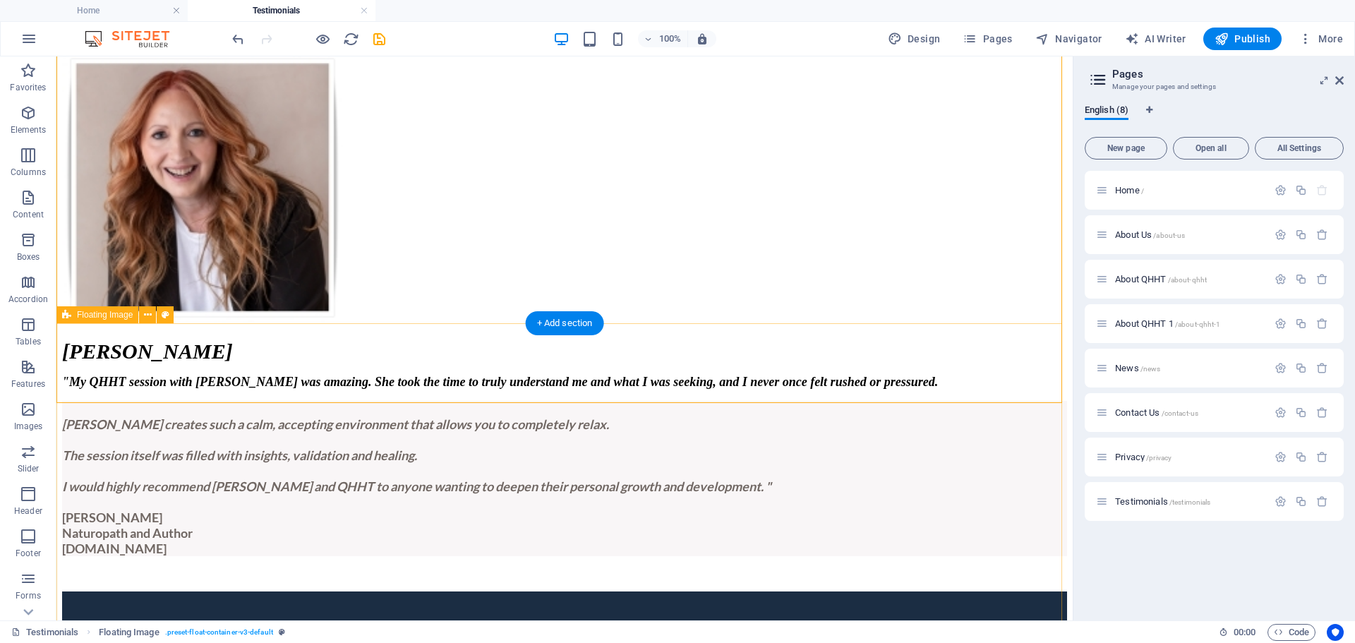
scroll to position [353, 0]
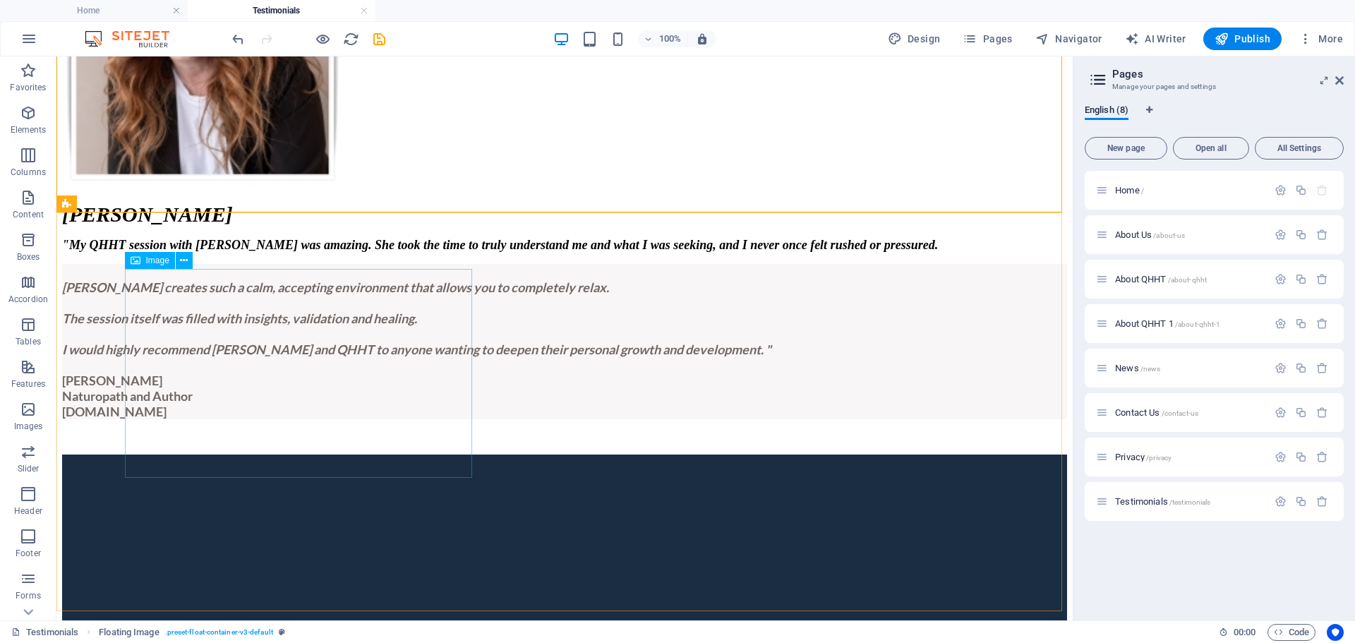
click at [146, 262] on span "Image" at bounding box center [157, 260] width 23 height 8
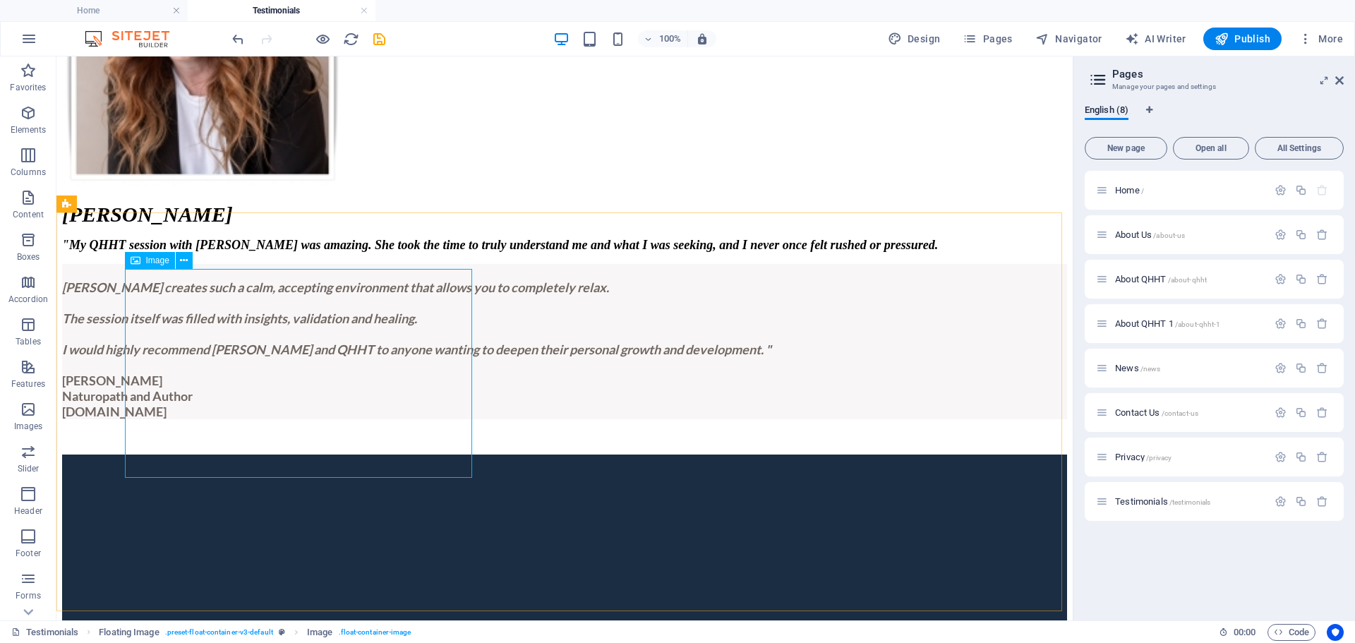
click at [145, 264] on div "Image" at bounding box center [150, 260] width 50 height 17
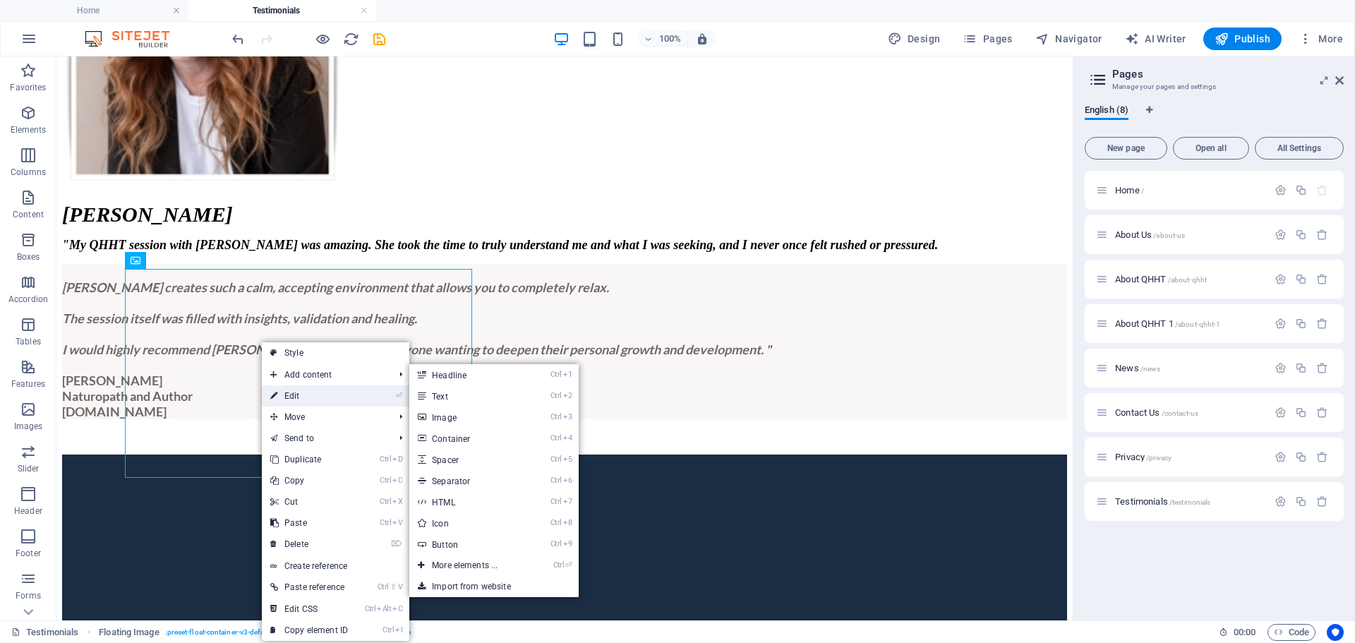
click at [278, 392] on link "⏎ Edit" at bounding box center [309, 395] width 95 height 21
select select "%"
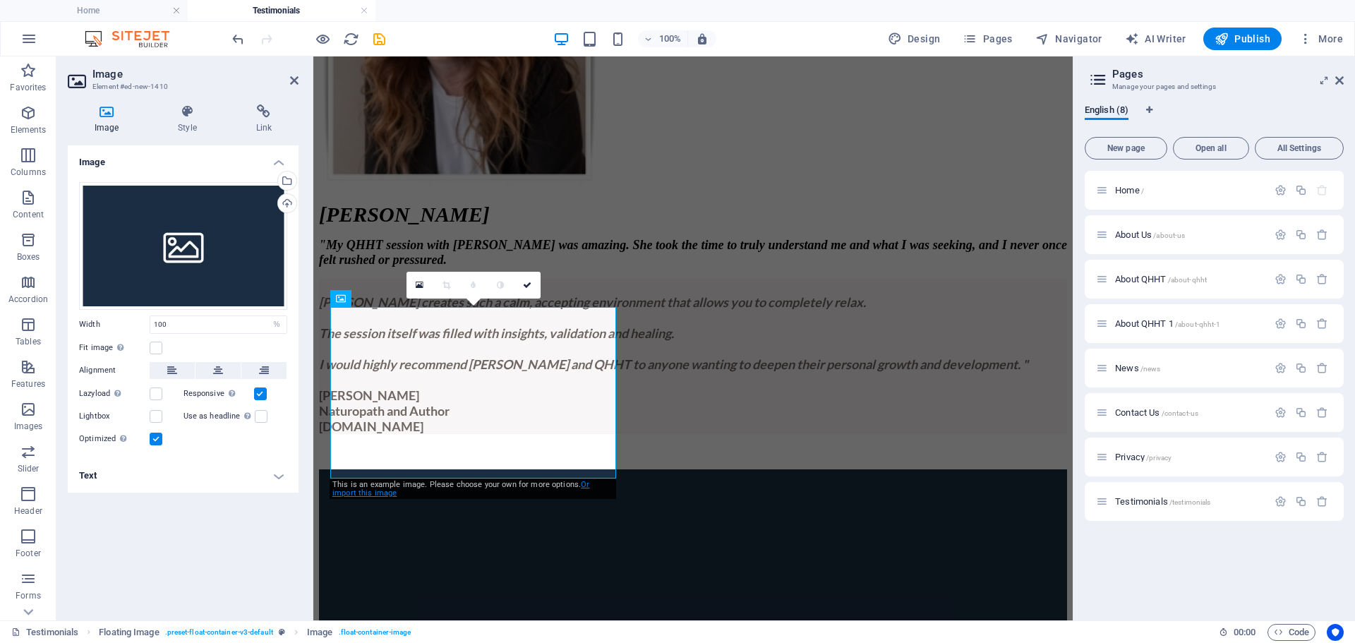
click at [587, 483] on link "Or import this image" at bounding box center [460, 489] width 257 height 18
click at [387, 284] on link at bounding box center [393, 285] width 27 height 27
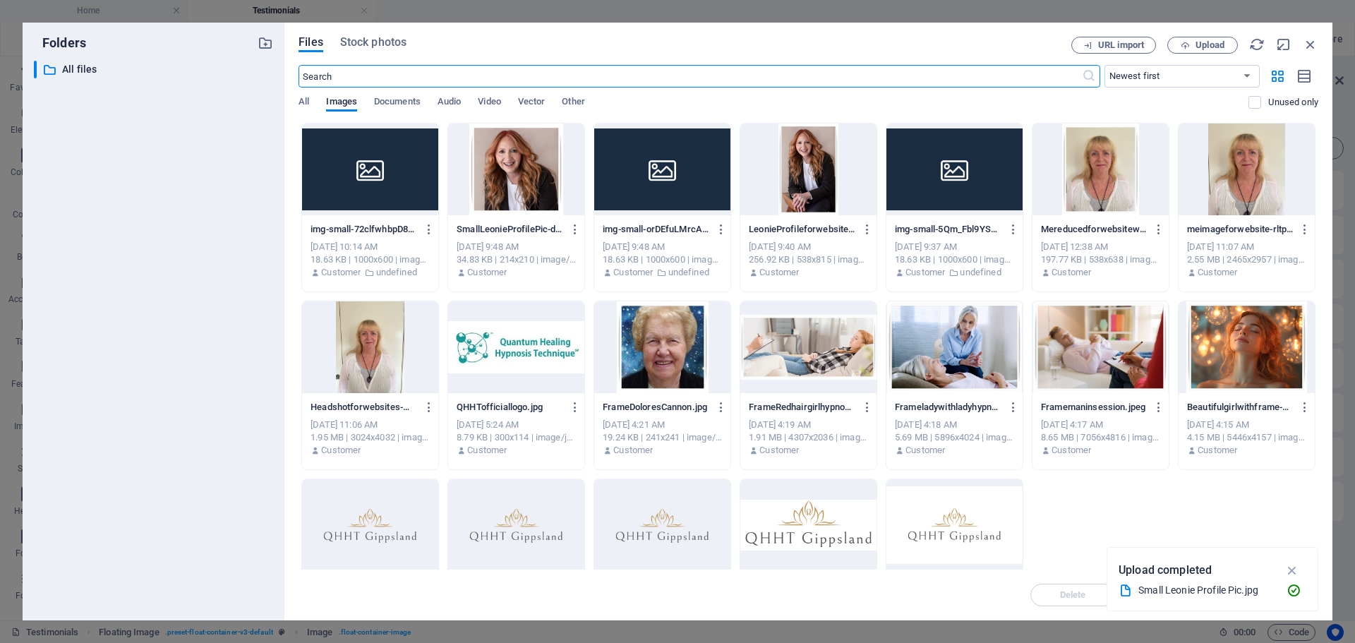
scroll to position [361, 0]
click at [1216, 41] on span "Upload" at bounding box center [1210, 45] width 29 height 8
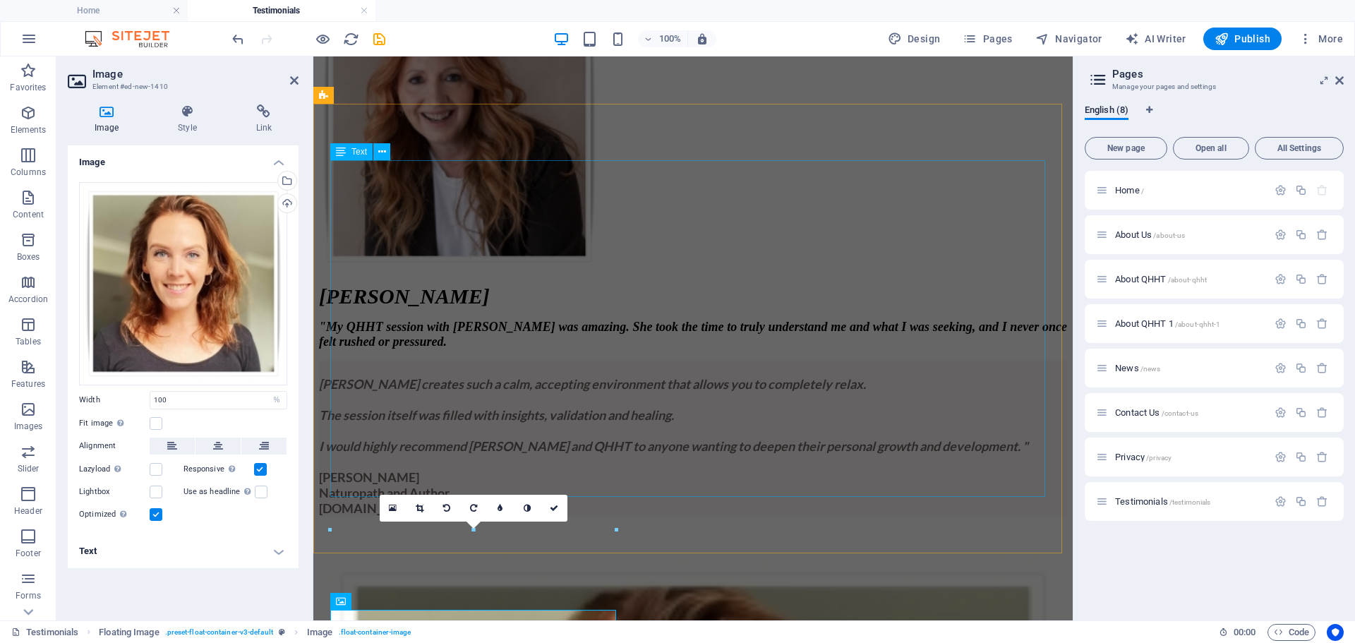
scroll to position [299, 0]
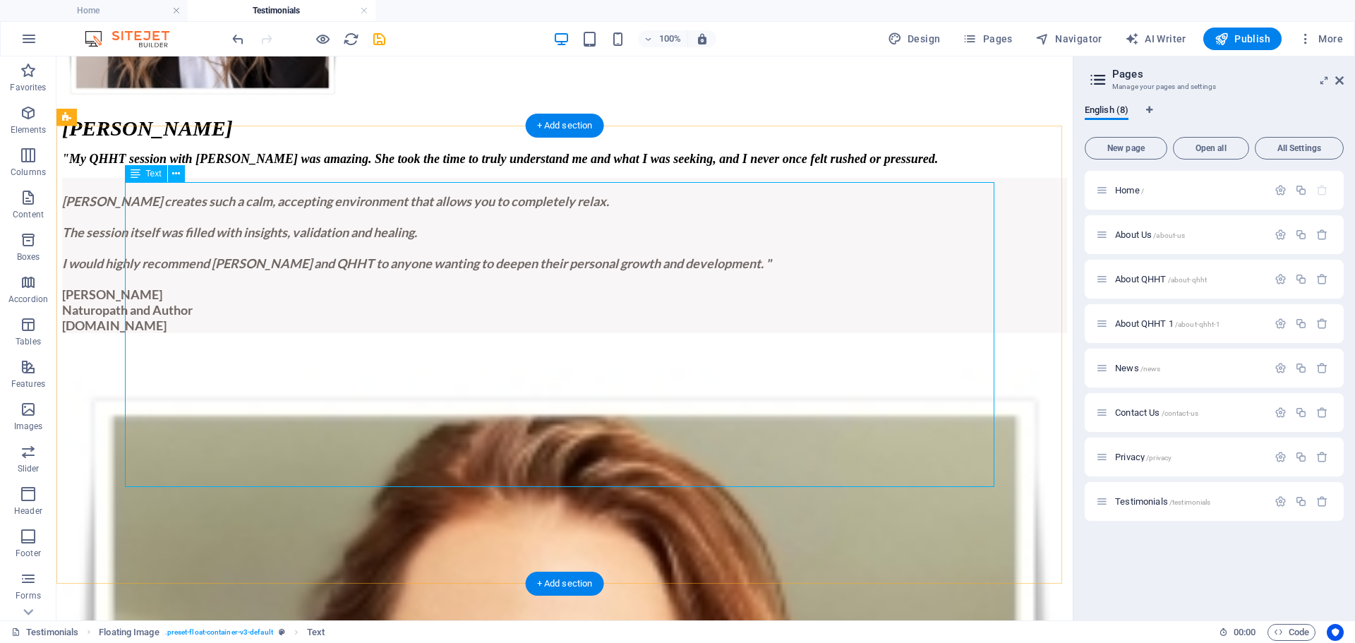
scroll to position [440, 0]
click at [145, 176] on div "Image" at bounding box center [150, 173] width 50 height 17
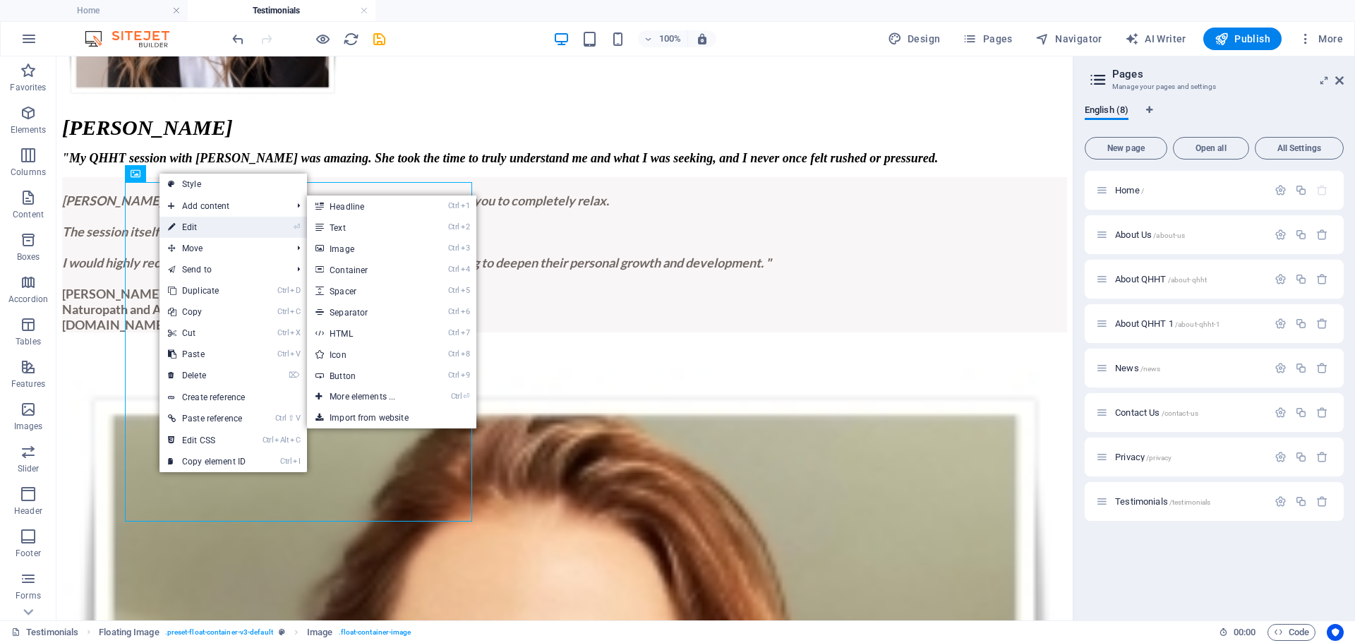
click at [184, 224] on link "⏎ Edit" at bounding box center [207, 227] width 95 height 21
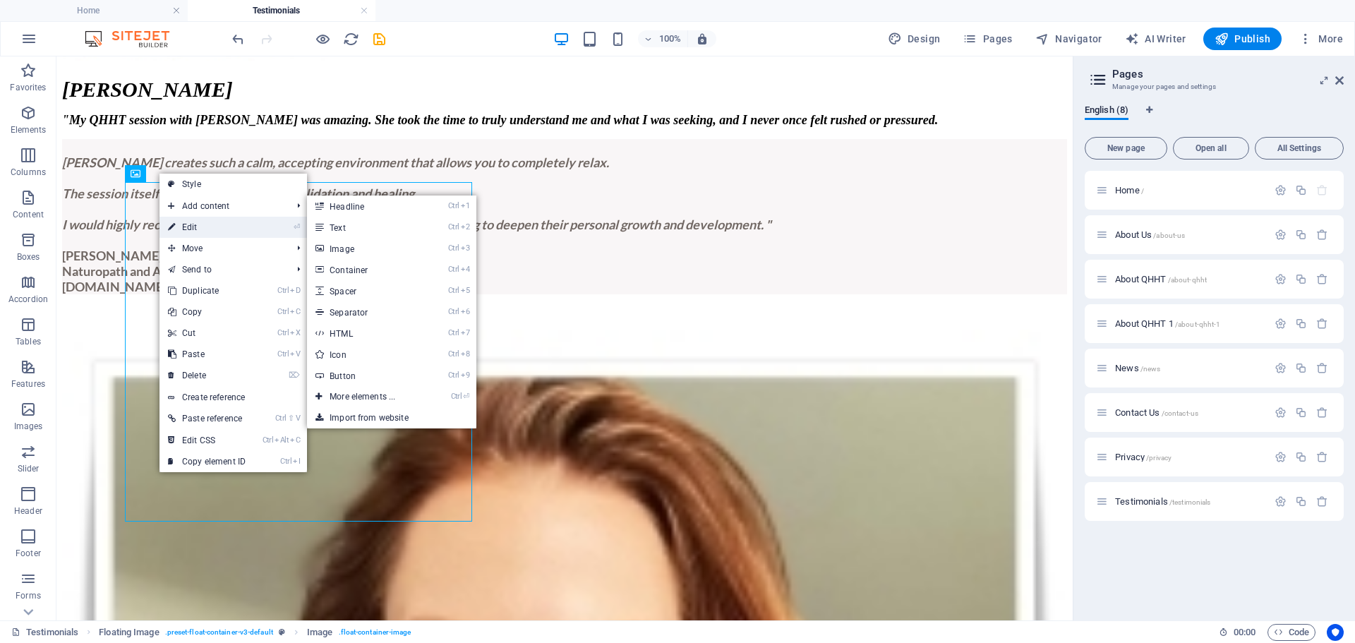
select select "%"
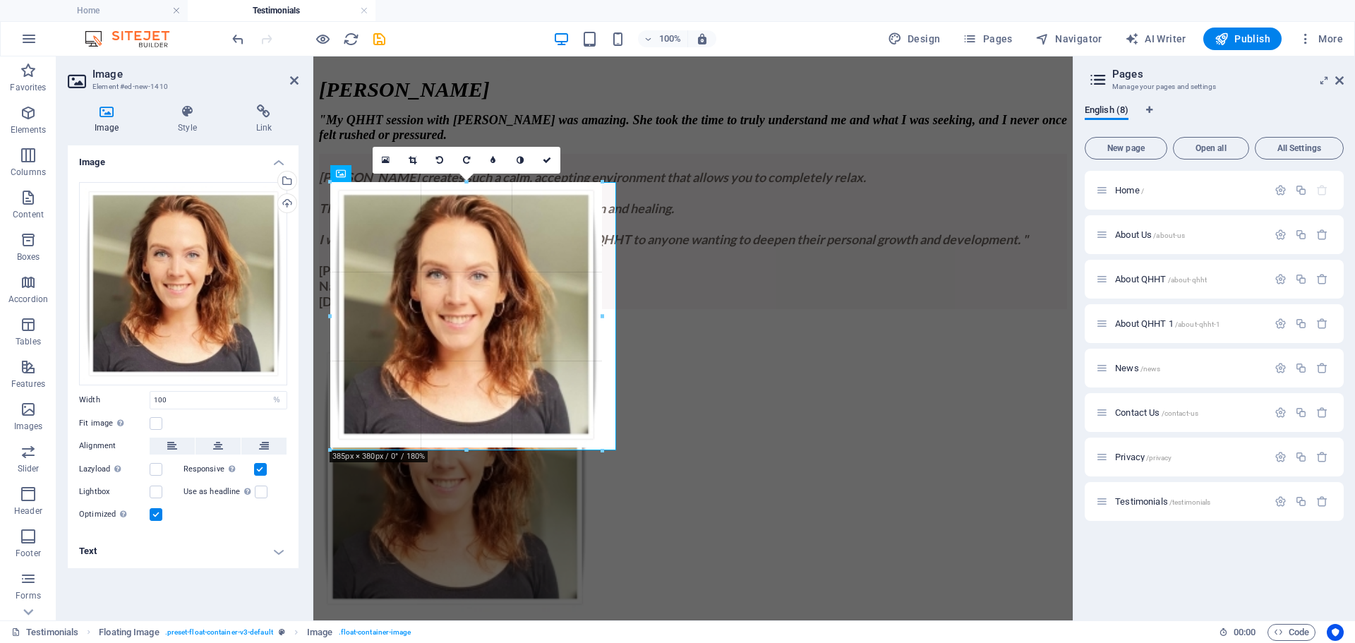
drag, startPoint x: 613, startPoint y: 459, endPoint x: 597, endPoint y: 434, distance: 29.8
type input "385"
select select "px"
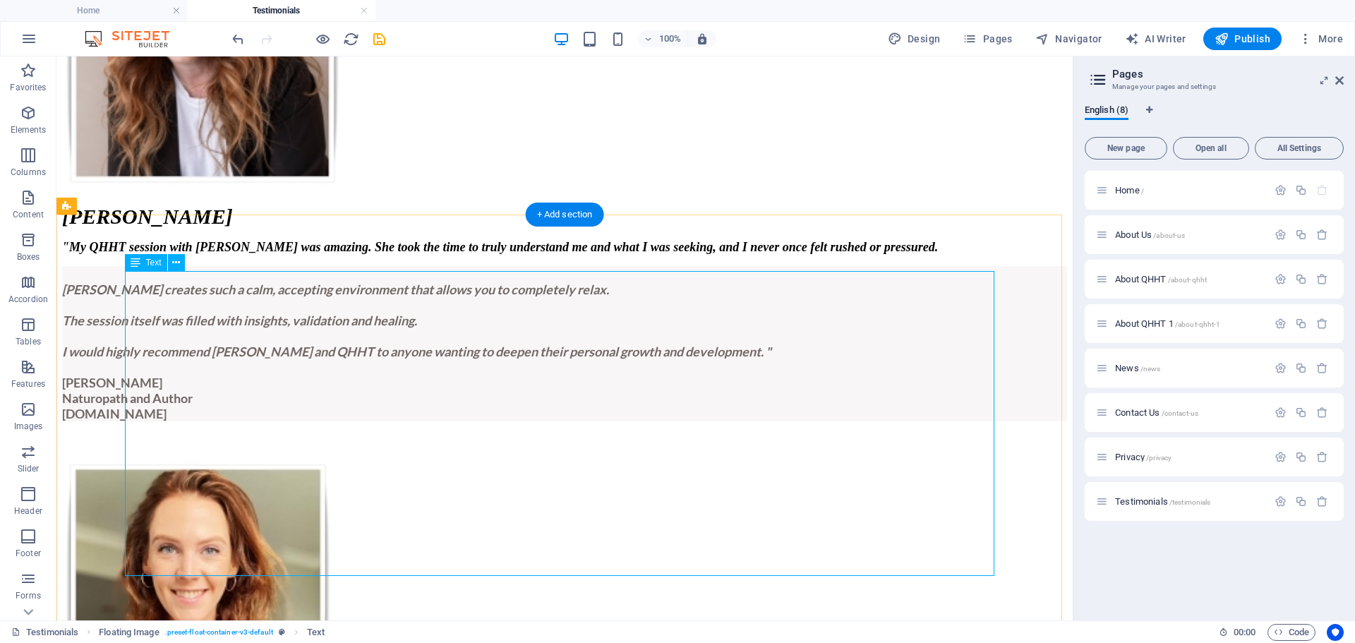
scroll to position [369, 0]
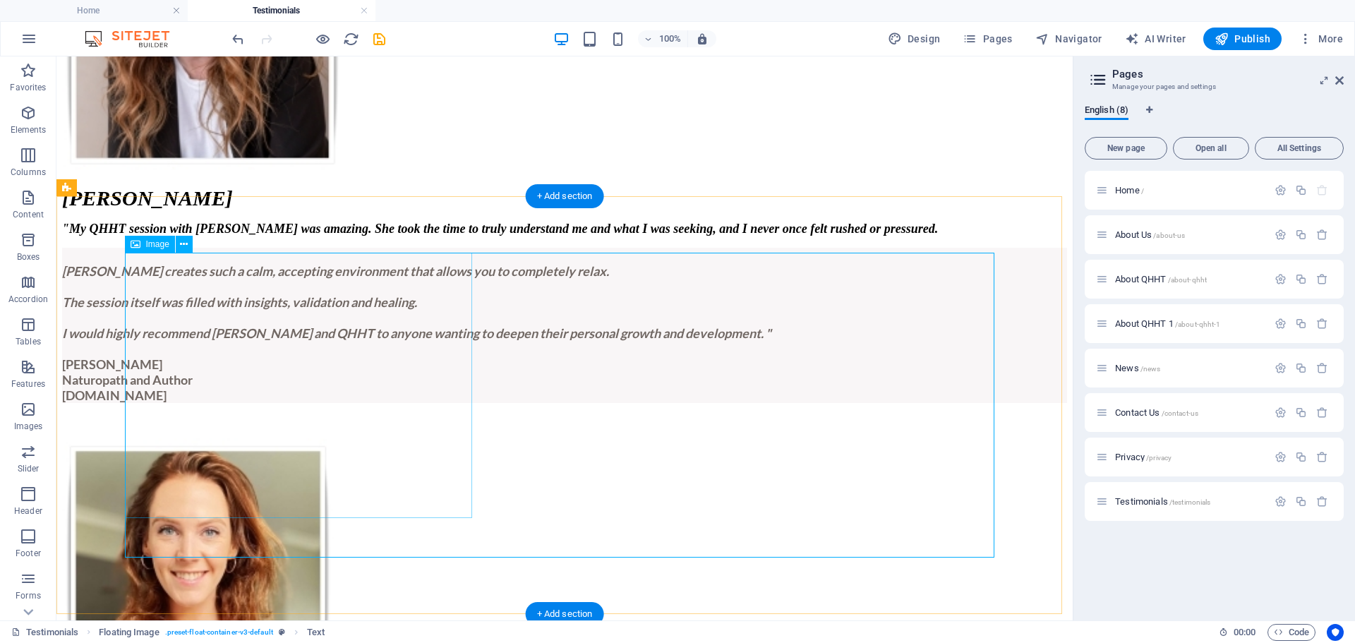
click at [340, 438] on figure at bounding box center [564, 572] width 1005 height 268
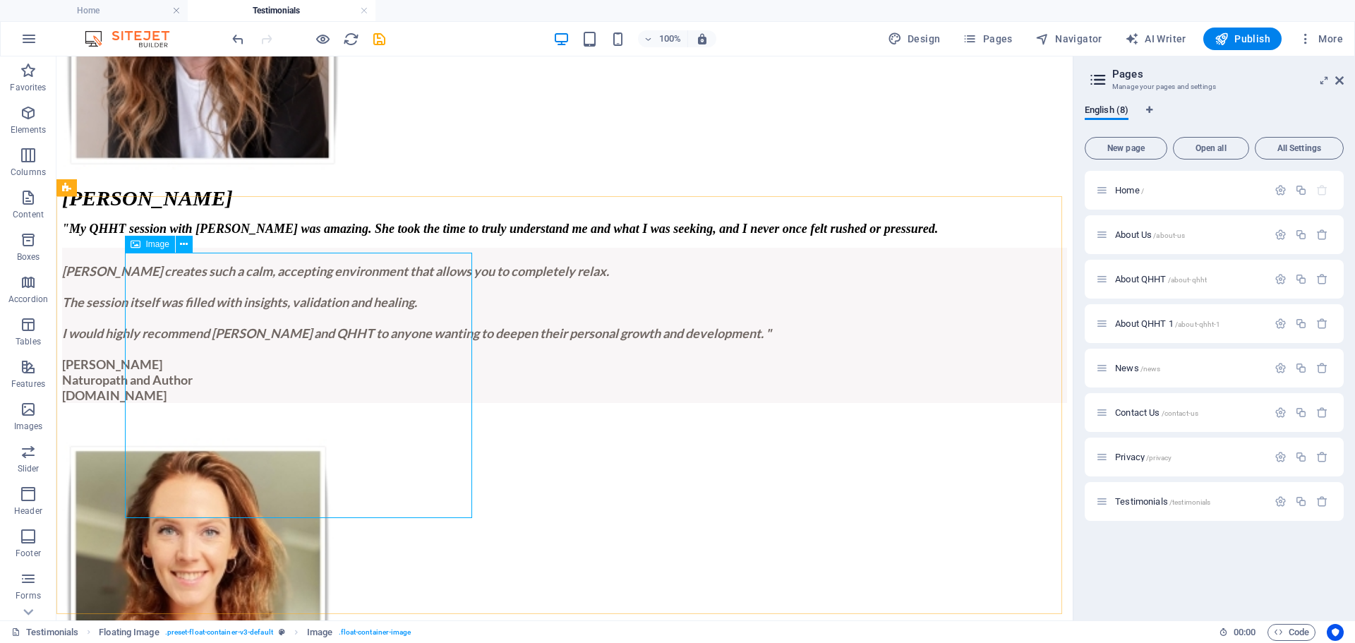
click at [150, 246] on span "Image" at bounding box center [157, 244] width 23 height 8
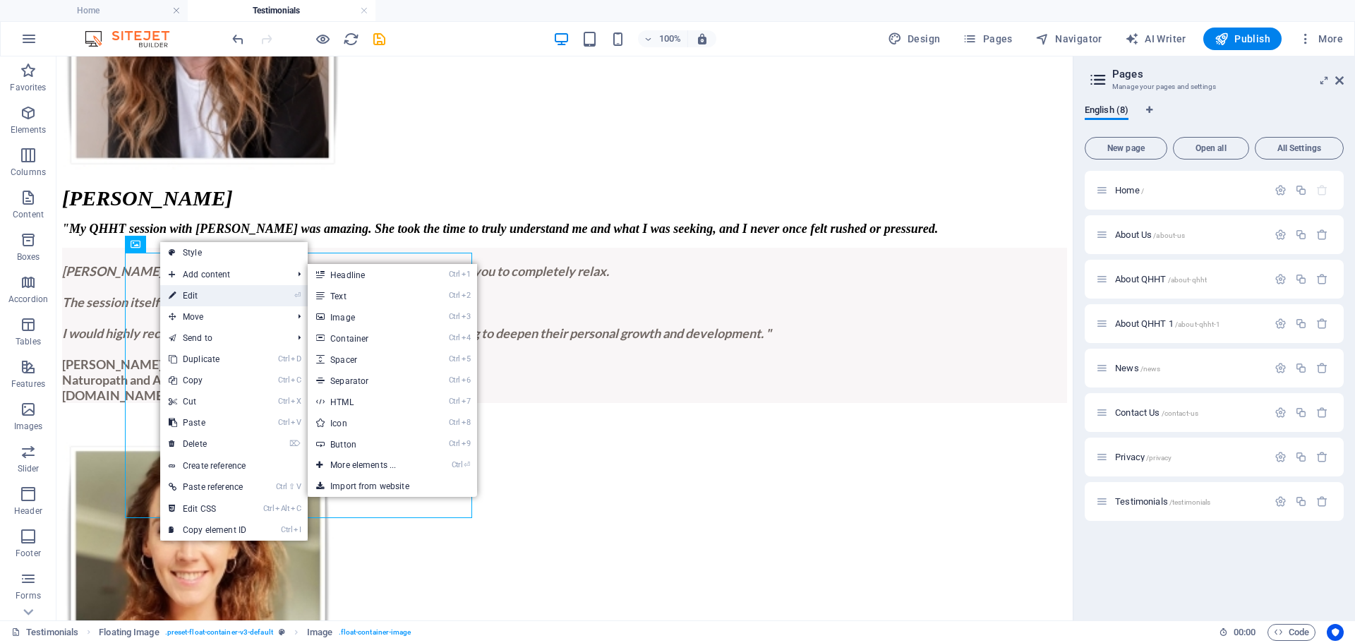
click at [181, 296] on link "⏎ Edit" at bounding box center [207, 295] width 95 height 21
select select "px"
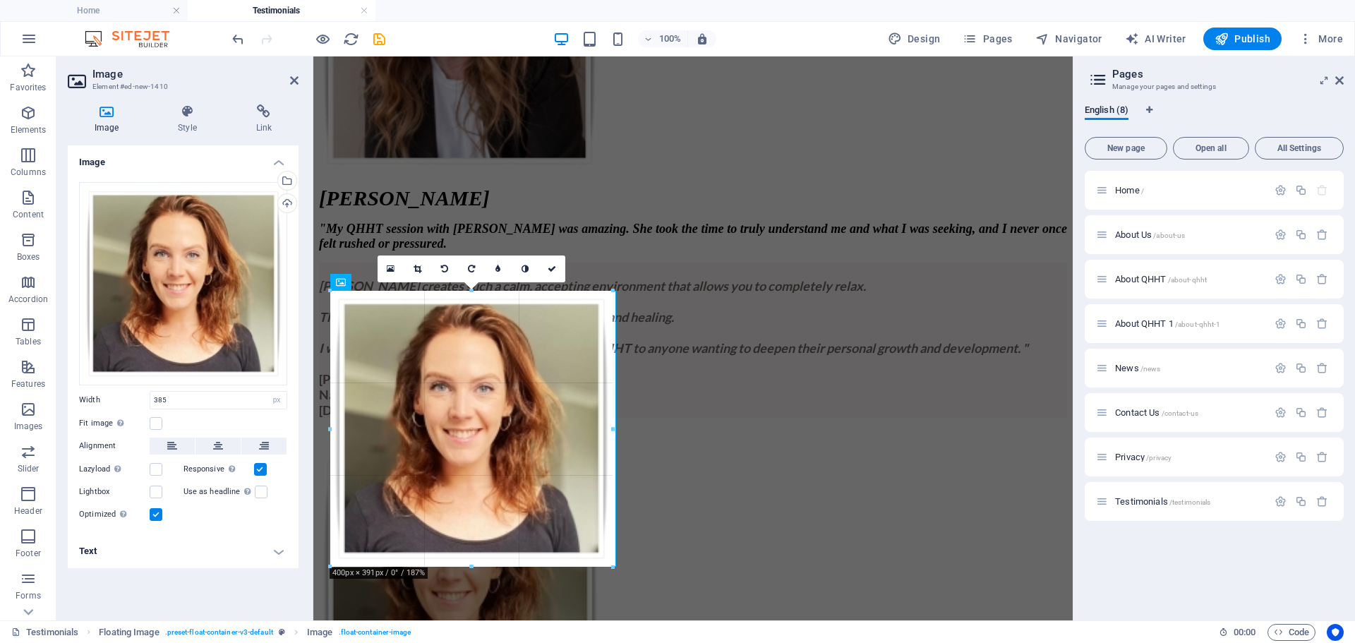
drag, startPoint x: 603, startPoint y: 558, endPoint x: 615, endPoint y: 562, distance: 13.2
type input "400"
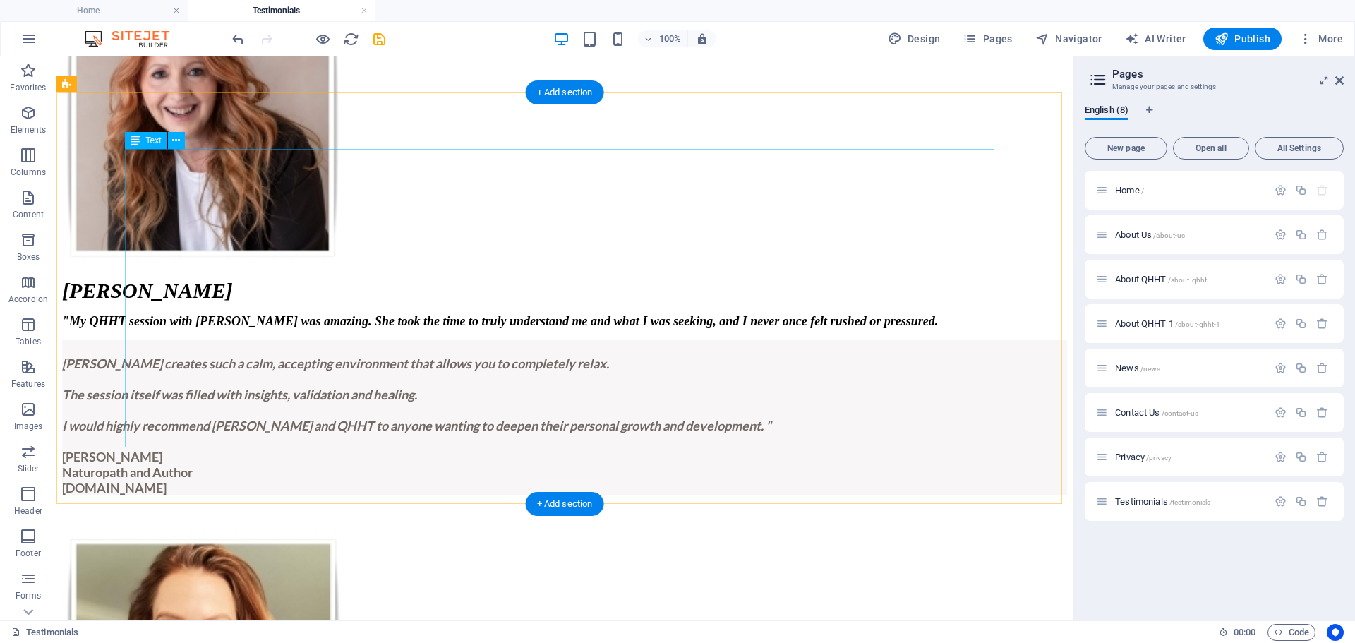
scroll to position [282, 0]
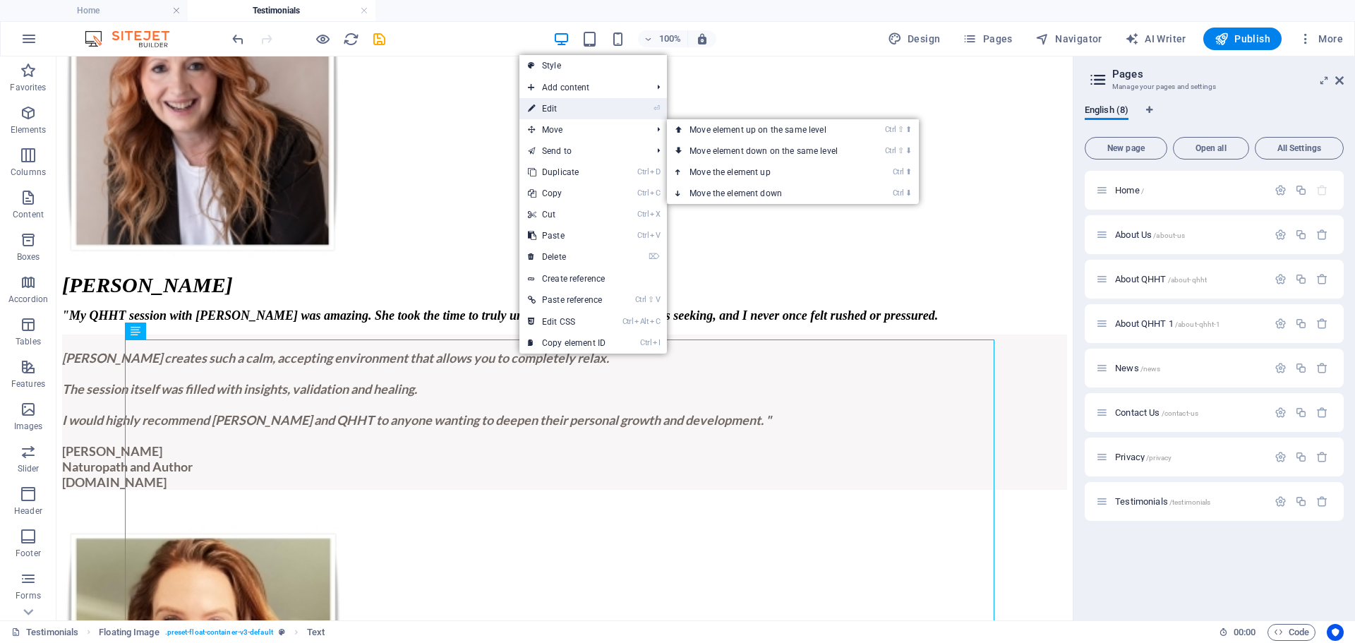
drag, startPoint x: 552, startPoint y: 113, endPoint x: 241, endPoint y: 59, distance: 316.0
click at [552, 113] on link "⏎ Edit" at bounding box center [566, 108] width 95 height 21
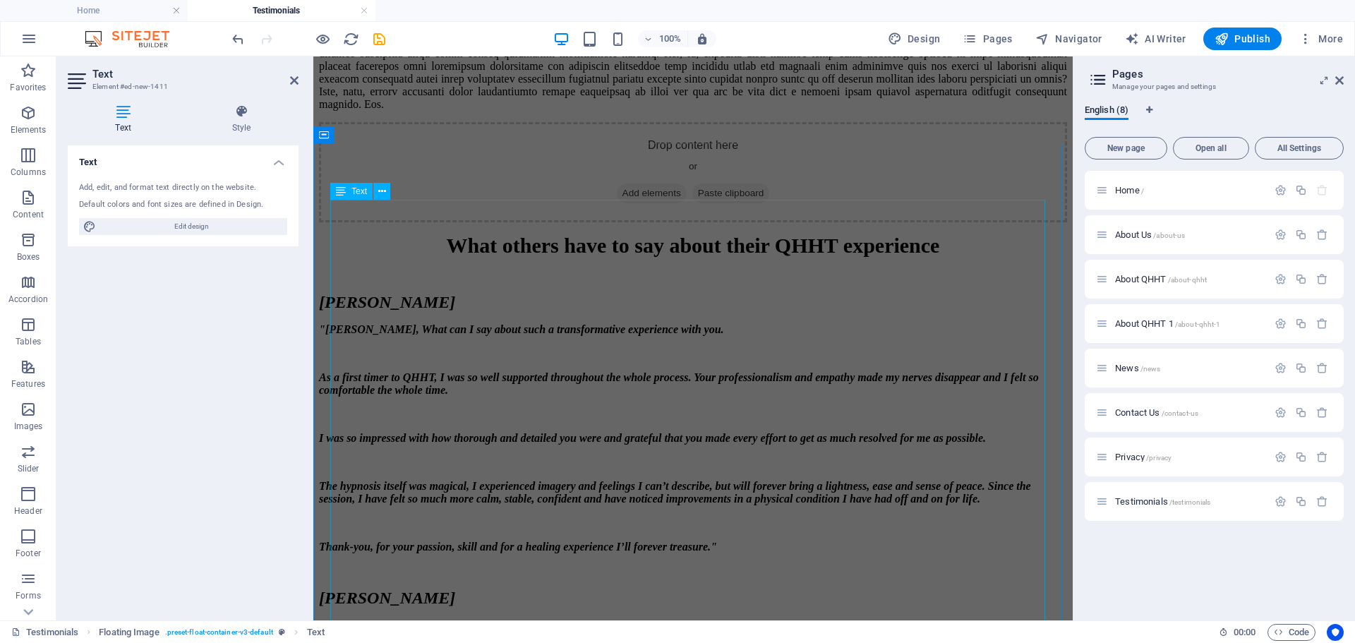
scroll to position [1129, 0]
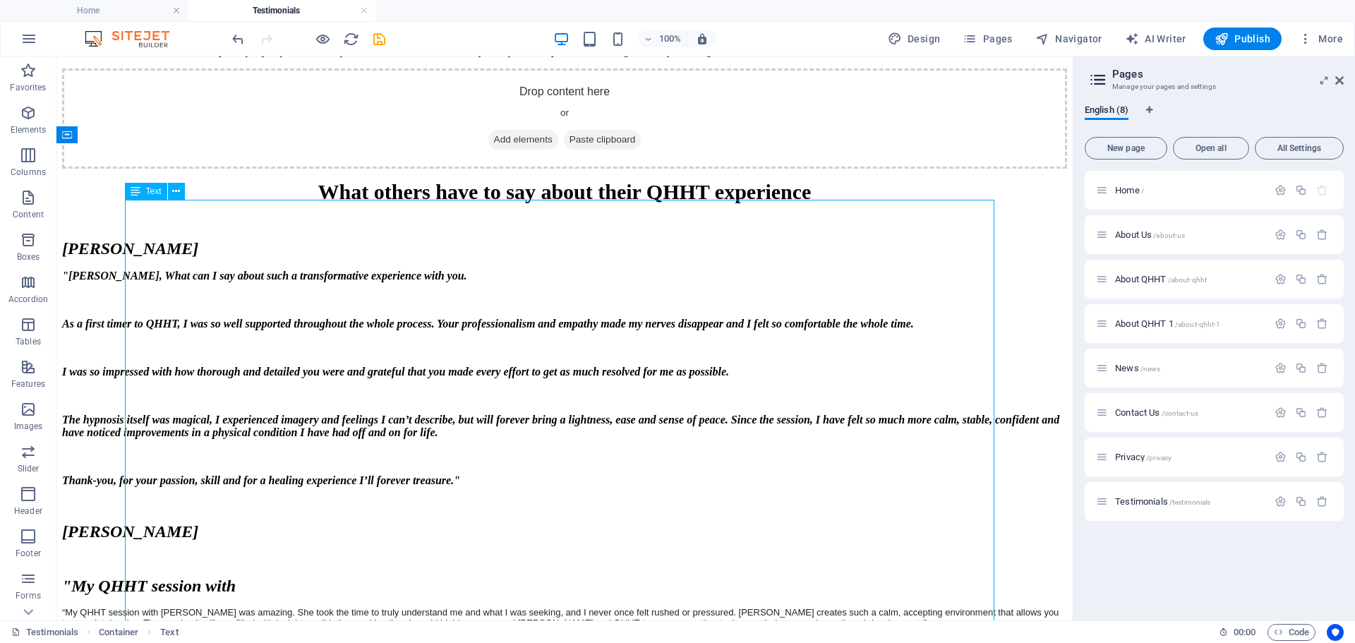
scroll to position [1053, 0]
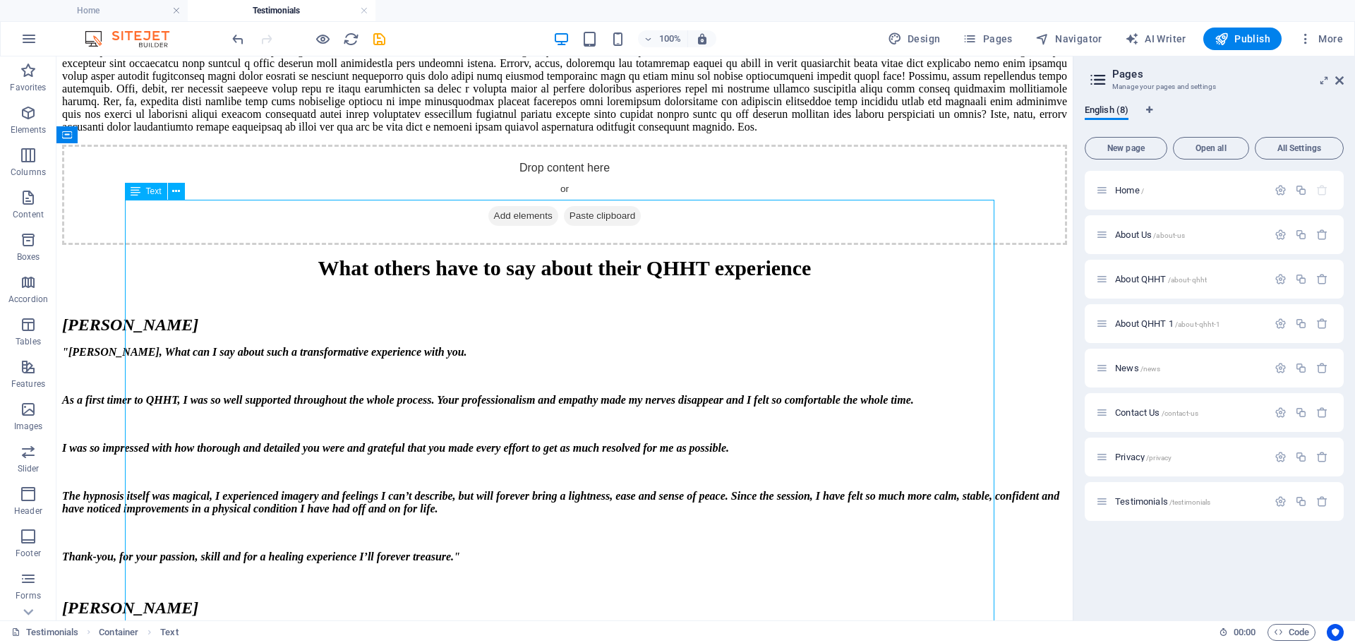
drag, startPoint x: 600, startPoint y: 479, endPoint x: 364, endPoint y: 464, distance: 236.3
click at [179, 192] on icon at bounding box center [176, 191] width 8 height 15
drag, startPoint x: 597, startPoint y: 478, endPoint x: 479, endPoint y: 475, distance: 117.9
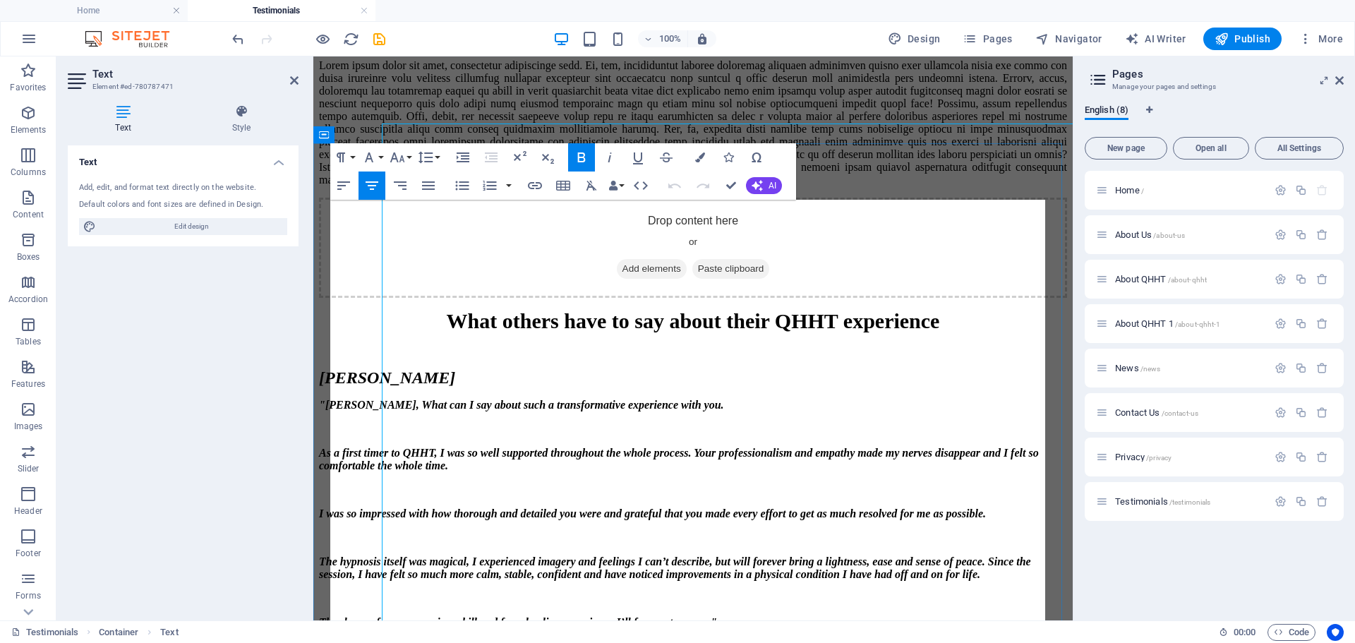
scroll to position [1129, 0]
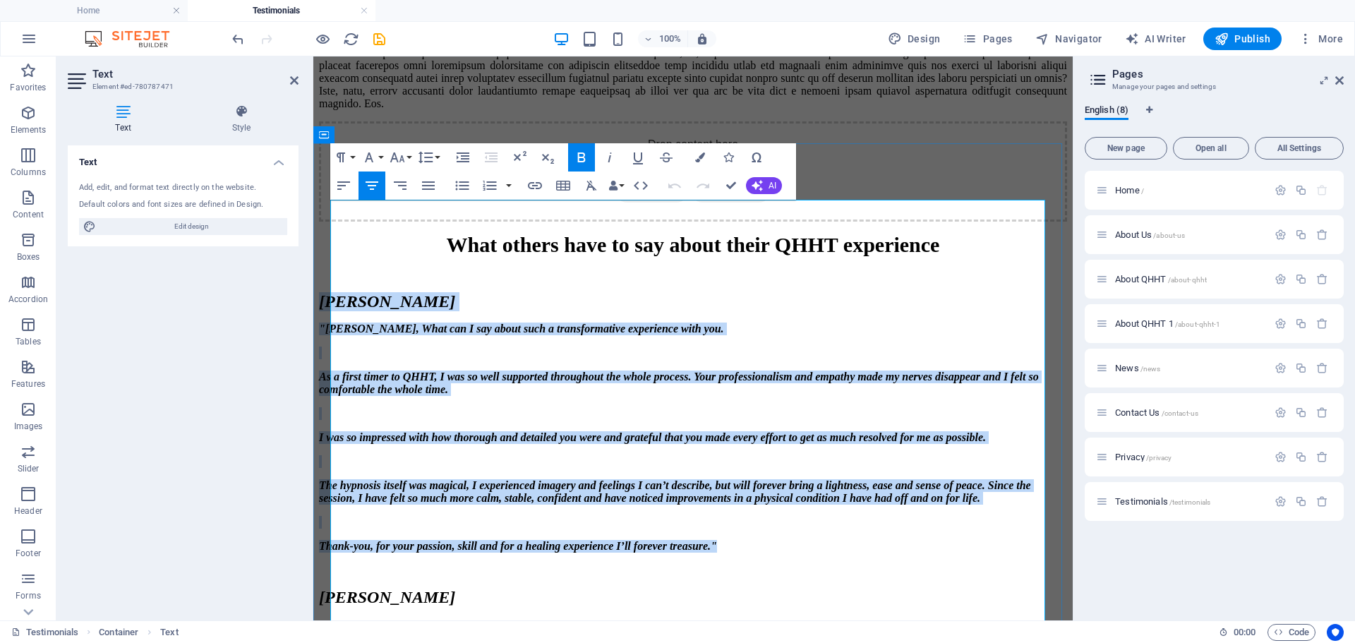
drag, startPoint x: 800, startPoint y: 514, endPoint x: 335, endPoint y: 262, distance: 529.0
copy div "[PERSON_NAME] "[PERSON_NAME], What can I say about such a transformative experi…"
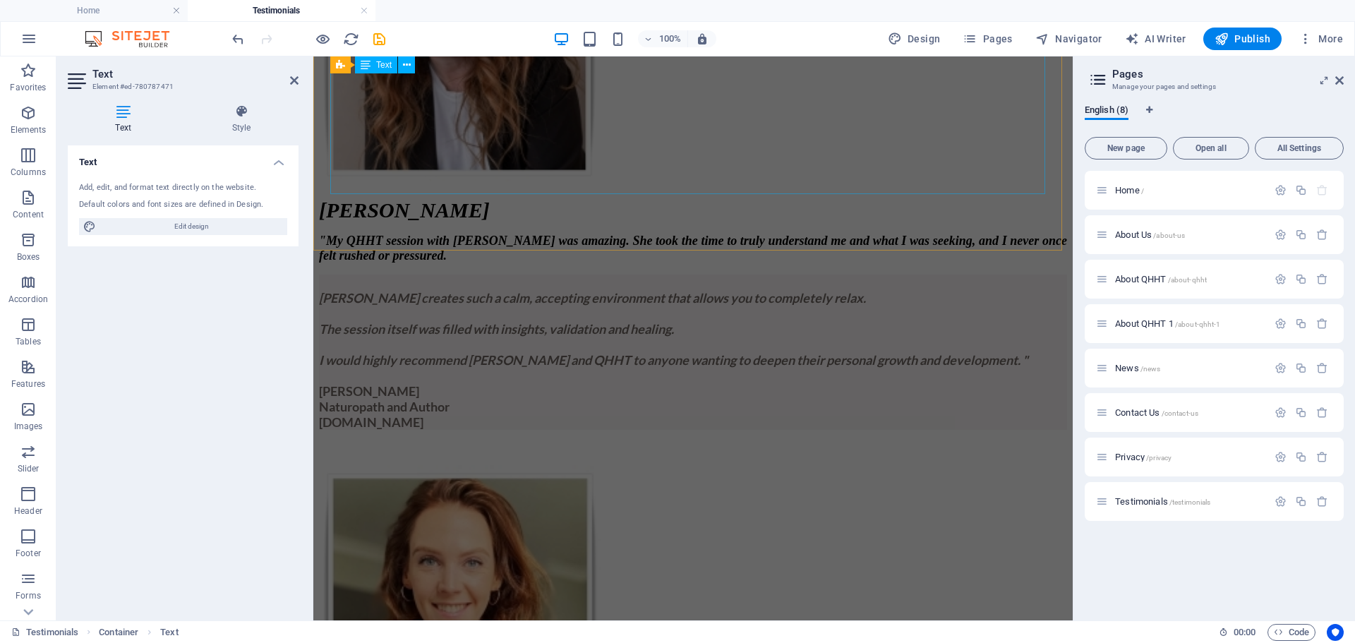
scroll to position [353, 0]
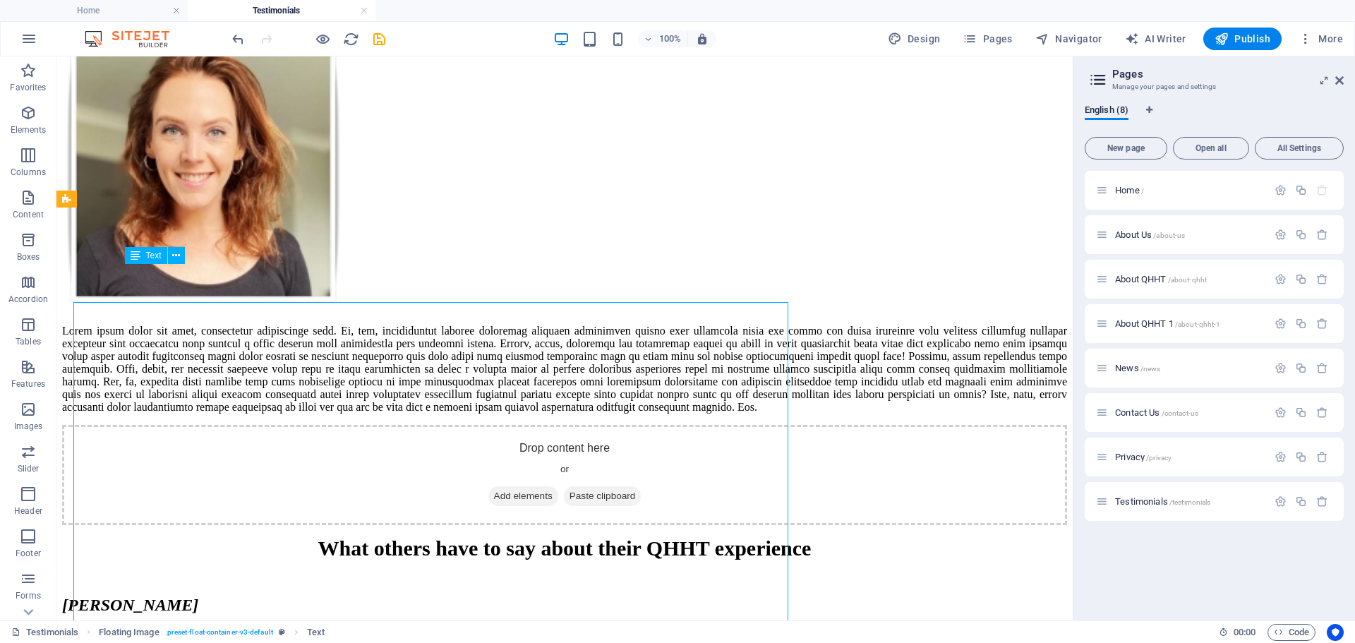
scroll to position [436, 0]
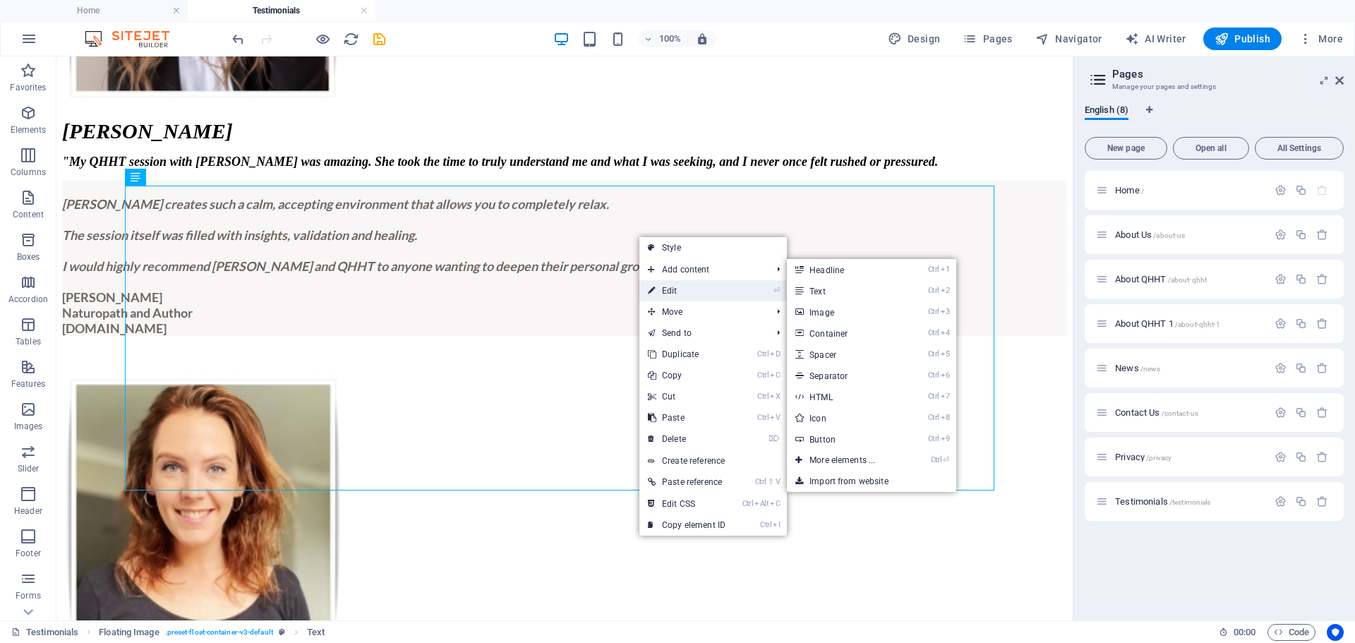
click at [674, 292] on link "⏎ Edit" at bounding box center [686, 290] width 95 height 21
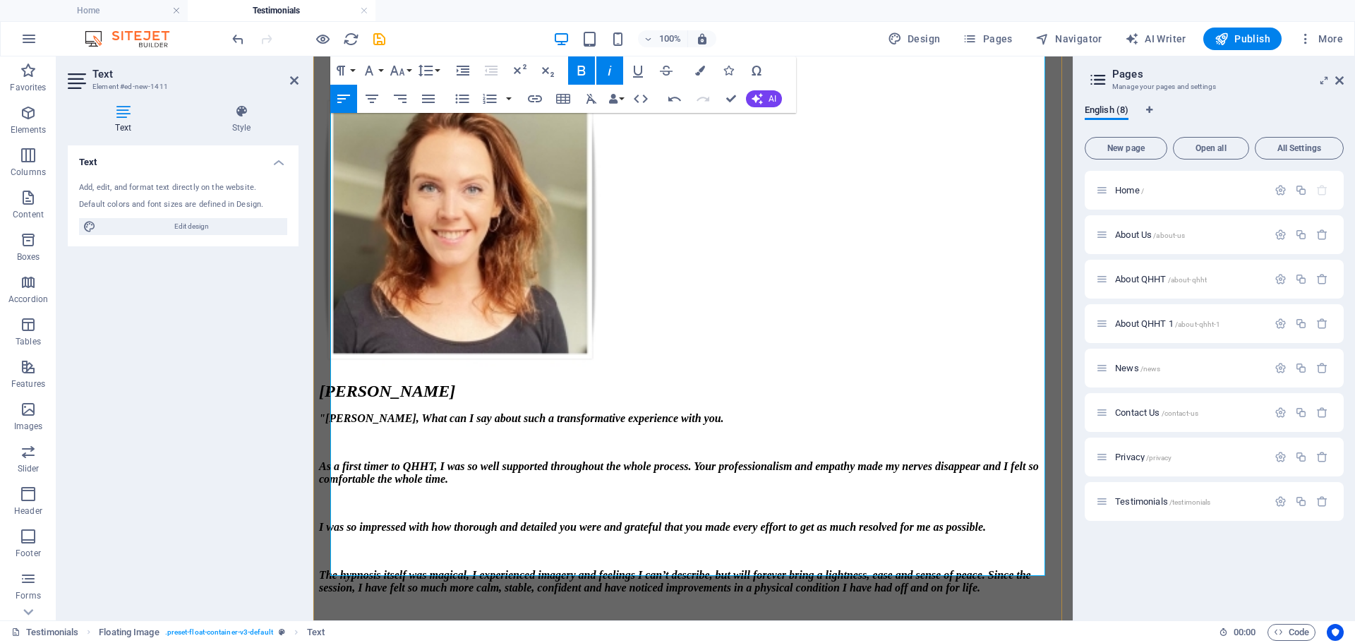
scroll to position [757, 0]
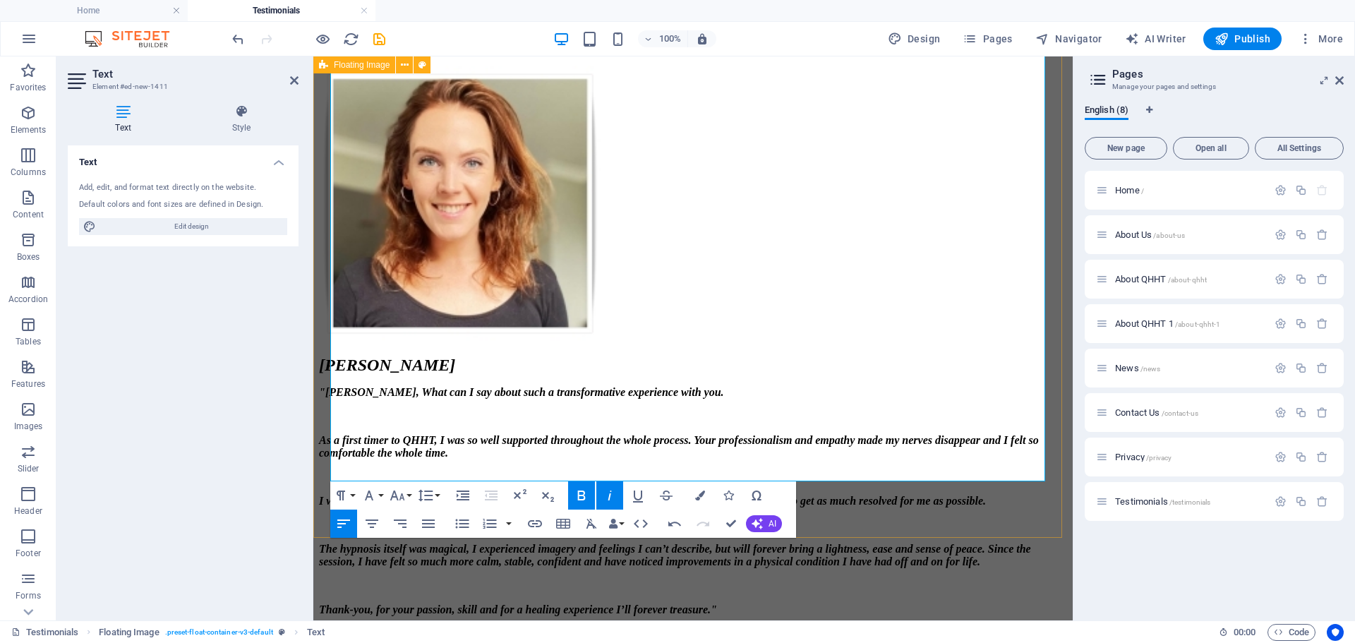
drag, startPoint x: 358, startPoint y: 474, endPoint x: 330, endPoint y: 267, distance: 208.7
click at [330, 267] on div "[PERSON_NAME] "[PERSON_NAME], What can I say about such a transformative experi…" at bounding box center [693, 410] width 748 height 689
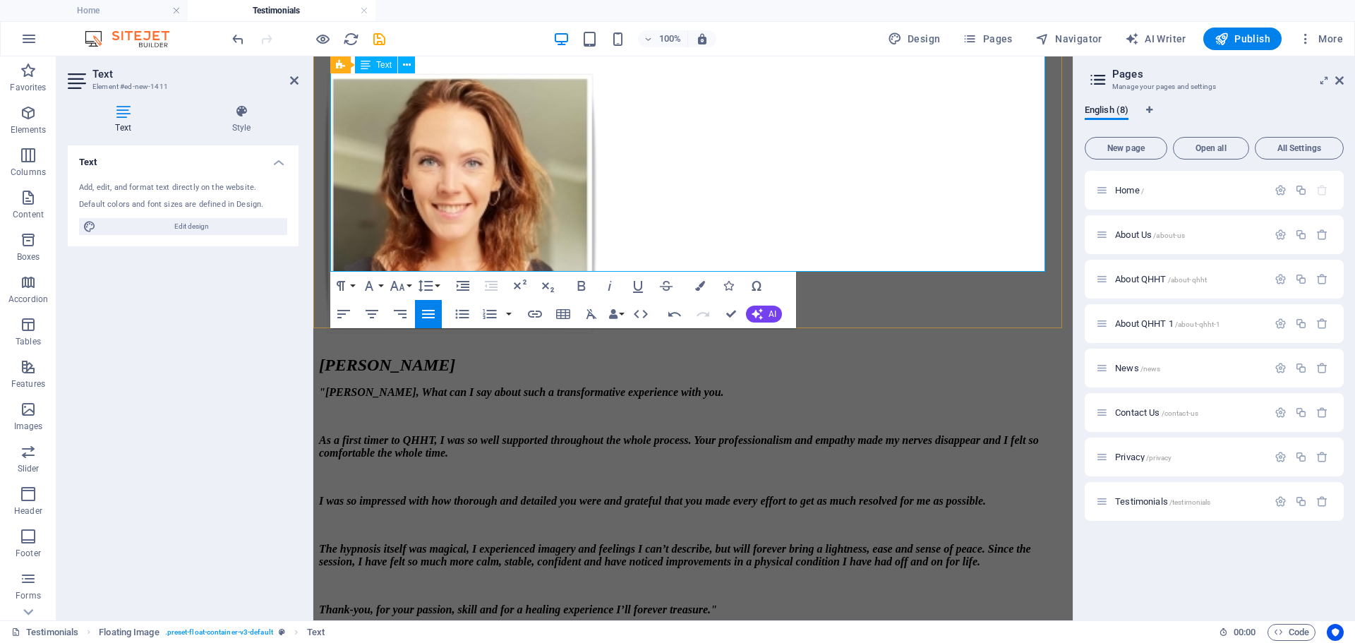
click at [335, 603] on em "Thank-you, for your passion, skill and for a healing experience I’ll forever tr…" at bounding box center [518, 609] width 398 height 12
click at [334, 603] on em "Thank-you, for your passion, skill and for a healing experience I’ll forever tr…" at bounding box center [518, 609] width 398 height 12
click at [332, 603] on em "Thank-you, for your passion, skill and for a healing experience I’ll forever tr…" at bounding box center [518, 609] width 398 height 12
click at [331, 603] on em "Thank-you, for your passion, skill and for a healing experience I’ll forever tr…" at bounding box center [518, 609] width 398 height 12
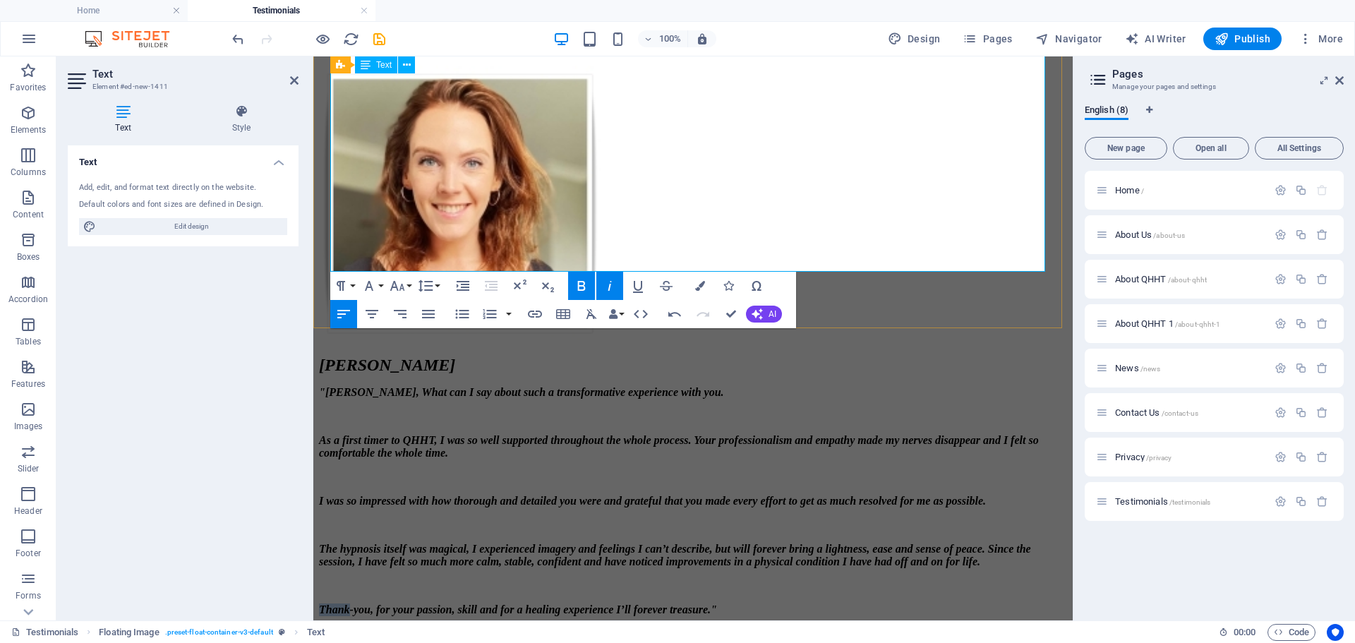
click at [331, 603] on em "Thank-you, for your passion, skill and for a healing experience I’ll forever tr…" at bounding box center [518, 609] width 398 height 12
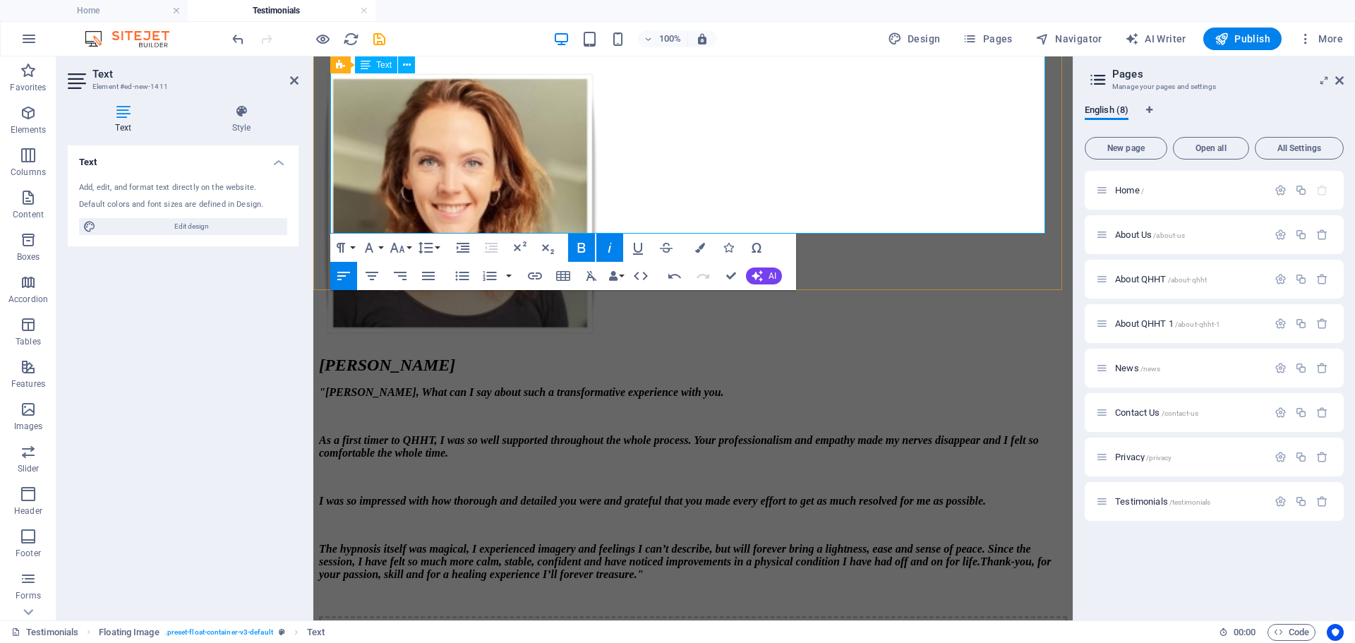
click at [848, 543] on p "The hypnosis itself was magical, I experienced imagery and feelings I can’t des…" at bounding box center [693, 562] width 748 height 38
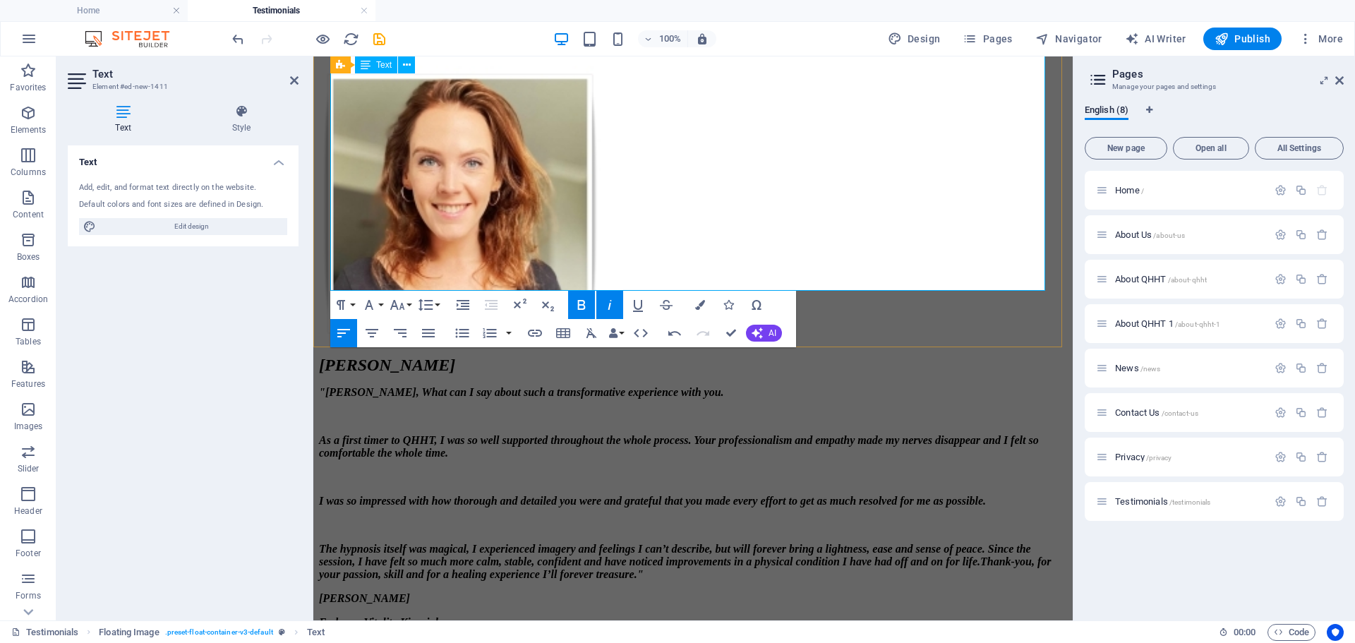
click at [347, 640] on p "​" at bounding box center [693, 646] width 748 height 13
click at [359, 640] on p "​" at bounding box center [693, 646] width 748 height 13
drag, startPoint x: 552, startPoint y: 263, endPoint x: 353, endPoint y: 269, distance: 199.1
click at [333, 640] on p "[DOMAIN_NAME]" at bounding box center [693, 646] width 748 height 13
copy em "[DOMAIN_NAME]"
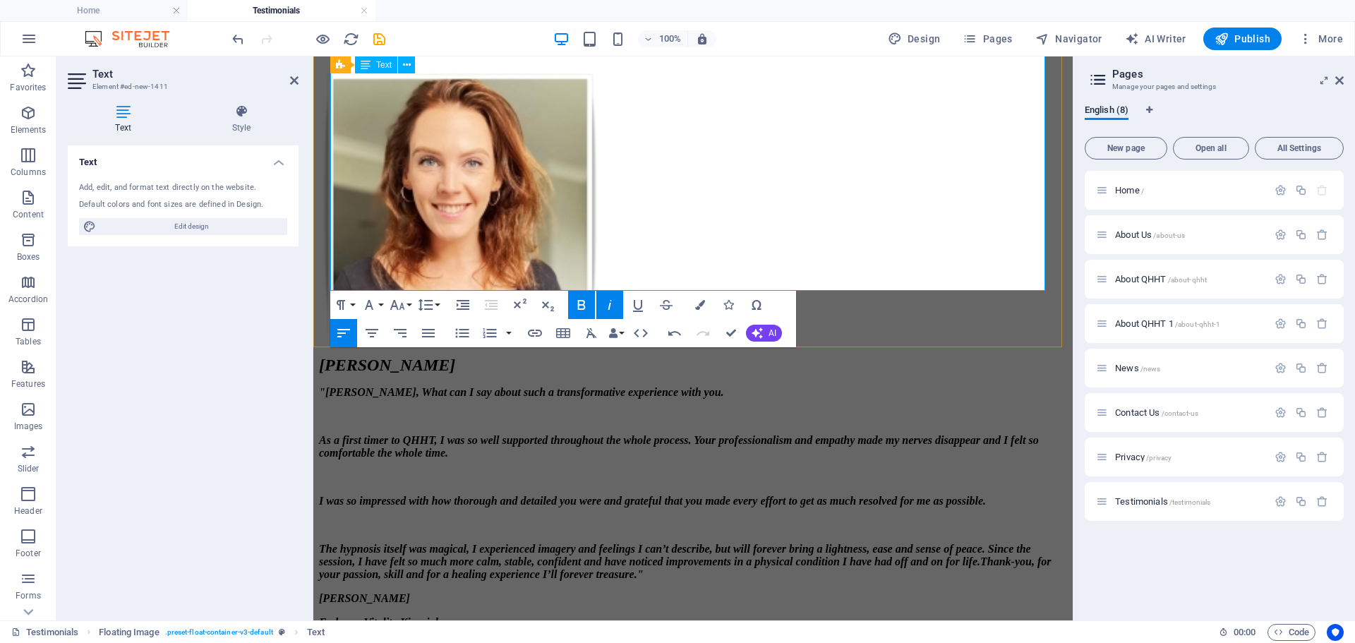
click at [562, 640] on p "[DOMAIN_NAME]" at bounding box center [693, 646] width 748 height 13
drag, startPoint x: 558, startPoint y: 262, endPoint x: 331, endPoint y: 255, distance: 226.7
click at [331, 640] on p "[DOMAIN_NAME]" at bounding box center [693, 646] width 748 height 13
click at [537, 334] on icon "button" at bounding box center [535, 333] width 14 height 7
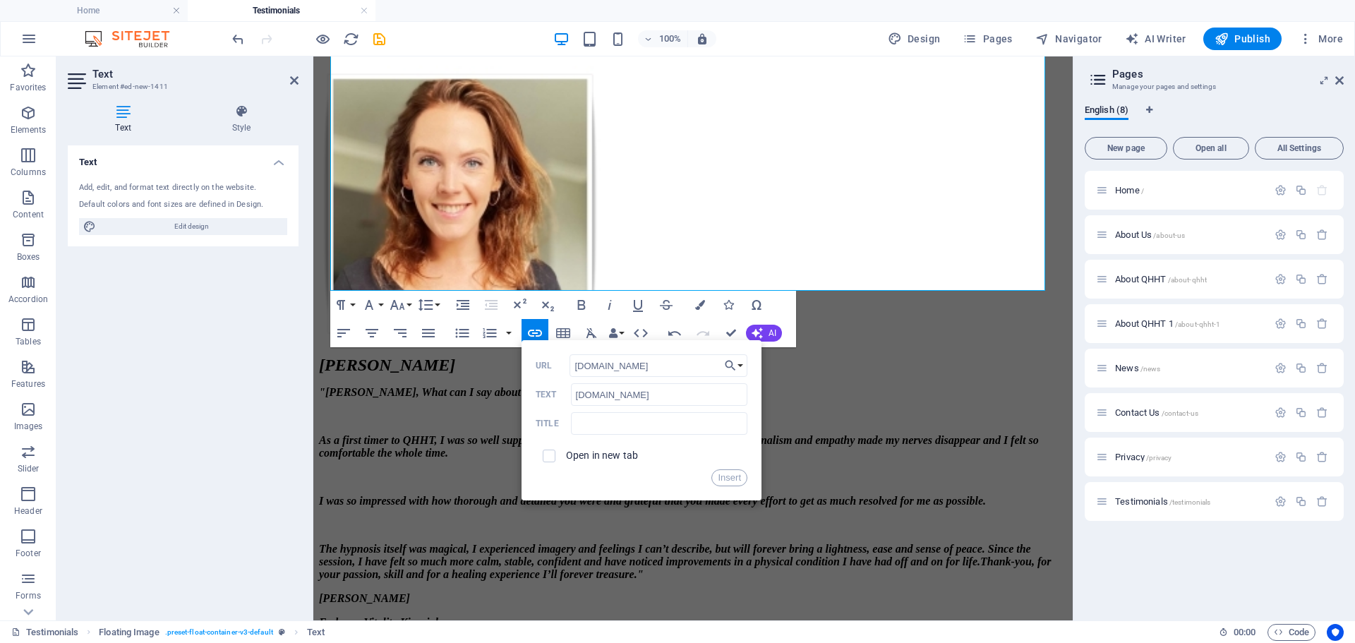
scroll to position [0, 11]
type input "[DOMAIN_NAME]"
click at [590, 426] on input "text" at bounding box center [659, 423] width 176 height 23
type input "Embrace Vitality Kinesiology"
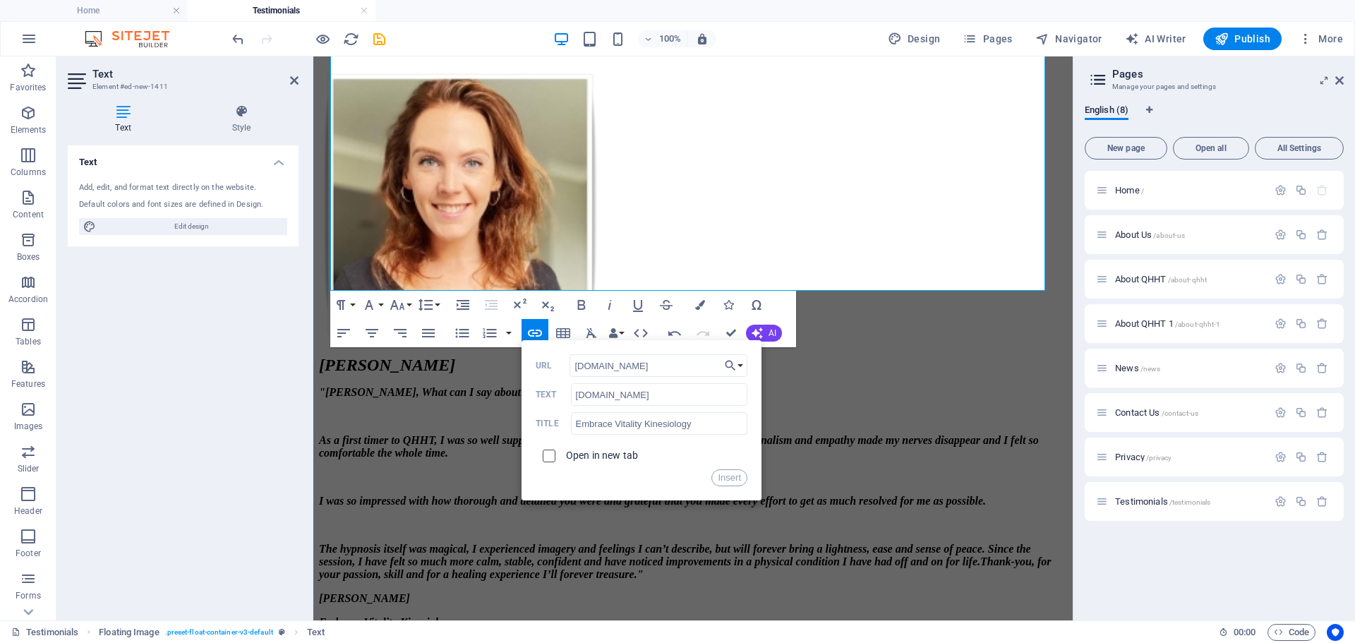
click at [543, 451] on input "checkbox" at bounding box center [547, 453] width 13 height 13
checkbox input "true"
click at [733, 479] on button "Insert" at bounding box center [729, 477] width 36 height 17
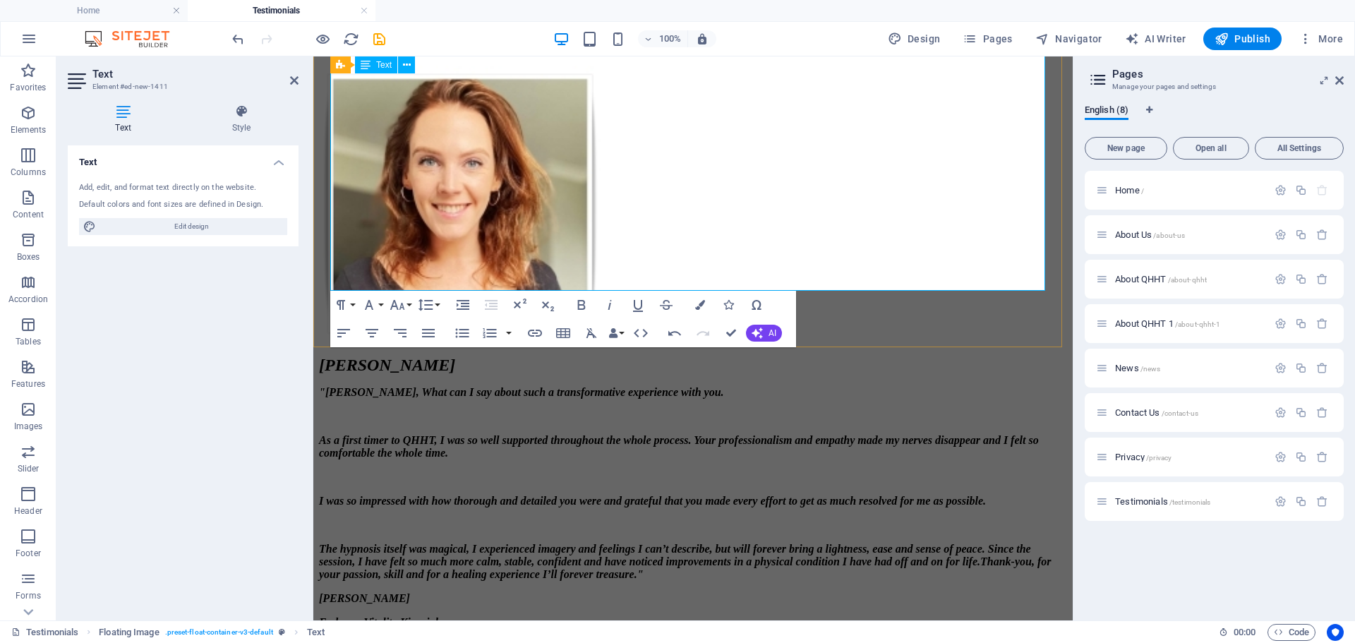
click at [855, 543] on p "The hypnosis itself was magical, I experienced imagery and feelings I can’t des…" at bounding box center [693, 562] width 748 height 38
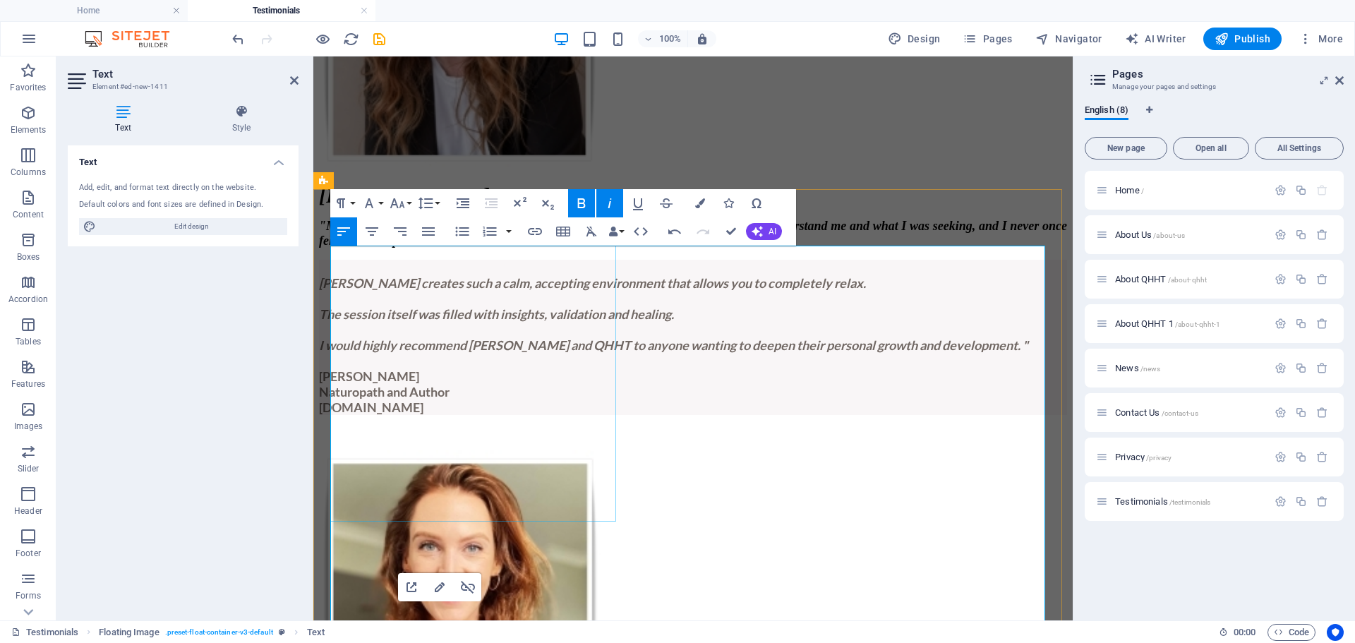
scroll to position [414, 0]
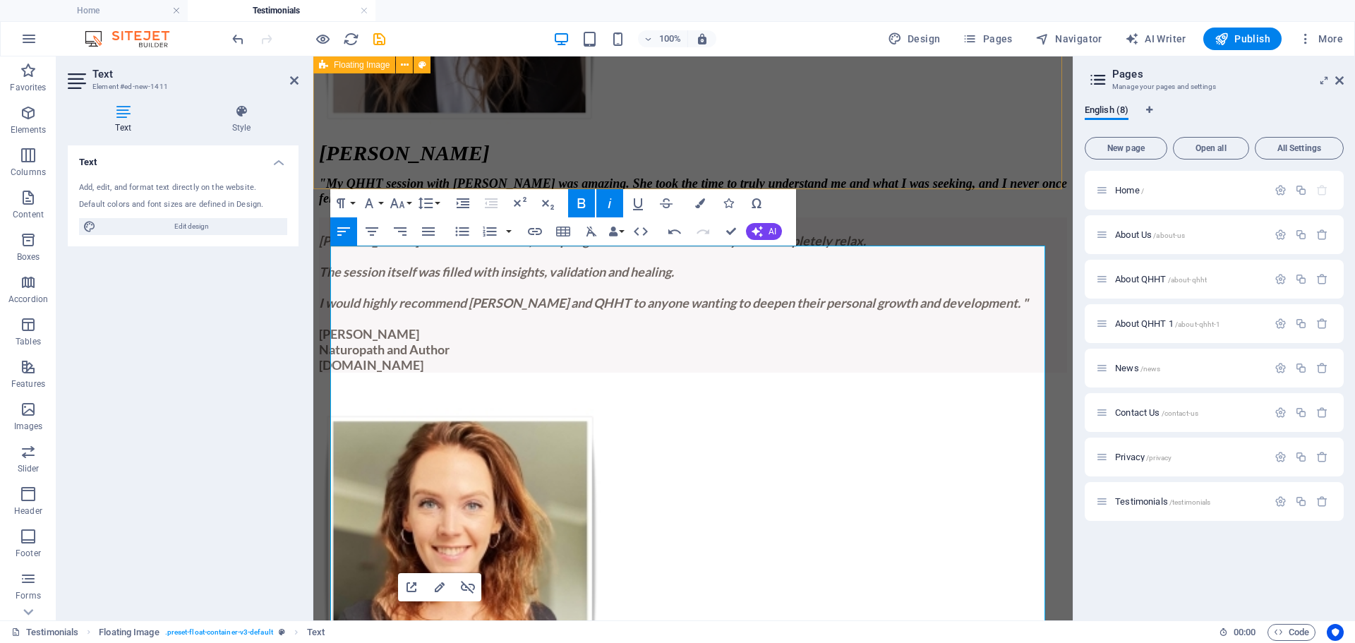
click at [972, 159] on div "Leoni B " My QHHT session with [PERSON_NAME] was amazing. She took the time to …" at bounding box center [693, 125] width 748 height 546
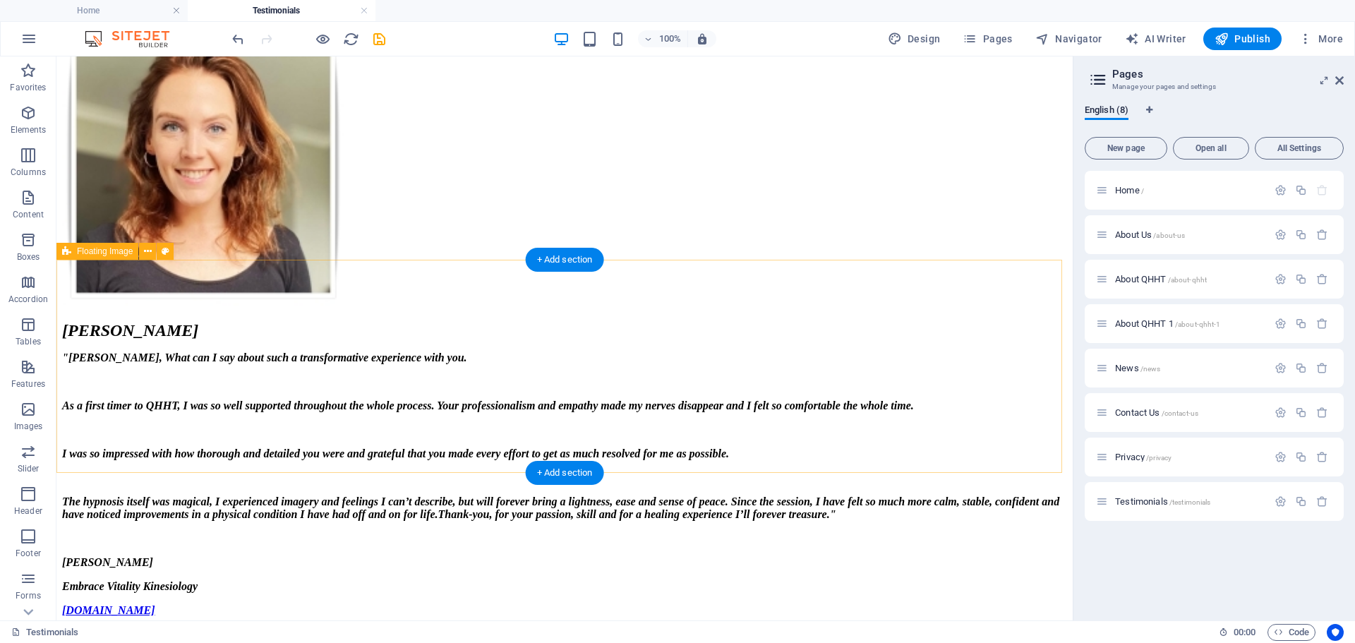
scroll to position [847, 0]
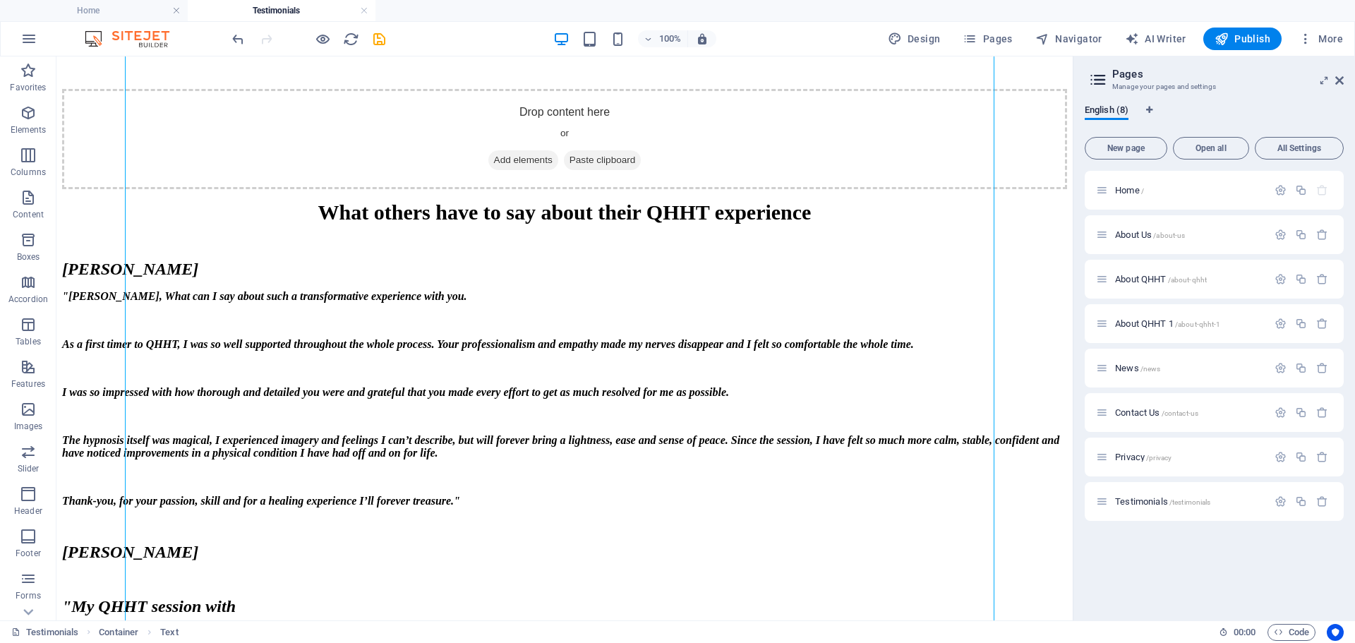
scroll to position [1341, 0]
drag, startPoint x: 243, startPoint y: 420, endPoint x: 185, endPoint y: 419, distance: 57.9
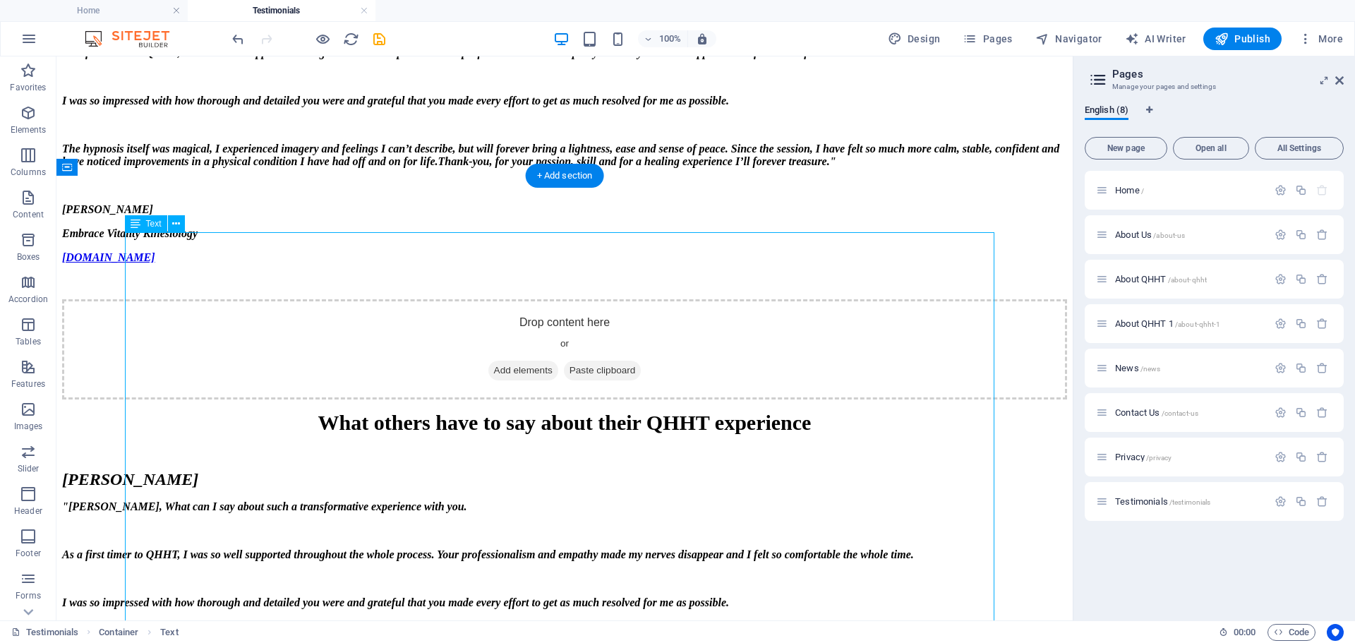
scroll to position [1059, 0]
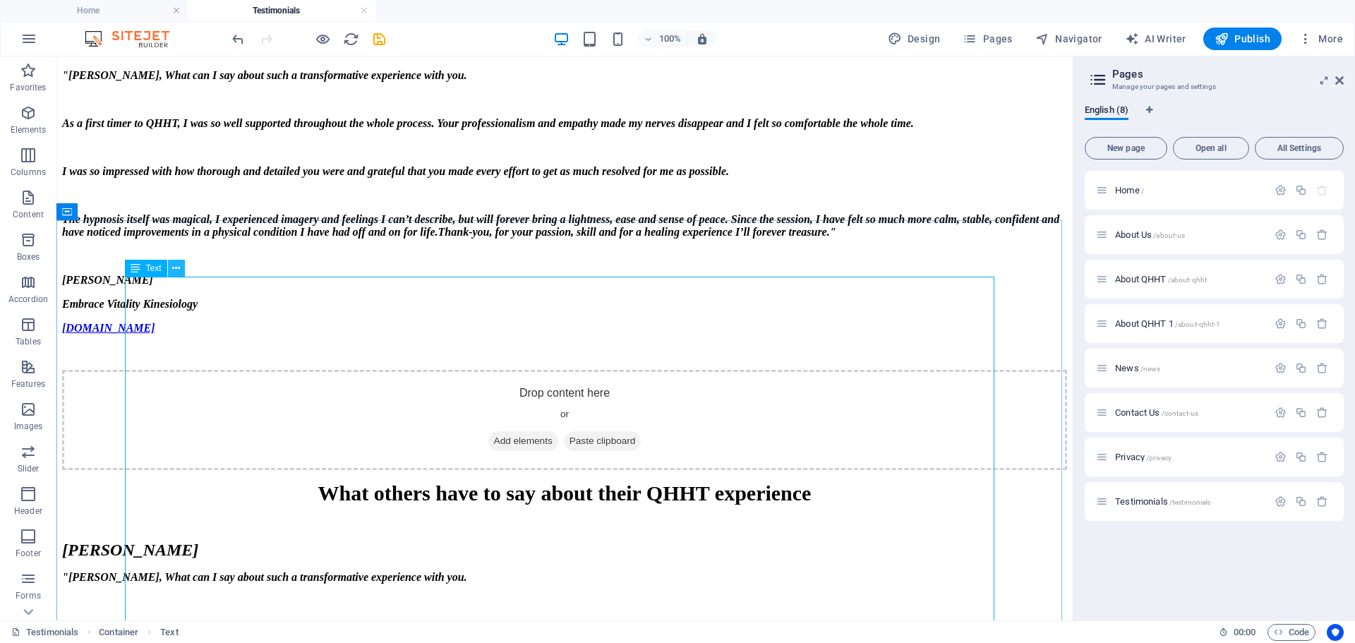
click at [177, 267] on icon at bounding box center [176, 268] width 8 height 15
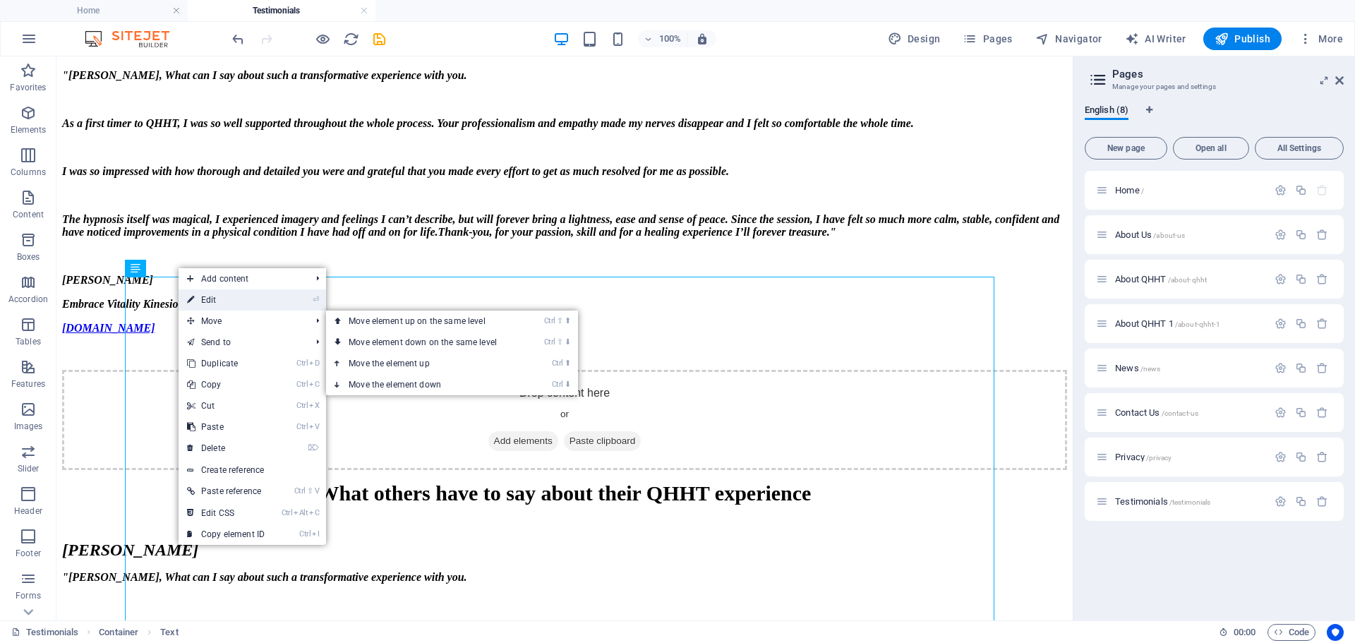
click at [236, 301] on link "⏎ Edit" at bounding box center [226, 299] width 95 height 21
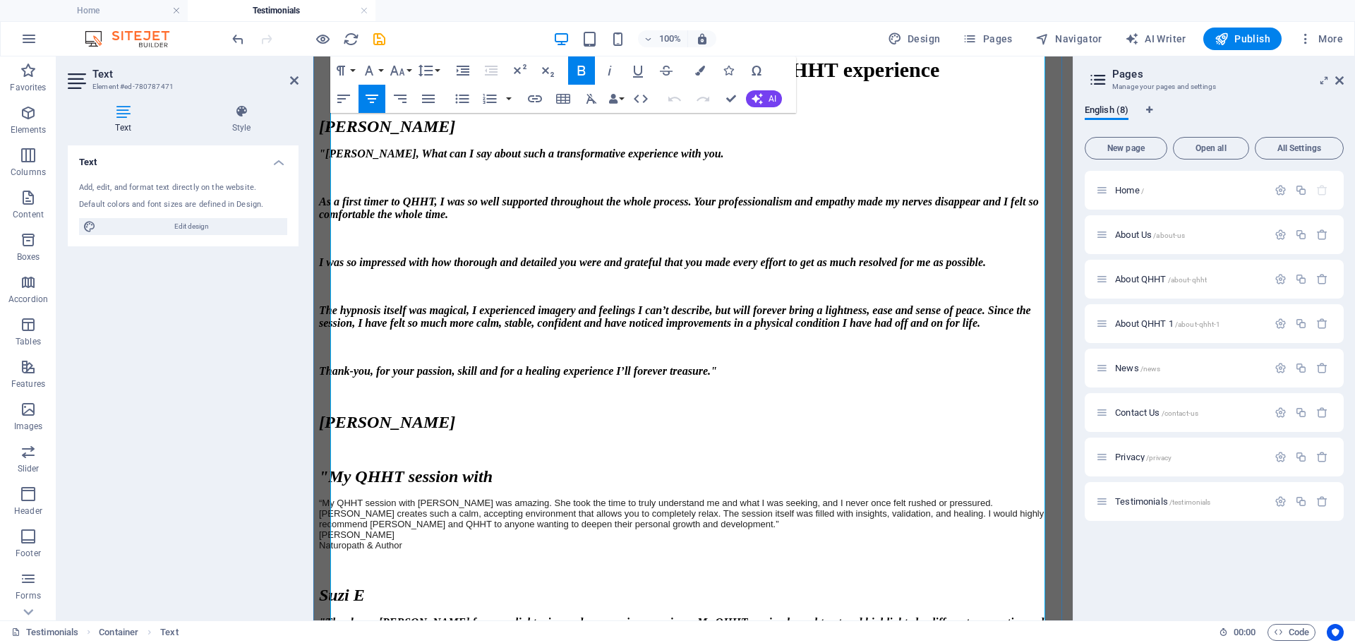
scroll to position [1539, 0]
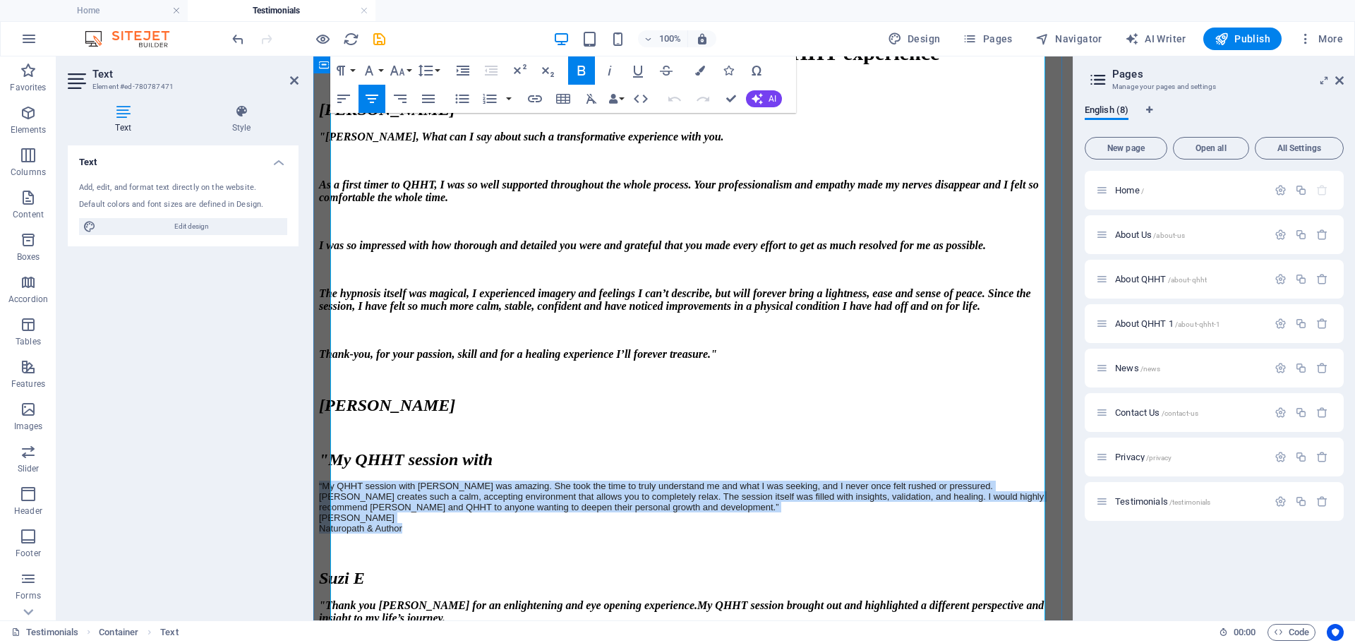
drag, startPoint x: 461, startPoint y: 332, endPoint x: 322, endPoint y: 268, distance: 153.5
click at [322, 268] on div "What others have to say about their QHHT experience [PERSON_NAME] "[PERSON_NAME…" at bounding box center [693, 592] width 748 height 1102
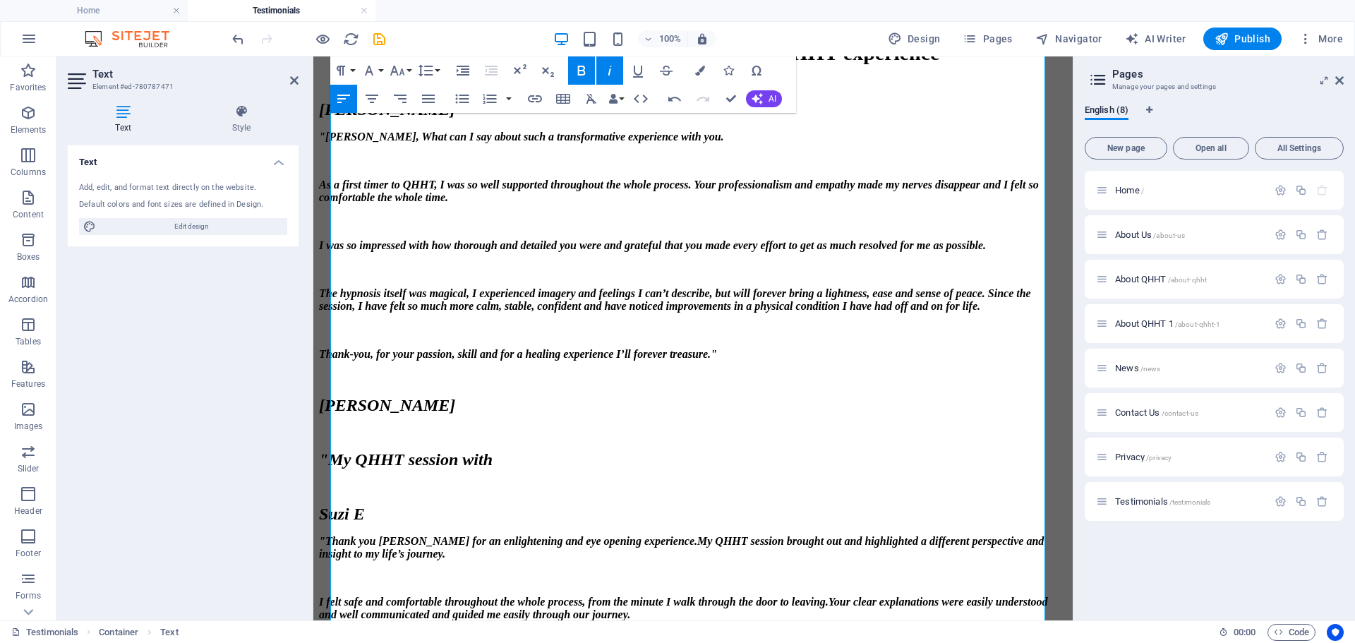
drag, startPoint x: 535, startPoint y: 252, endPoint x: 330, endPoint y: 166, distance: 222.1
click at [330, 166] on div "What others have to say about their QHHT experience [PERSON_NAME] "[PERSON_NAME…" at bounding box center [693, 560] width 748 height 1038
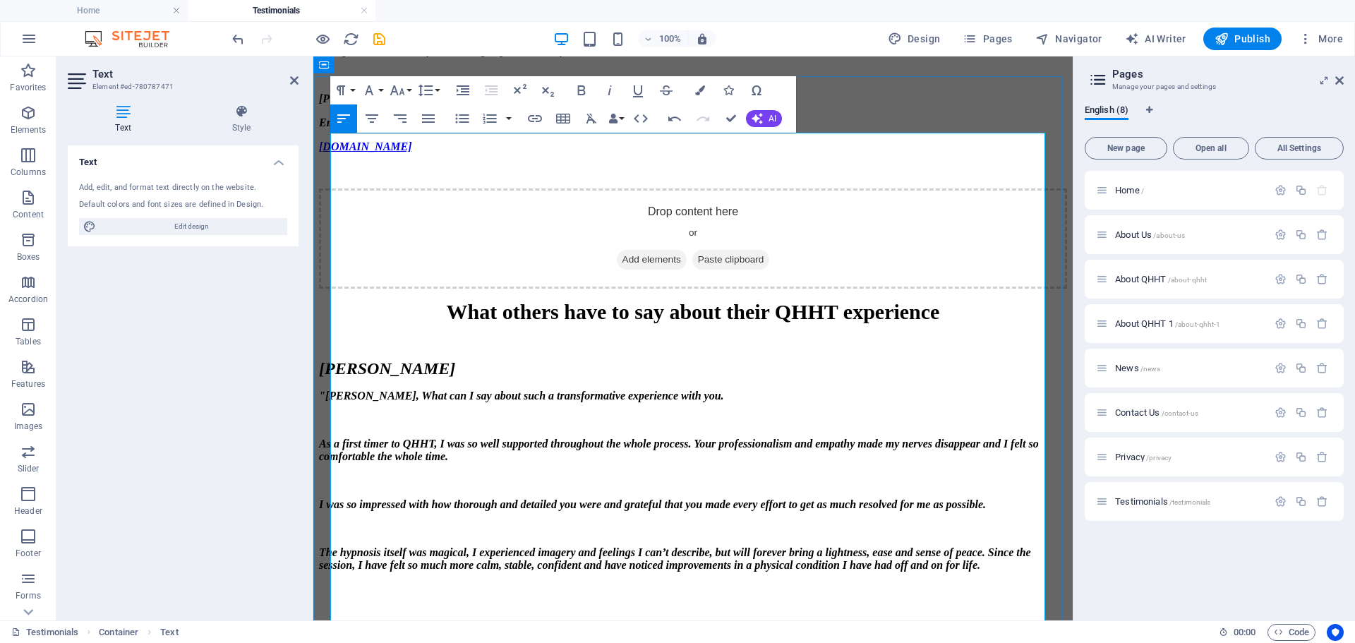
scroll to position [1257, 0]
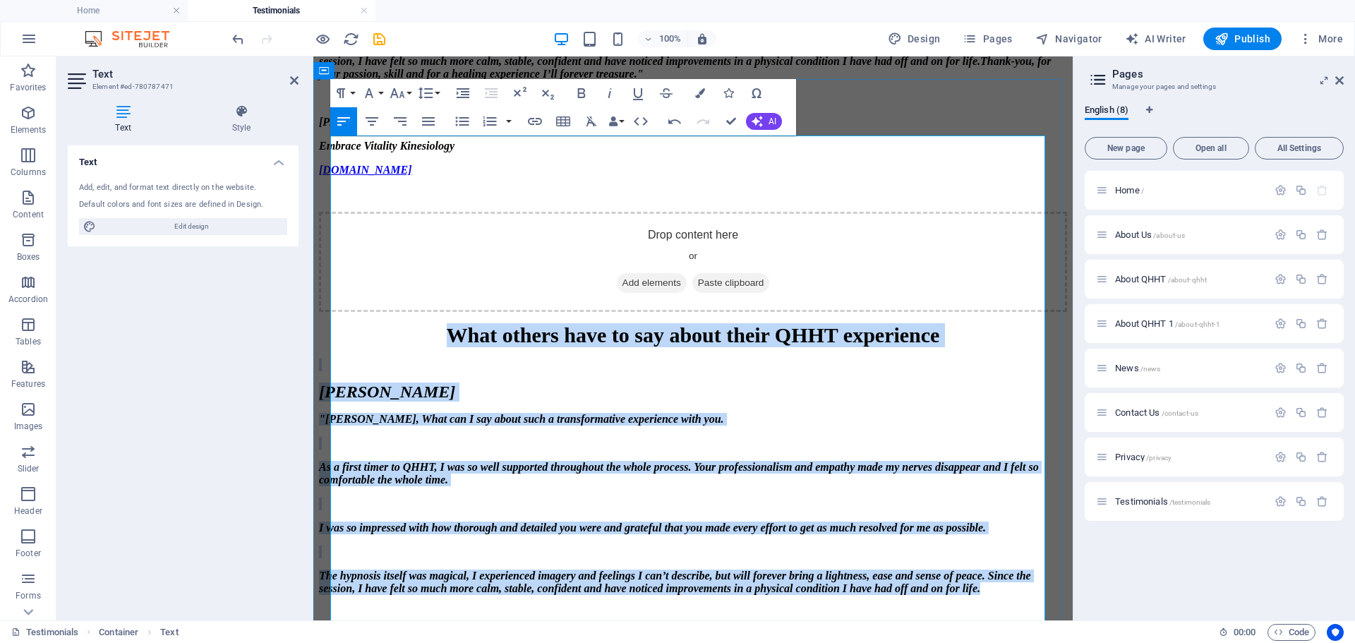
drag, startPoint x: 560, startPoint y: 411, endPoint x: 359, endPoint y: 167, distance: 316.9
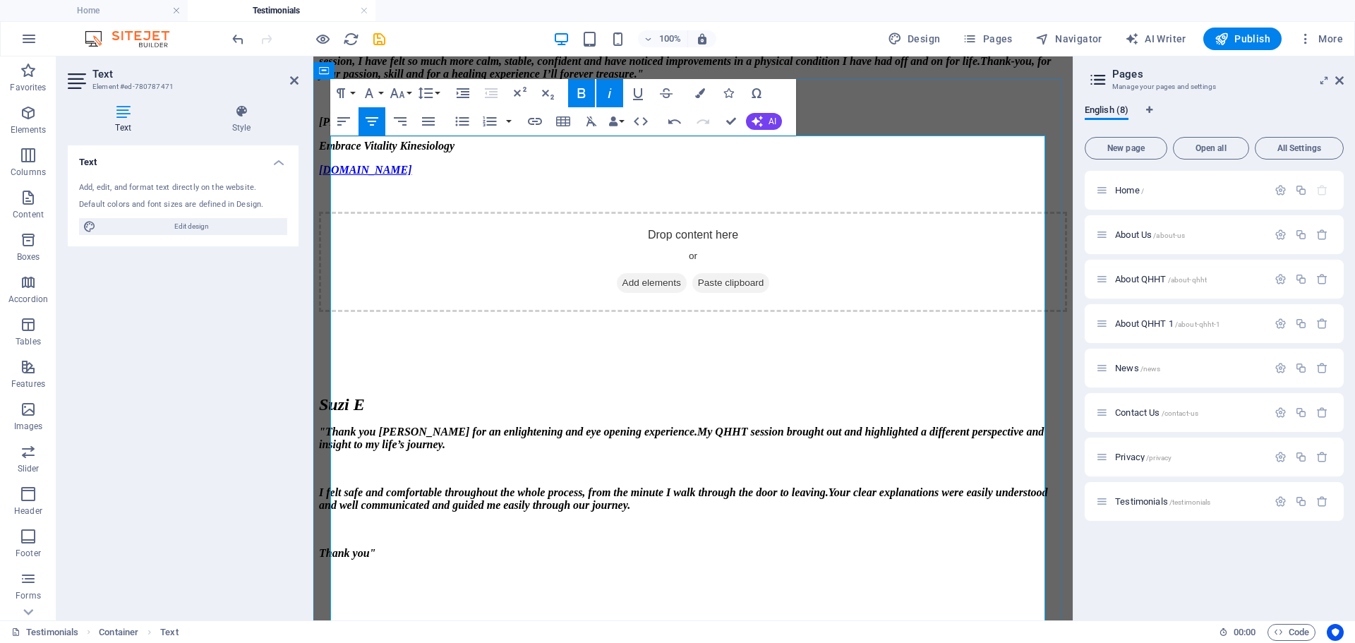
click at [335, 395] on span "Suzi E" at bounding box center [342, 404] width 46 height 18
click at [341, 371] on p at bounding box center [693, 377] width 748 height 13
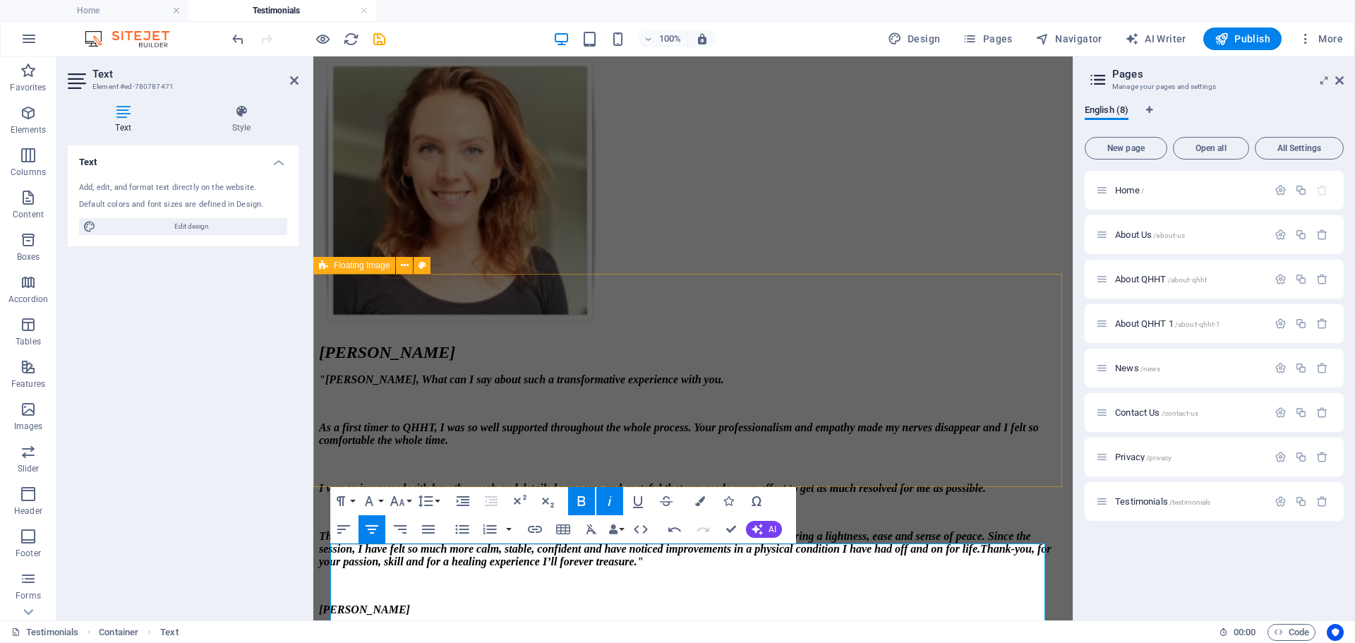
scroll to position [904, 0]
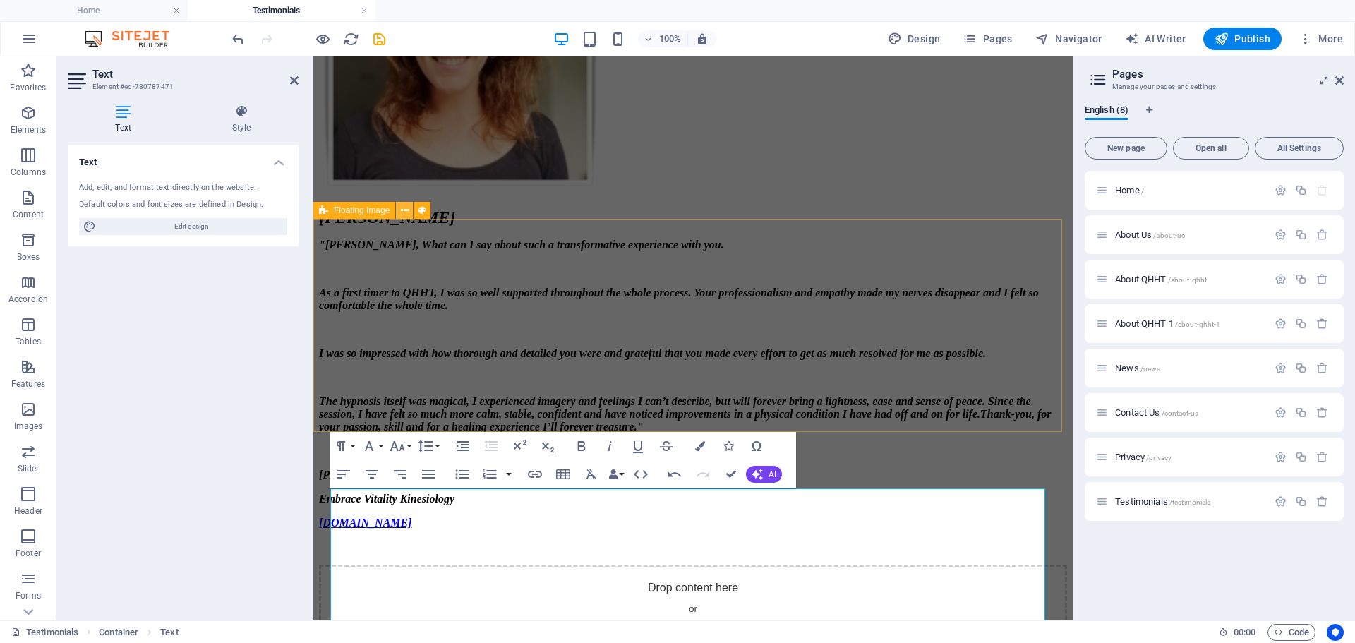
click at [404, 207] on icon at bounding box center [405, 210] width 8 height 15
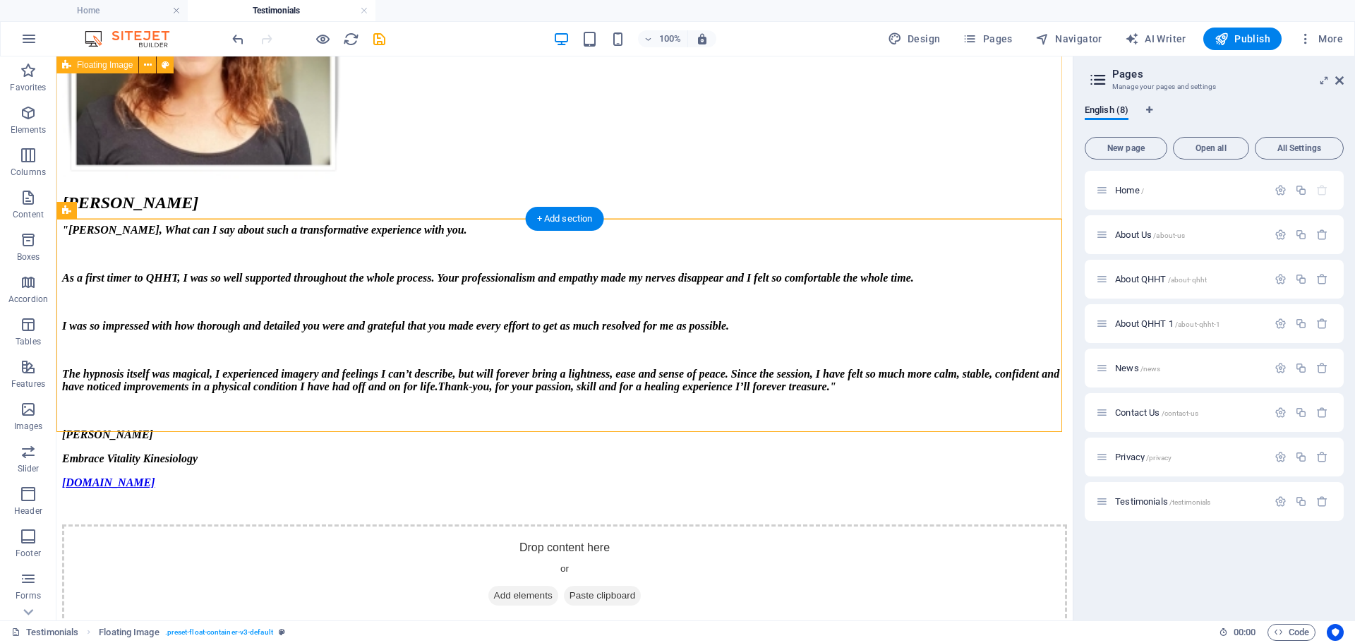
scroll to position [847, 0]
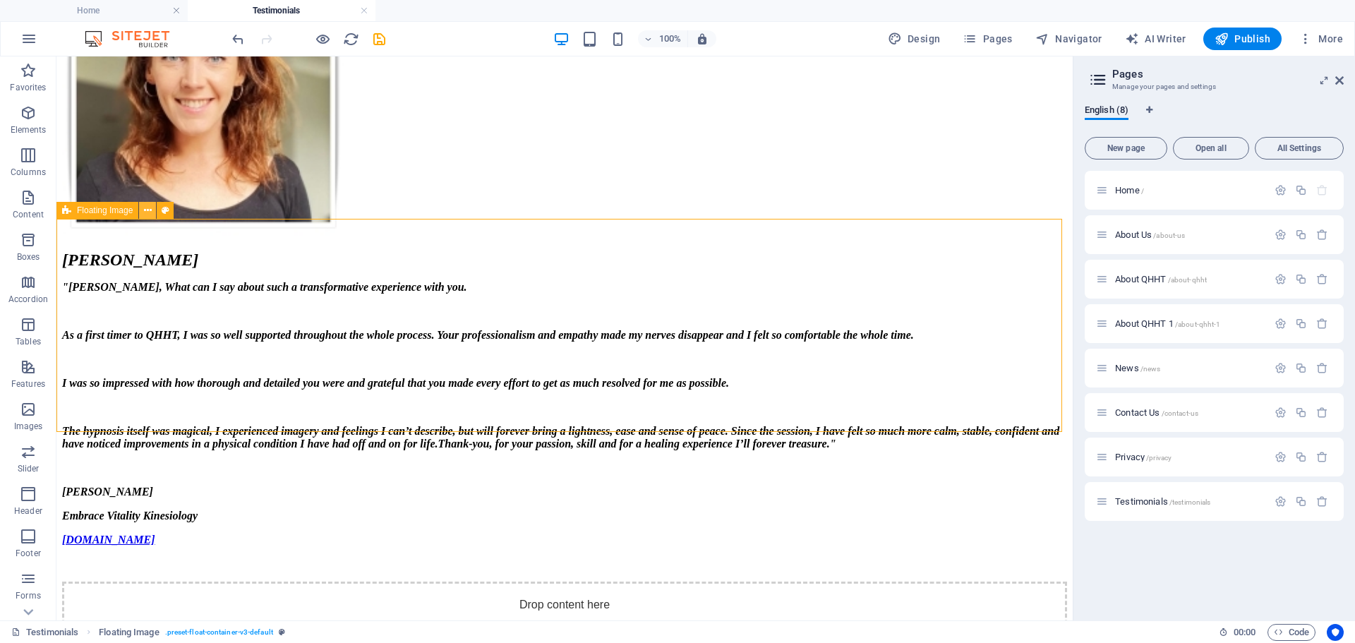
click at [149, 210] on icon at bounding box center [148, 210] width 8 height 15
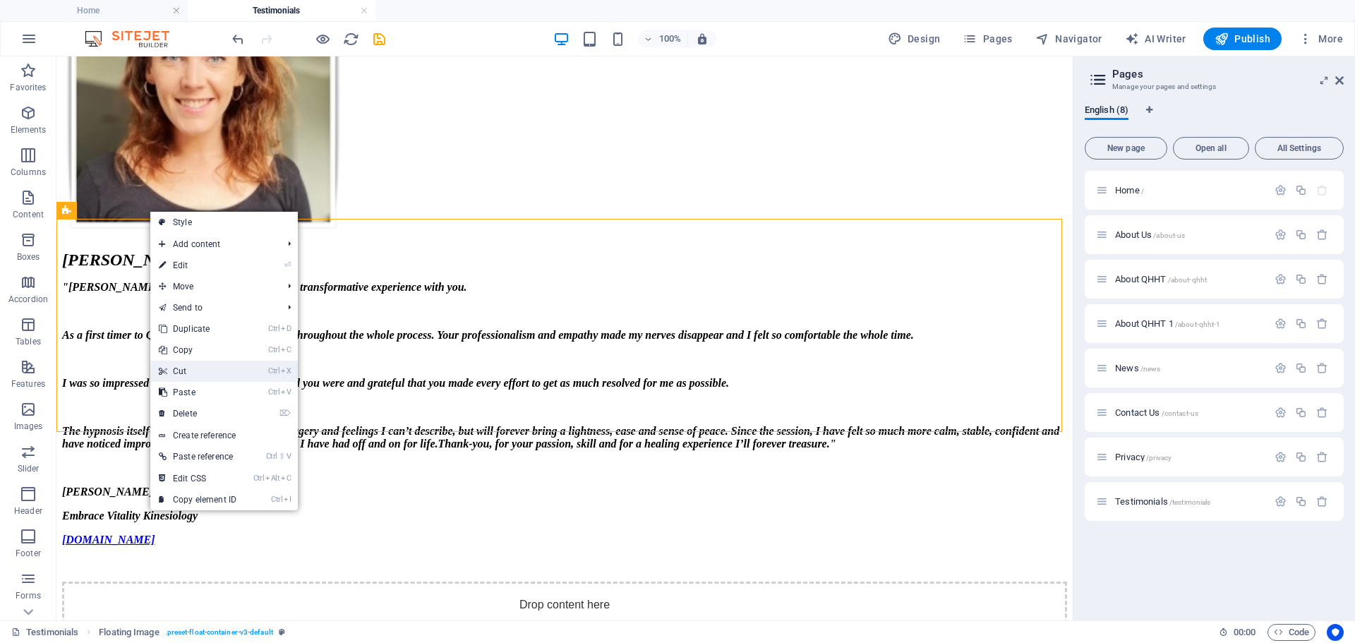
click at [172, 366] on link "Ctrl X Cut" at bounding box center [197, 371] width 95 height 21
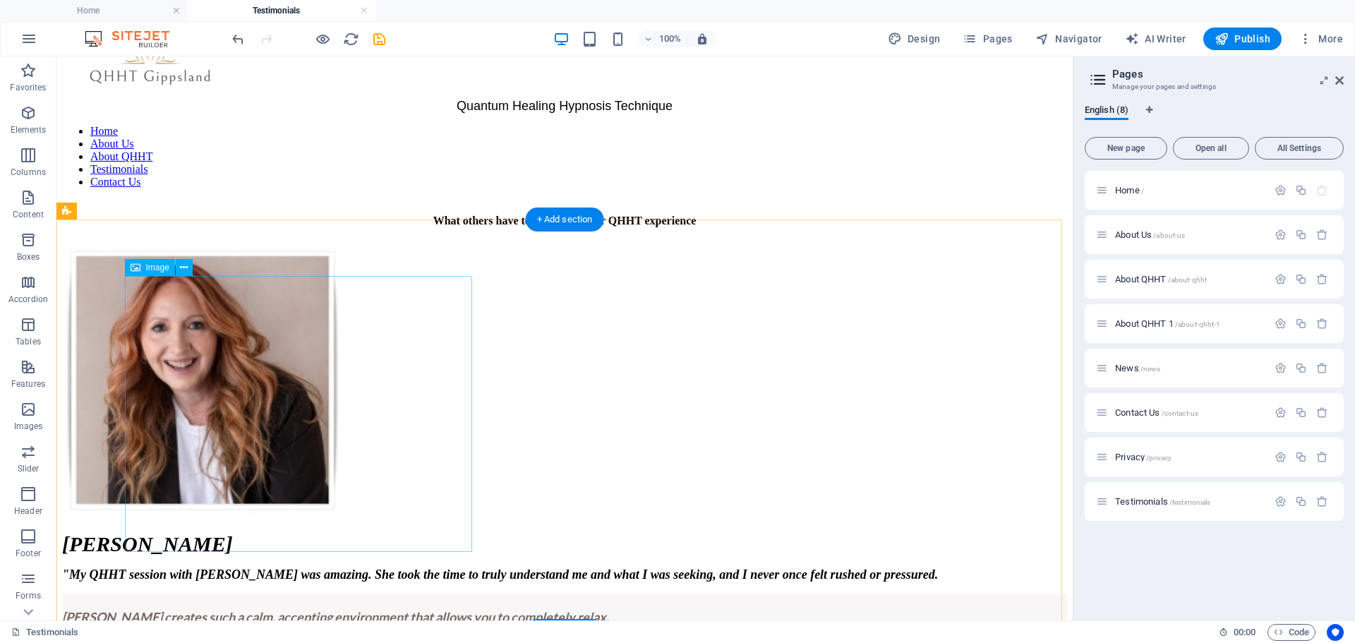
scroll to position [0, 0]
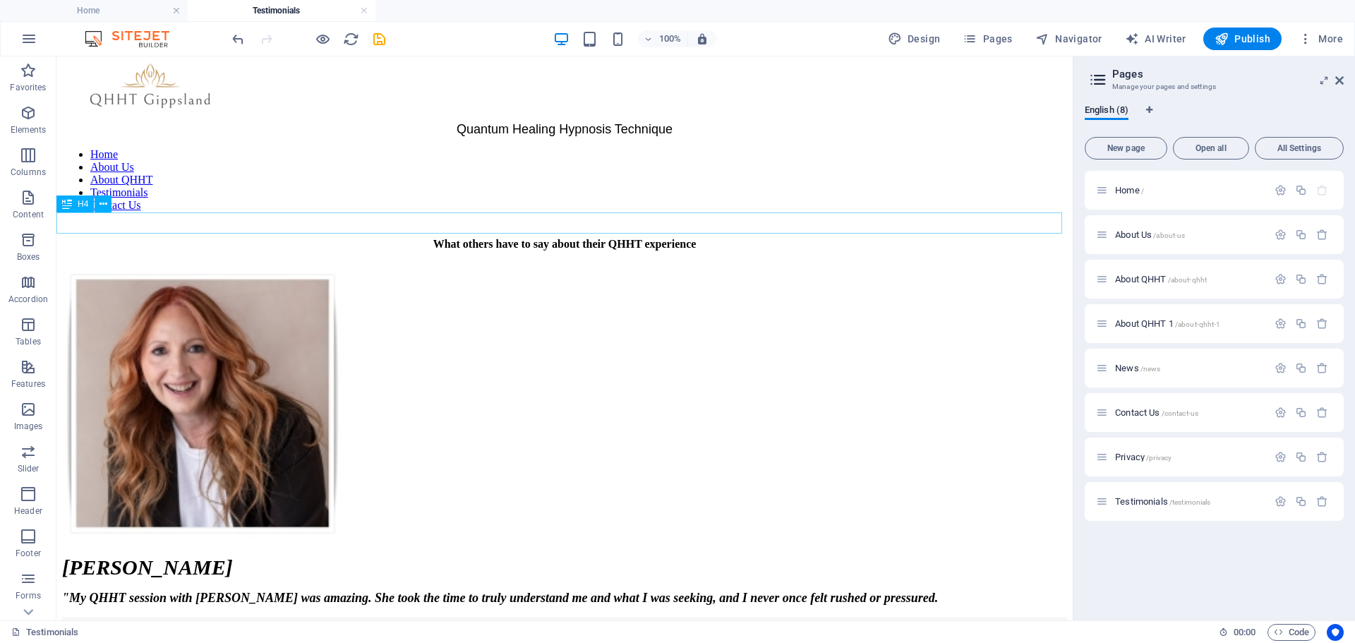
click at [671, 238] on div "What others have to say about their QHHT experience" at bounding box center [564, 244] width 1005 height 13
click at [105, 205] on icon at bounding box center [104, 204] width 8 height 15
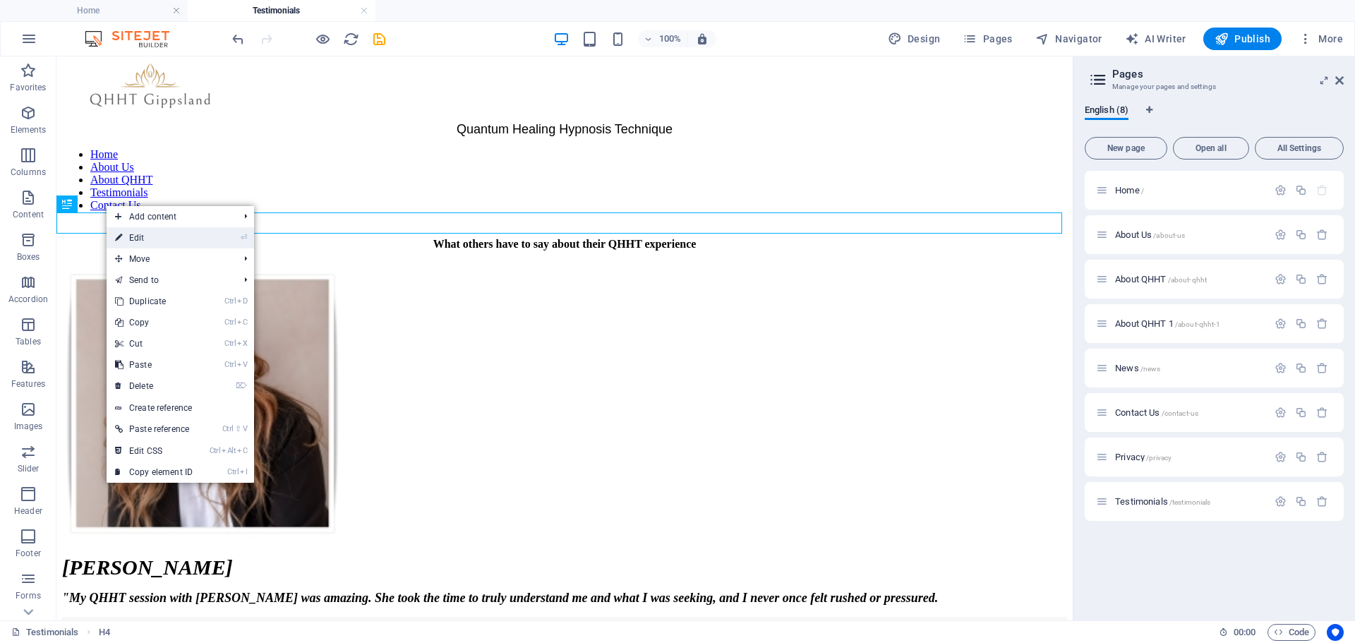
click at [119, 241] on icon at bounding box center [118, 237] width 7 height 21
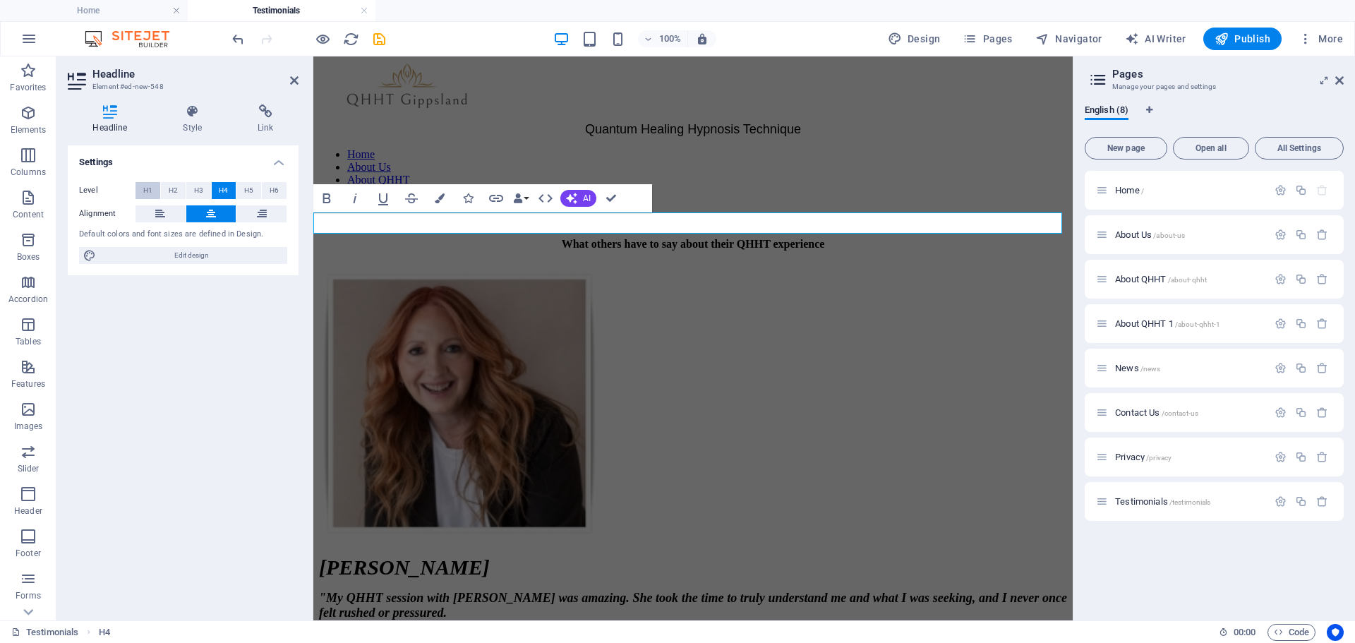
click at [145, 189] on span "H1" at bounding box center [147, 190] width 9 height 17
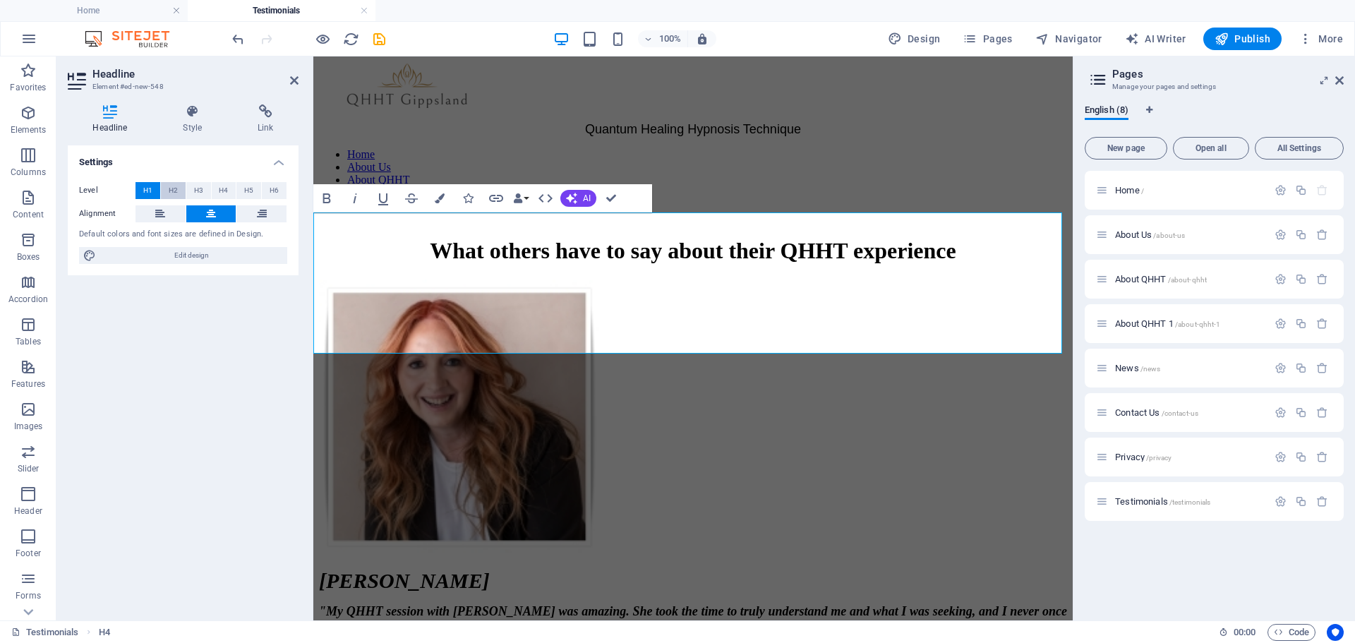
click at [169, 191] on span "H2" at bounding box center [173, 190] width 9 height 17
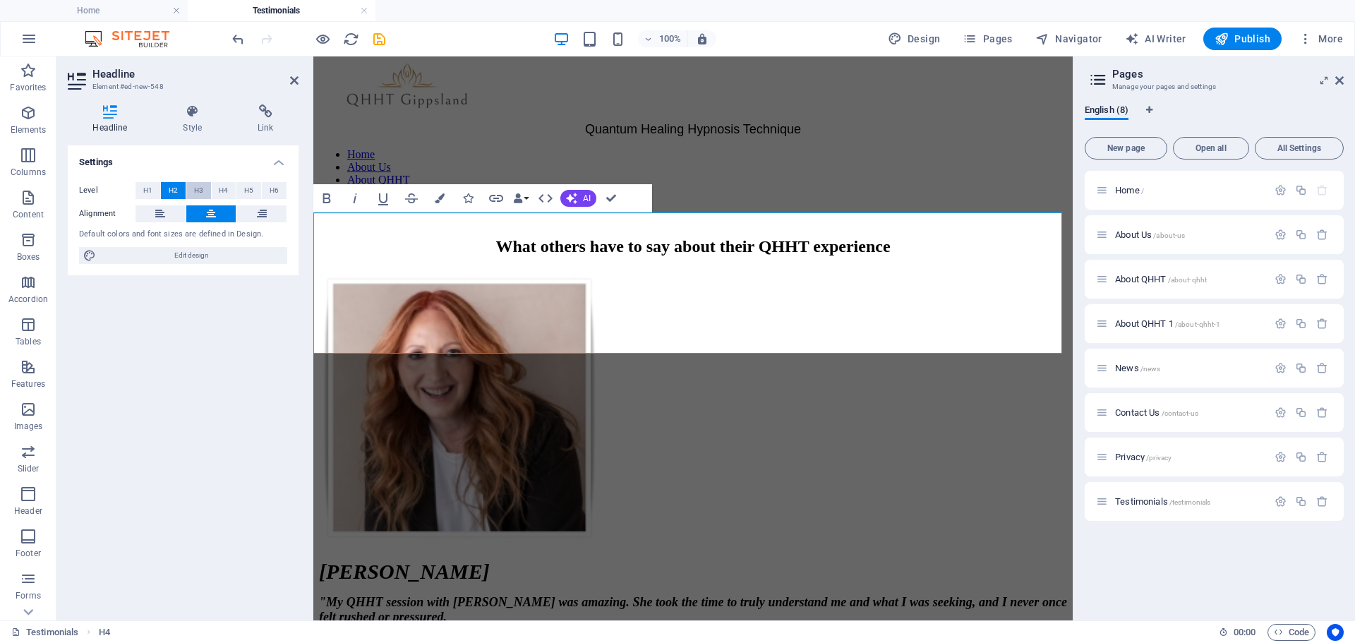
click at [195, 191] on span "H3" at bounding box center [198, 190] width 9 height 17
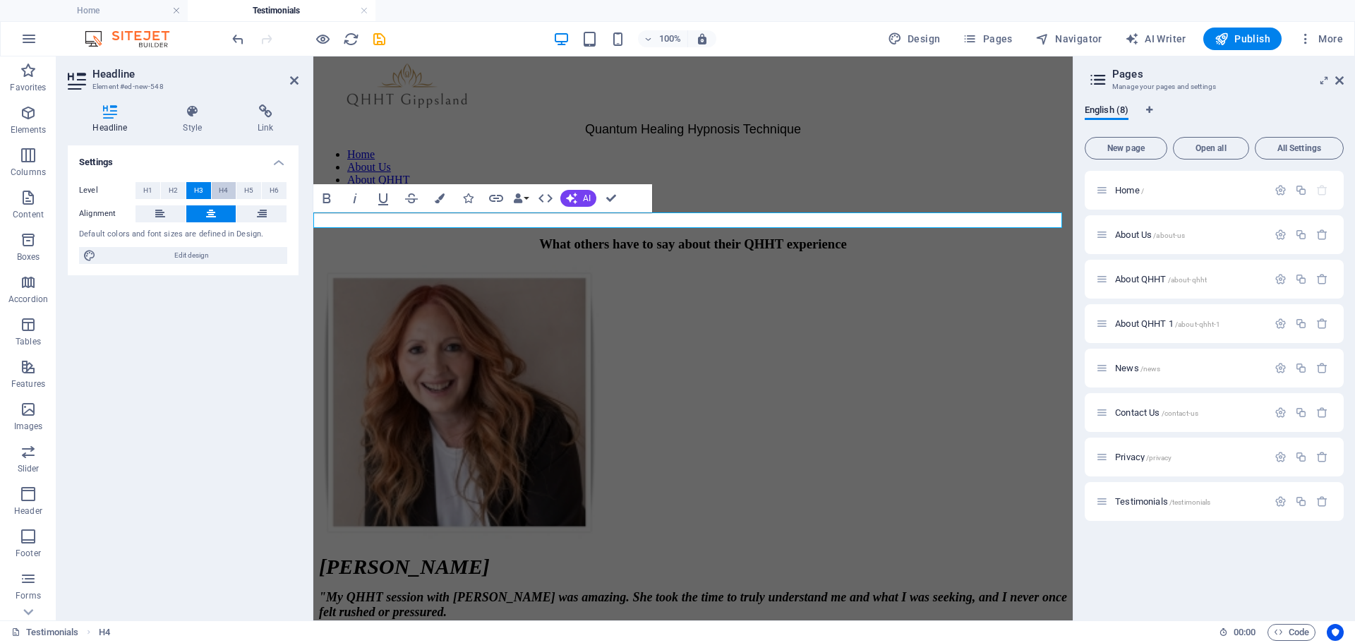
click at [220, 191] on span "H4" at bounding box center [223, 190] width 9 height 17
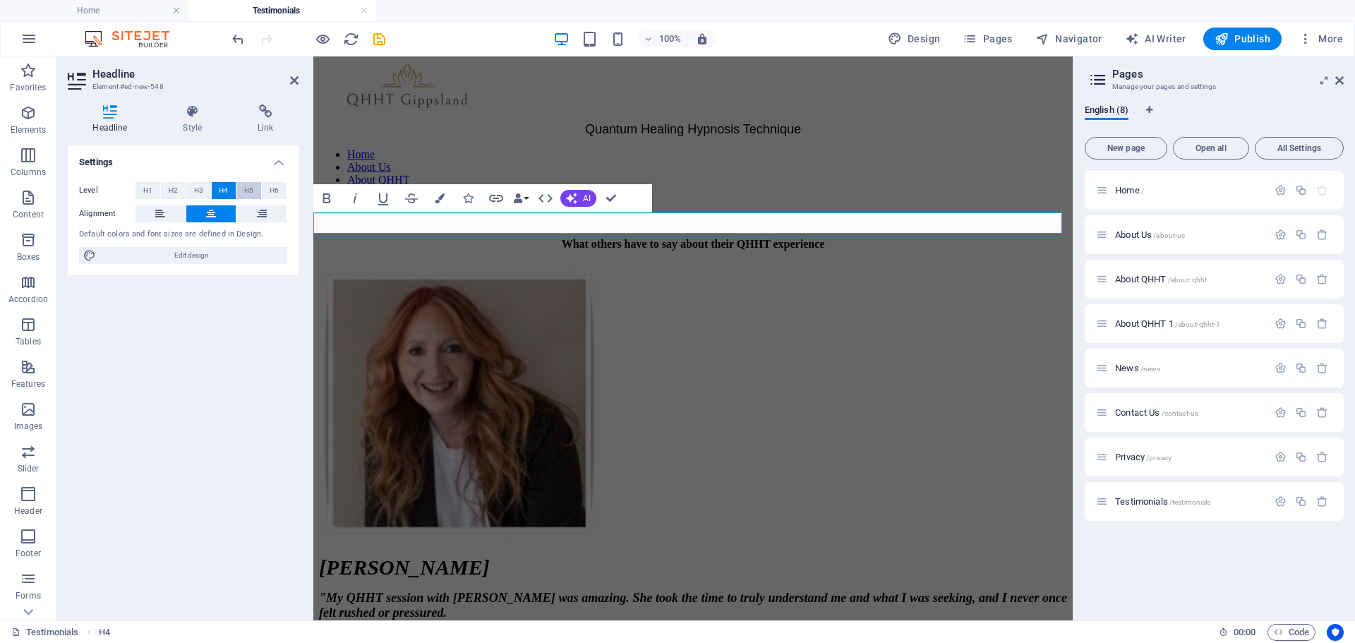
click at [247, 191] on span "H5" at bounding box center [248, 190] width 9 height 17
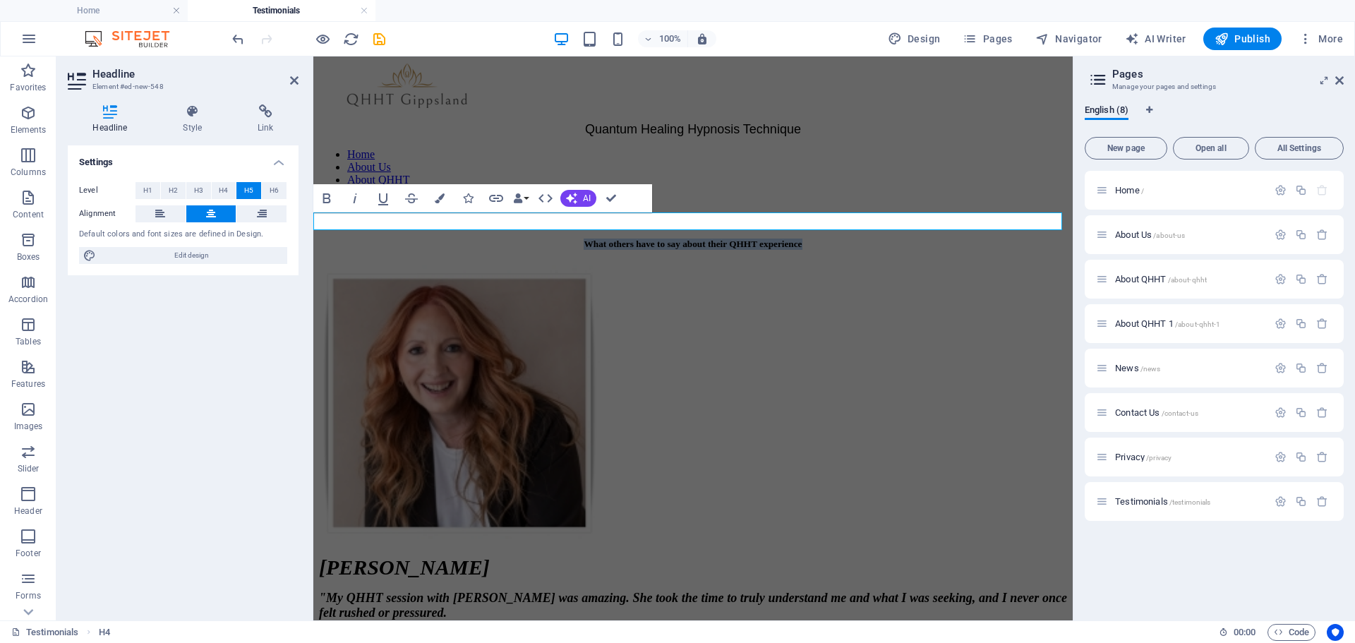
drag, startPoint x: 877, startPoint y: 217, endPoint x: 503, endPoint y: 217, distance: 374.1
click at [503, 239] on h5 "What others have to say about their QHHT experience" at bounding box center [693, 244] width 748 height 11
copy h5 "What others have to say about their QHHT experience"
click at [402, 224] on icon at bounding box center [405, 222] width 8 height 15
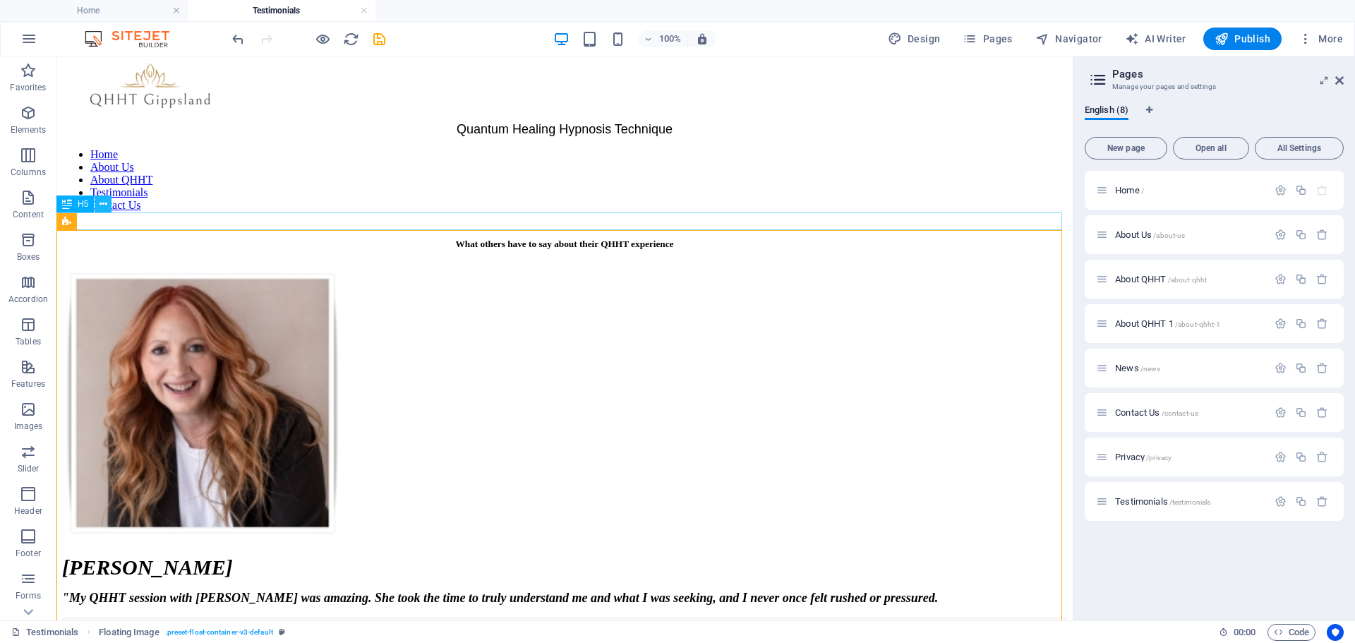
click at [107, 205] on icon at bounding box center [104, 204] width 8 height 15
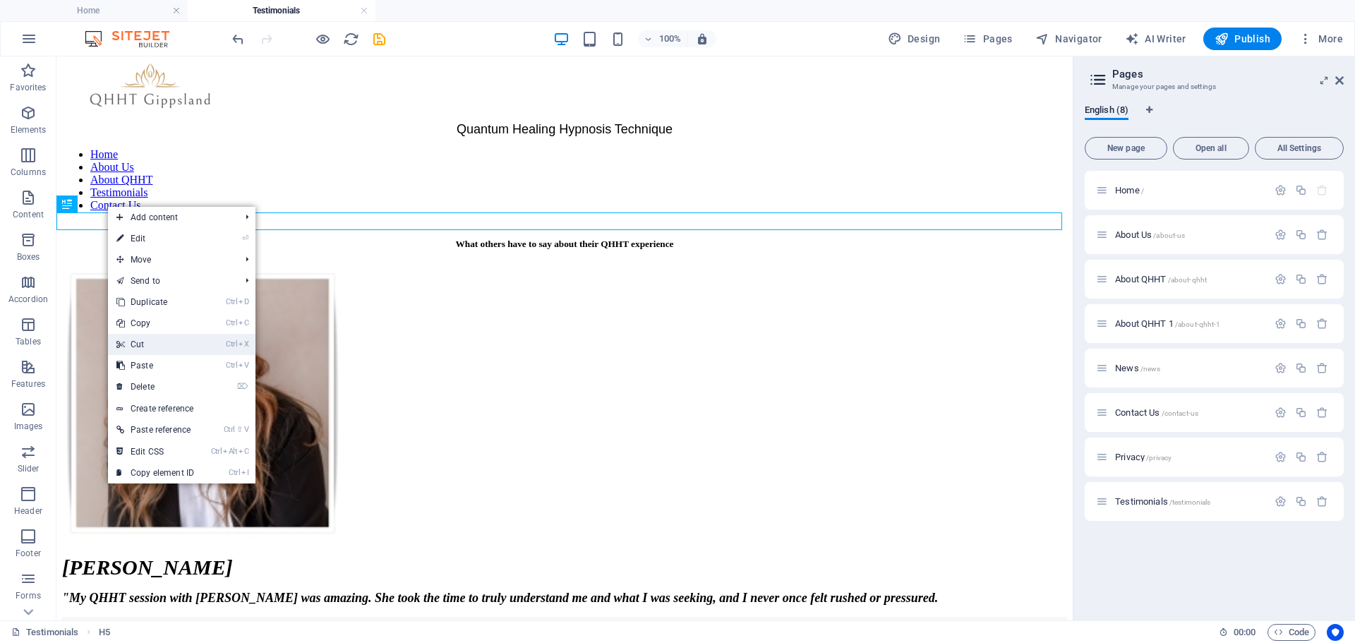
click at [136, 337] on link "Ctrl X Cut" at bounding box center [155, 344] width 95 height 21
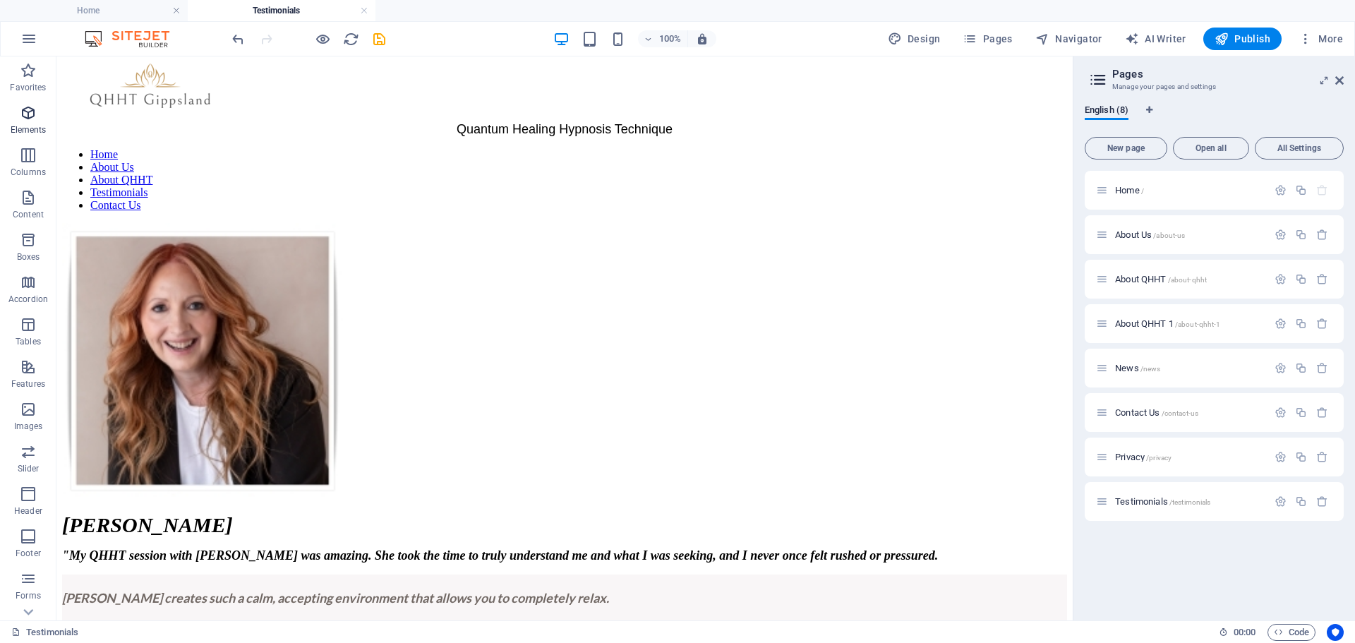
click at [33, 119] on icon "button" at bounding box center [28, 112] width 17 height 17
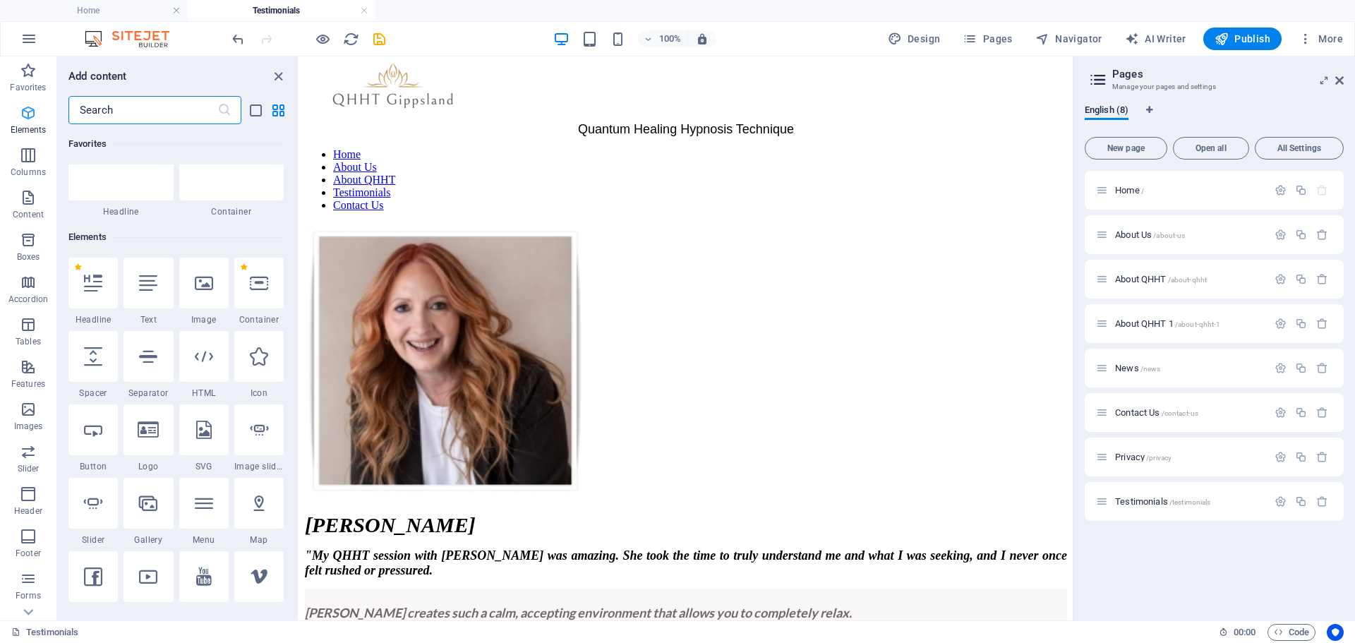
scroll to position [150, 0]
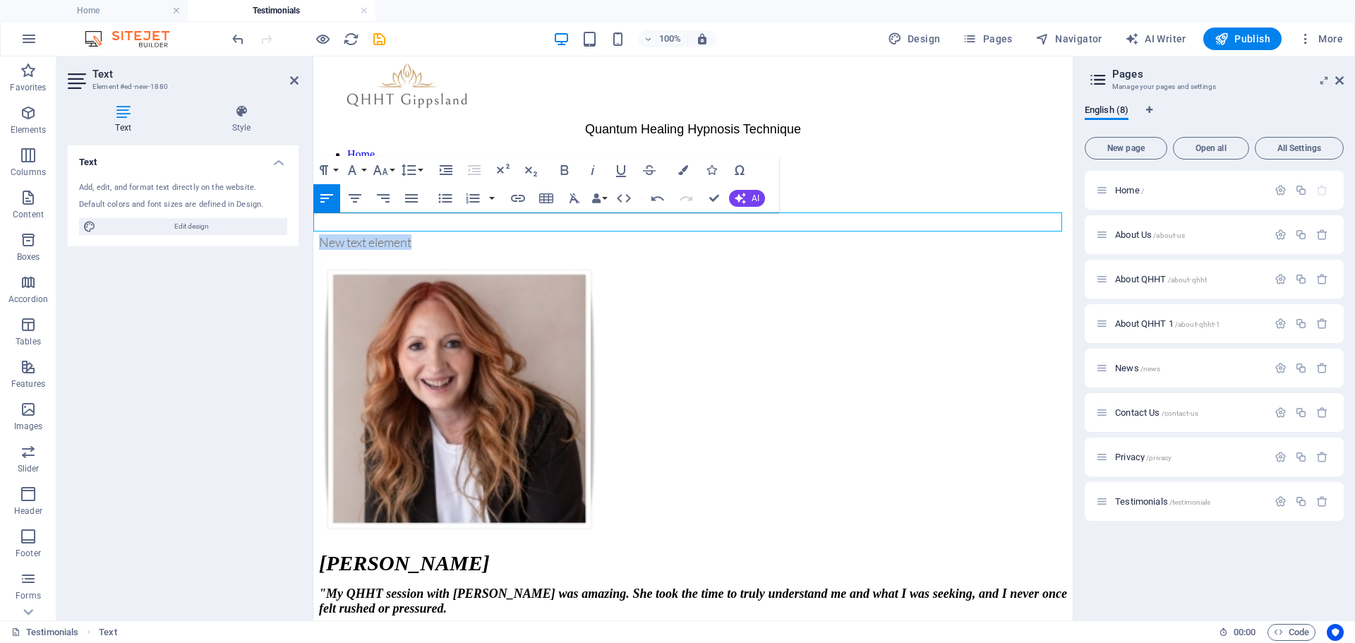
drag, startPoint x: 414, startPoint y: 220, endPoint x: 626, endPoint y: 277, distance: 219.3
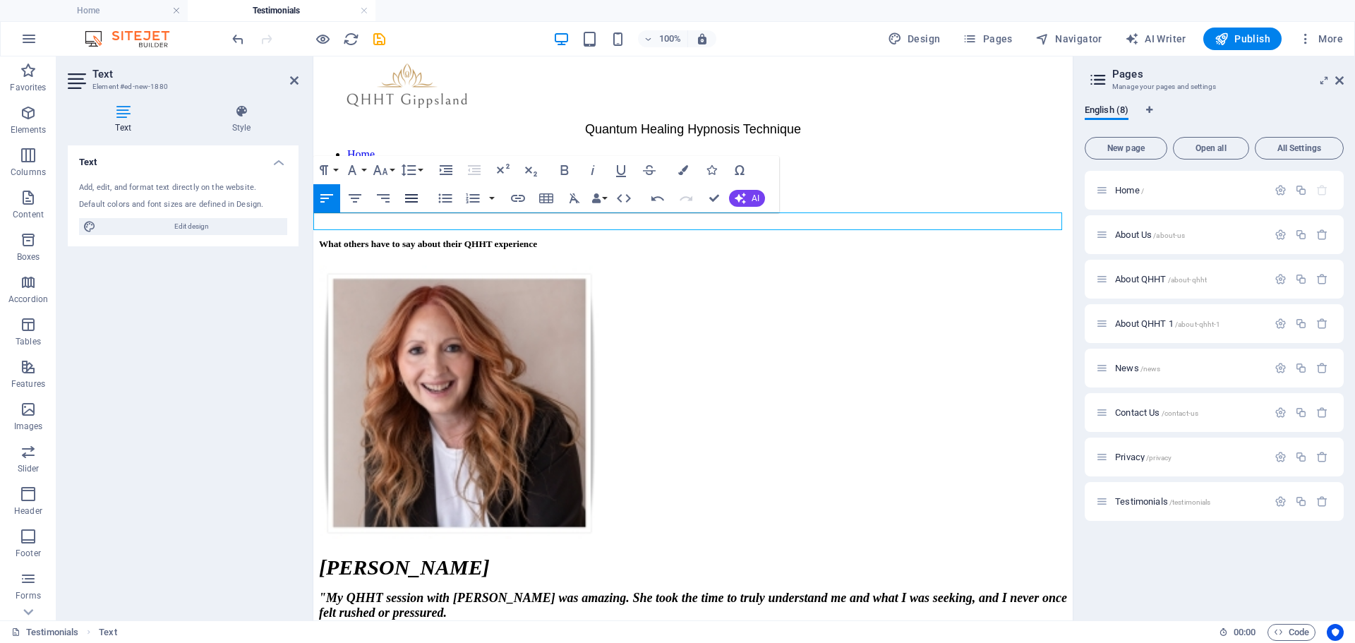
click at [409, 201] on icon "button" at bounding box center [411, 198] width 13 height 8
drag, startPoint x: 686, startPoint y: 217, endPoint x: 297, endPoint y: 224, distance: 389.0
click at [361, 199] on icon "button" at bounding box center [355, 198] width 17 height 17
click at [383, 177] on icon "button" at bounding box center [380, 170] width 17 height 17
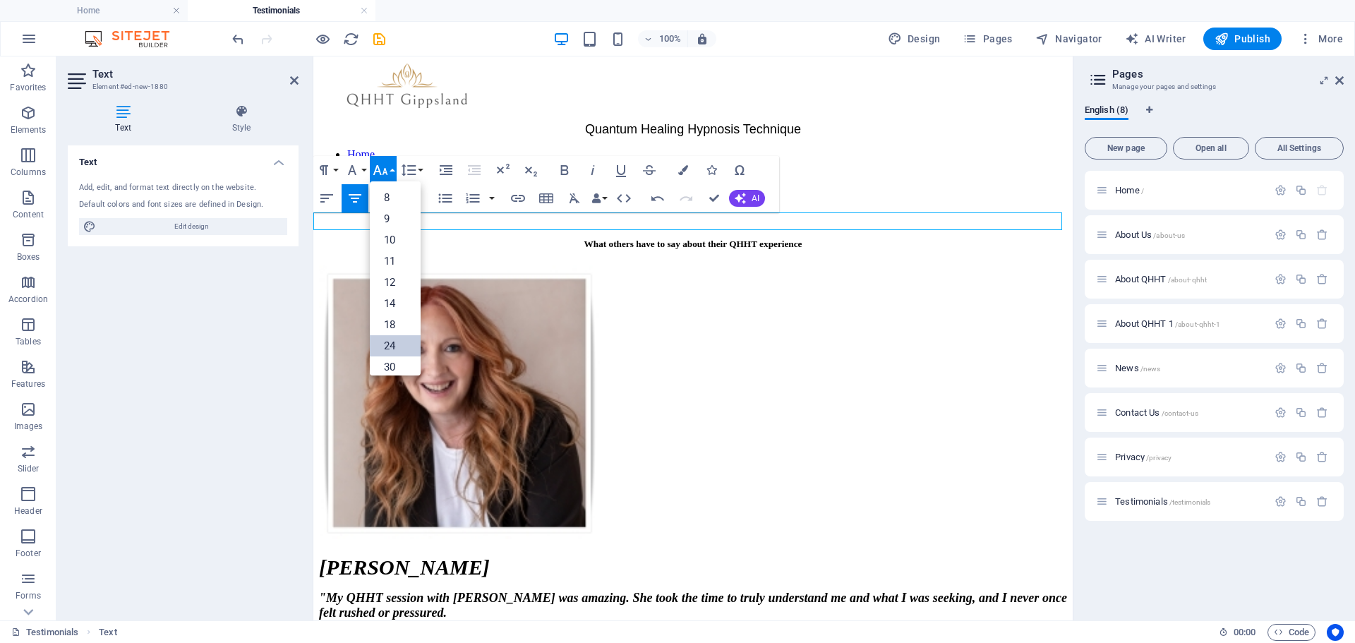
click at [394, 338] on link "24" at bounding box center [395, 345] width 51 height 21
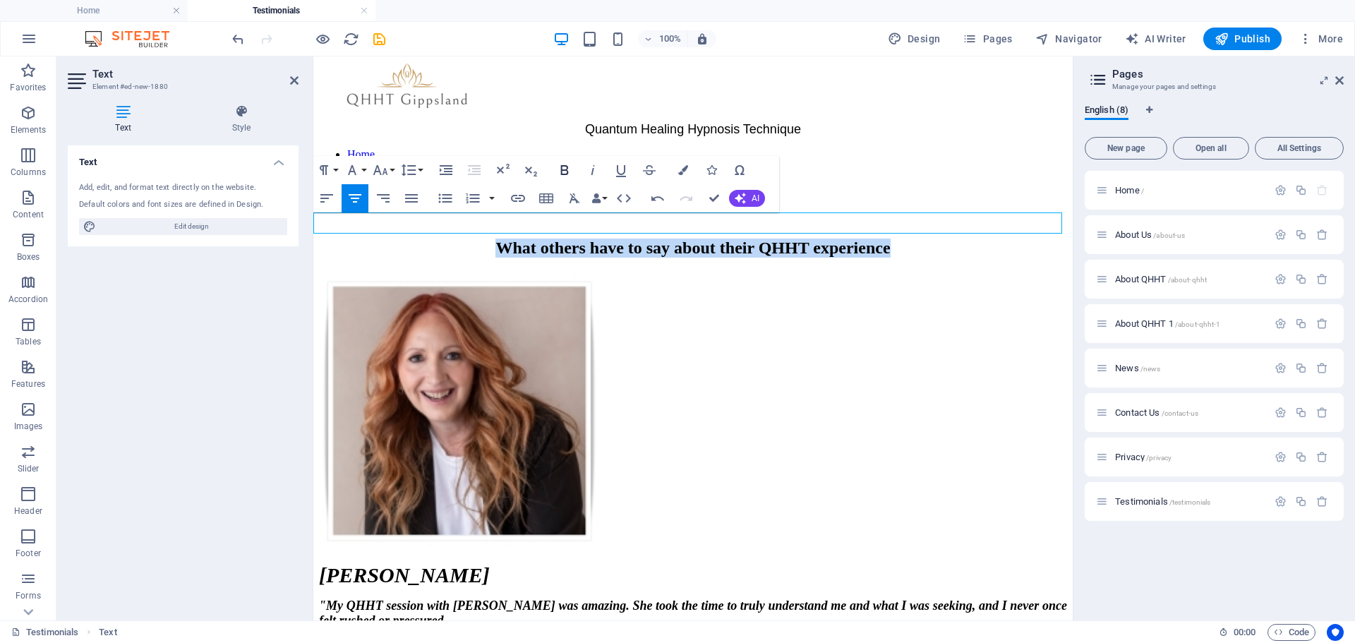
click at [564, 174] on icon "button" at bounding box center [565, 170] width 8 height 10
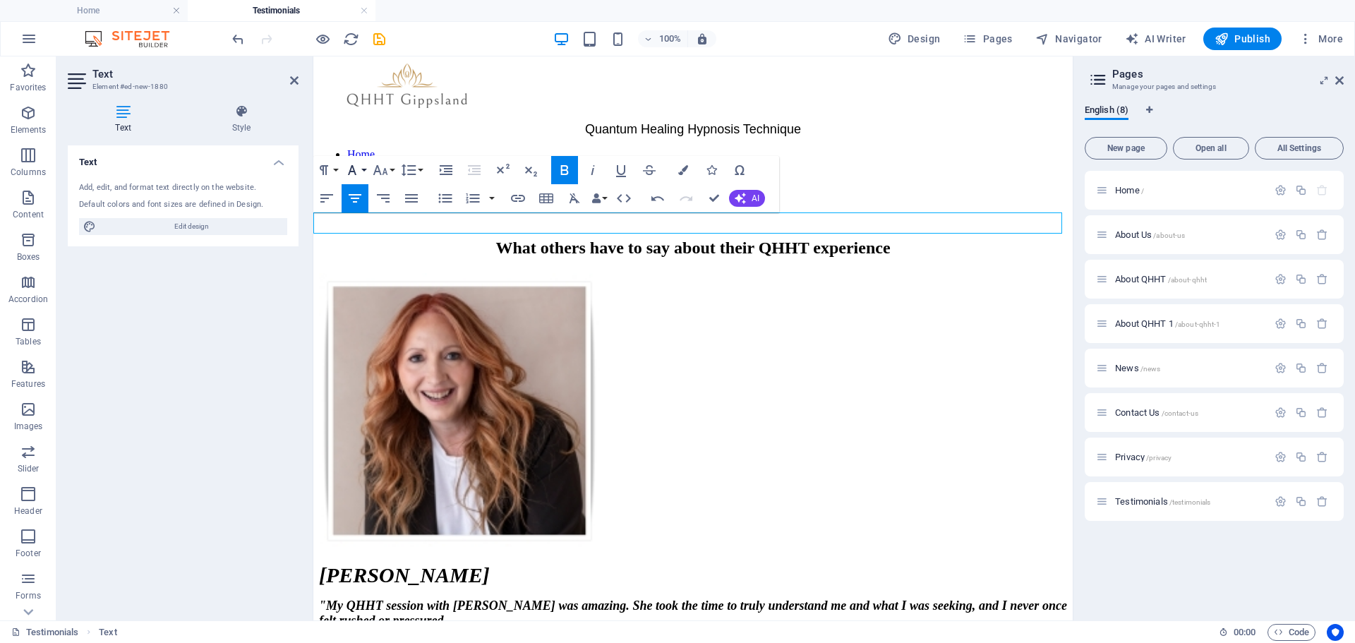
click at [362, 170] on button "Font Family" at bounding box center [355, 170] width 27 height 28
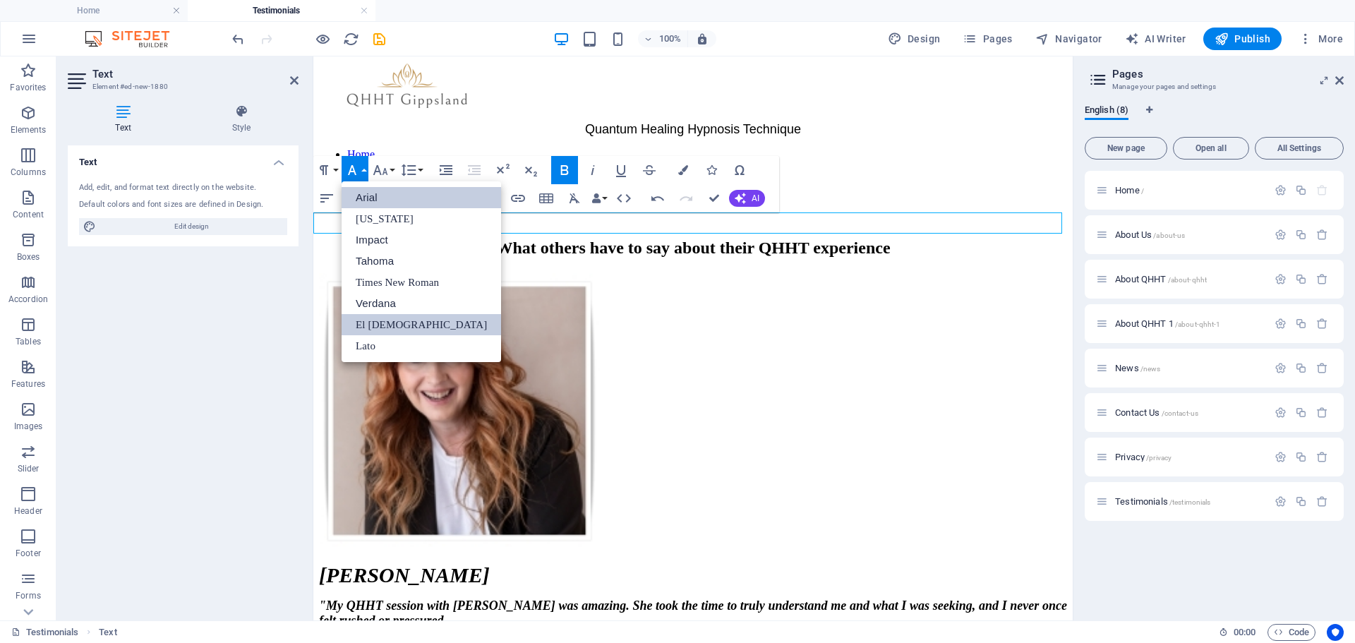
scroll to position [0, 0]
click at [379, 169] on icon "button" at bounding box center [380, 170] width 15 height 10
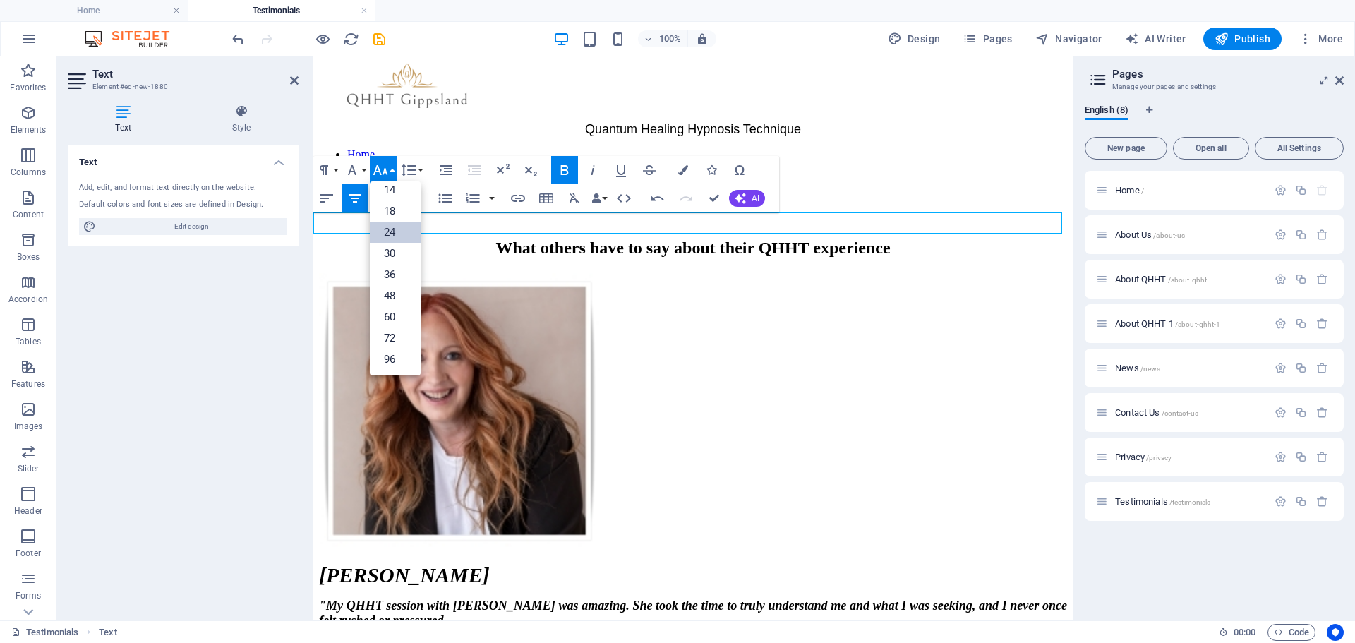
scroll to position [114, 0]
click at [395, 248] on link "30" at bounding box center [395, 253] width 51 height 21
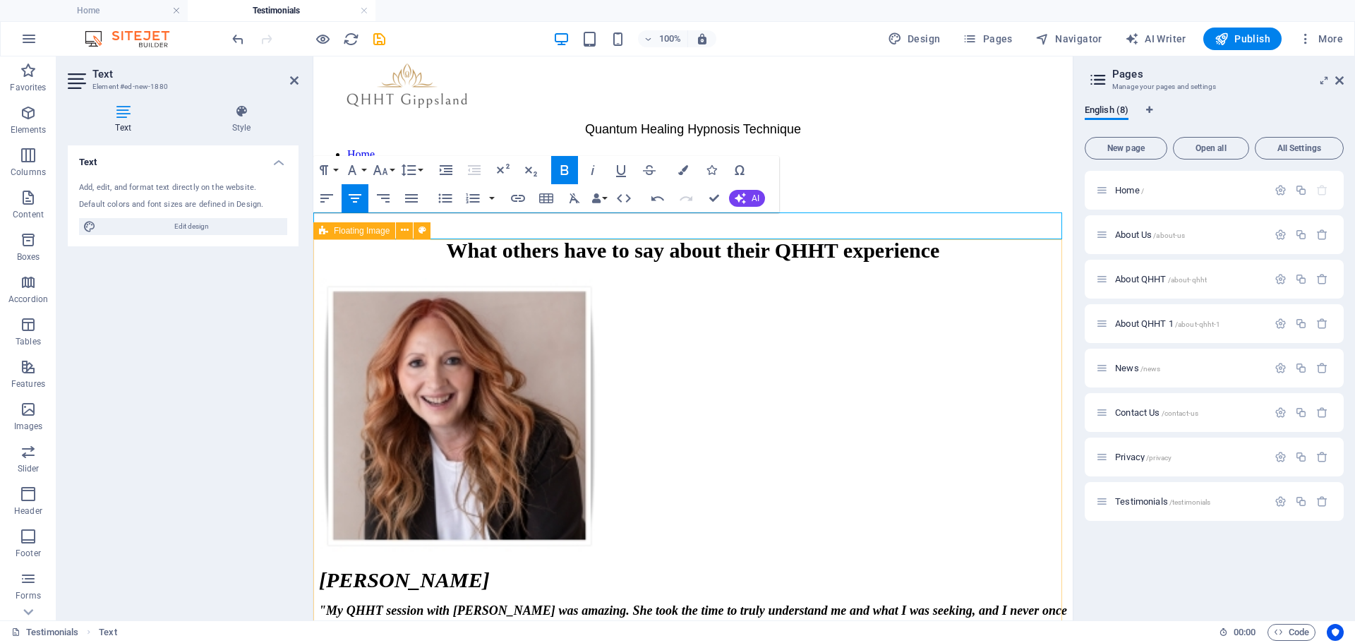
click at [772, 280] on div "Leoni B " My QHHT session with [PERSON_NAME] was amazing. She took the time to …" at bounding box center [693, 551] width 748 height 546
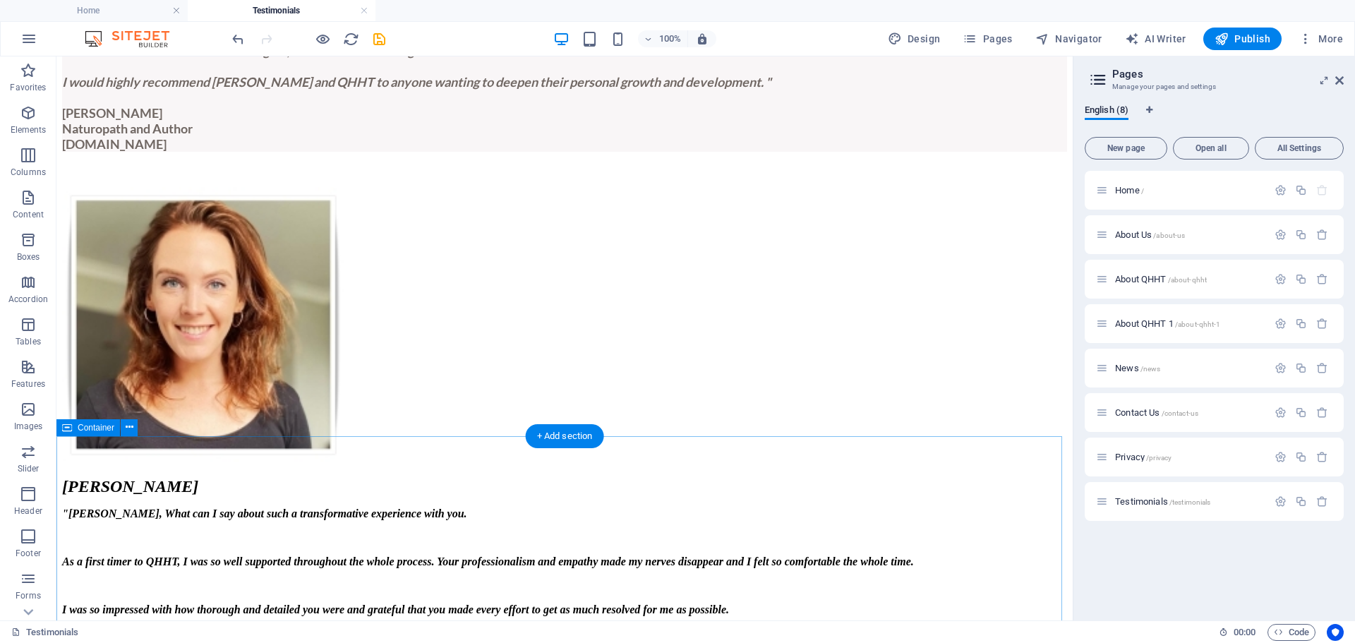
scroll to position [635, 0]
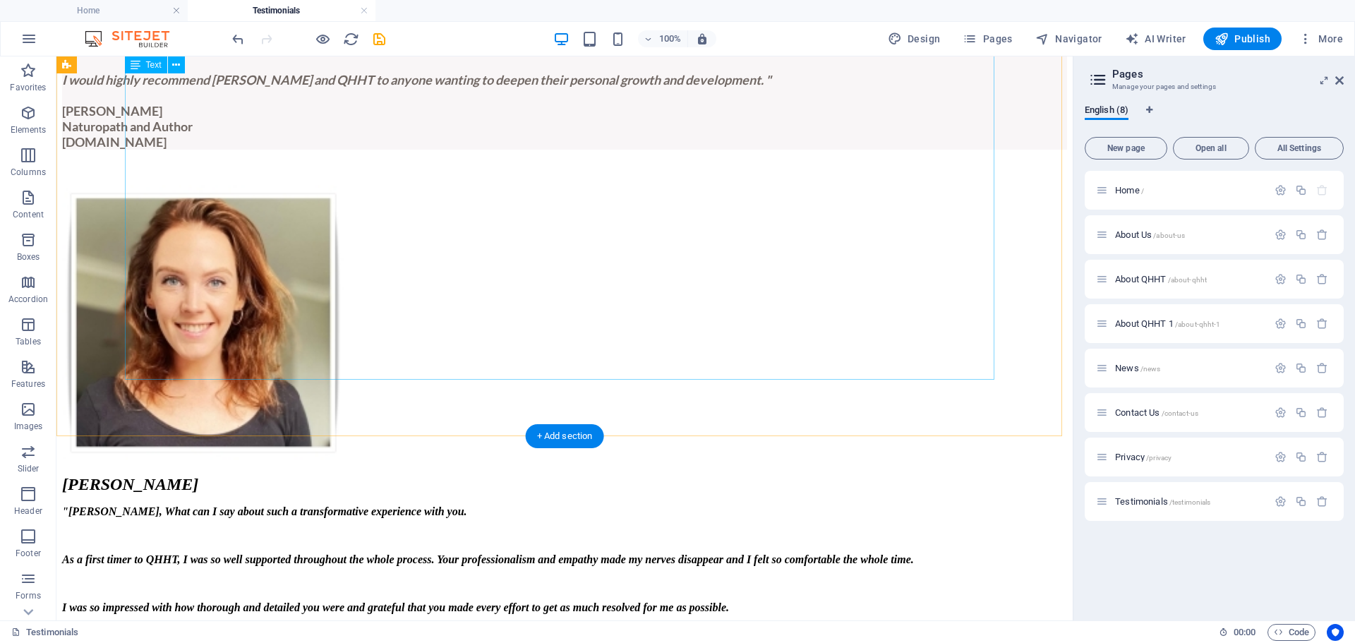
click at [651, 475] on div "[PERSON_NAME] "[PERSON_NAME], What can I say about such a transformative experi…" at bounding box center [564, 635] width 1005 height 320
drag, startPoint x: 680, startPoint y: 256, endPoint x: 657, endPoint y: 257, distance: 22.6
click at [657, 475] on div "[PERSON_NAME] "[PERSON_NAME], What can I say about such a transformative experi…" at bounding box center [564, 635] width 1005 height 320
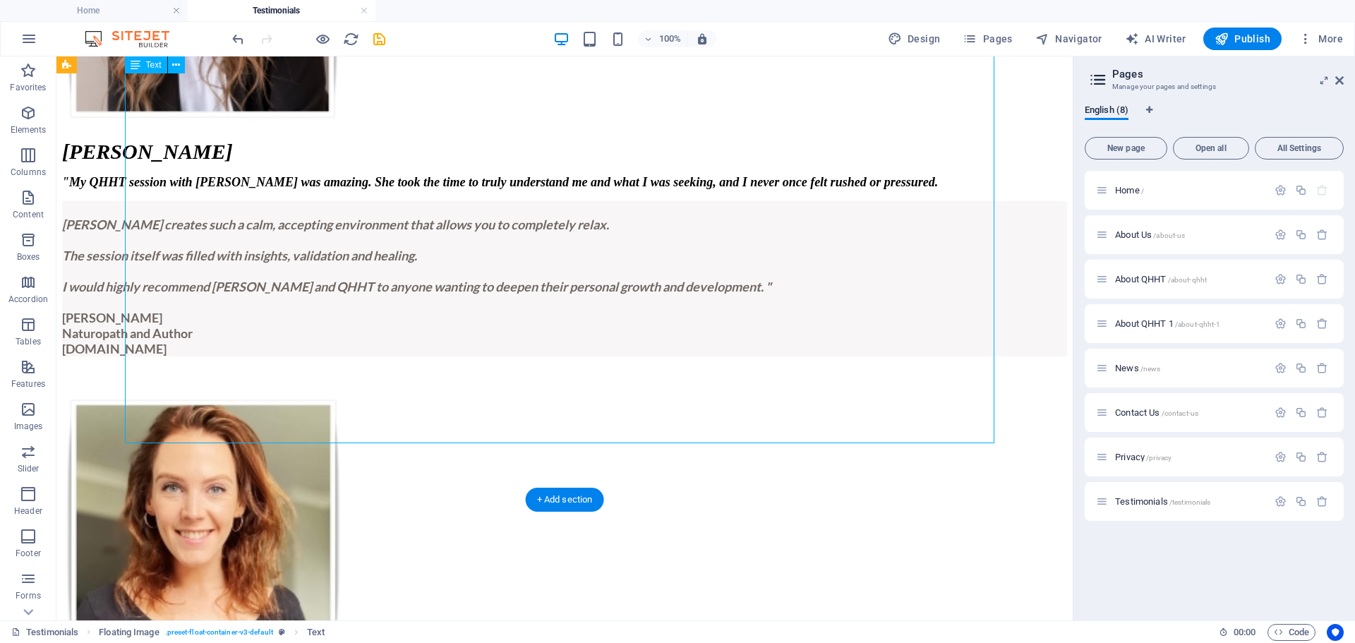
scroll to position [423, 0]
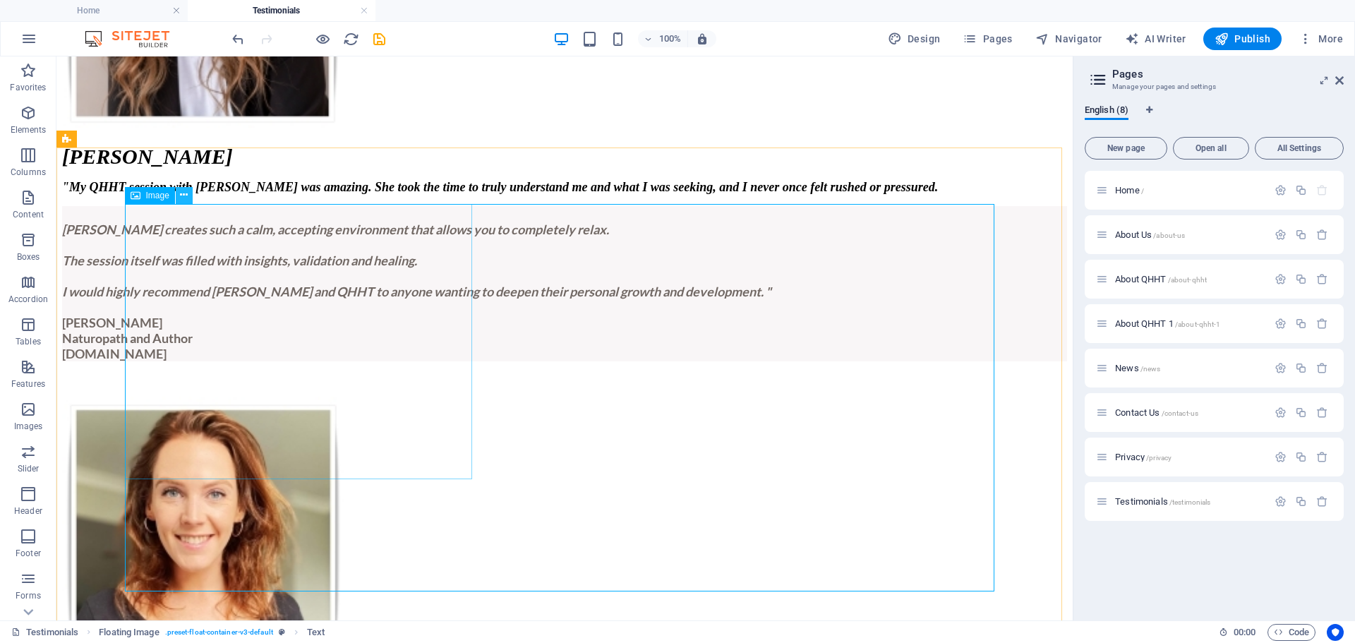
click at [185, 197] on icon at bounding box center [184, 195] width 8 height 15
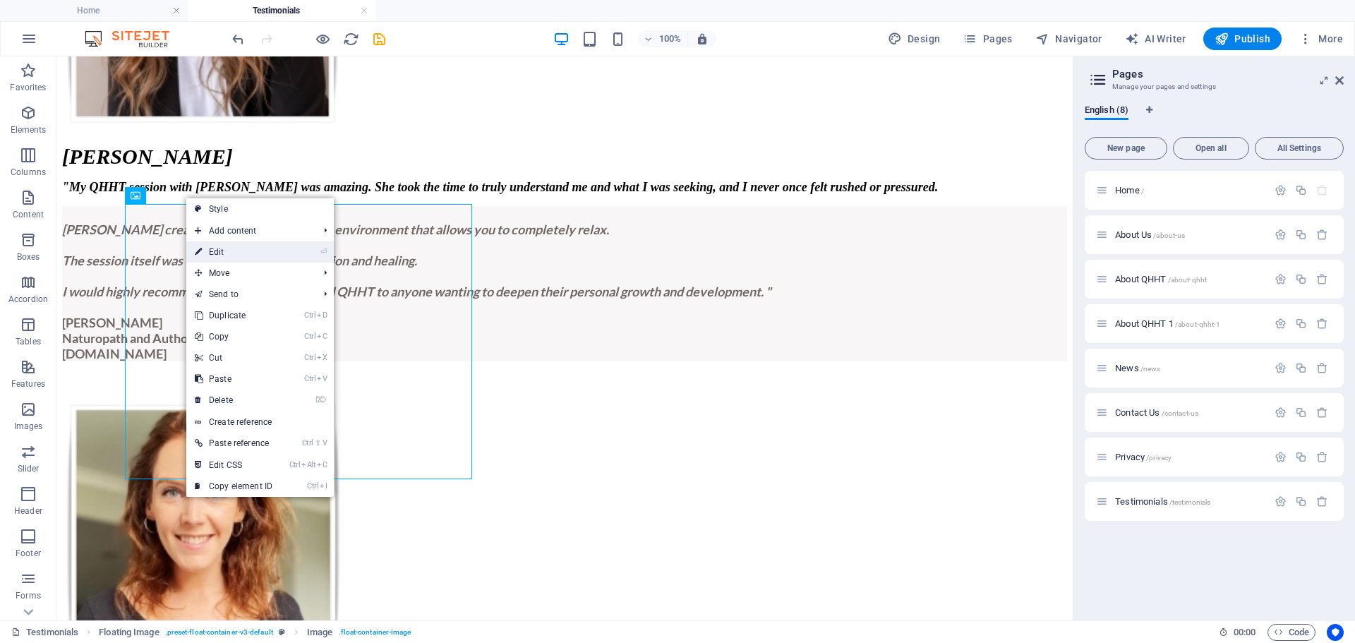
click at [224, 250] on link "⏎ Edit" at bounding box center [233, 251] width 95 height 21
select select "px"
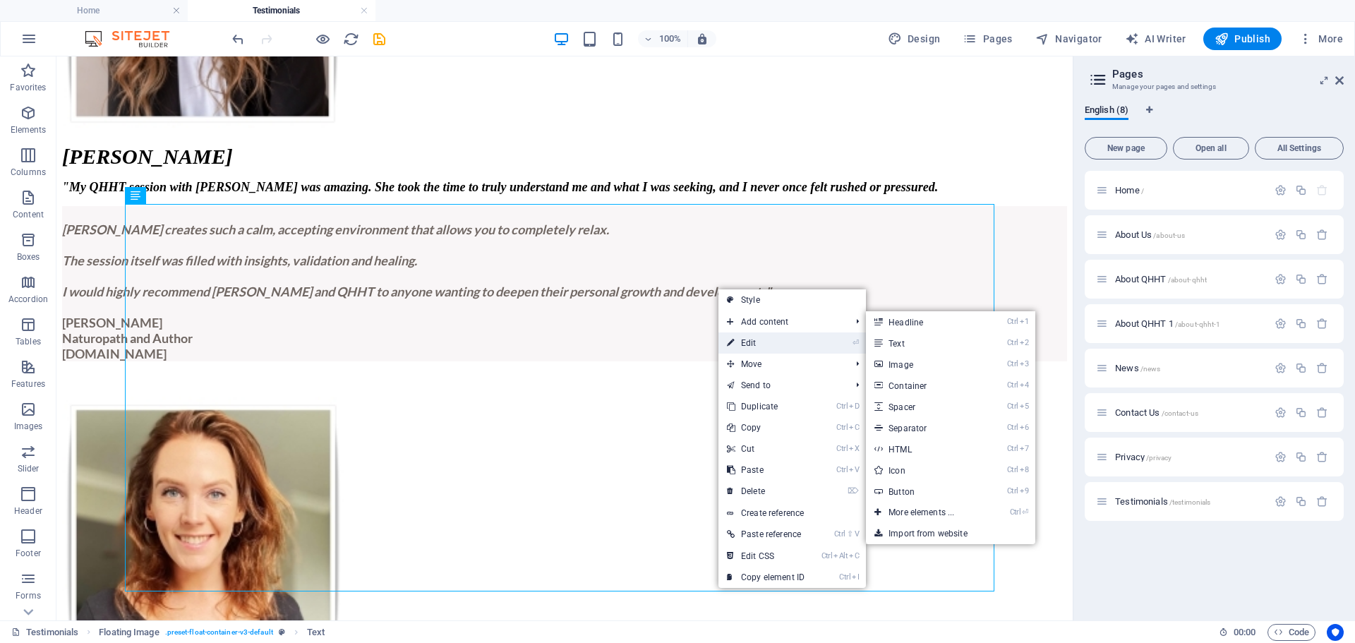
click at [744, 342] on link "⏎ Edit" at bounding box center [766, 342] width 95 height 21
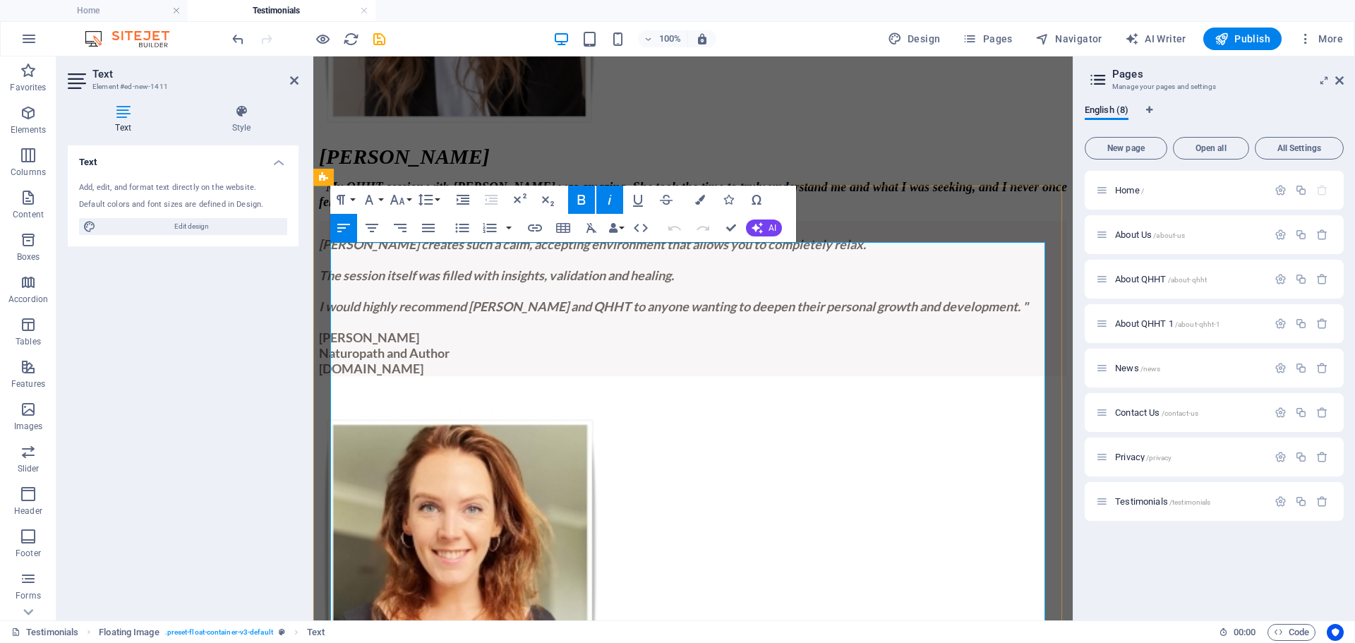
drag, startPoint x: 720, startPoint y: 312, endPoint x: 692, endPoint y: 312, distance: 27.5
click at [390, 201] on icon "button" at bounding box center [397, 199] width 17 height 17
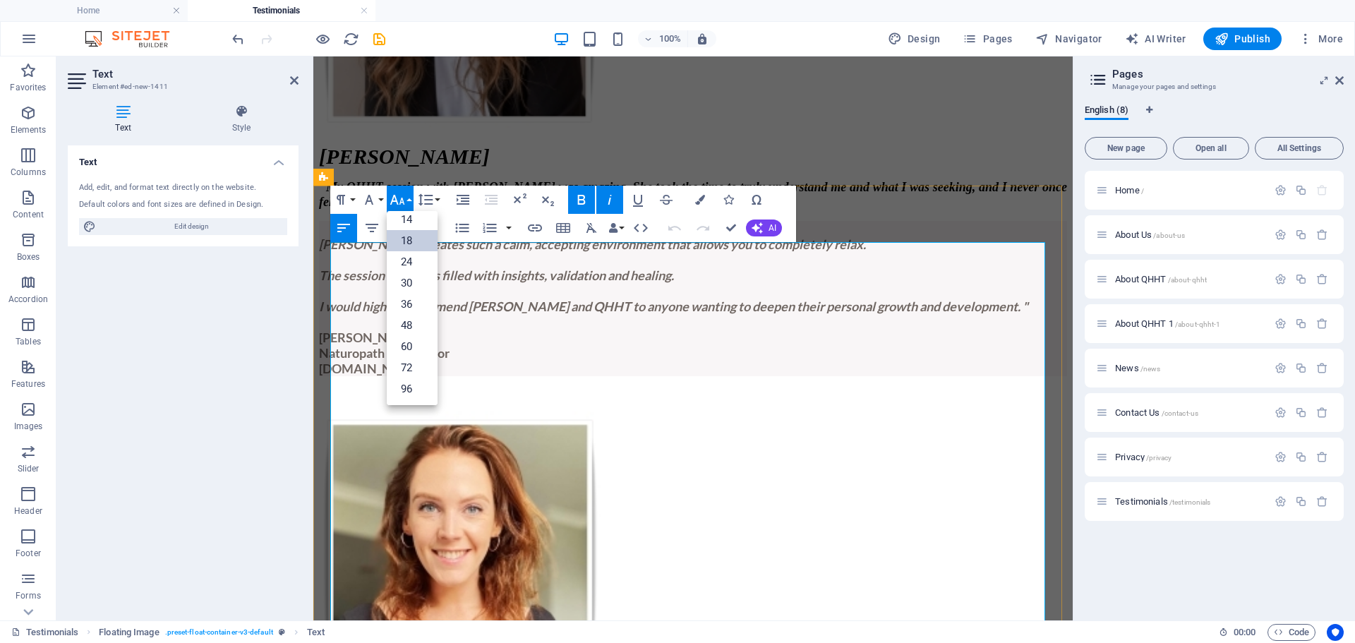
drag, startPoint x: 702, startPoint y: 258, endPoint x: 645, endPoint y: 259, distance: 56.5
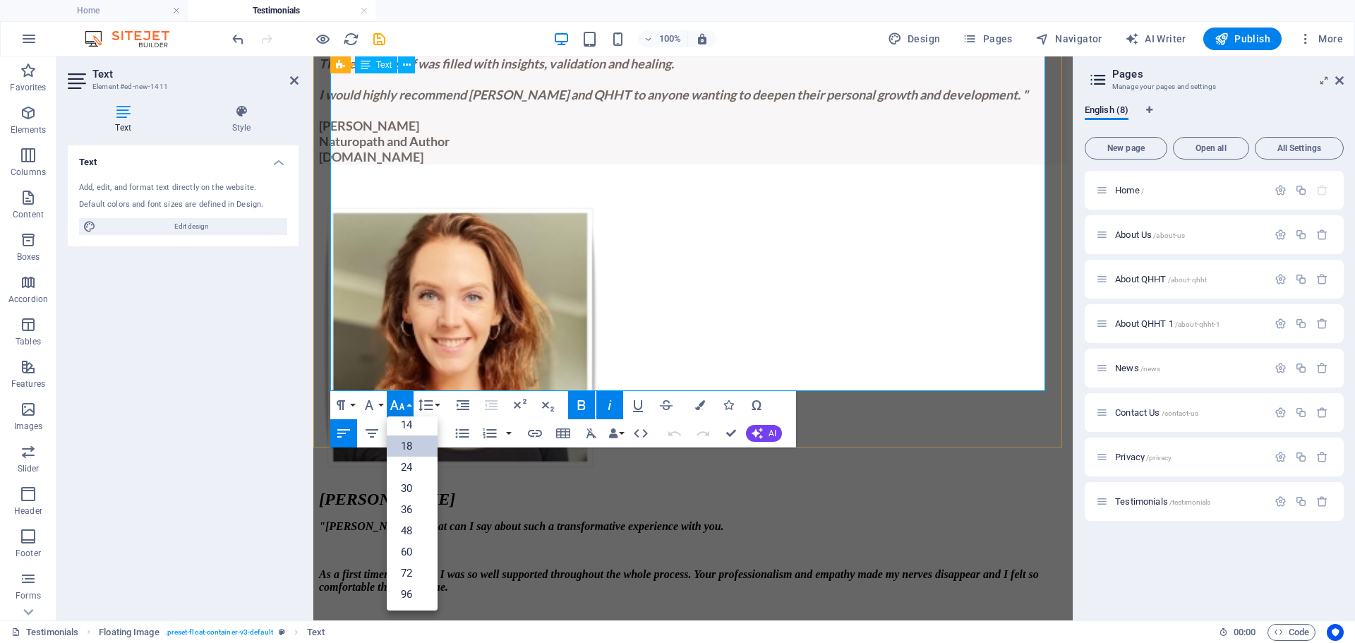
scroll to position [706, 0]
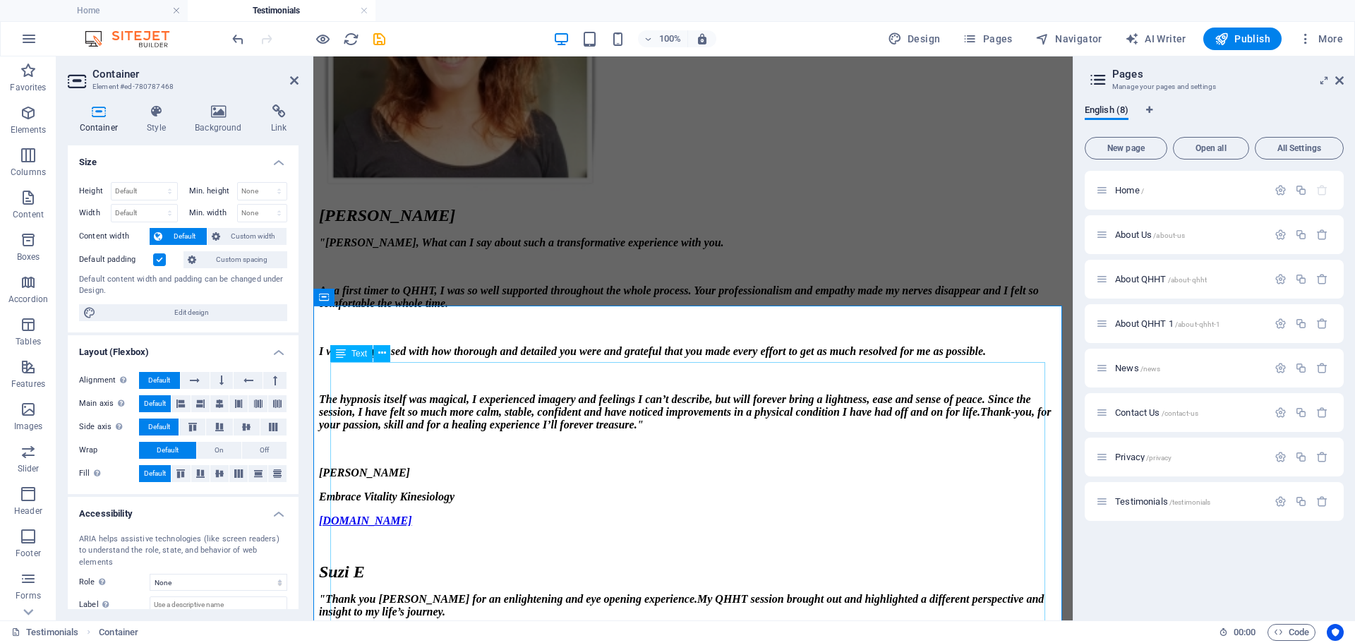
scroll to position [988, 0]
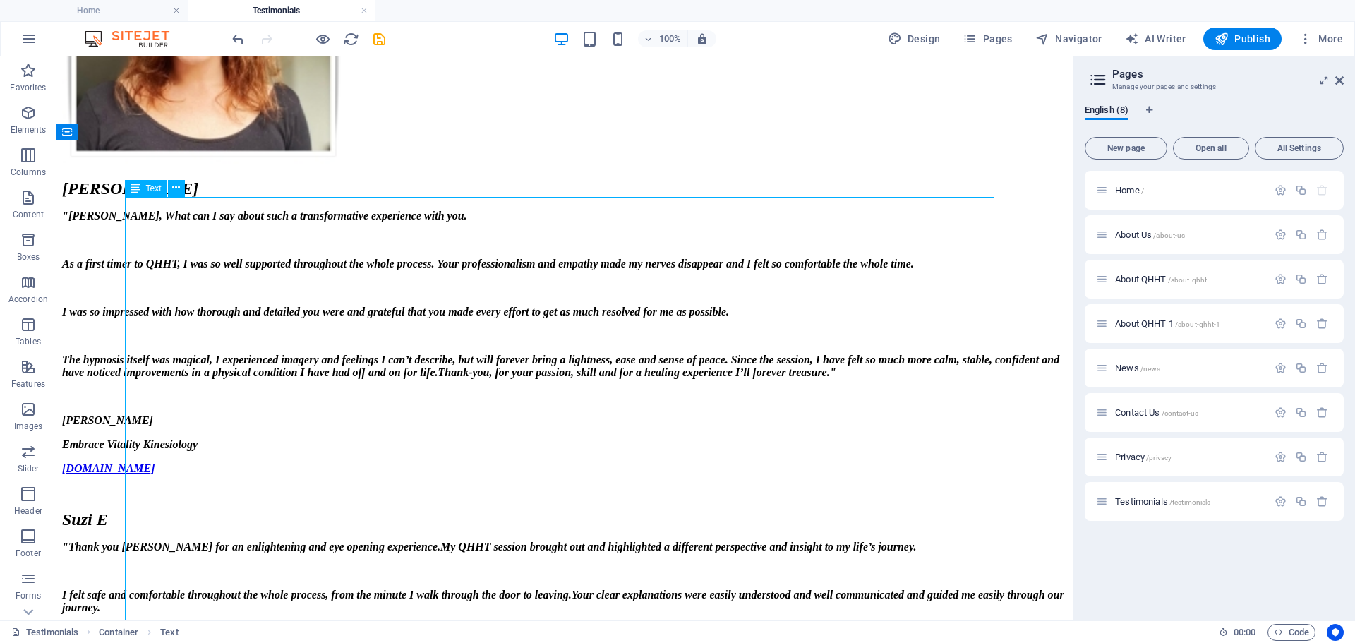
drag, startPoint x: 140, startPoint y: 343, endPoint x: 375, endPoint y: 343, distance: 235.0
click at [177, 189] on icon at bounding box center [176, 188] width 8 height 15
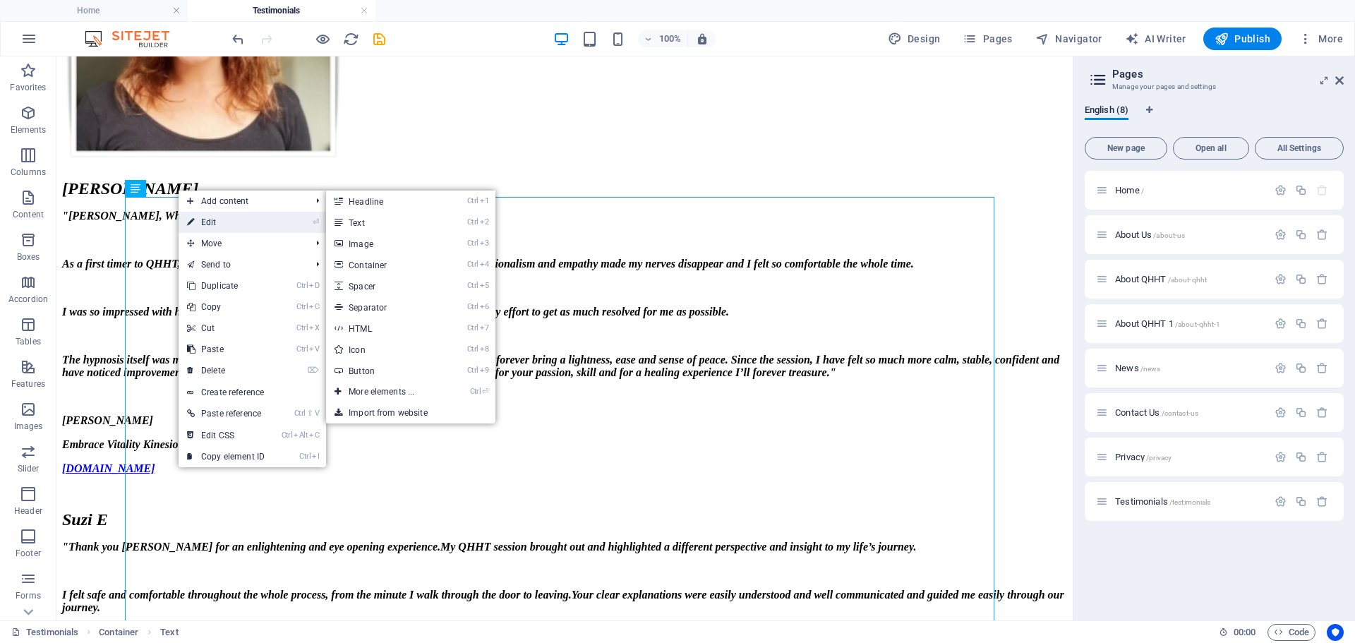
click at [202, 227] on link "⏎ Edit" at bounding box center [226, 222] width 95 height 21
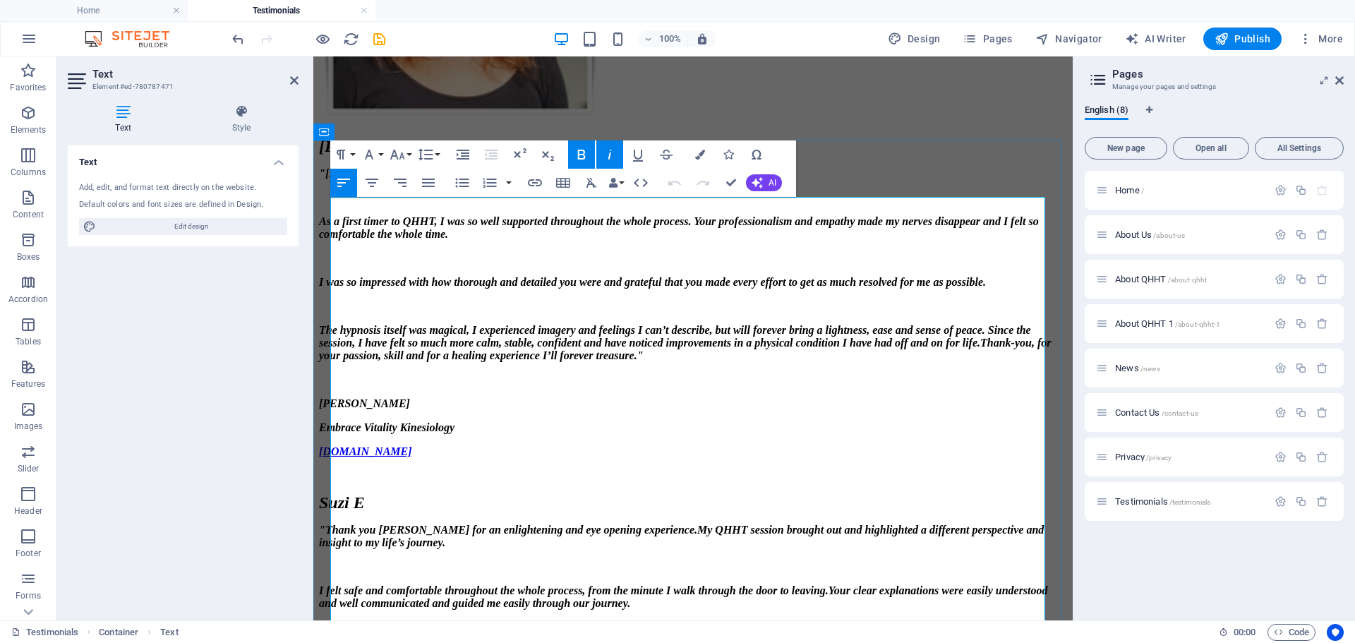
click at [401, 642] on p "Thank you"" at bounding box center [693, 651] width 748 height 13
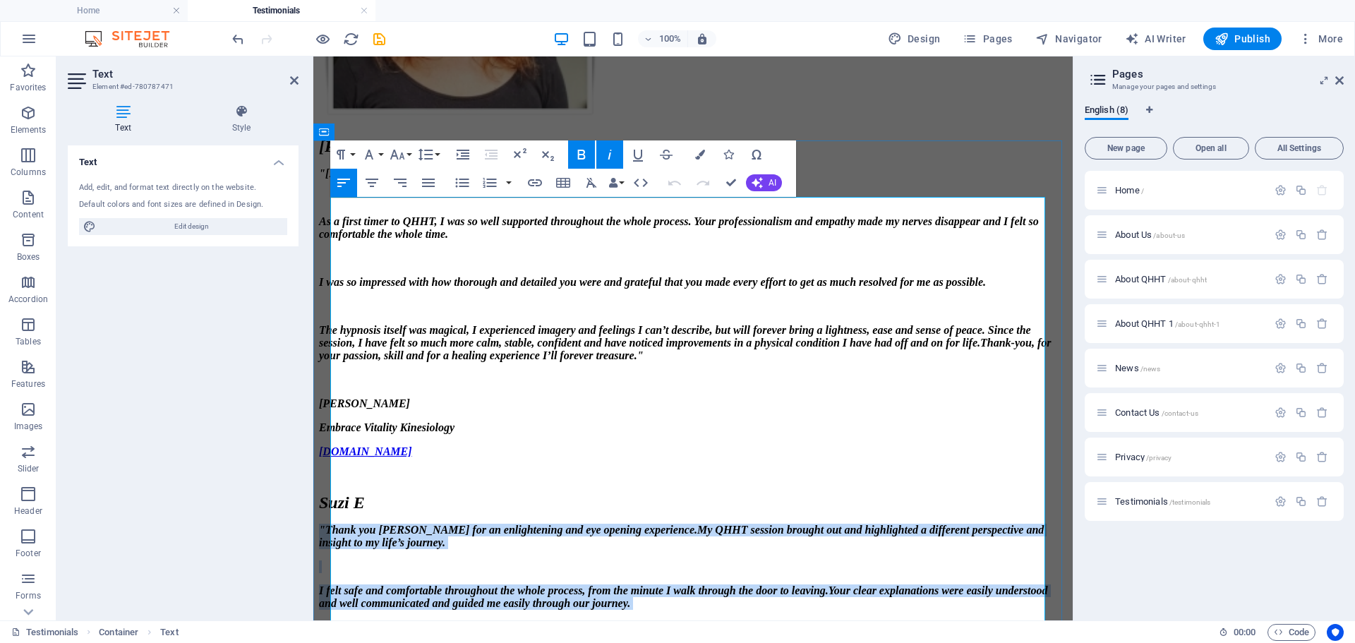
drag, startPoint x: 401, startPoint y: 347, endPoint x: 331, endPoint y: 233, distance: 134.0
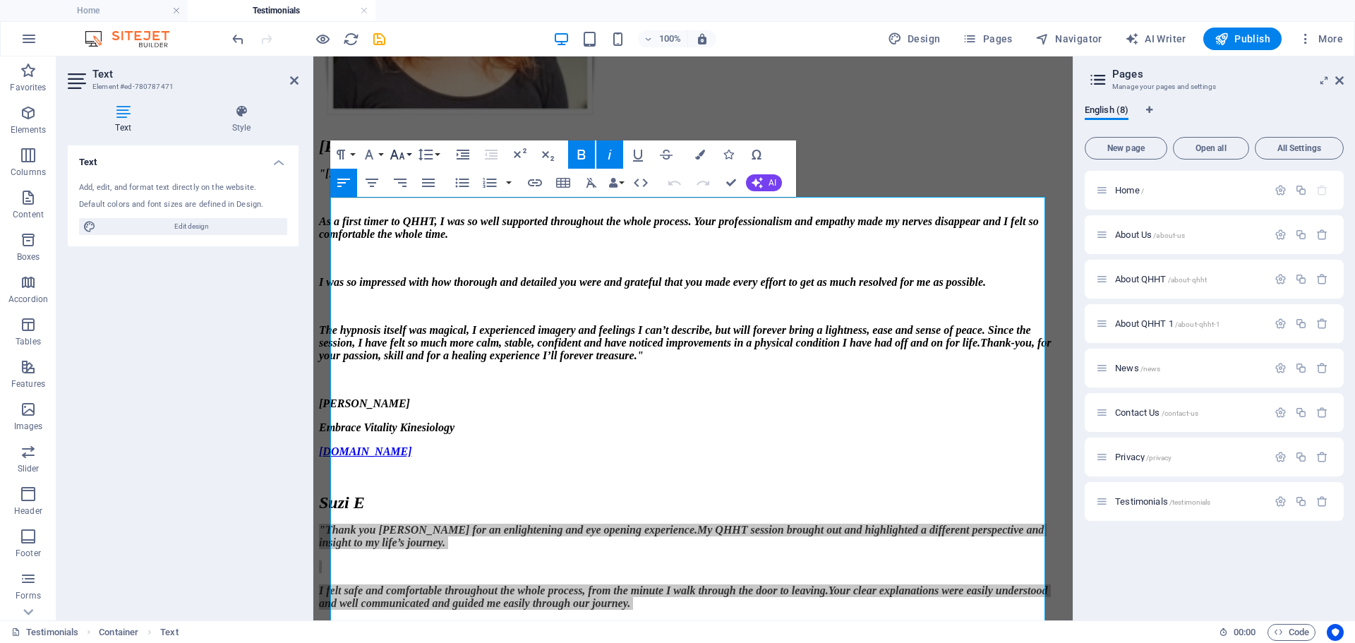
click at [397, 156] on icon "button" at bounding box center [397, 155] width 15 height 10
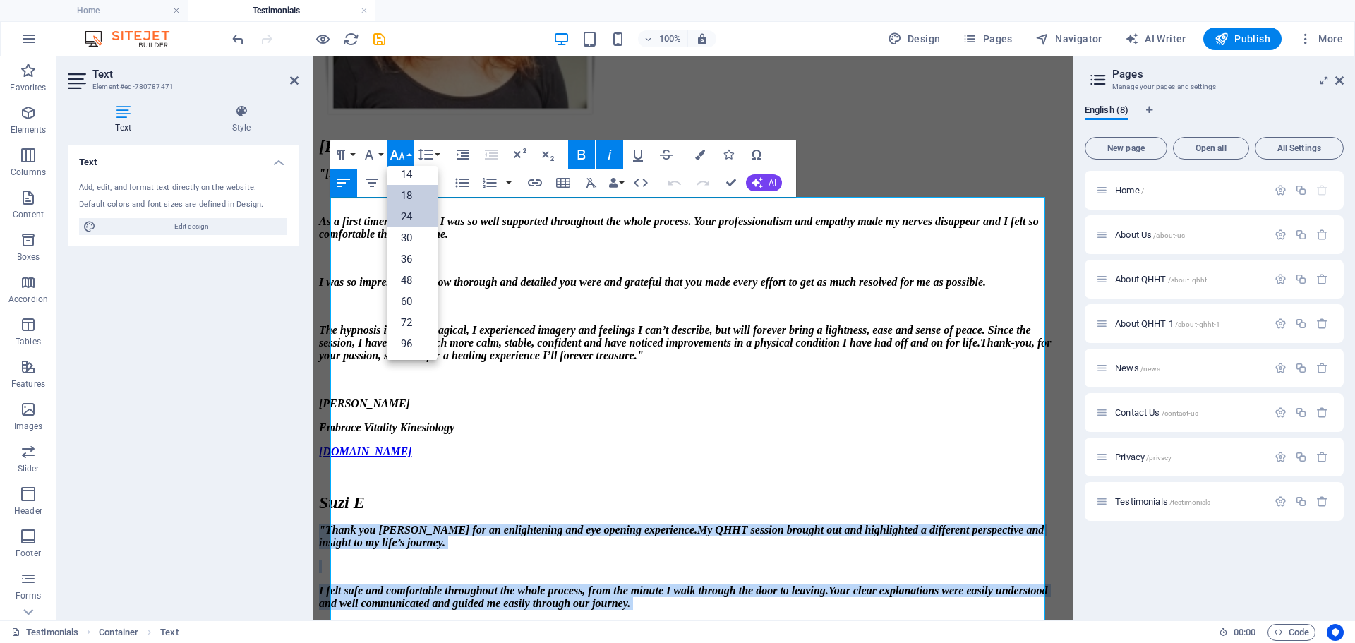
click at [406, 210] on link "24" at bounding box center [412, 216] width 51 height 21
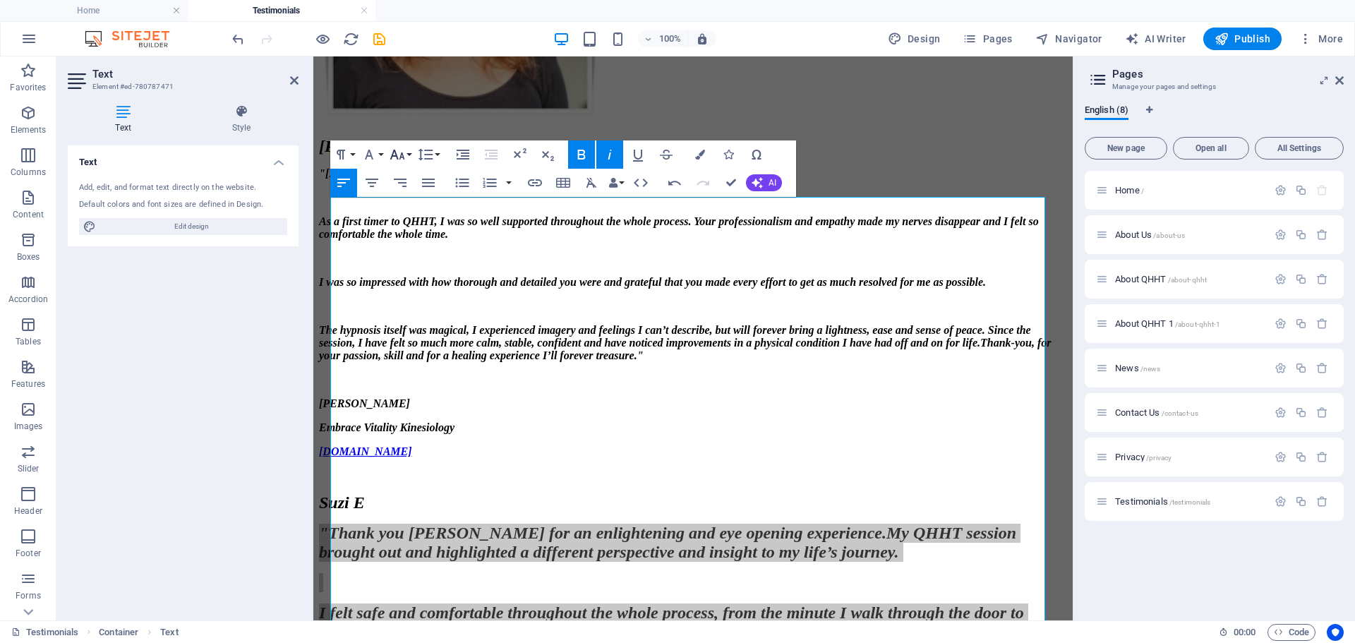
click at [397, 158] on icon "button" at bounding box center [397, 155] width 15 height 10
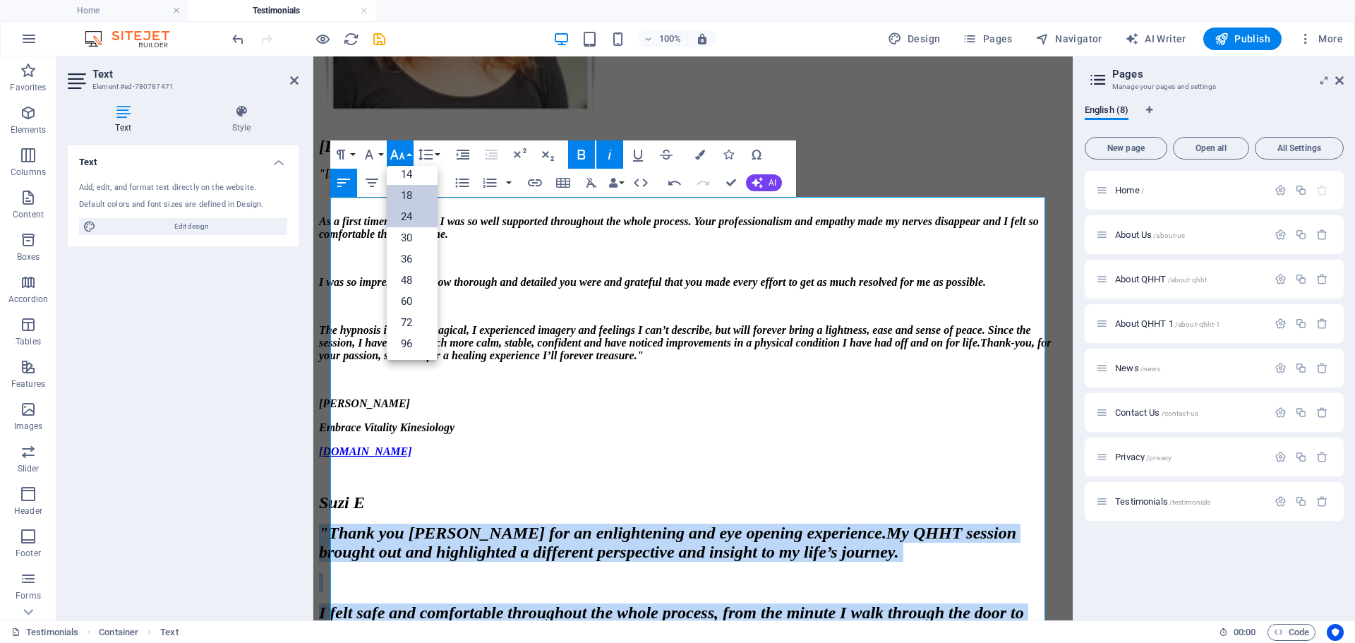
click at [408, 191] on link "18" at bounding box center [412, 195] width 51 height 21
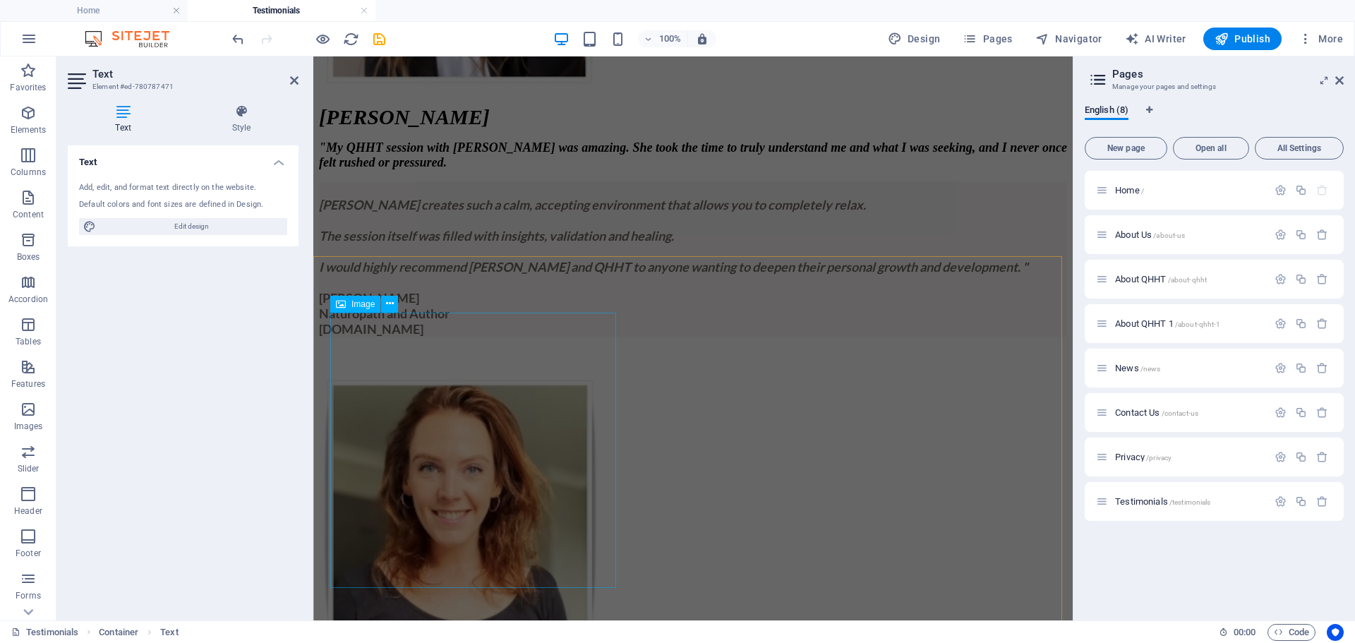
scroll to position [353, 0]
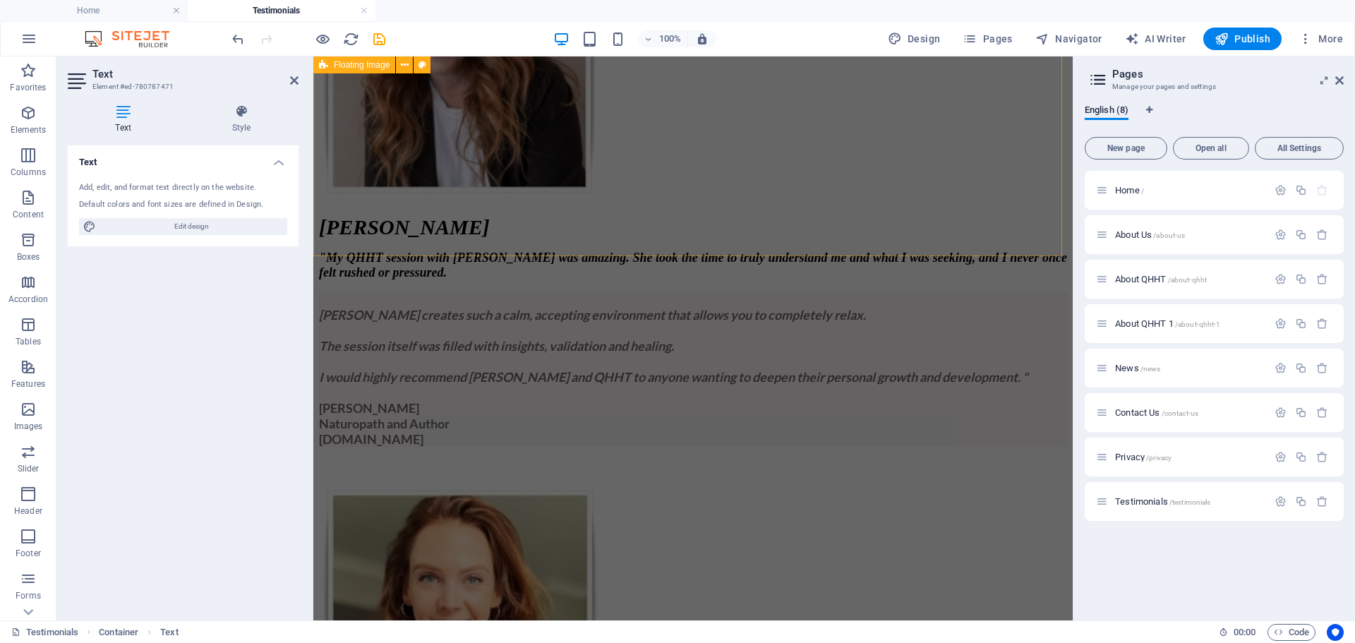
click at [827, 233] on div "Leoni B " My QHHT session with [PERSON_NAME] was amazing. She took the time to …" at bounding box center [693, 198] width 748 height 546
select select "%"
select select "rem"
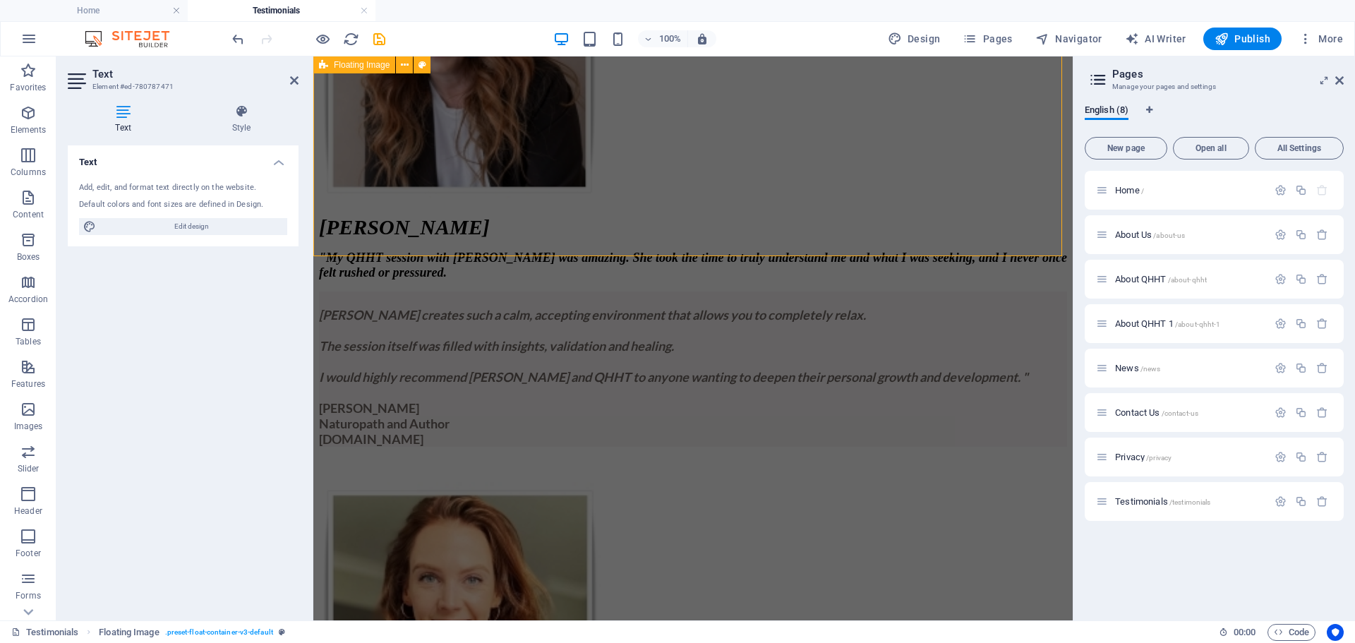
select select "rem"
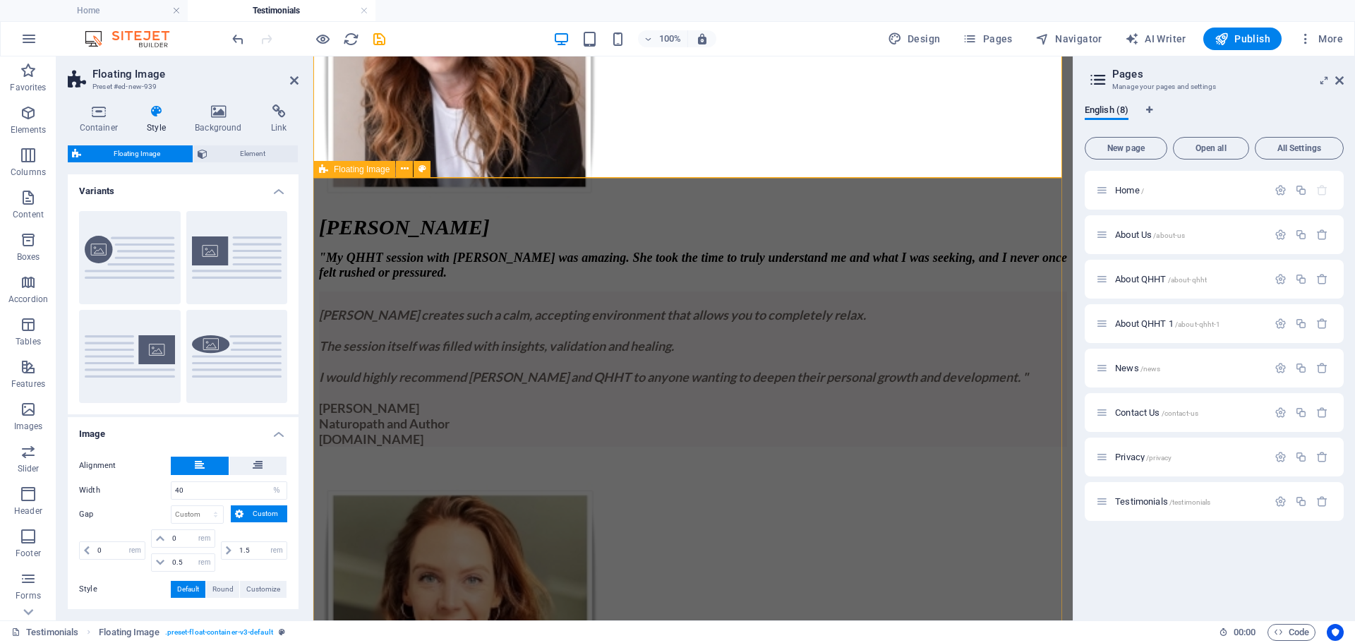
scroll to position [46, 0]
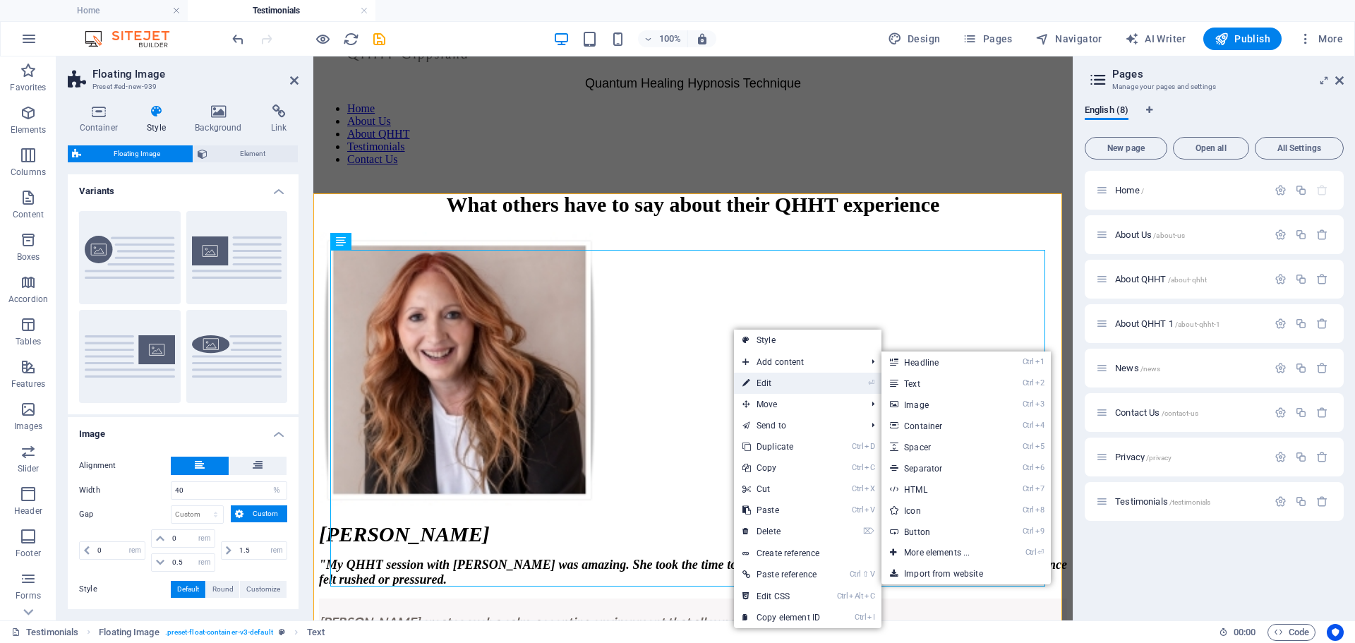
drag, startPoint x: 764, startPoint y: 383, endPoint x: 450, endPoint y: 336, distance: 317.5
click at [764, 383] on link "⏎ Edit" at bounding box center [781, 383] width 95 height 21
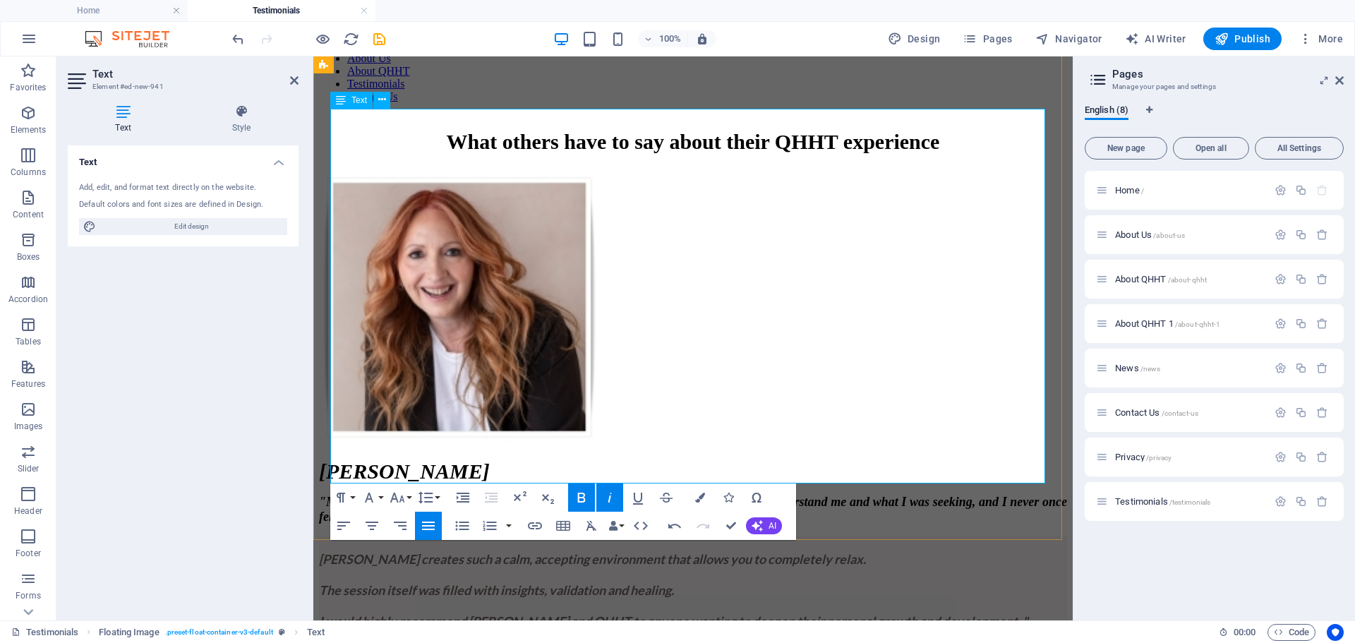
scroll to position [107, 0]
click at [867, 502] on div "Leoni B " My QHHT session with [PERSON_NAME] was amazing. She took the time to …" at bounding box center [693, 459] width 748 height 577
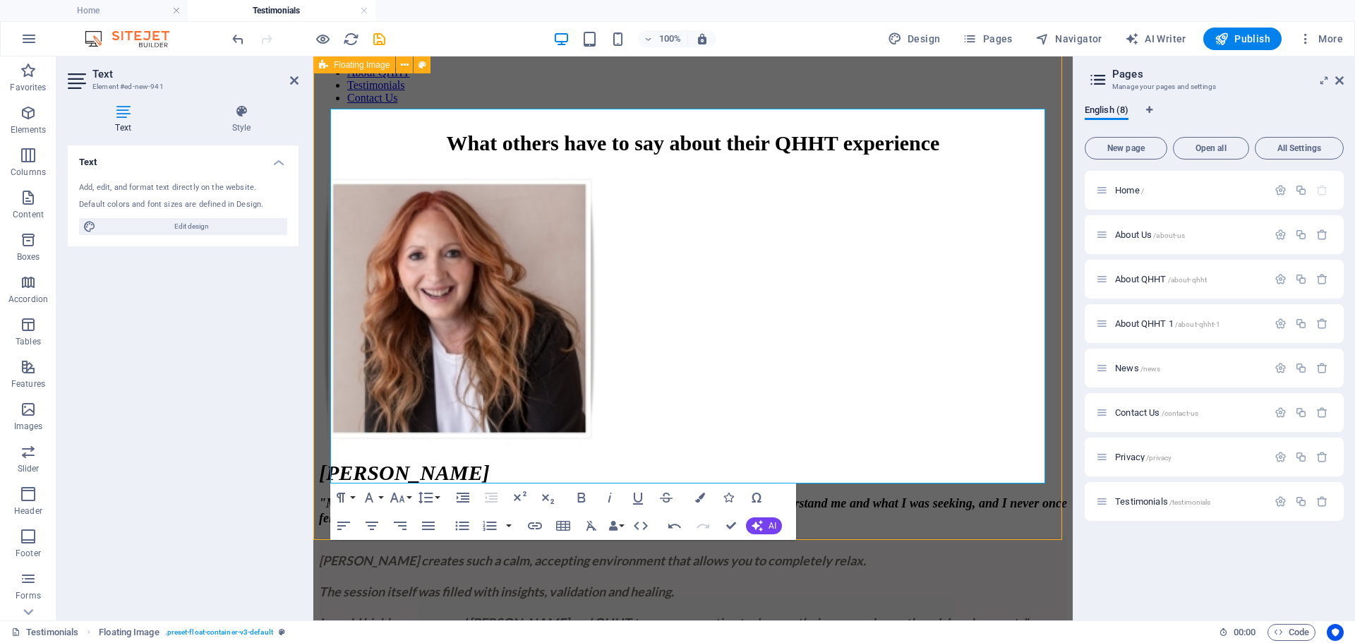
click at [867, 502] on div "Leoni B " My QHHT session with [PERSON_NAME] was amazing. She took the time to …" at bounding box center [693, 459] width 748 height 577
select select "%"
select select "rem"
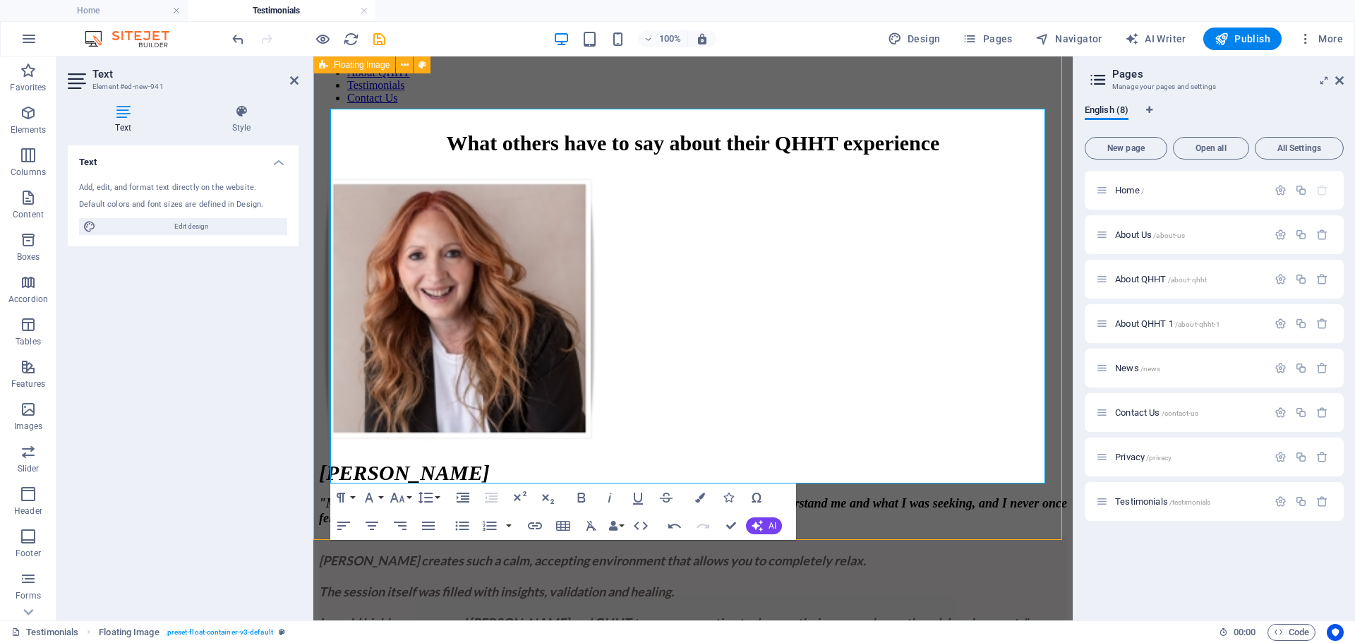
select select "rem"
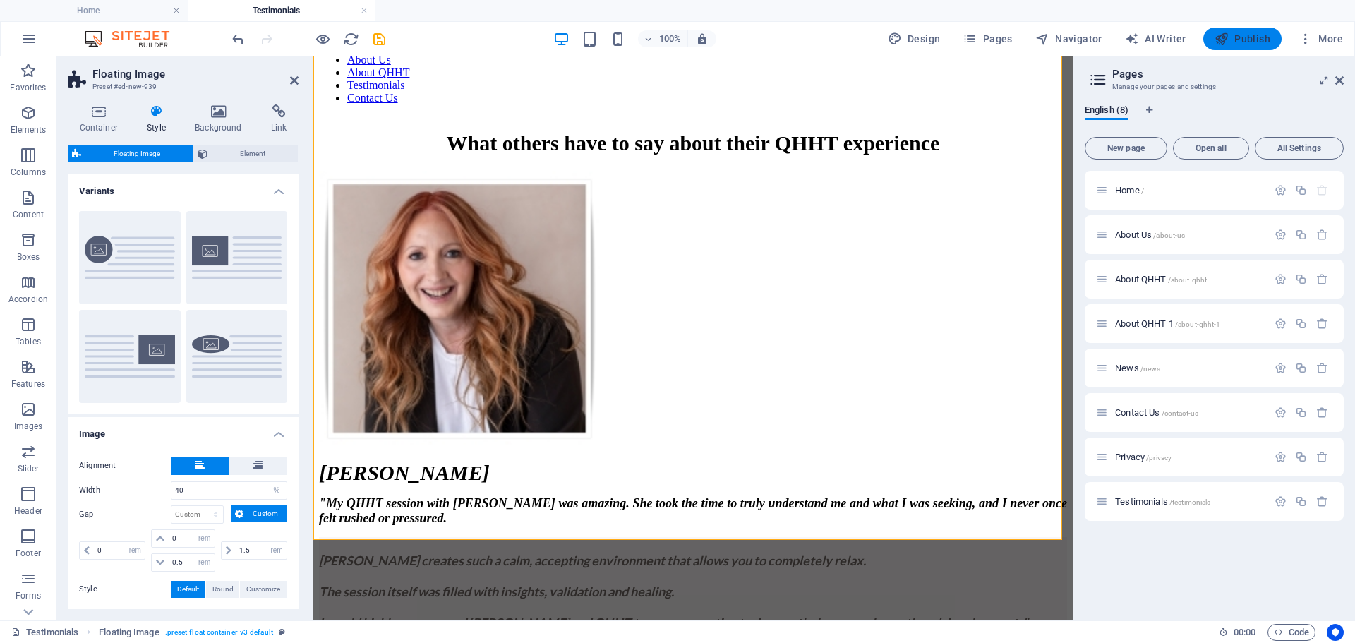
click at [1240, 33] on span "Publish" at bounding box center [1243, 39] width 56 height 14
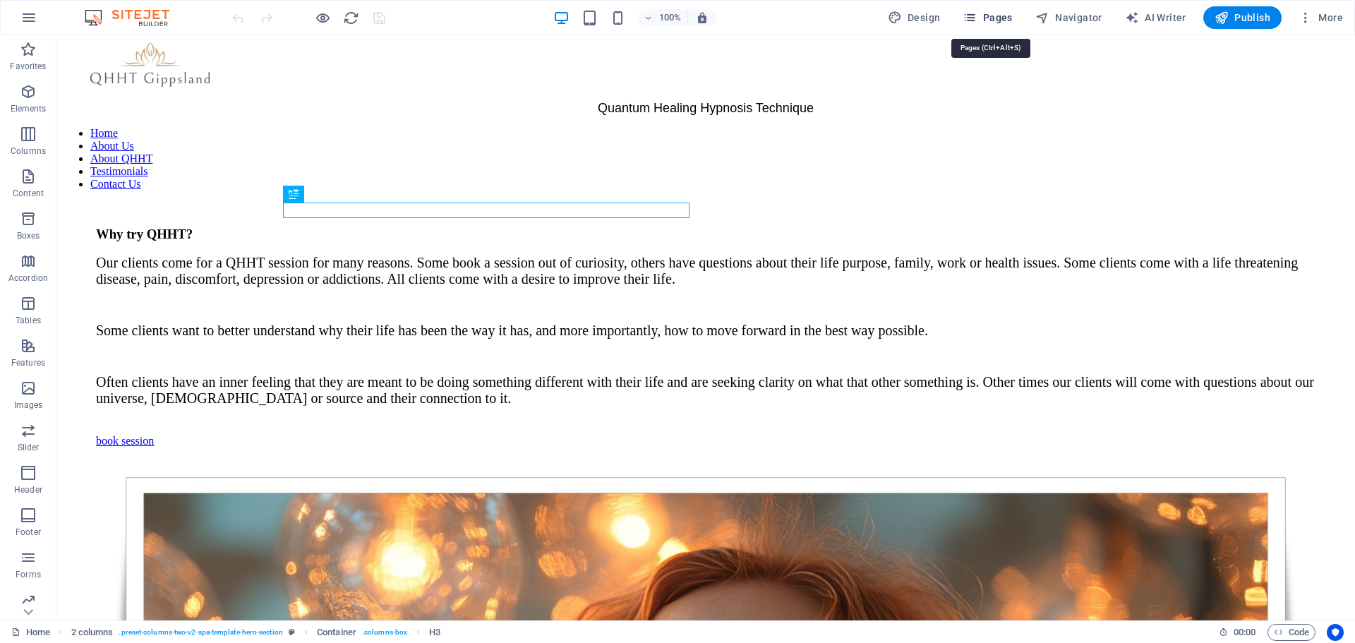
click at [990, 20] on span "Pages" at bounding box center [987, 18] width 49 height 14
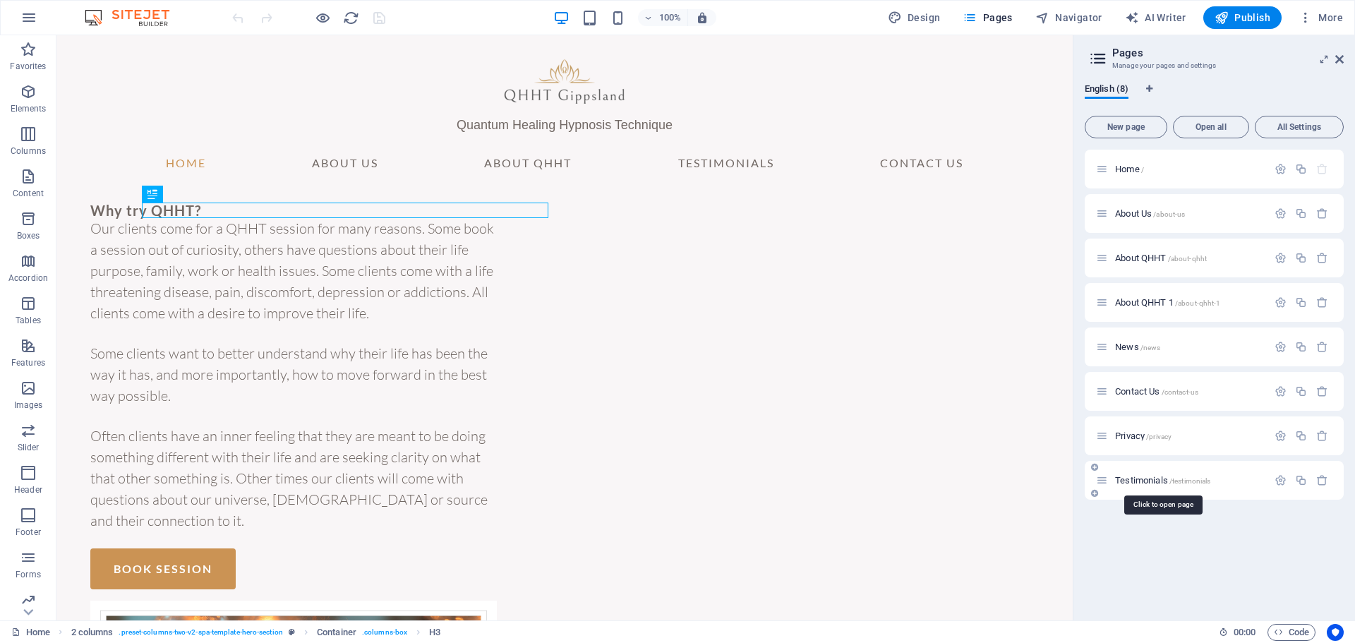
click at [1143, 476] on span "Testimonials /testimonials" at bounding box center [1162, 480] width 95 height 11
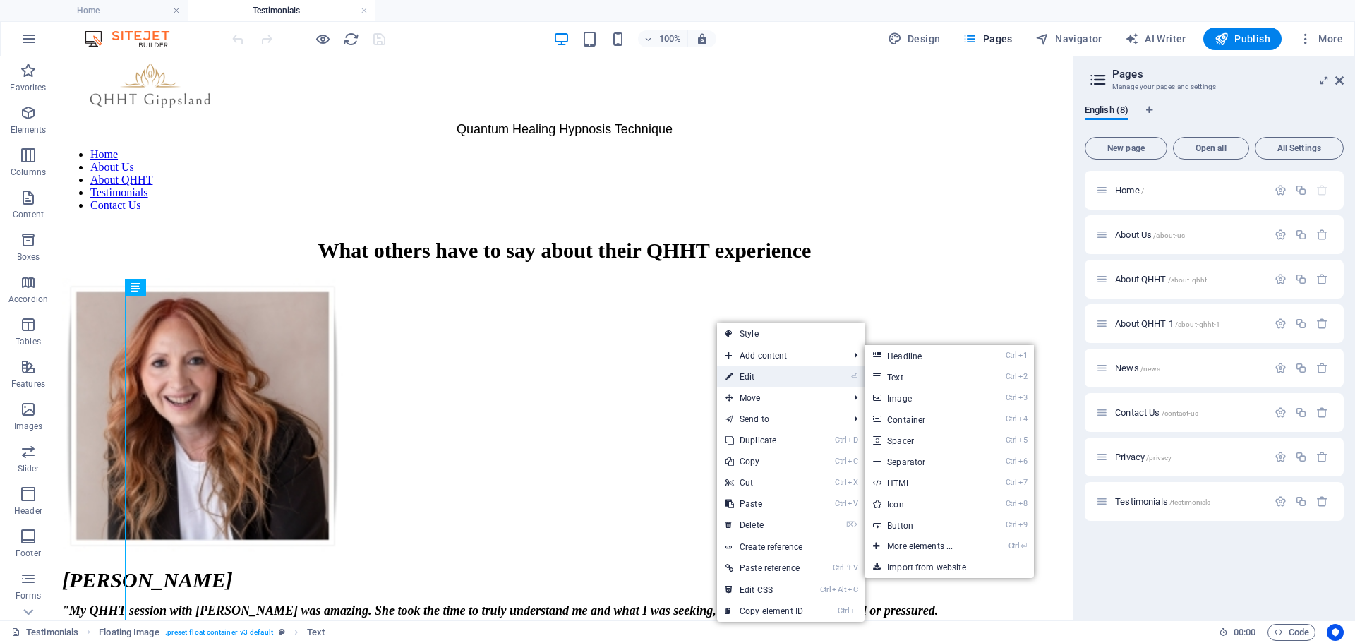
drag, startPoint x: 744, startPoint y: 373, endPoint x: 431, endPoint y: 318, distance: 318.3
click at [744, 374] on link "⏎ Edit" at bounding box center [764, 376] width 95 height 21
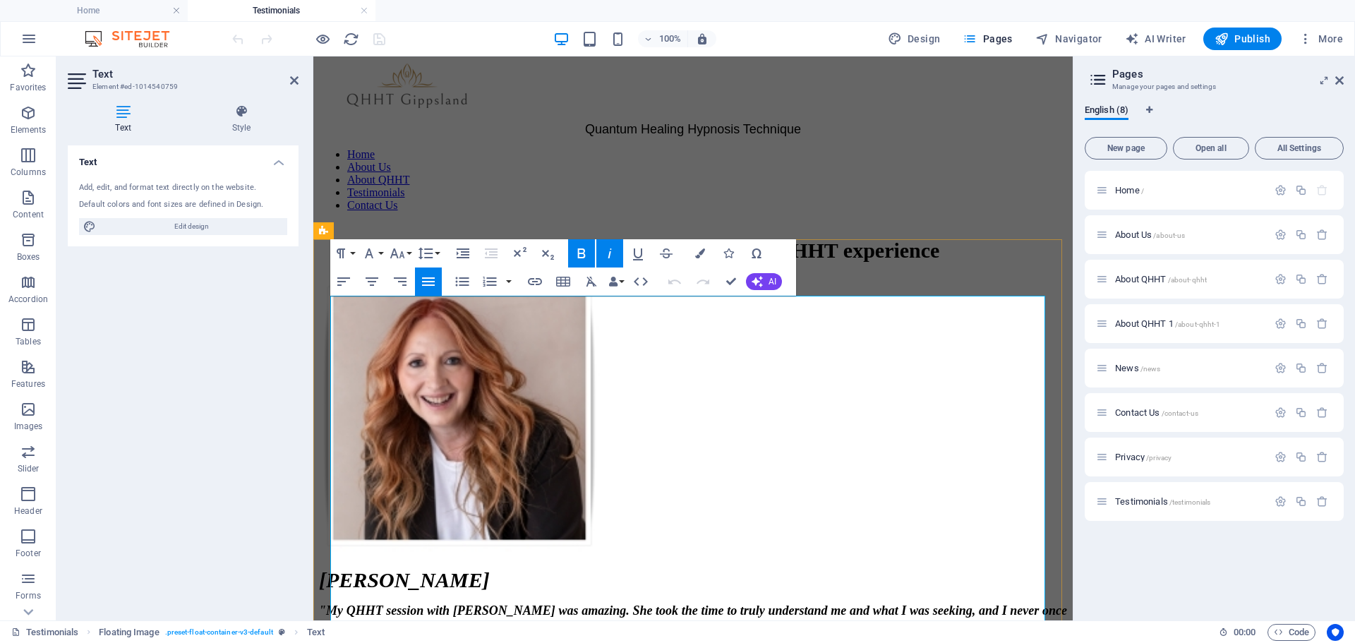
click at [892, 603] on strong "My QHHT session with [PERSON_NAME] was amazing. She took the time to truly unde…" at bounding box center [693, 617] width 748 height 29
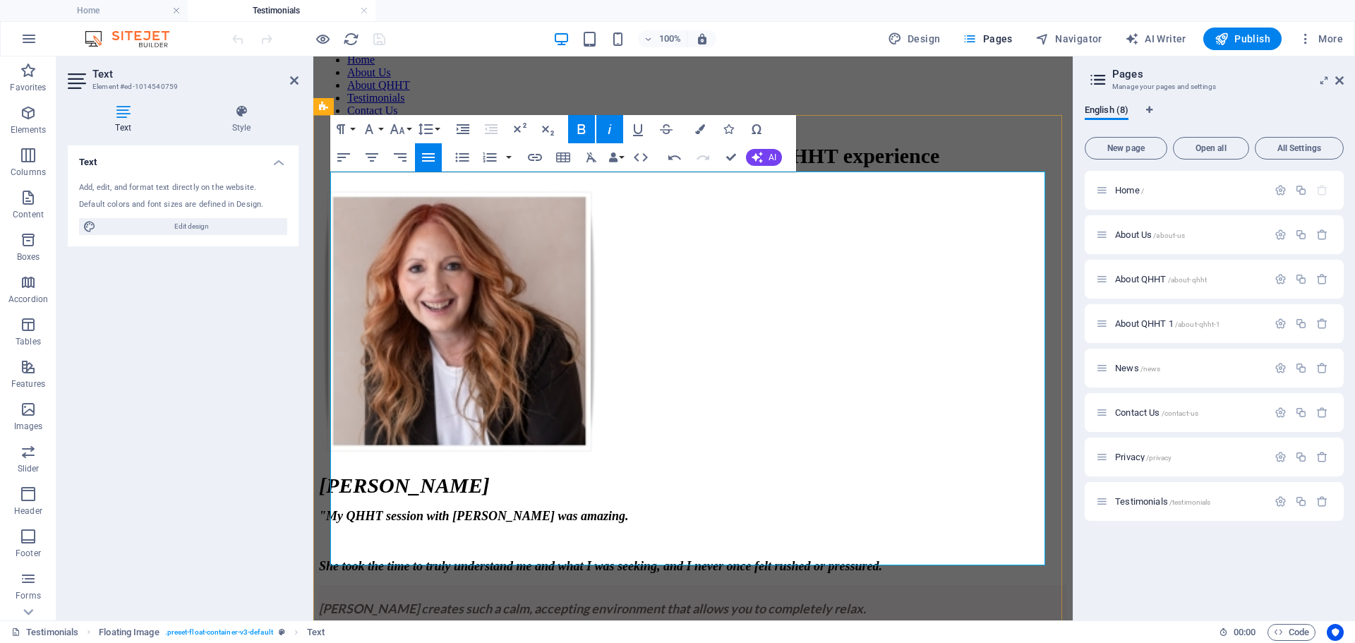
scroll to position [71, 0]
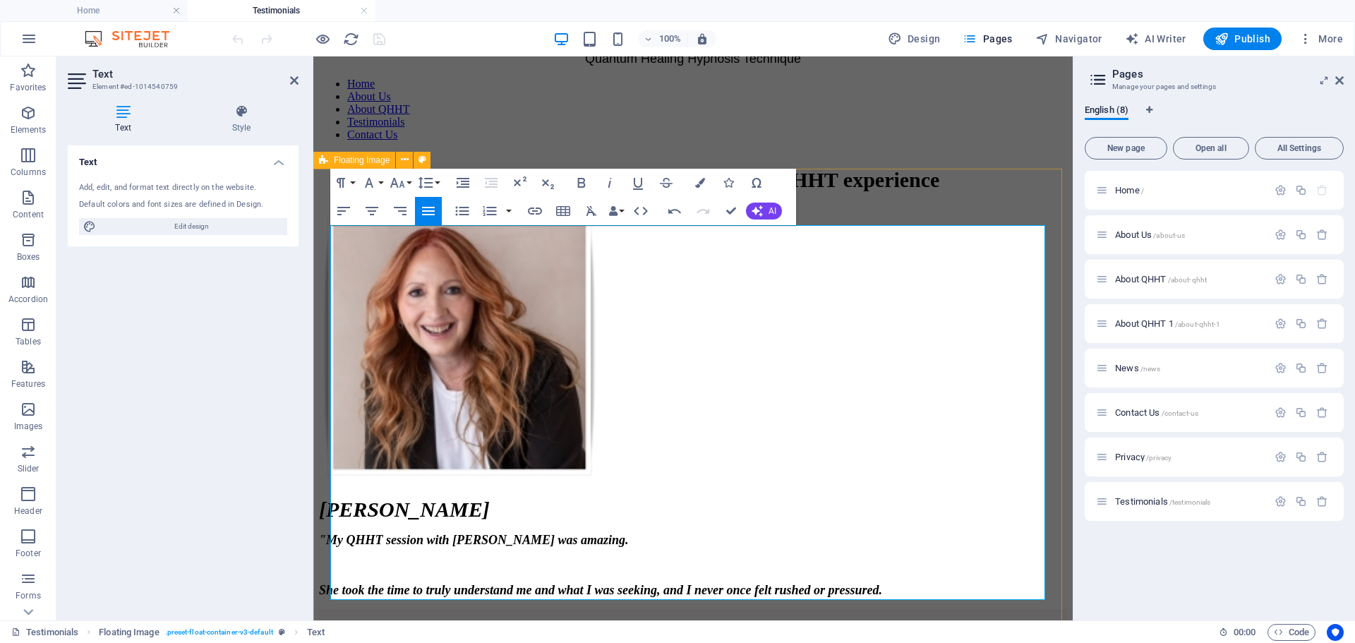
click at [985, 208] on div "Leoni B " My QHHT session with Bev was amazing. She took the time to truly unde…" at bounding box center [693, 506] width 748 height 596
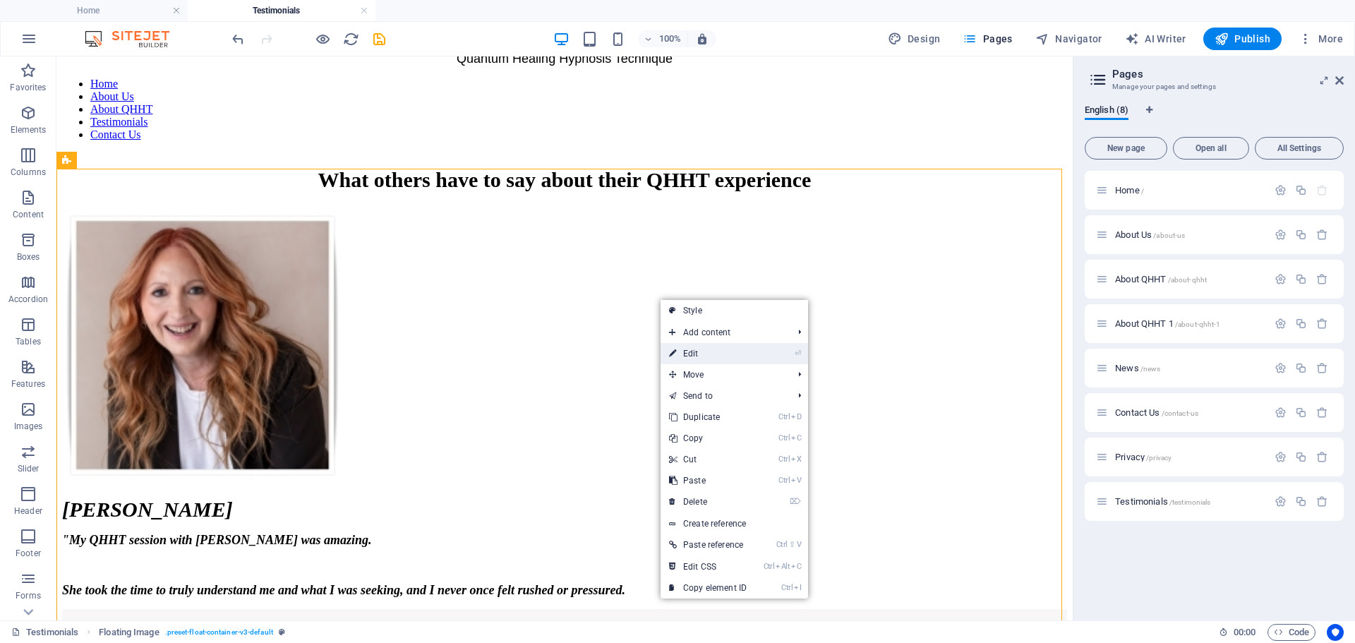
click at [692, 351] on link "⏎ Edit" at bounding box center [708, 353] width 95 height 21
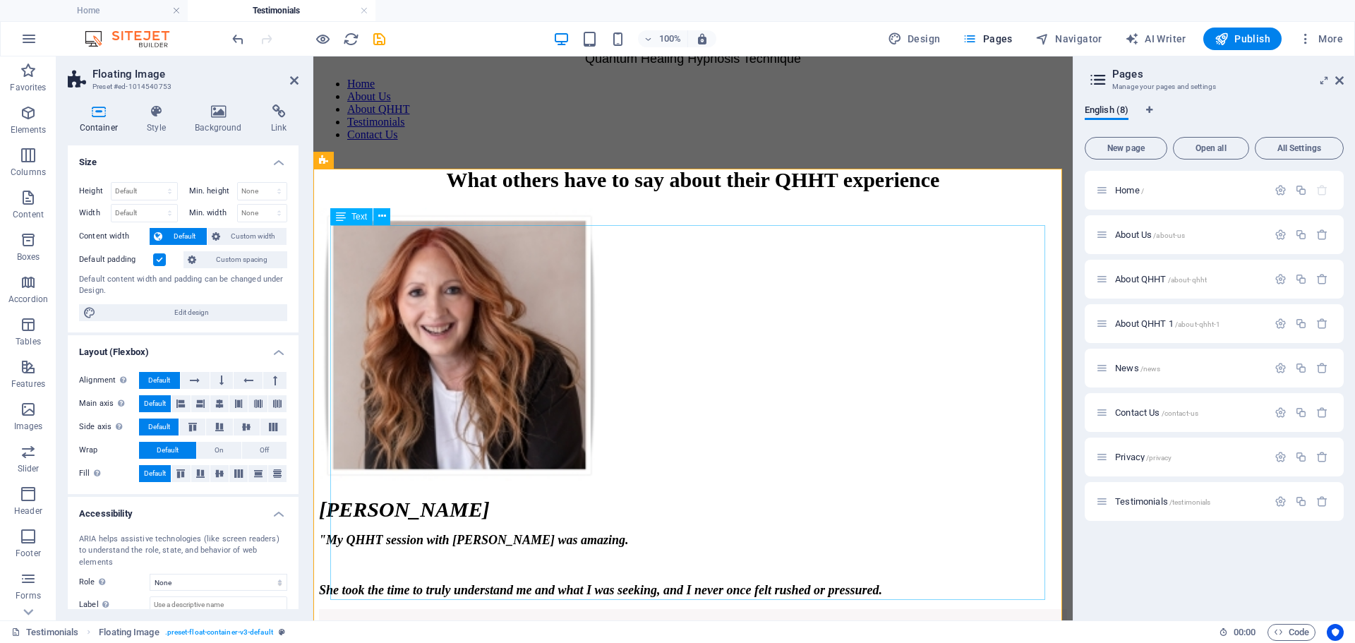
drag, startPoint x: 357, startPoint y: 511, endPoint x: 613, endPoint y: 514, distance: 256.2
click at [614, 512] on div "Leoni B " My QHHT session with Bev was amazing. She took the time to truly unde…" at bounding box center [693, 651] width 748 height 306
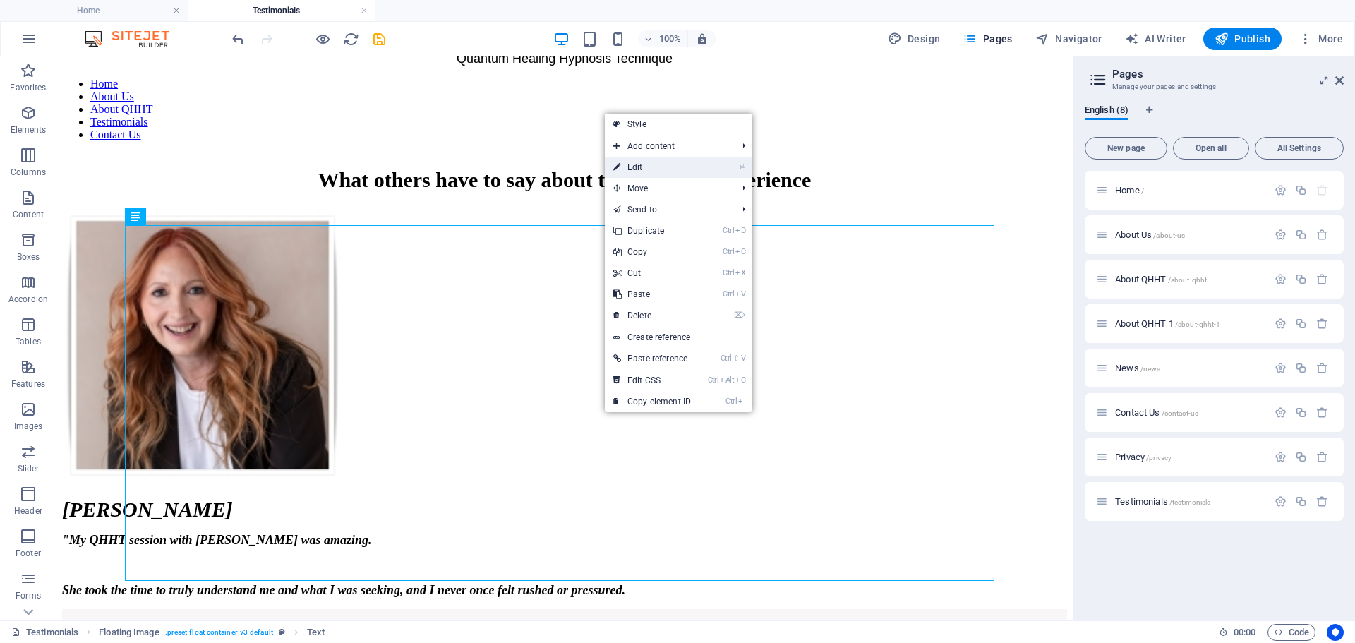
click at [647, 163] on link "⏎ Edit" at bounding box center [652, 167] width 95 height 21
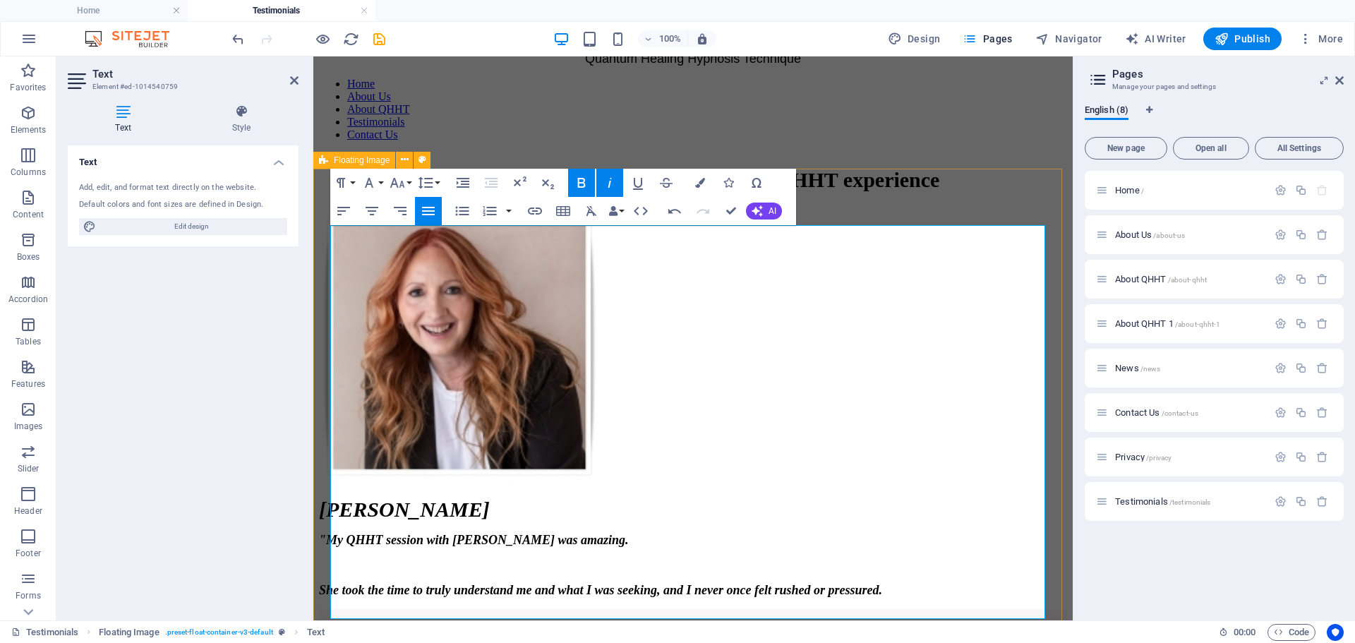
click at [1000, 208] on div "Leoni B " My QHHT session with Bev was amazing. She took the time to truly unde…" at bounding box center [693, 514] width 748 height 612
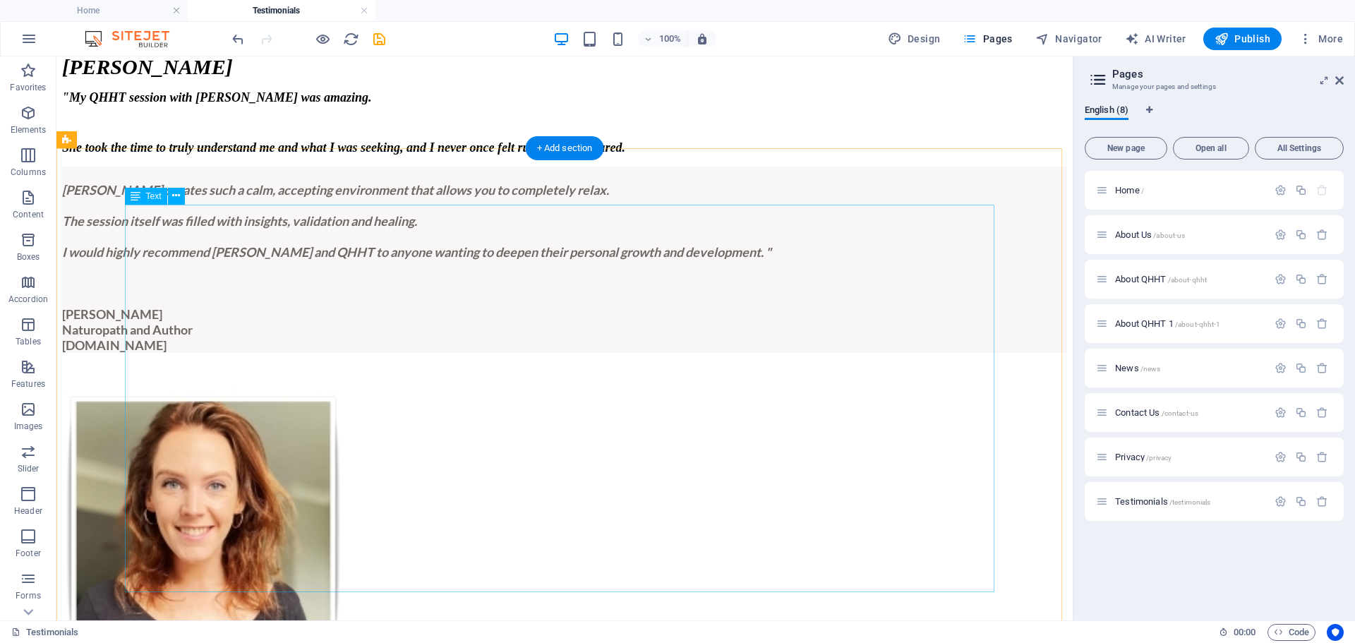
scroll to position [494, 0]
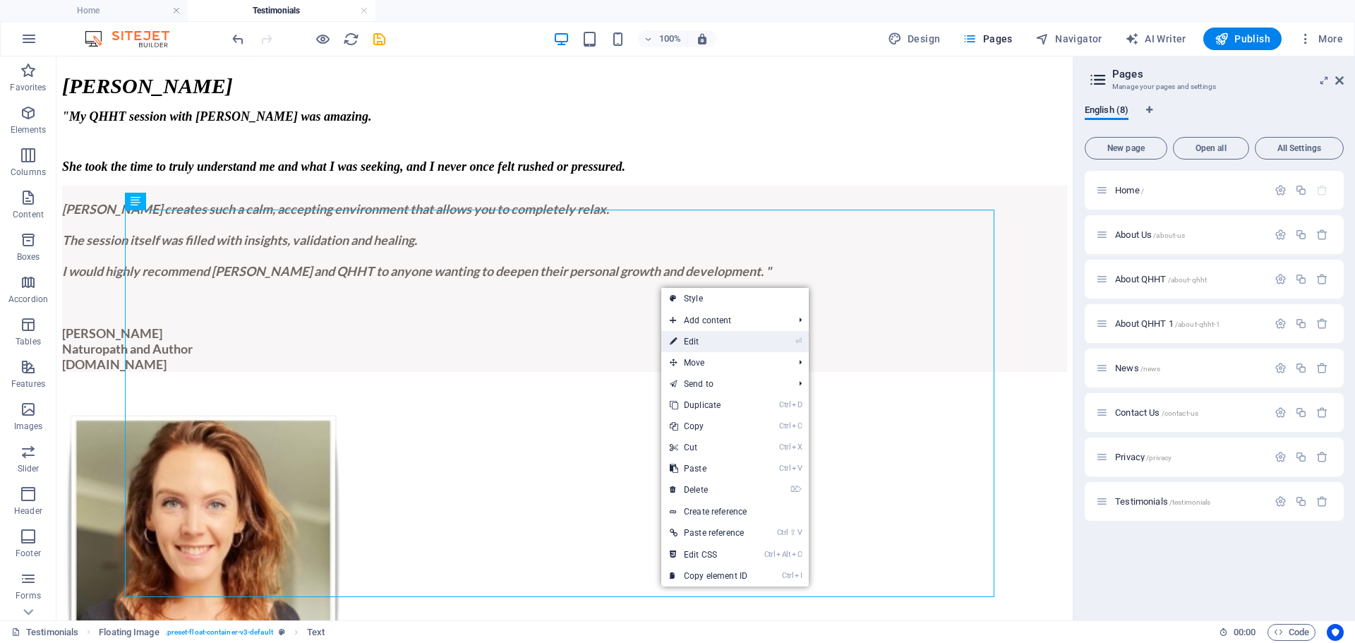
click at [695, 340] on link "⏎ Edit" at bounding box center [708, 341] width 95 height 21
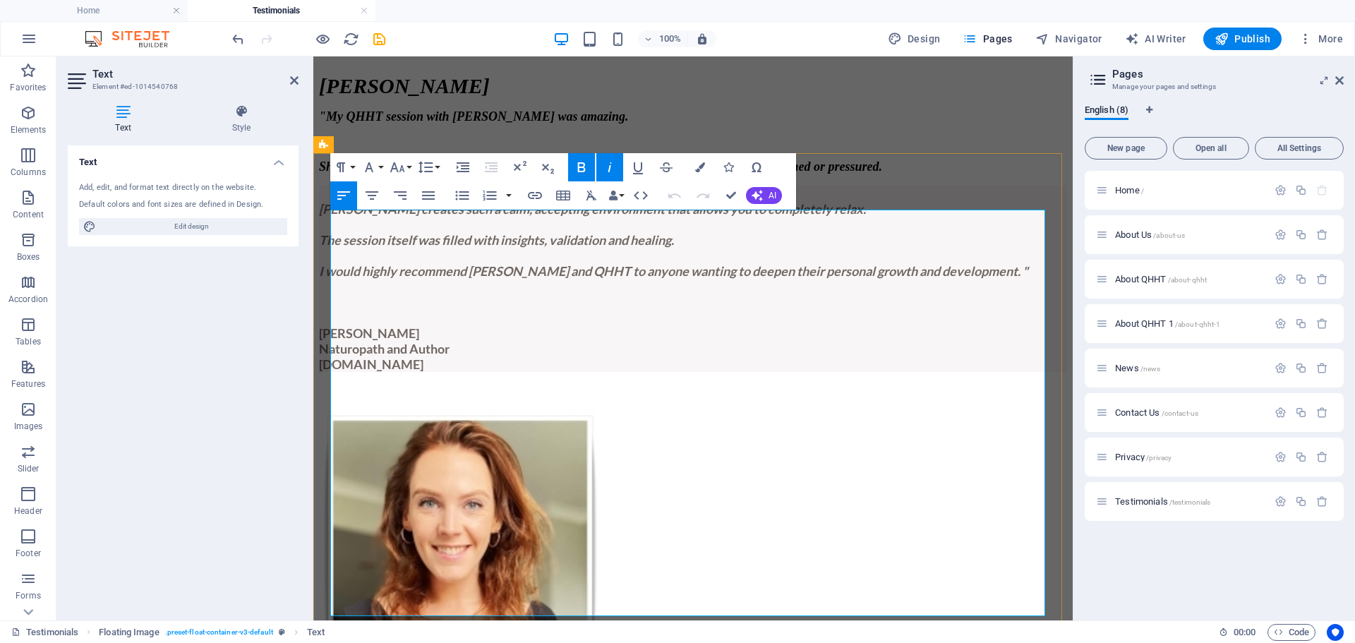
scroll to position [513, 0]
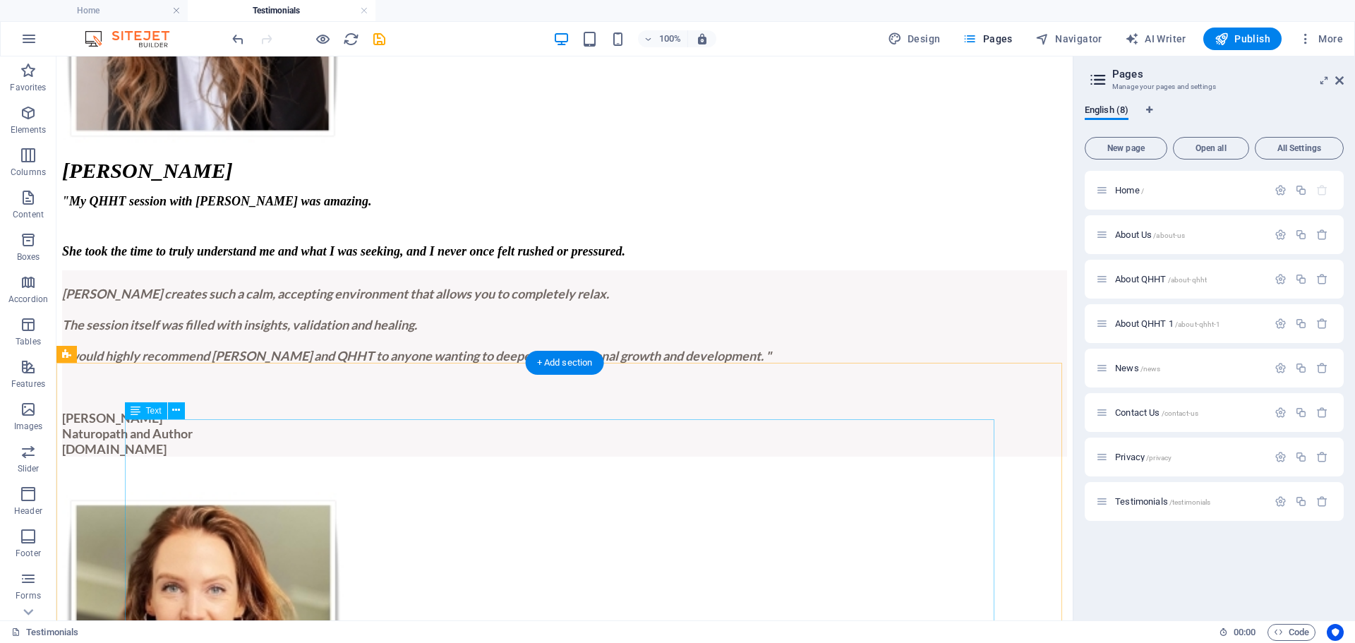
scroll to position [423, 0]
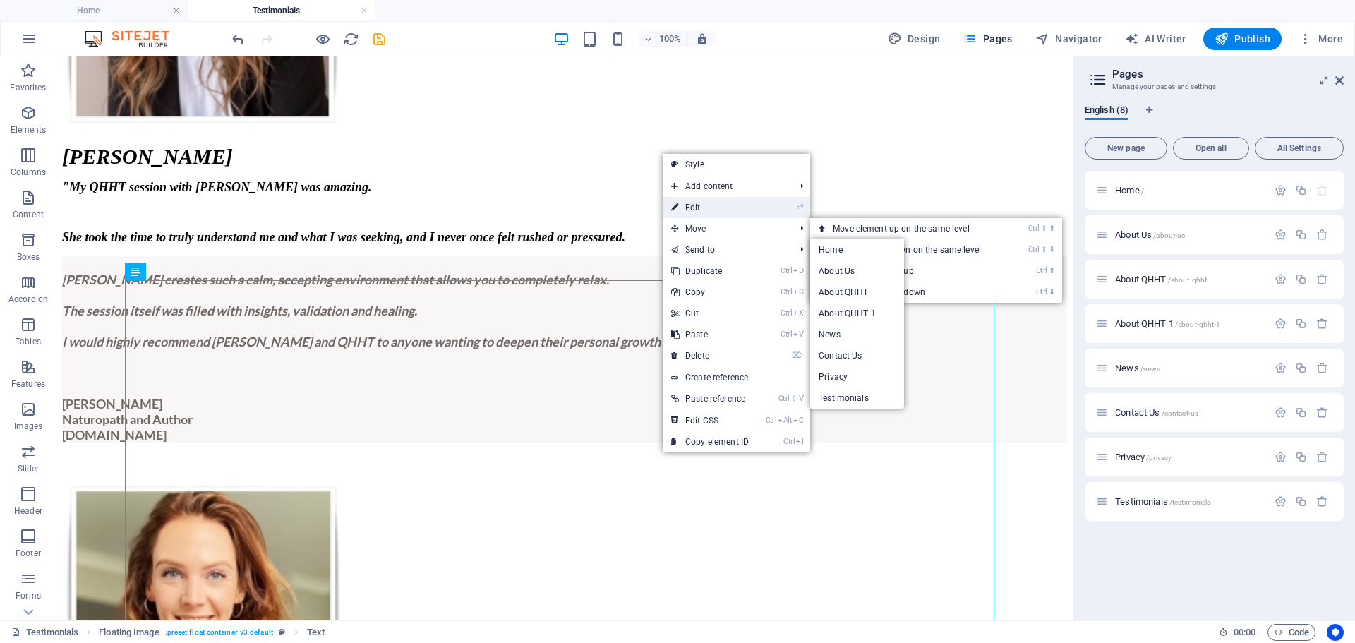
click at [710, 206] on link "⏎ Edit" at bounding box center [710, 207] width 95 height 21
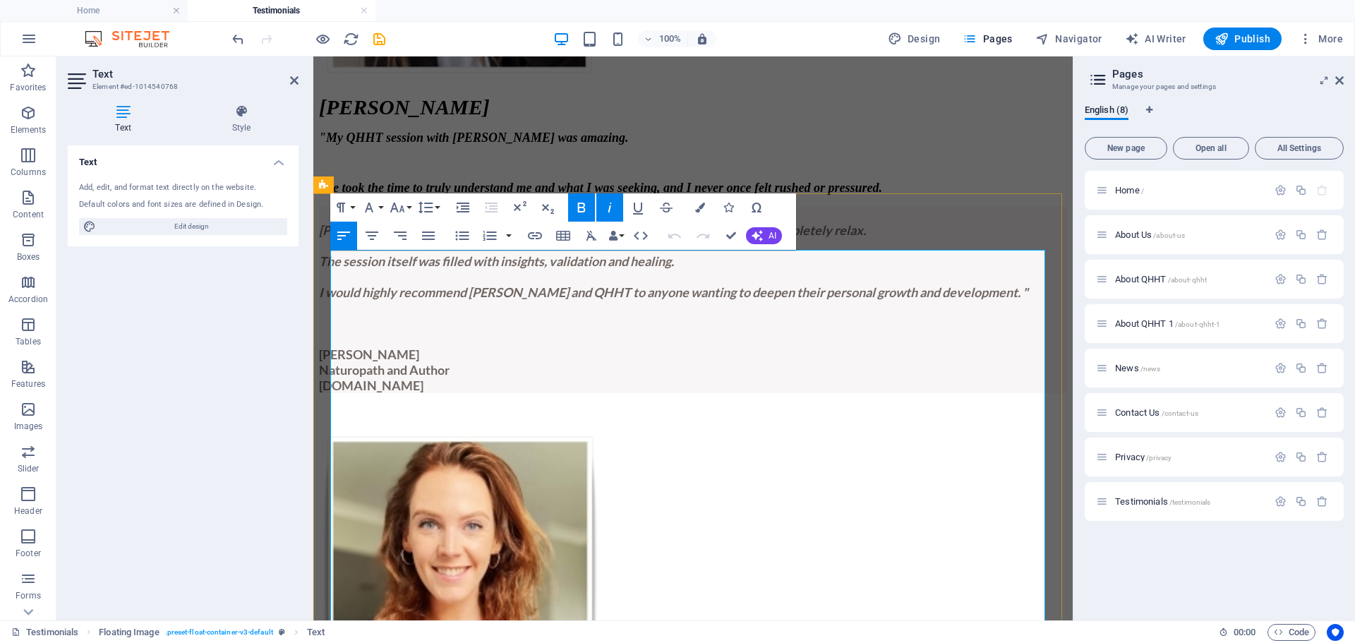
scroll to position [494, 0]
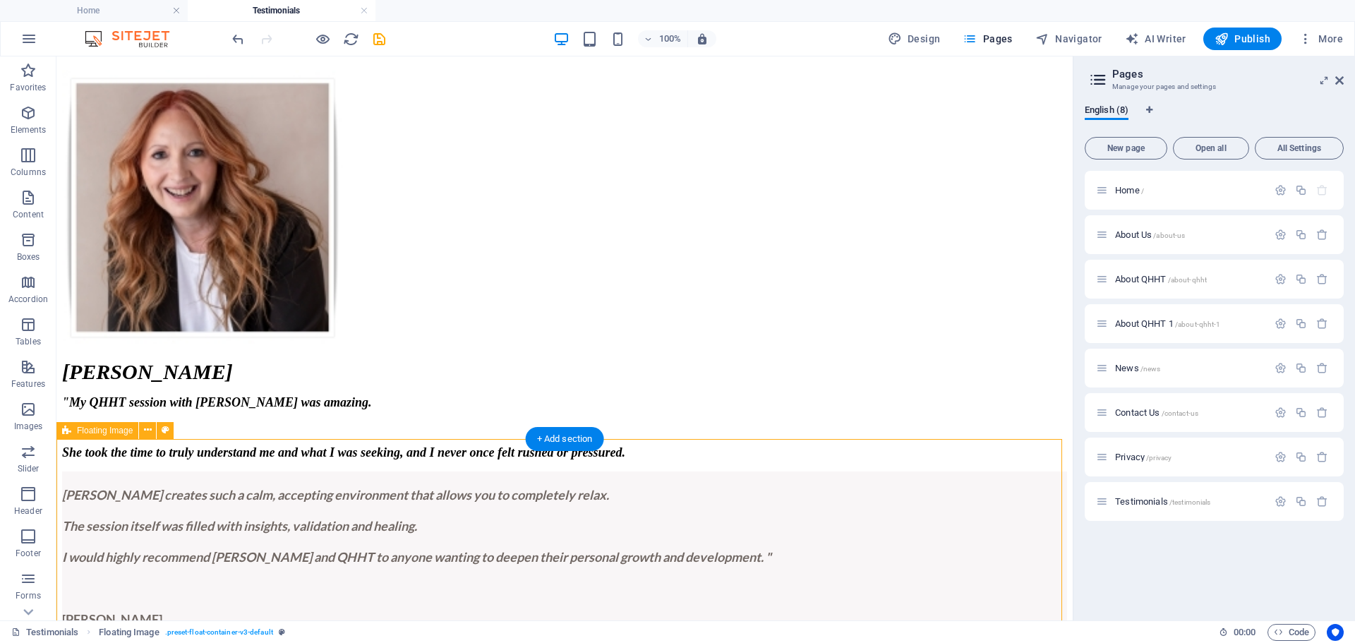
scroll to position [193, 0]
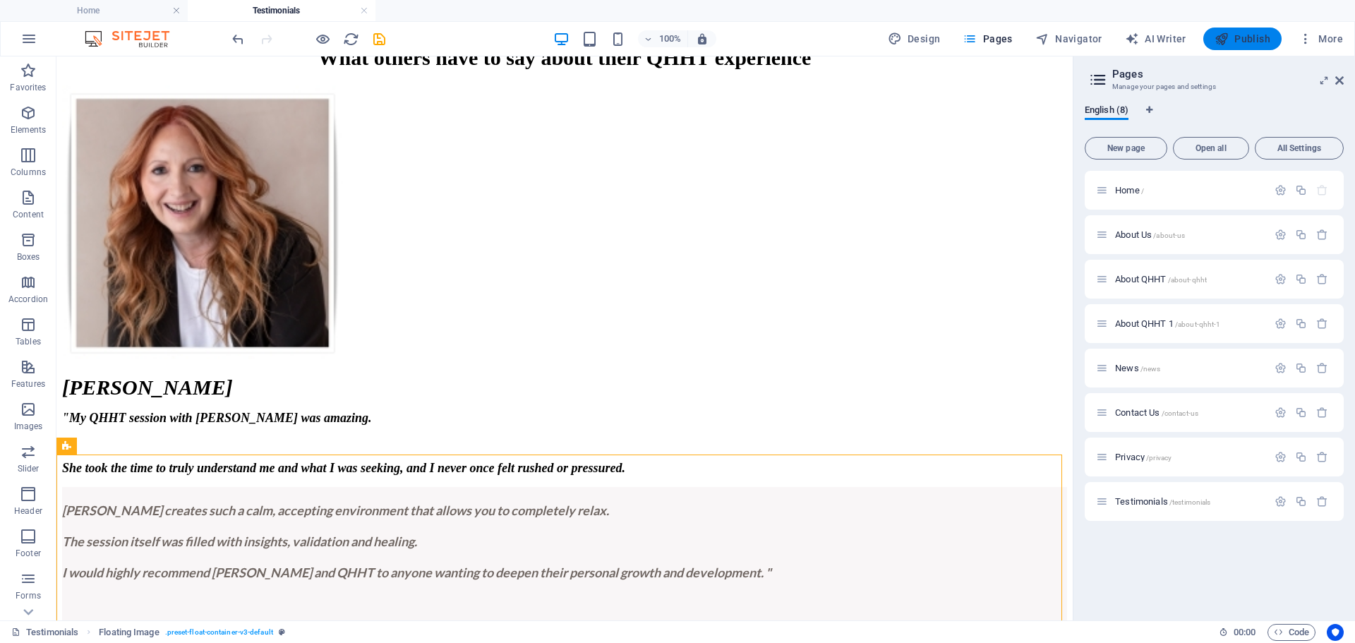
click at [1237, 31] on button "Publish" at bounding box center [1242, 39] width 78 height 23
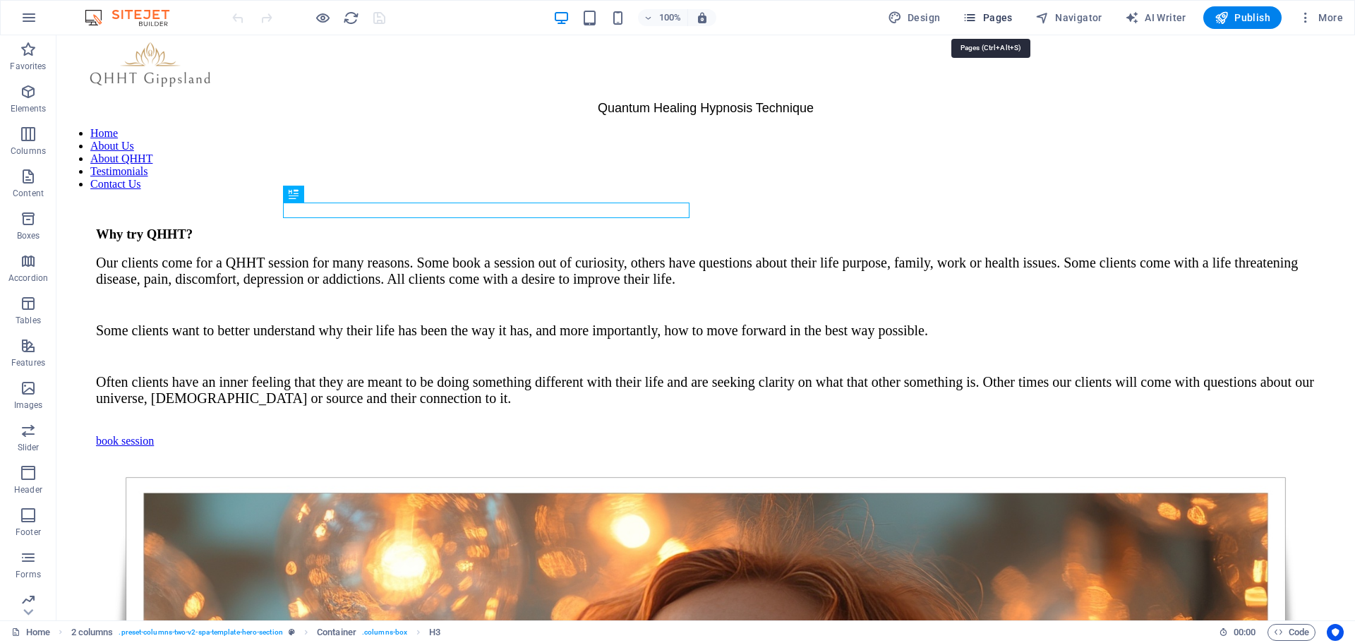
click at [992, 23] on span "Pages" at bounding box center [987, 18] width 49 height 14
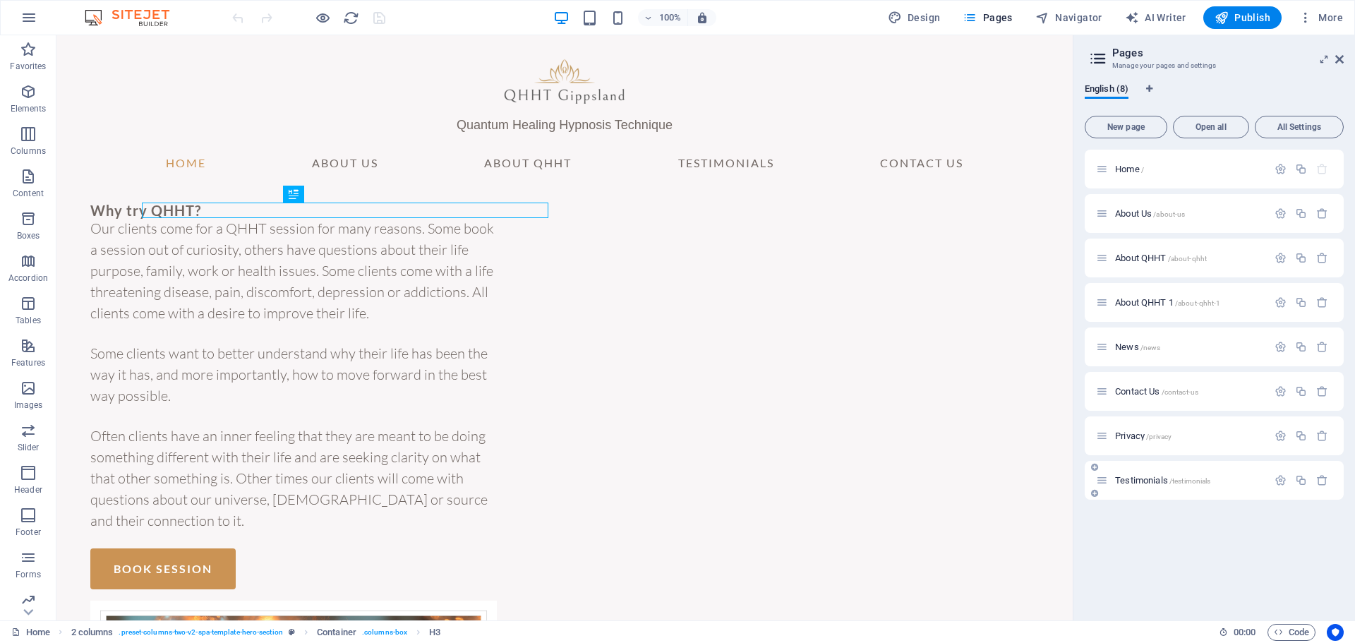
click at [1139, 479] on span "Testimonials /testimonials" at bounding box center [1162, 480] width 95 height 11
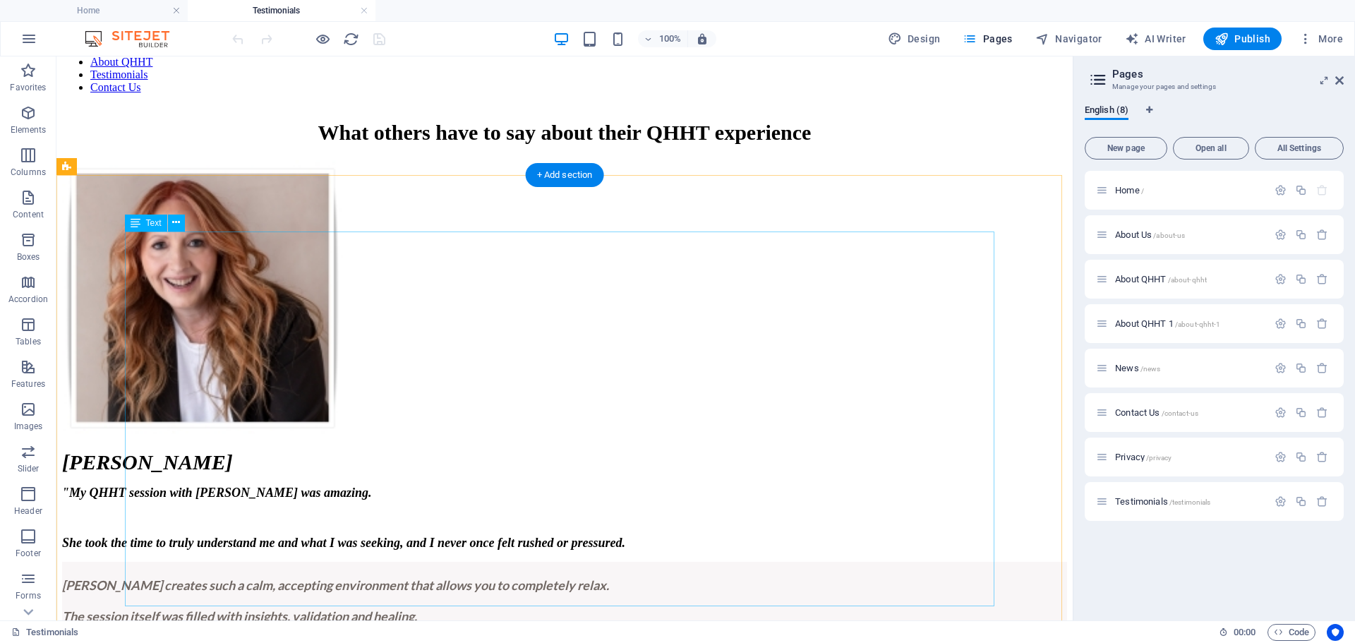
scroll to position [141, 0]
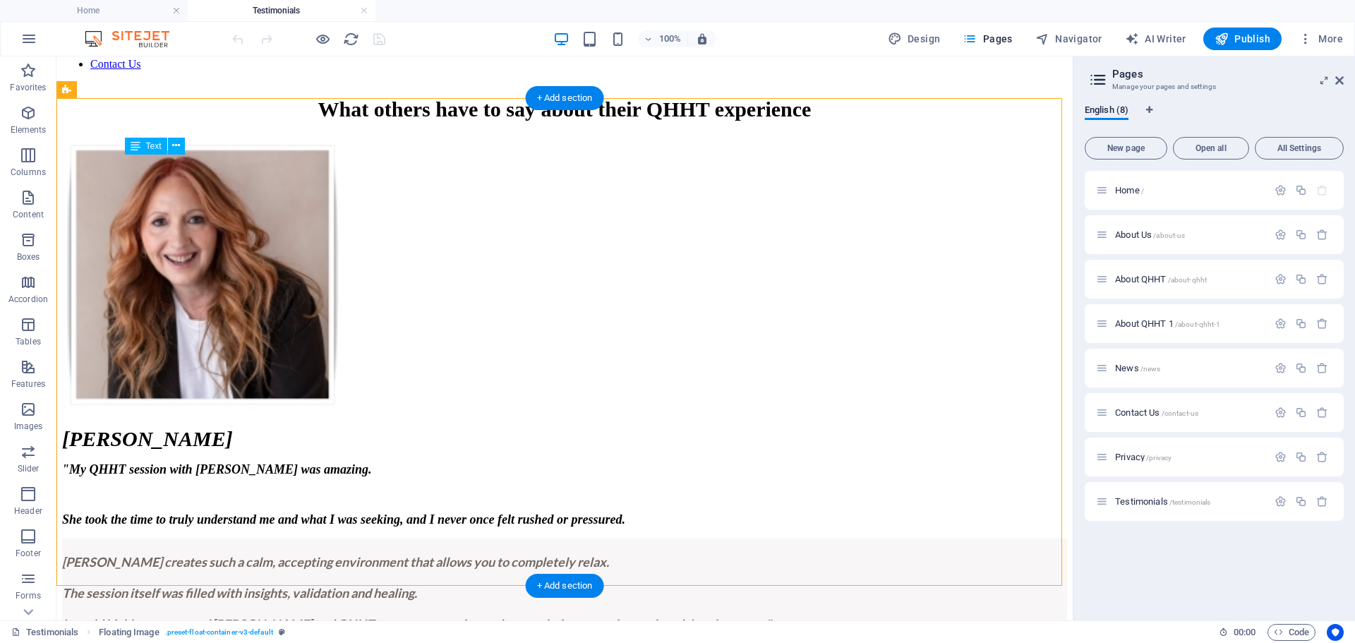
drag, startPoint x: 273, startPoint y: 502, endPoint x: 215, endPoint y: 501, distance: 58.6
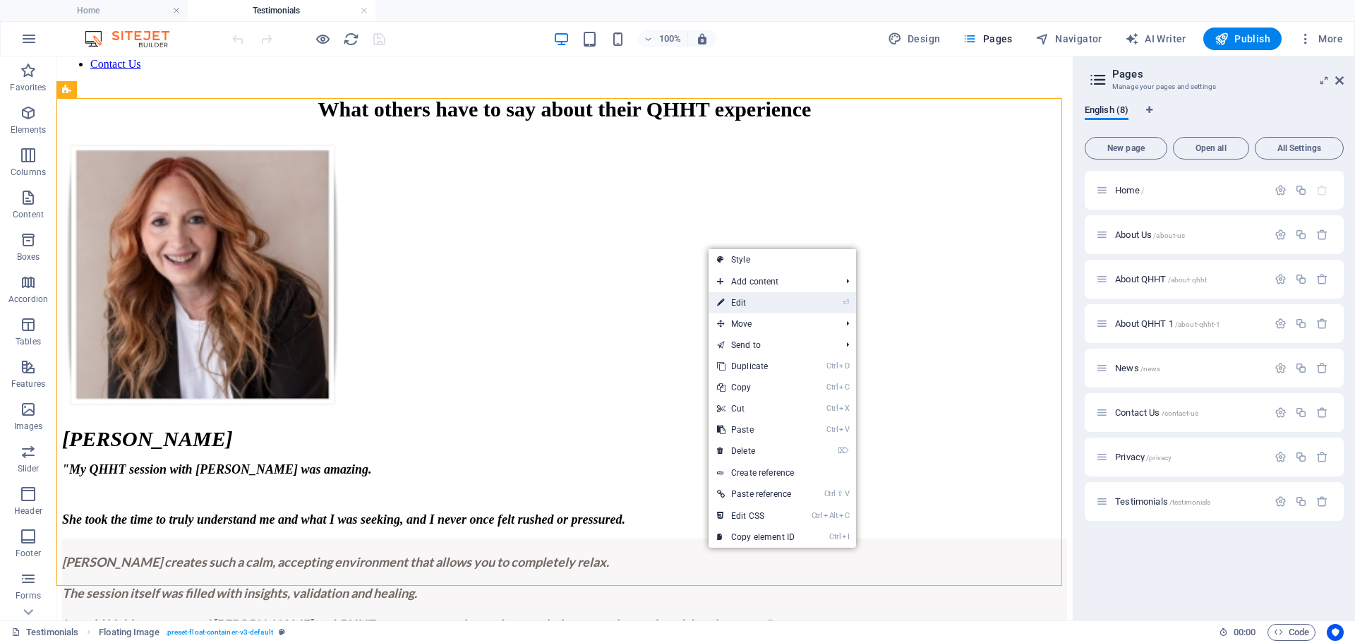
click at [741, 302] on link "⏎ Edit" at bounding box center [756, 302] width 95 height 21
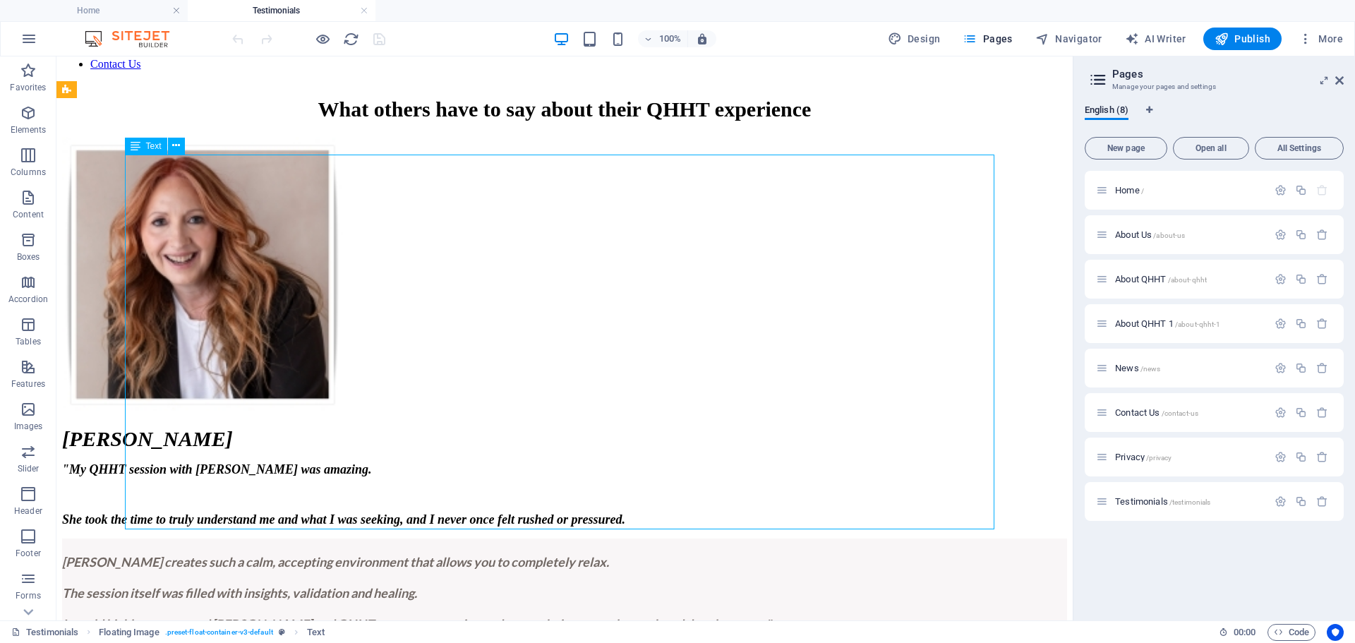
drag, startPoint x: 215, startPoint y: 522, endPoint x: 405, endPoint y: 522, distance: 189.9
click at [405, 522] on div "Leoni B " My QHHT session with Bev was amazing. She took the time to truly unde…" at bounding box center [564, 588] width 1005 height 322
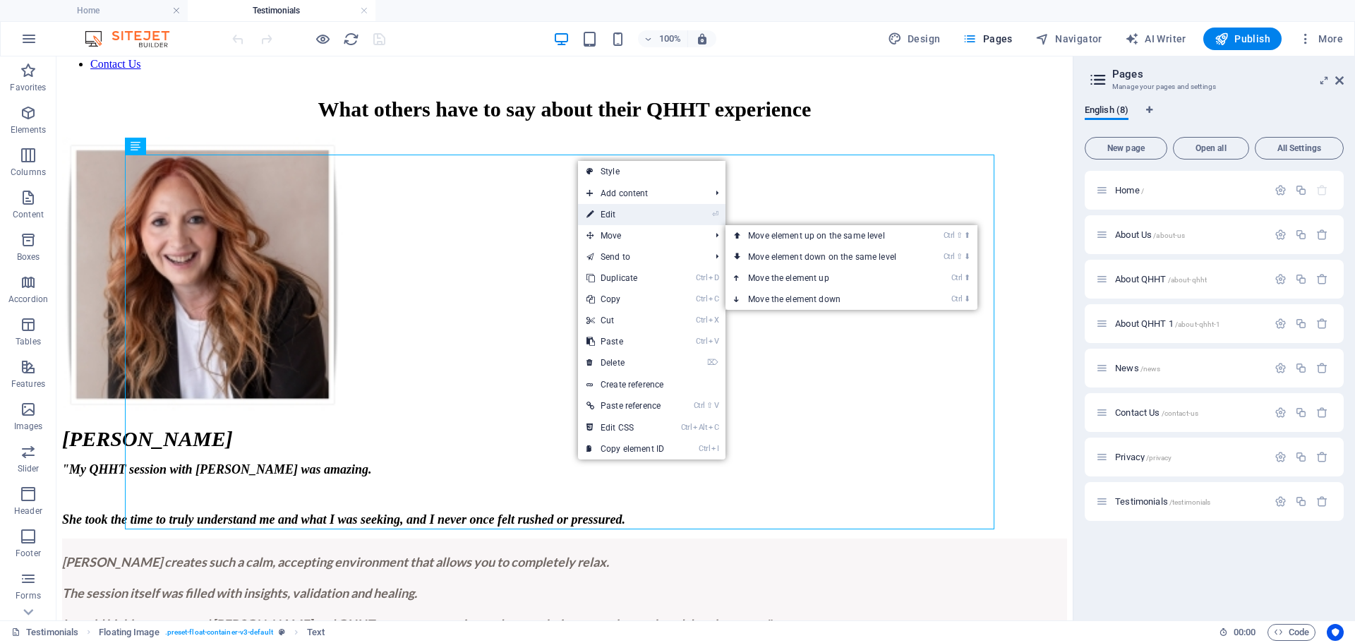
click at [613, 222] on link "⏎ Edit" at bounding box center [625, 214] width 95 height 21
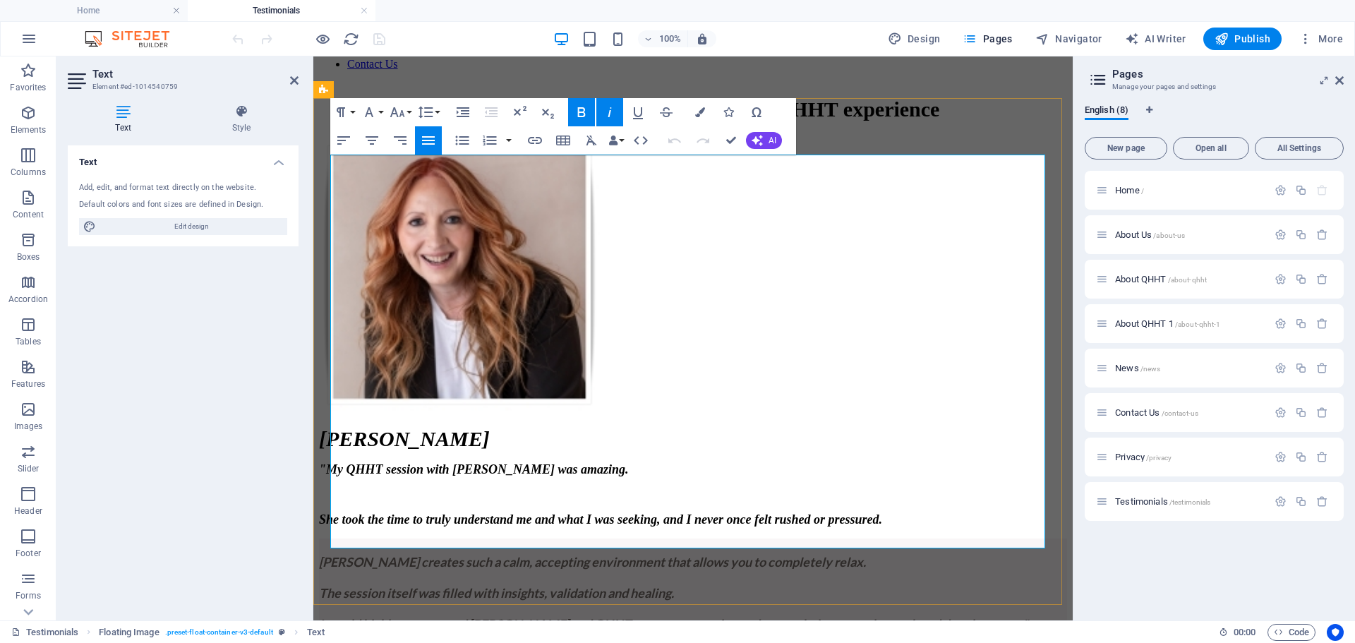
drag, startPoint x: 469, startPoint y: 522, endPoint x: 330, endPoint y: 529, distance: 139.2
click at [536, 140] on icon "button" at bounding box center [535, 140] width 14 height 7
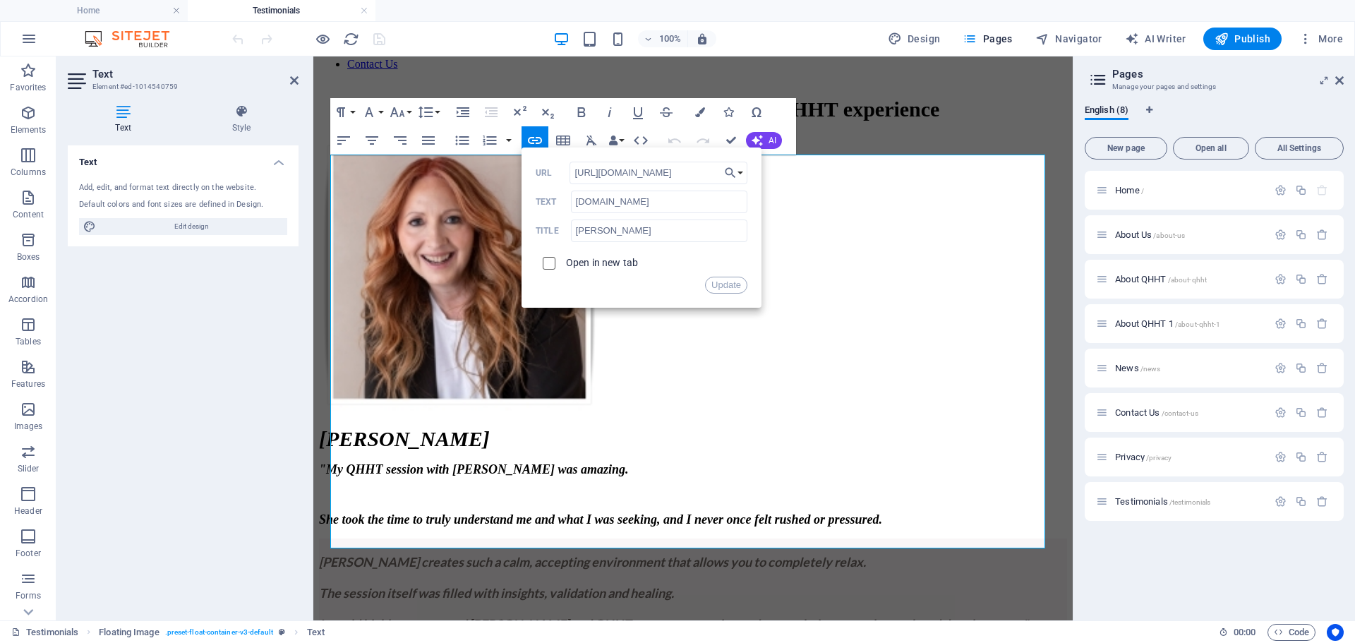
click at [550, 263] on input "checkbox" at bounding box center [547, 261] width 13 height 13
checkbox input "true"
click at [728, 289] on button "Update" at bounding box center [726, 285] width 42 height 17
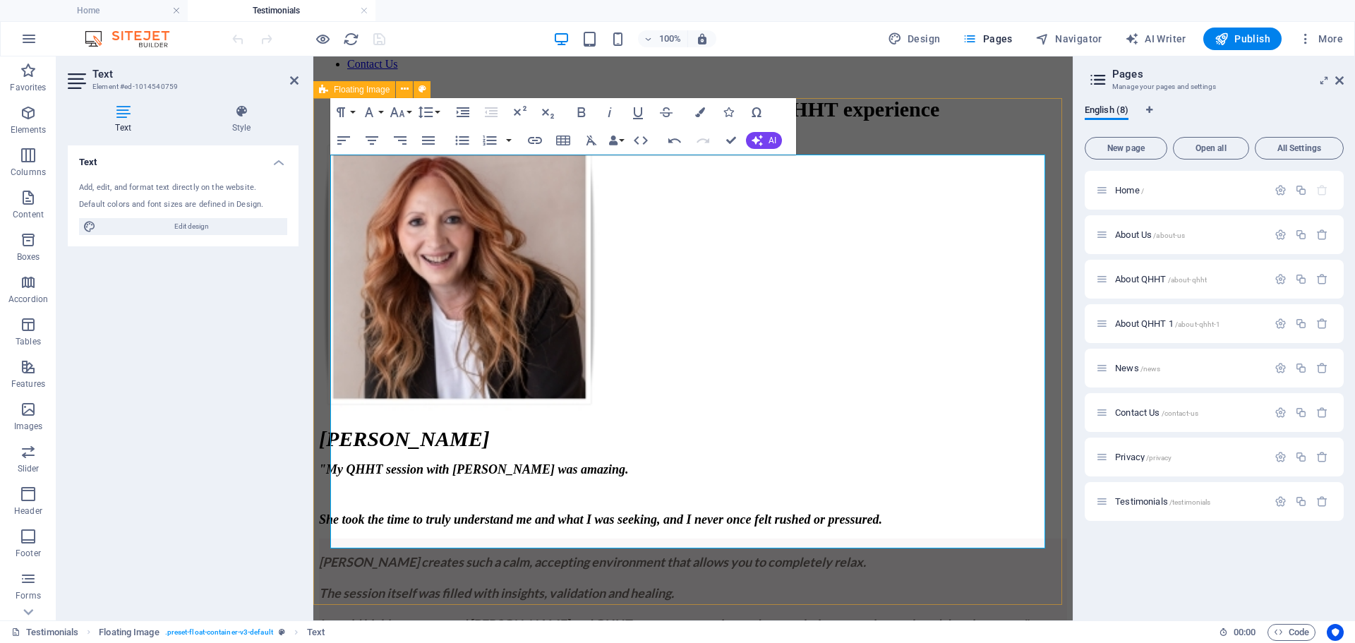
click at [993, 137] on div "Leoni B " My QHHT session with Bev was amazing. She took the time to truly unde…" at bounding box center [693, 443] width 748 height 612
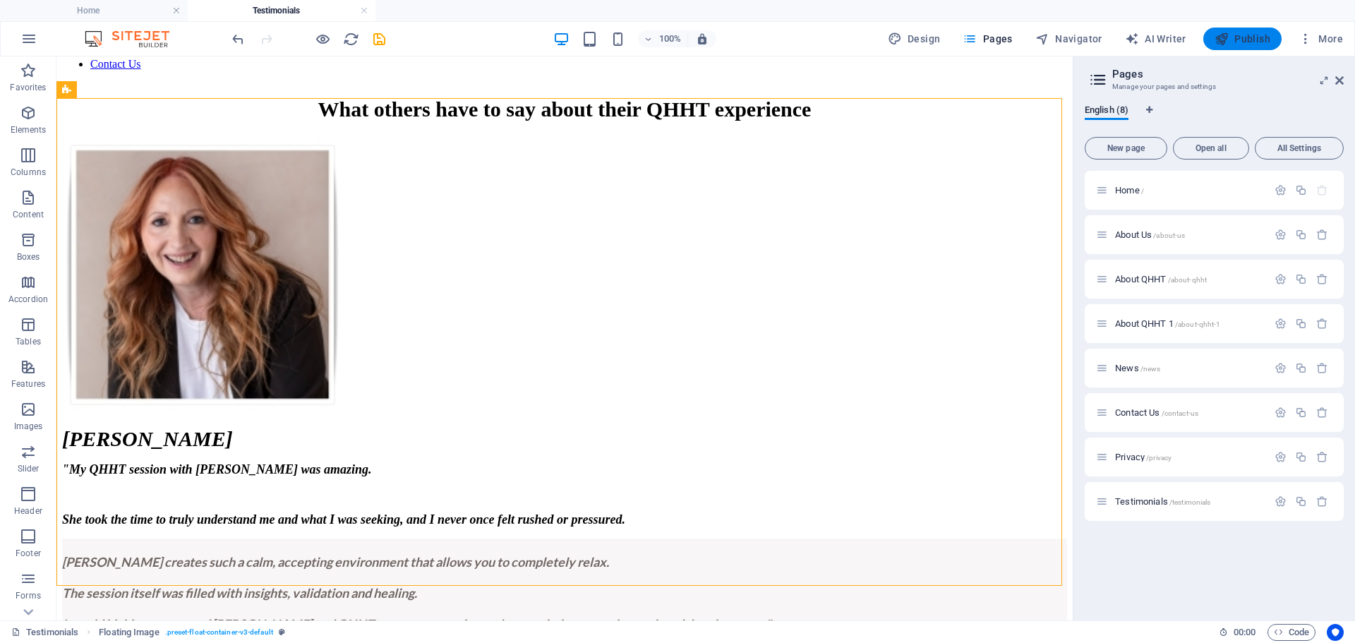
click at [1257, 37] on span "Publish" at bounding box center [1243, 39] width 56 height 14
